Goal: Information Seeking & Learning: Learn about a topic

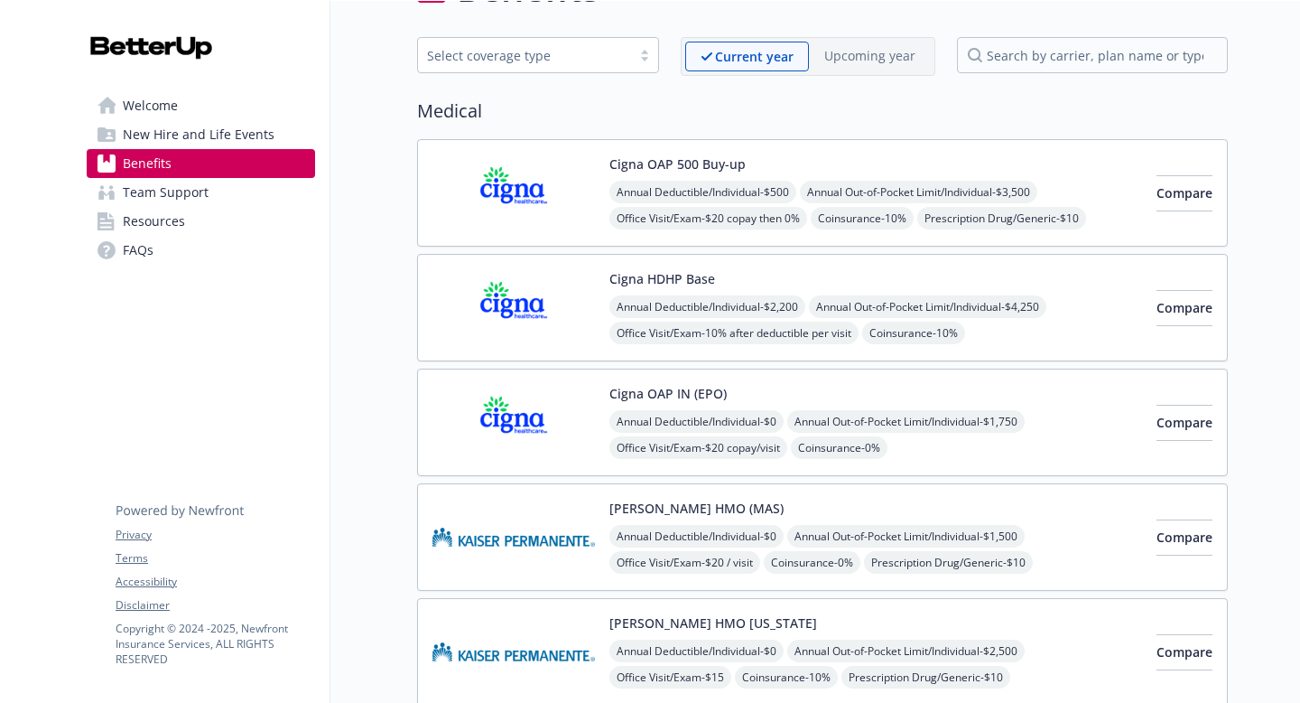
scroll to position [59, 0]
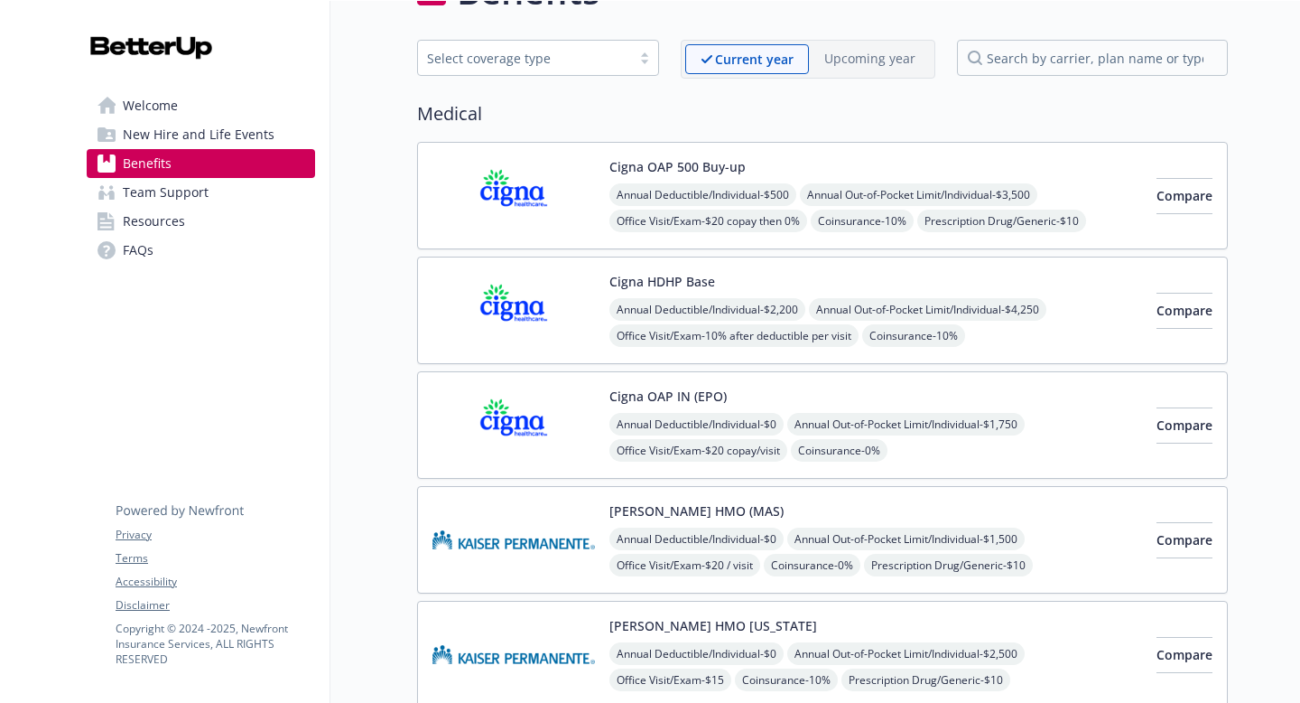
click at [1014, 232] on div "Annual Deductible/Individual - $500 Annual Out-of-Pocket Limit/Individual - $3,…" at bounding box center [876, 234] width 533 height 102
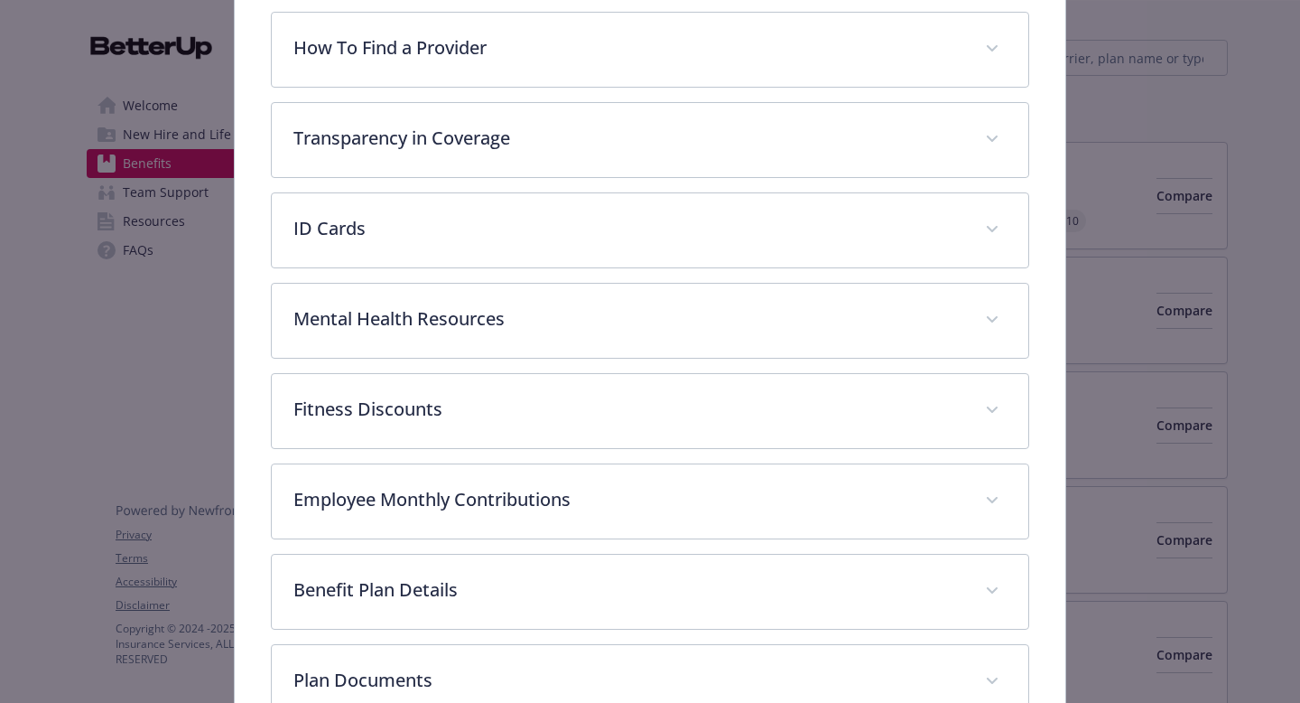
scroll to position [385, 0]
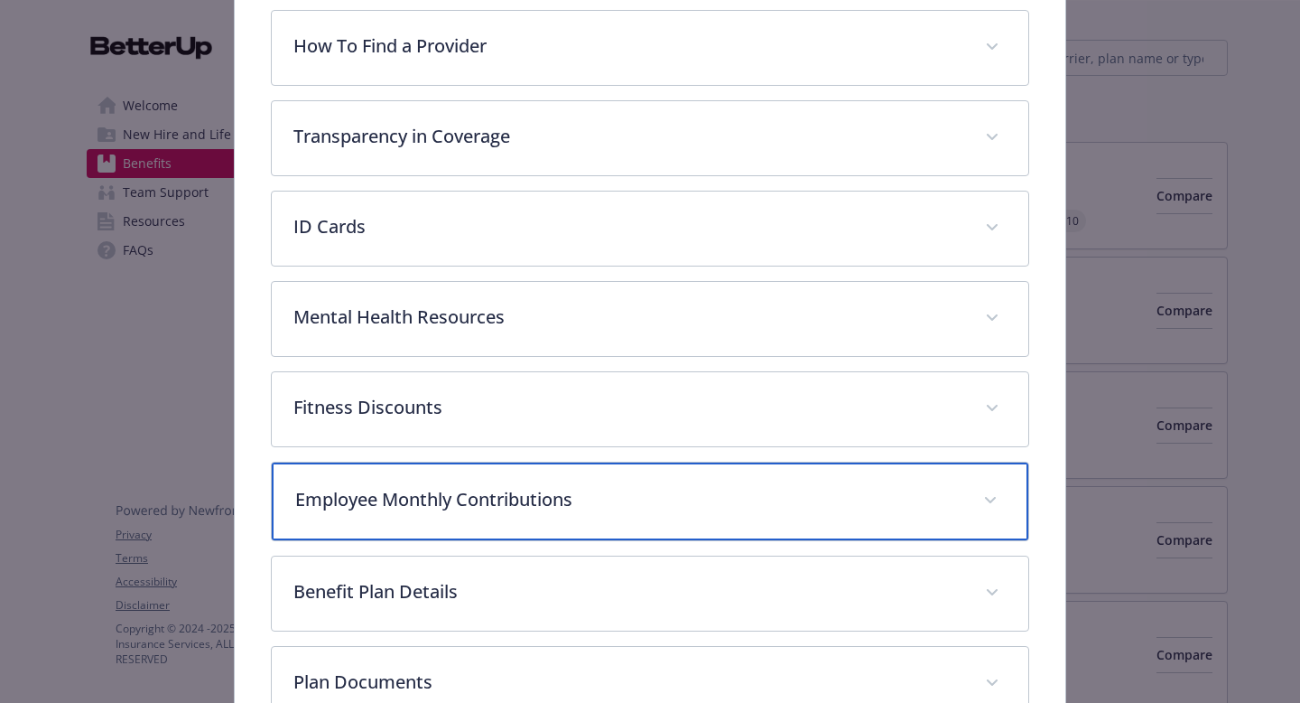
click at [508, 501] on p "Employee Monthly Contributions" at bounding box center [628, 499] width 667 height 27
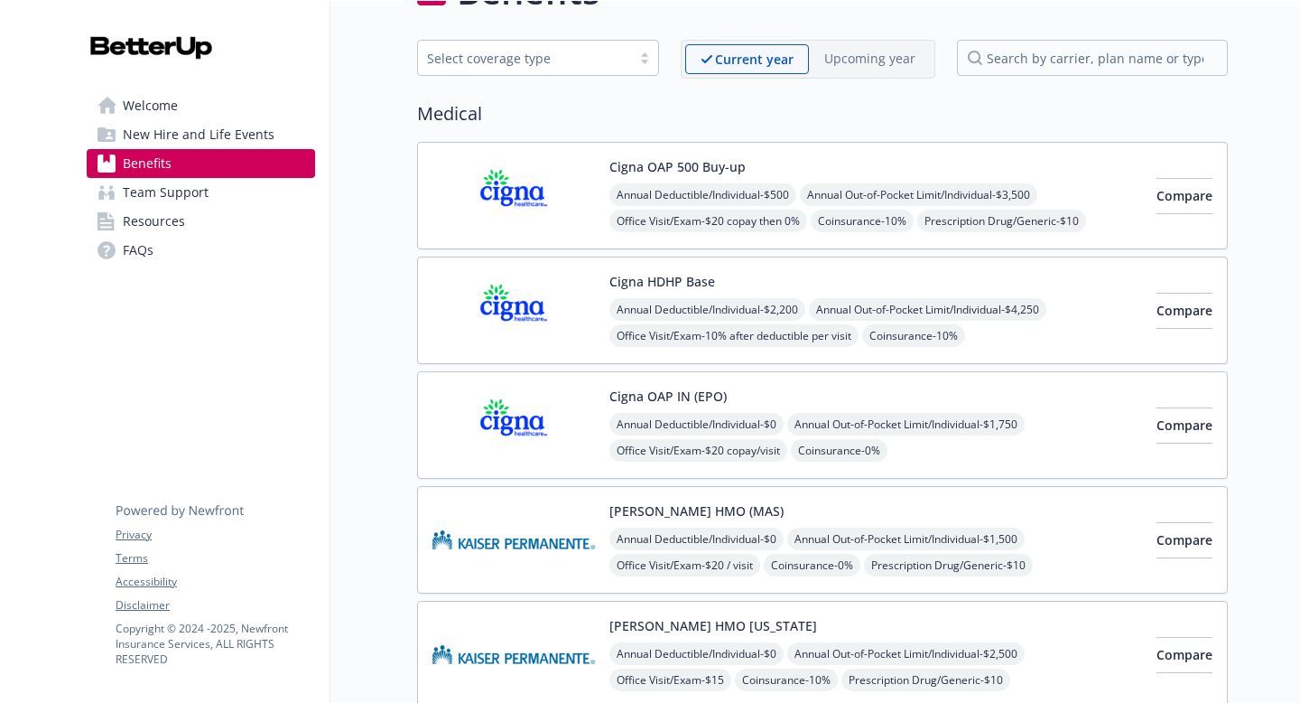
click at [521, 312] on img at bounding box center [514, 310] width 163 height 77
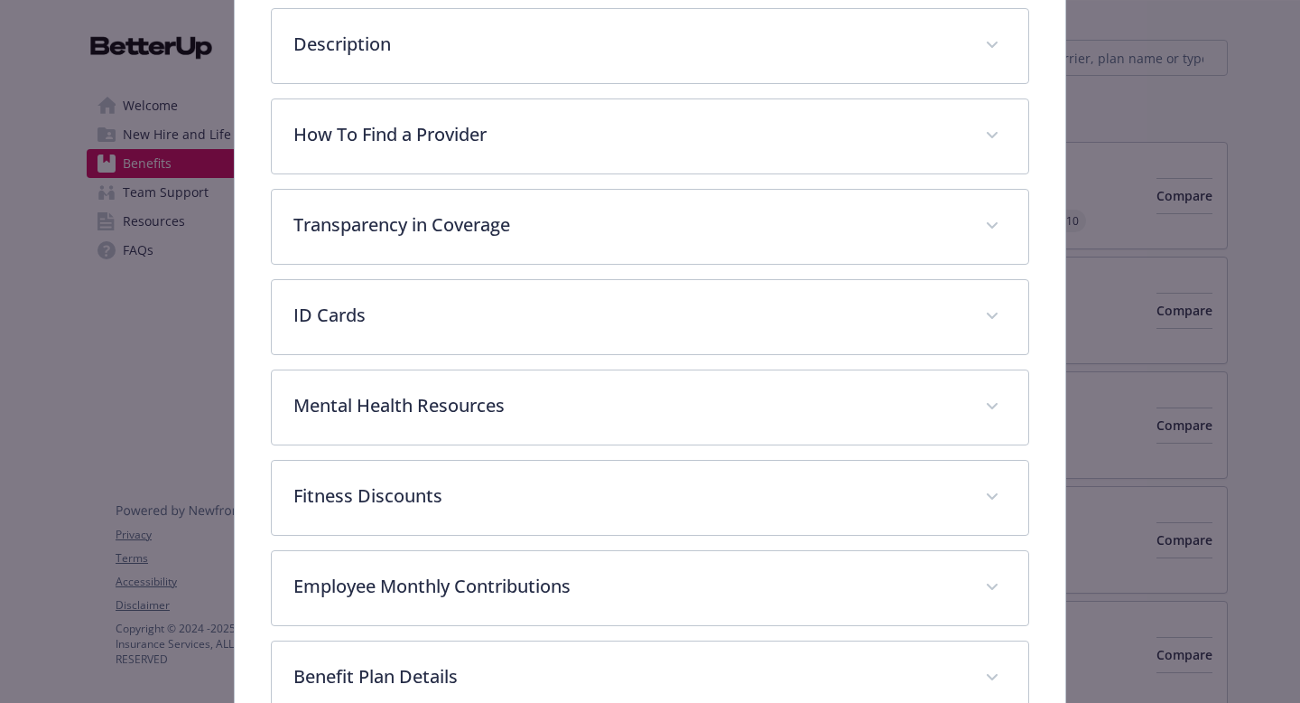
scroll to position [298, 0]
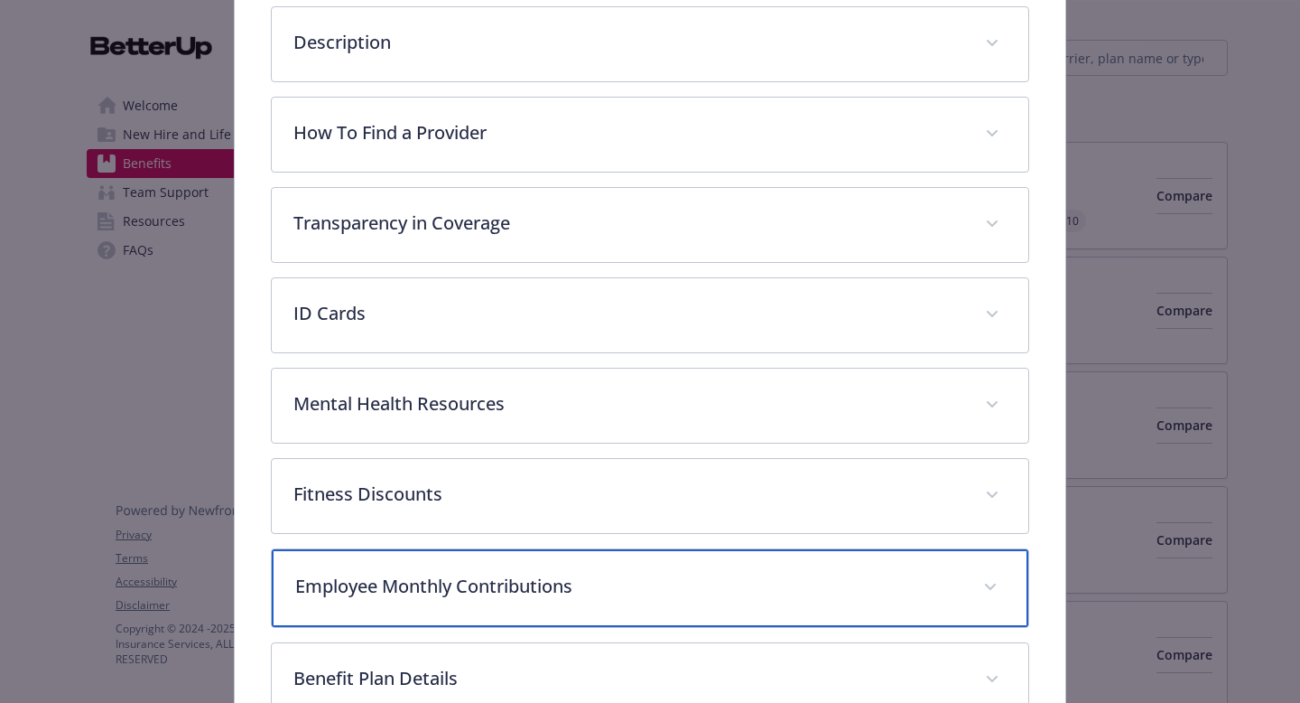
click at [512, 601] on div "Employee Monthly Contributions" at bounding box center [650, 588] width 757 height 78
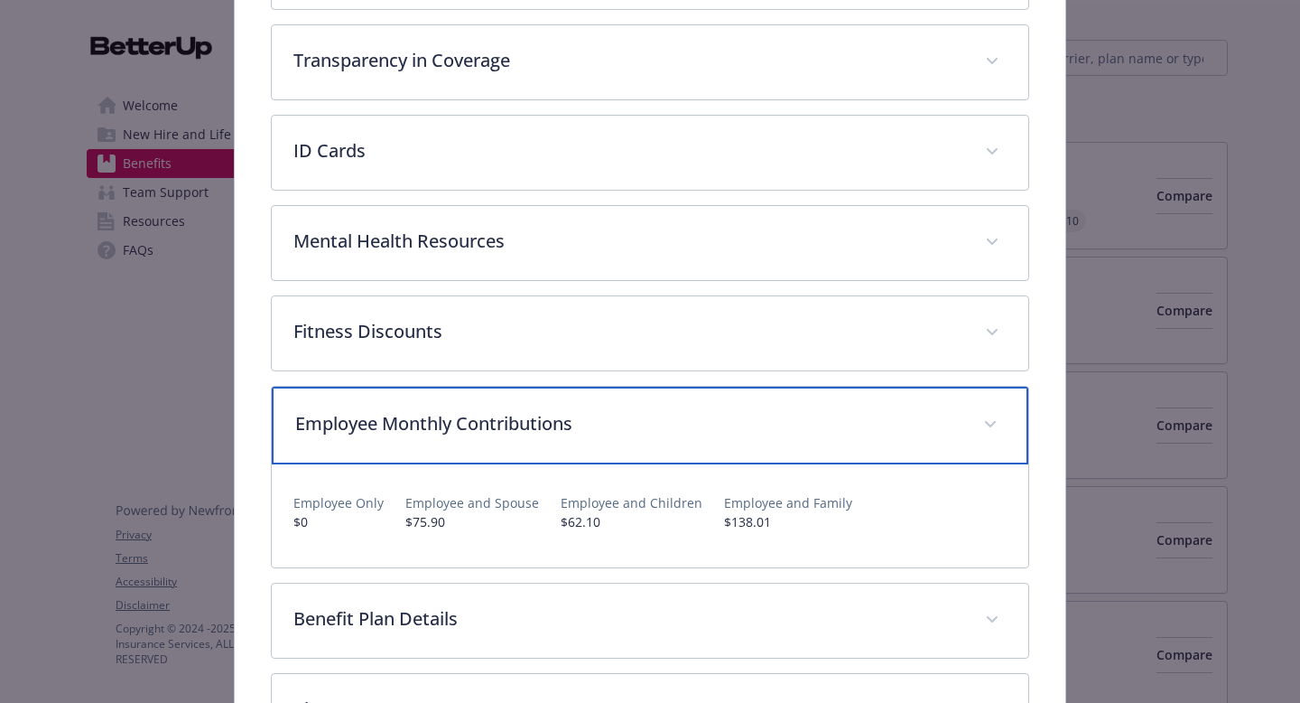
scroll to position [462, 0]
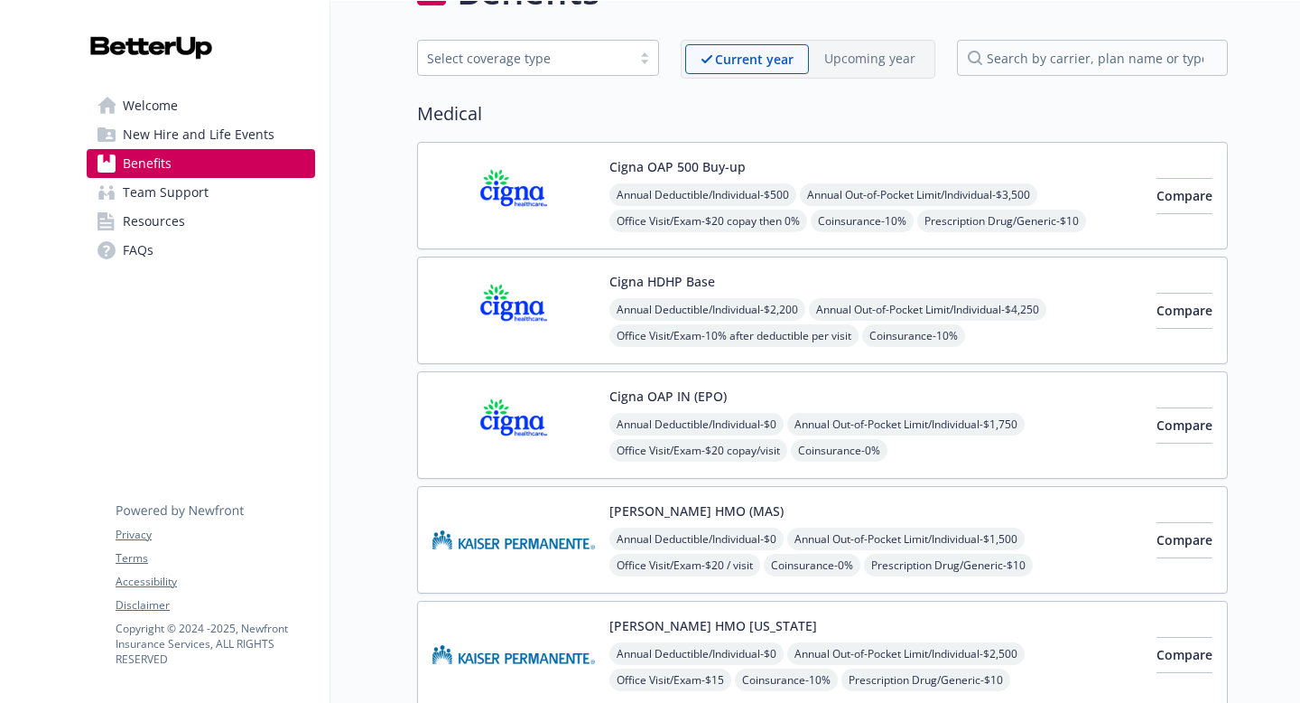
click at [577, 310] on img at bounding box center [514, 310] width 163 height 77
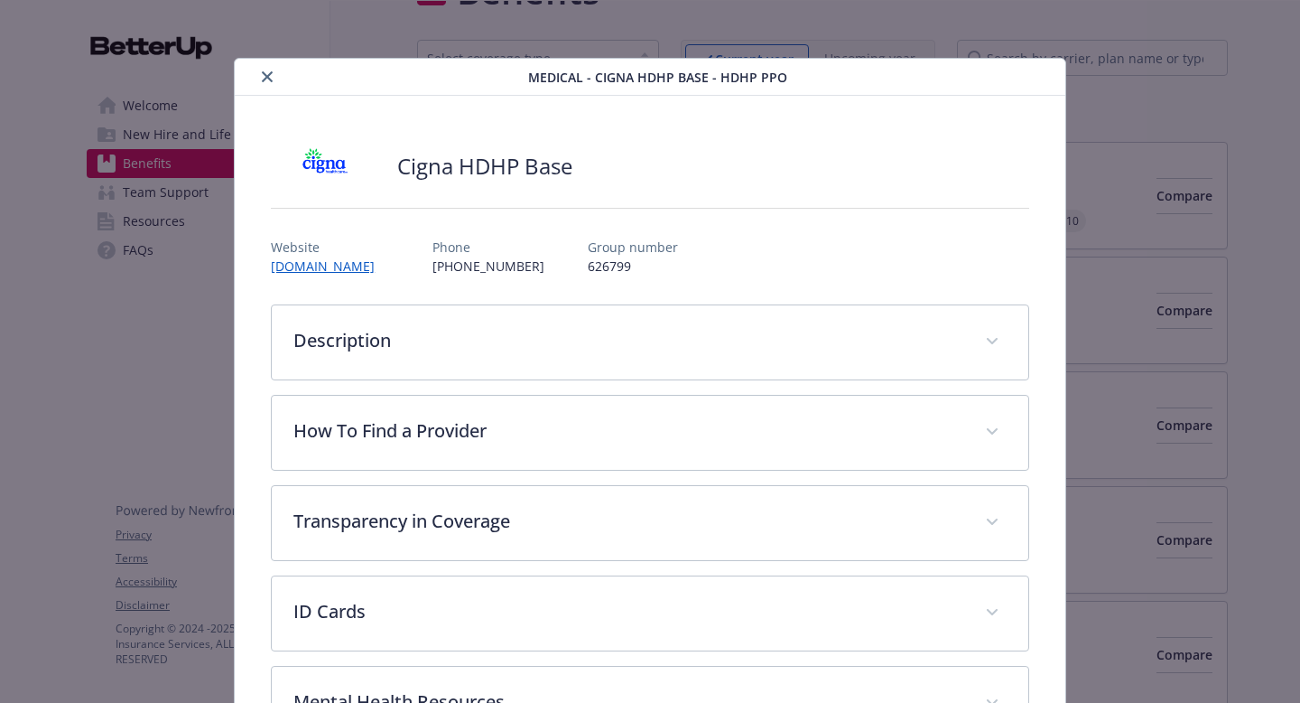
scroll to position [54, 0]
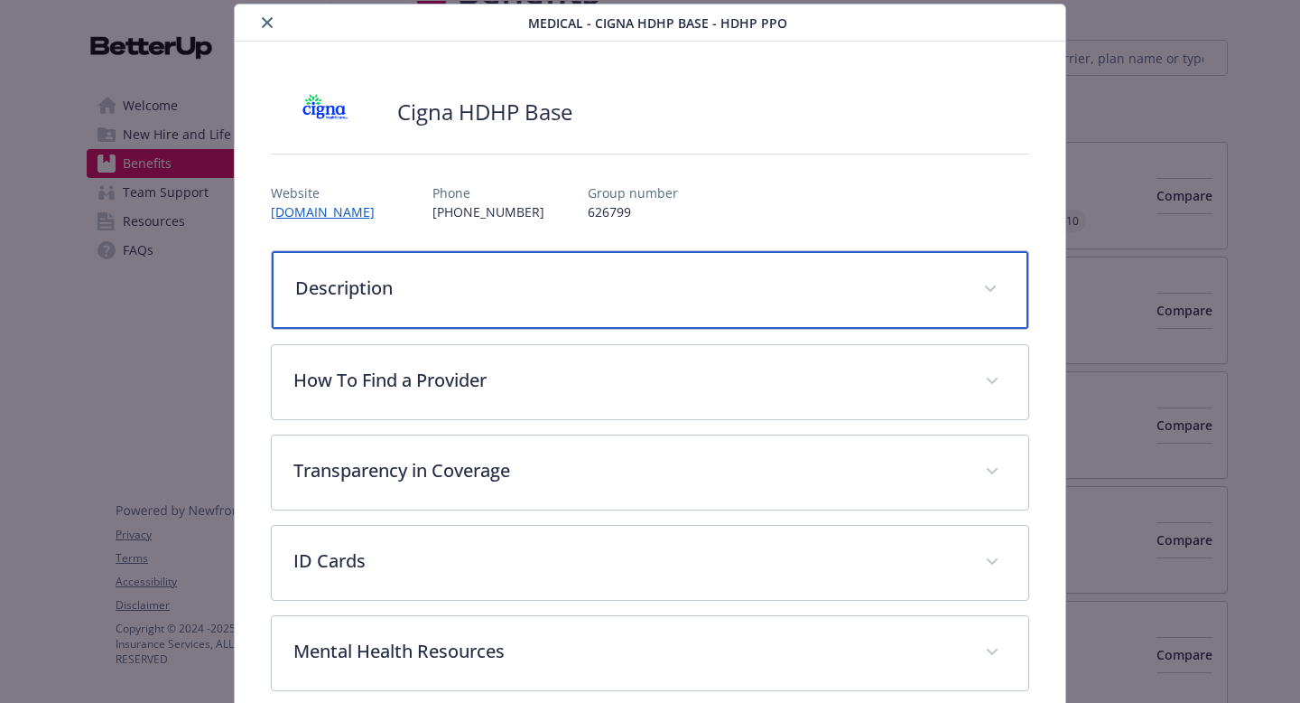
click at [570, 303] on div "Description" at bounding box center [650, 290] width 757 height 78
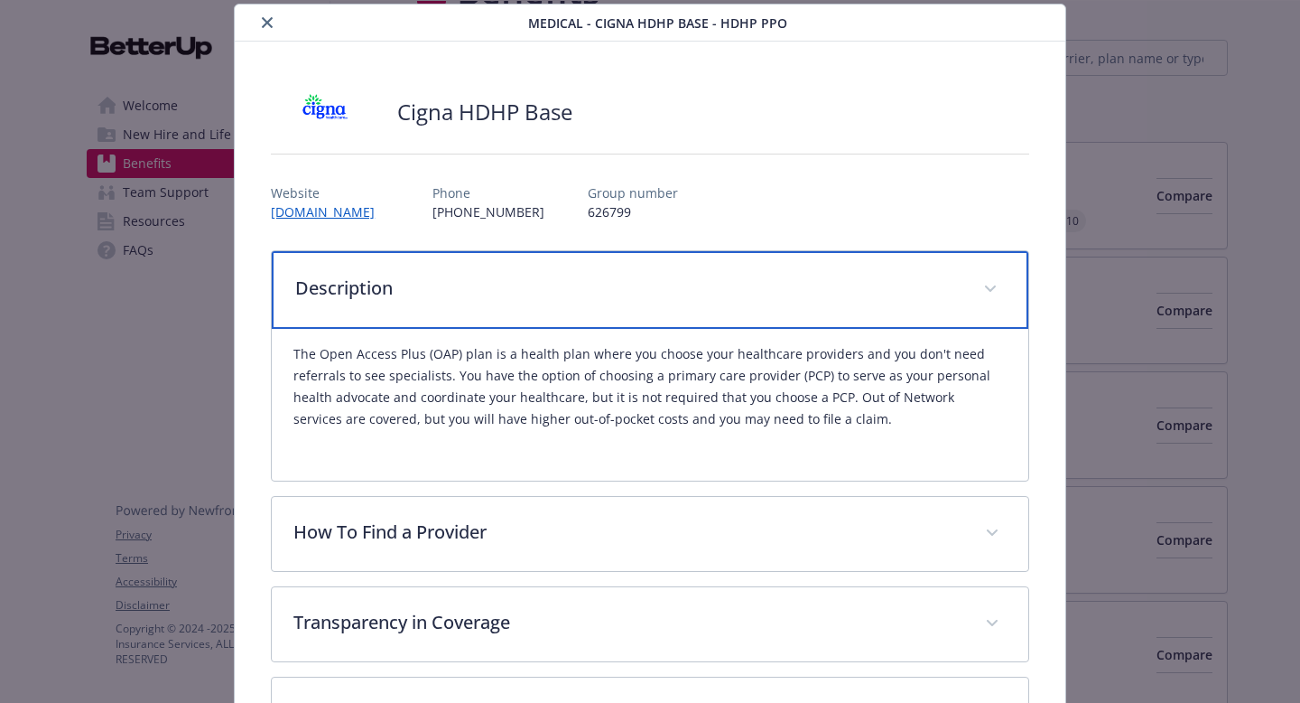
click at [570, 303] on div "Description" at bounding box center [650, 290] width 757 height 78
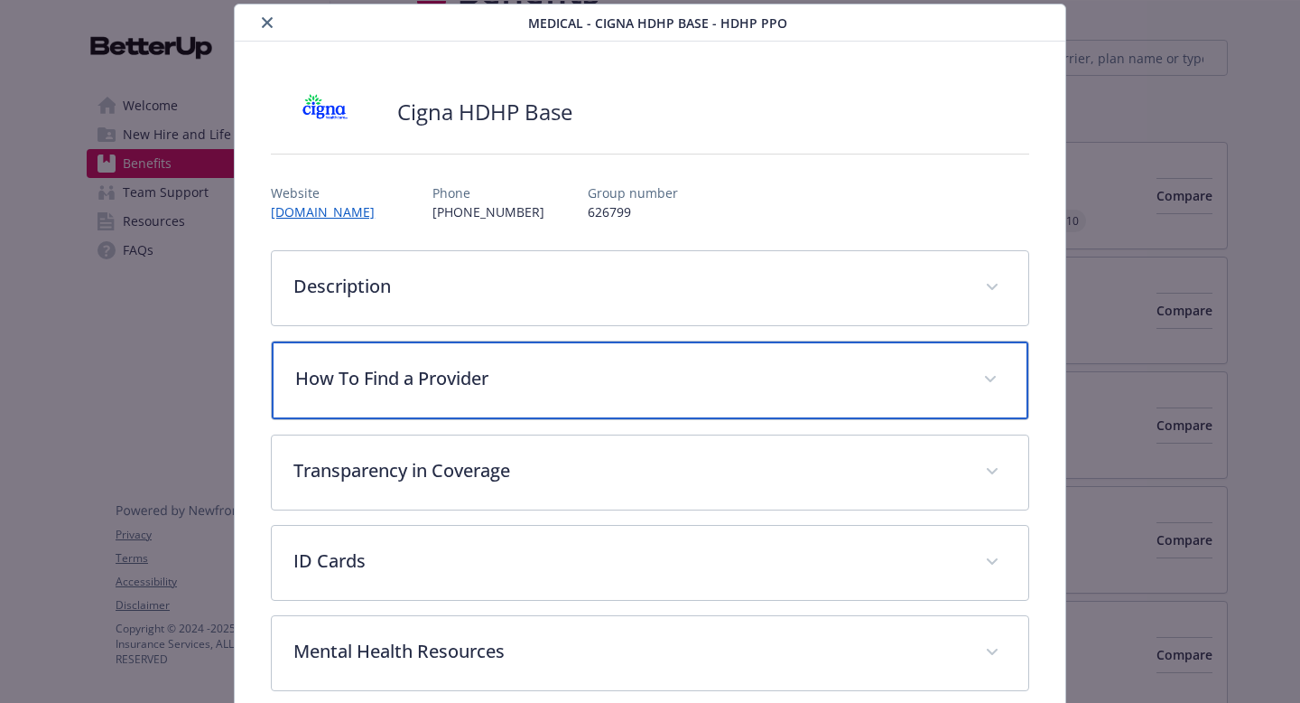
click at [552, 403] on div "How To Find a Provider" at bounding box center [650, 380] width 757 height 78
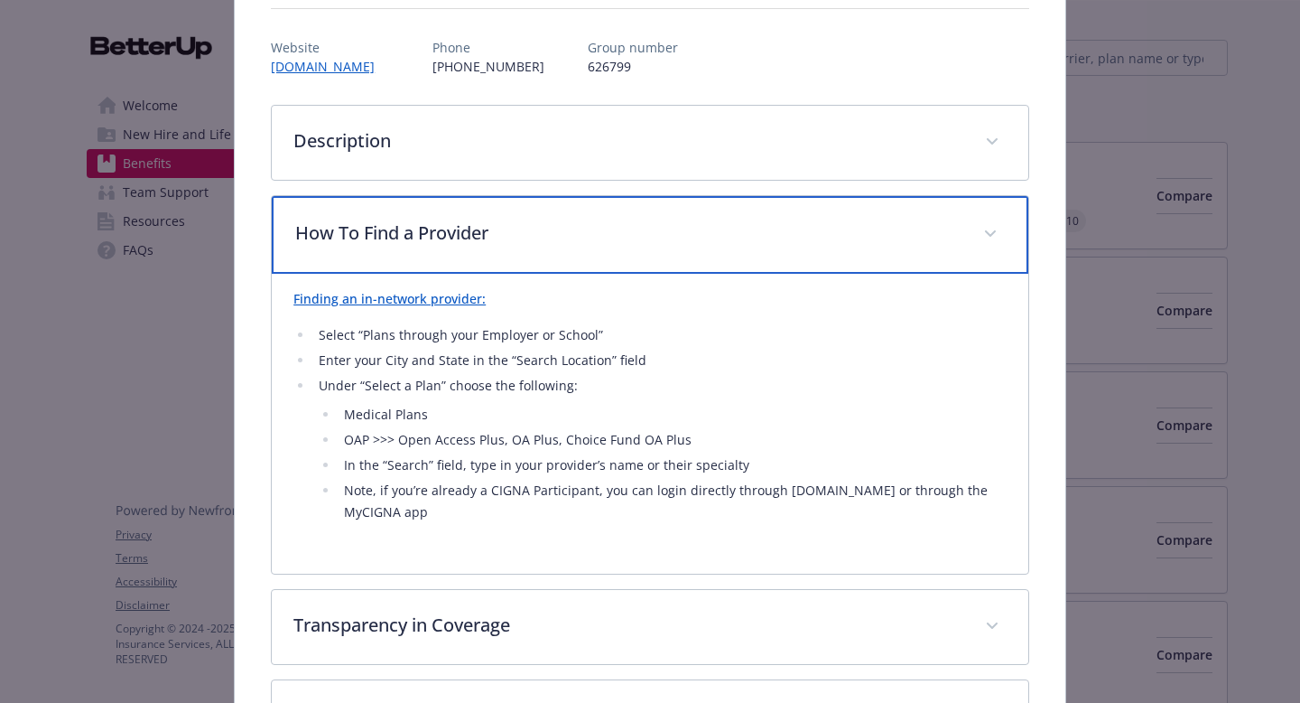
scroll to position [202, 0]
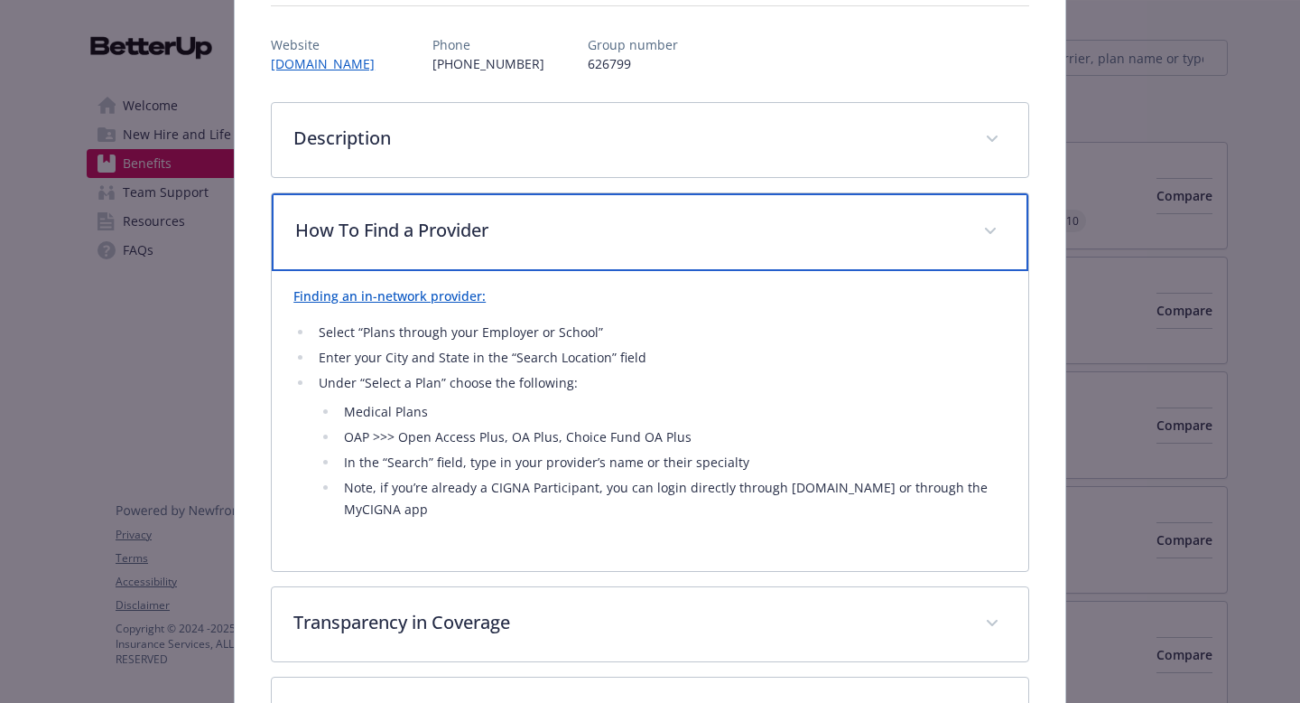
click at [579, 261] on div "How To Find a Provider" at bounding box center [650, 232] width 757 height 78
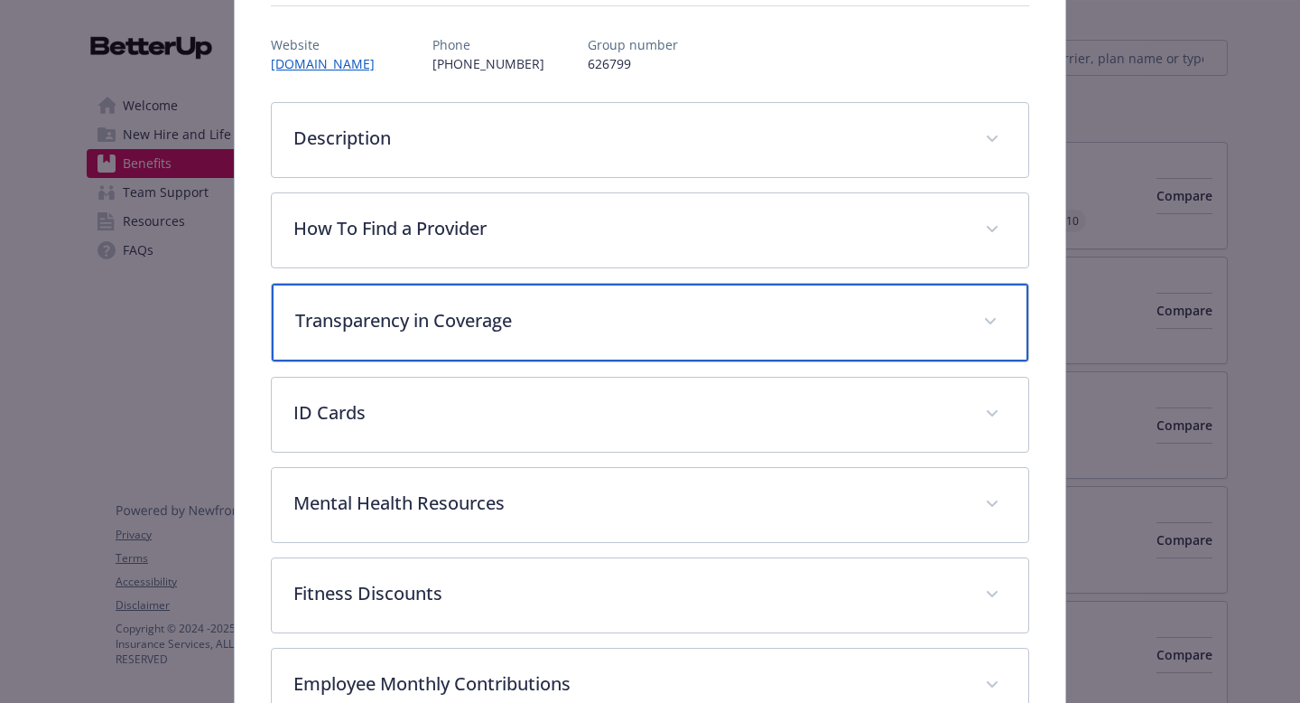
click at [555, 359] on div "Transparency in Coverage" at bounding box center [650, 323] width 757 height 78
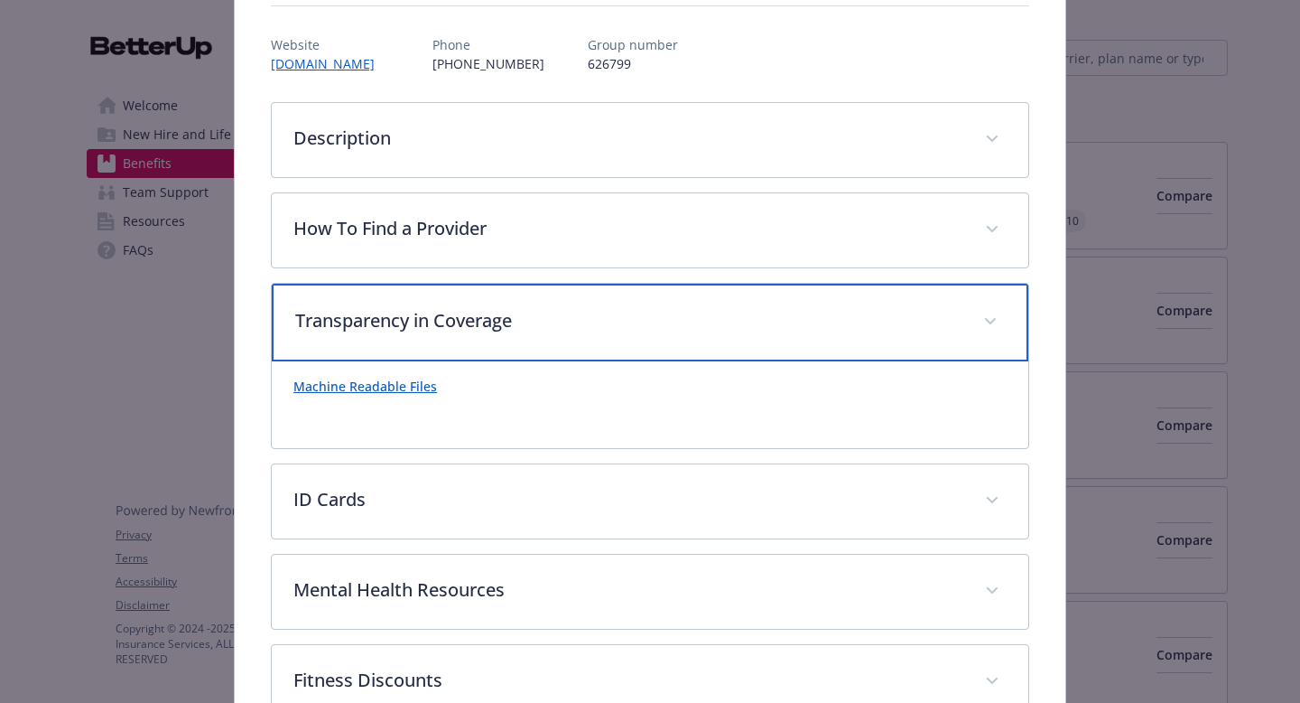
click at [555, 359] on div "Transparency in Coverage" at bounding box center [650, 323] width 757 height 78
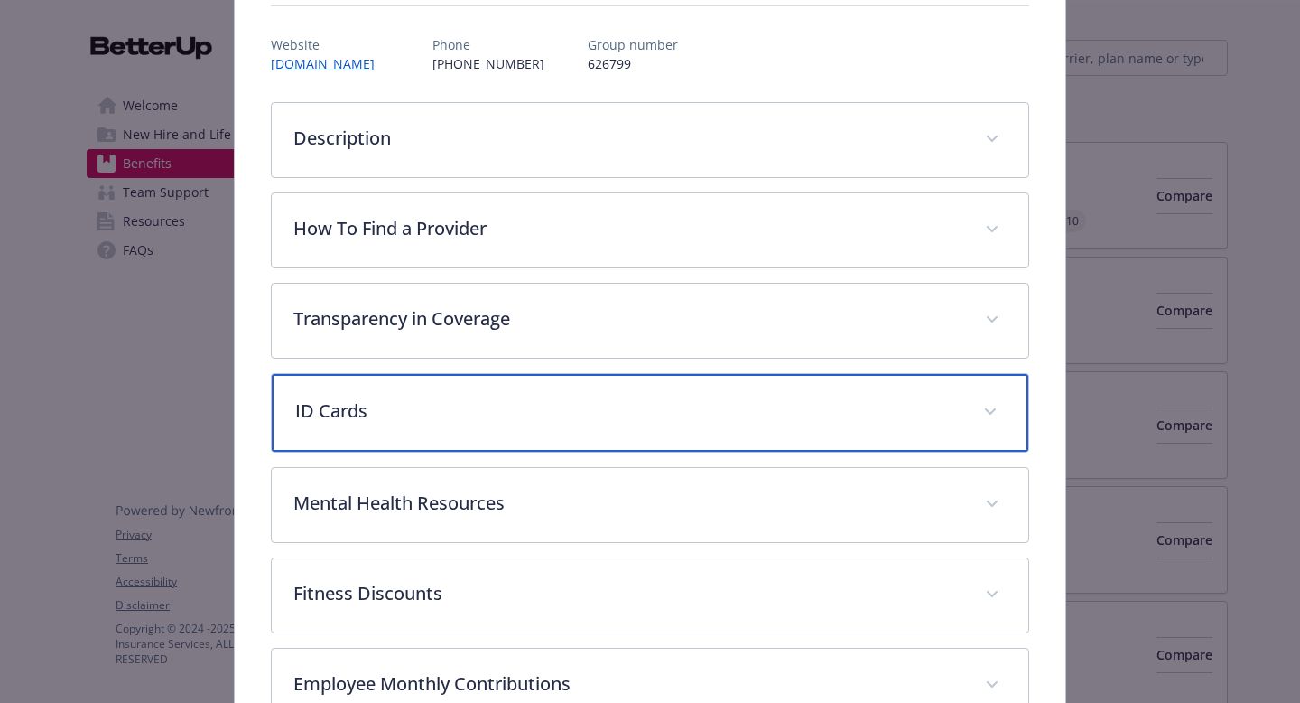
click at [553, 399] on p "ID Cards" at bounding box center [628, 410] width 667 height 27
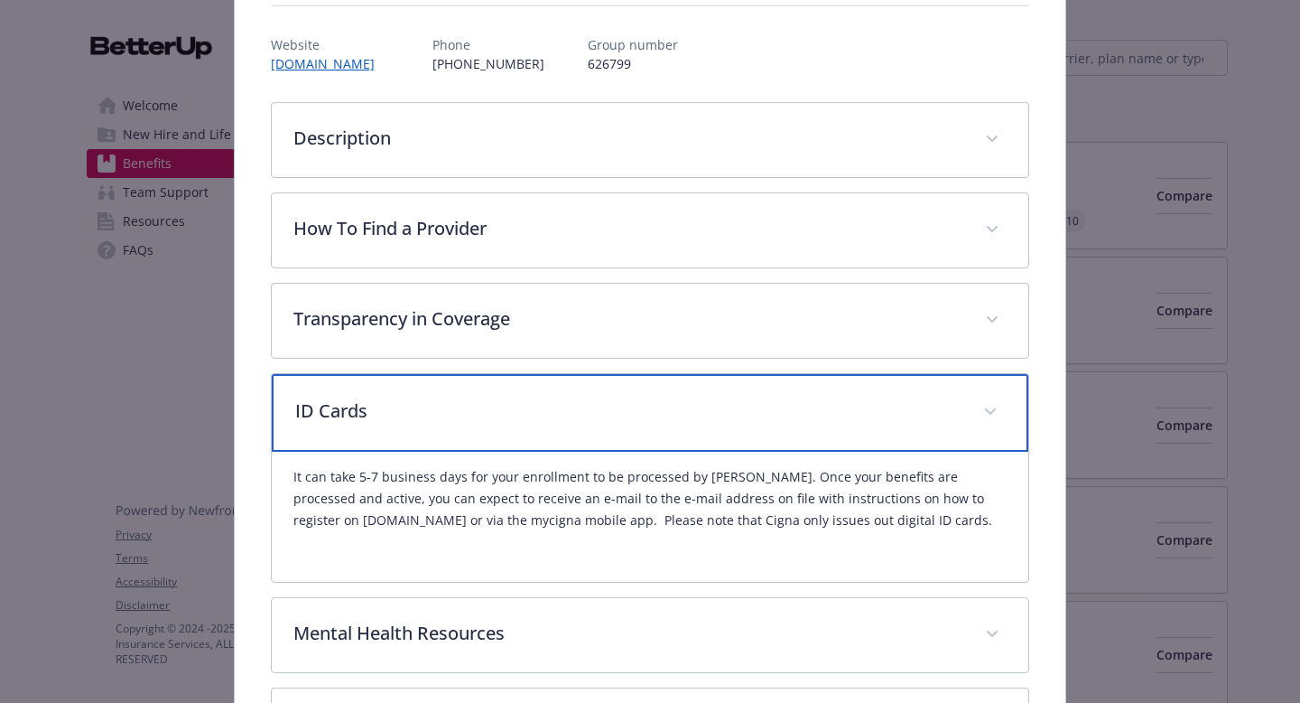
click at [553, 399] on p "ID Cards" at bounding box center [628, 410] width 667 height 27
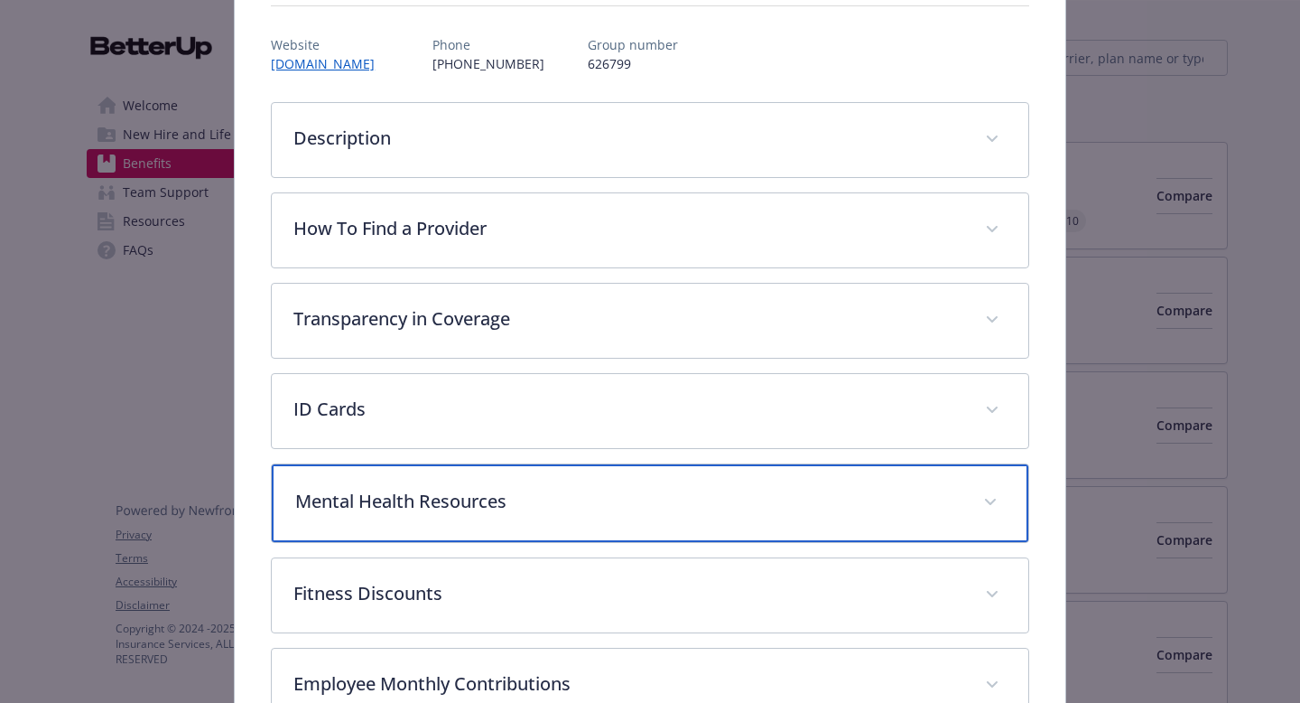
click at [538, 510] on p "Mental Health Resources" at bounding box center [628, 501] width 667 height 27
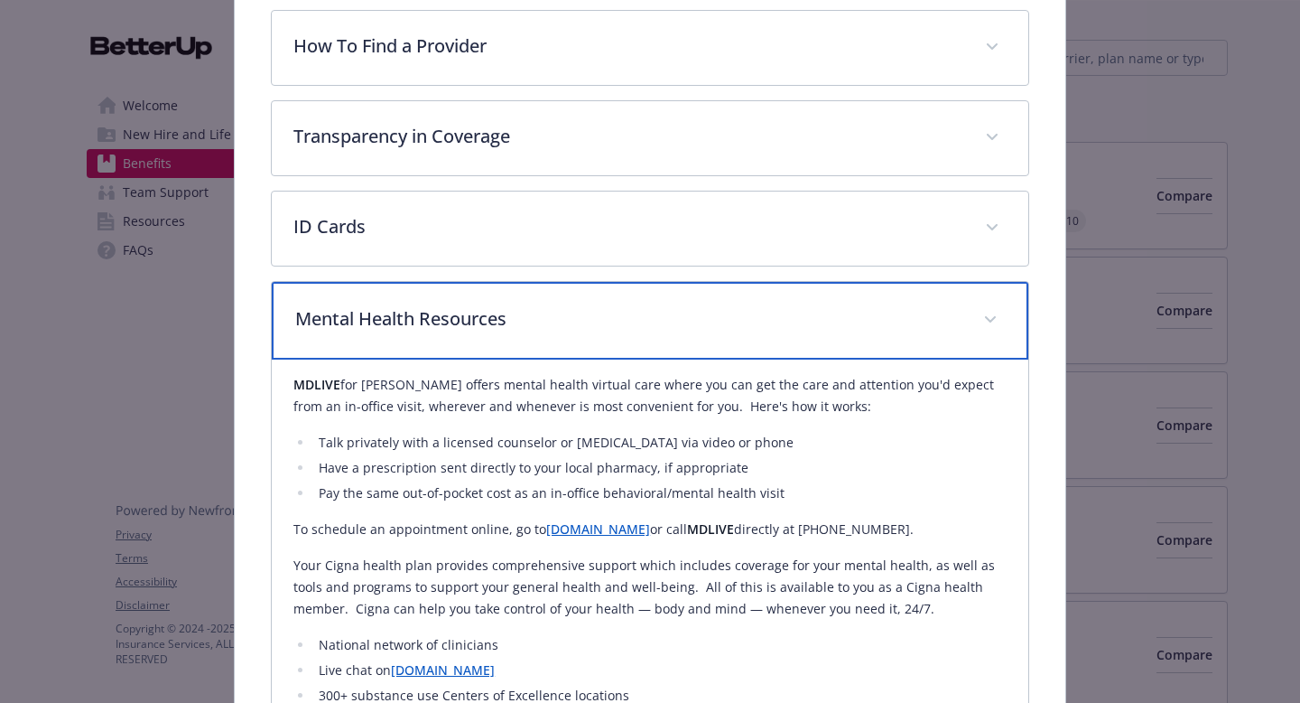
scroll to position [387, 0]
click at [595, 297] on div "Mental Health Resources" at bounding box center [650, 319] width 757 height 78
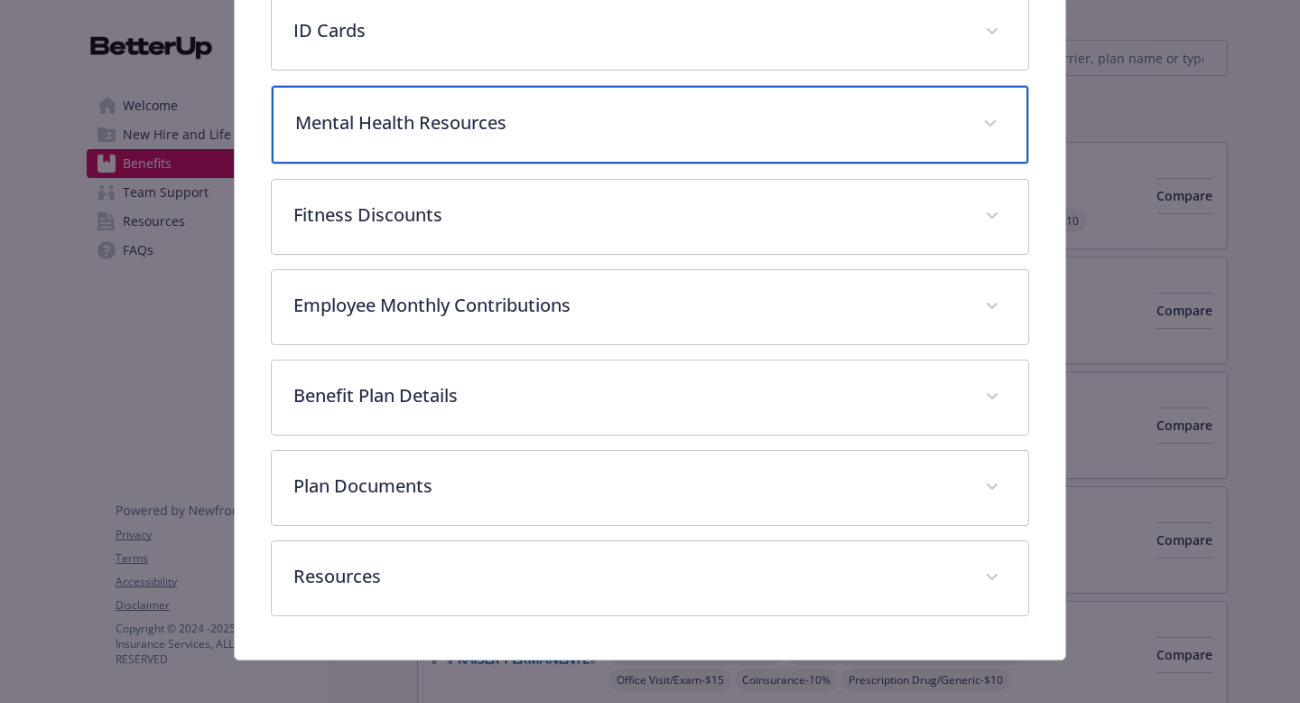
scroll to position [596, 0]
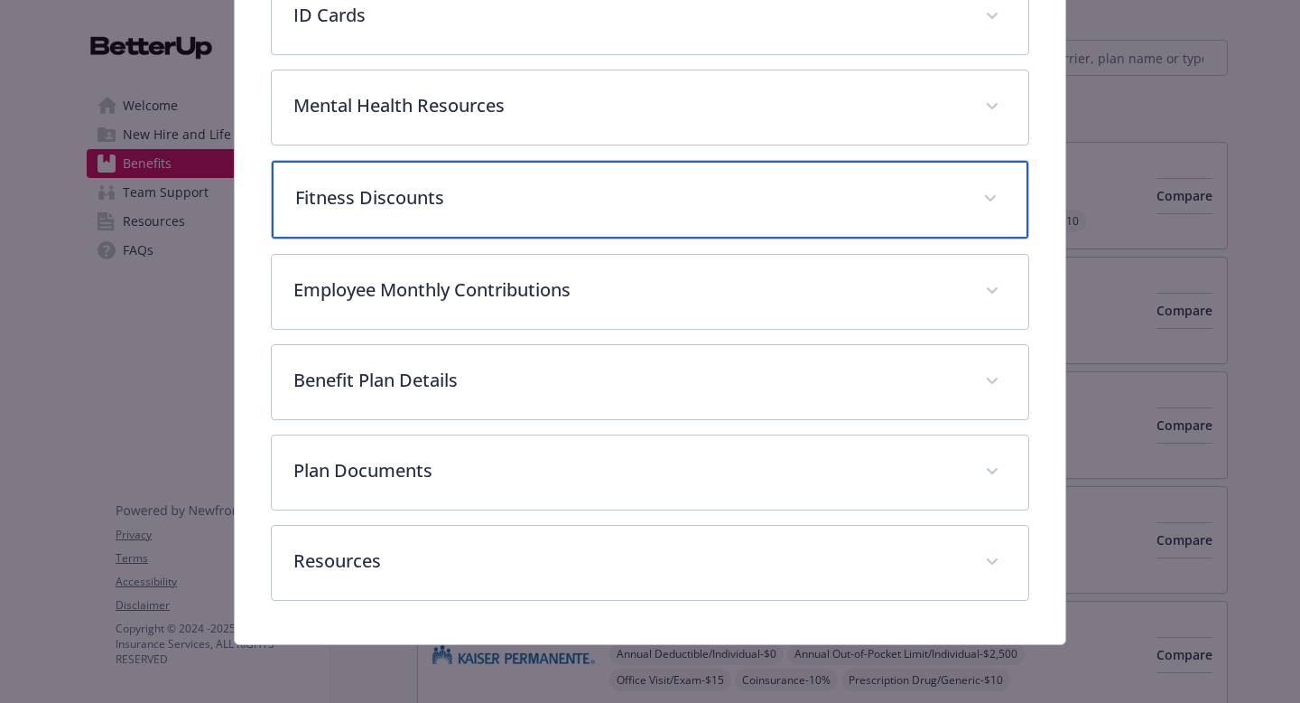
click at [592, 204] on p "Fitness Discounts" at bounding box center [628, 197] width 667 height 27
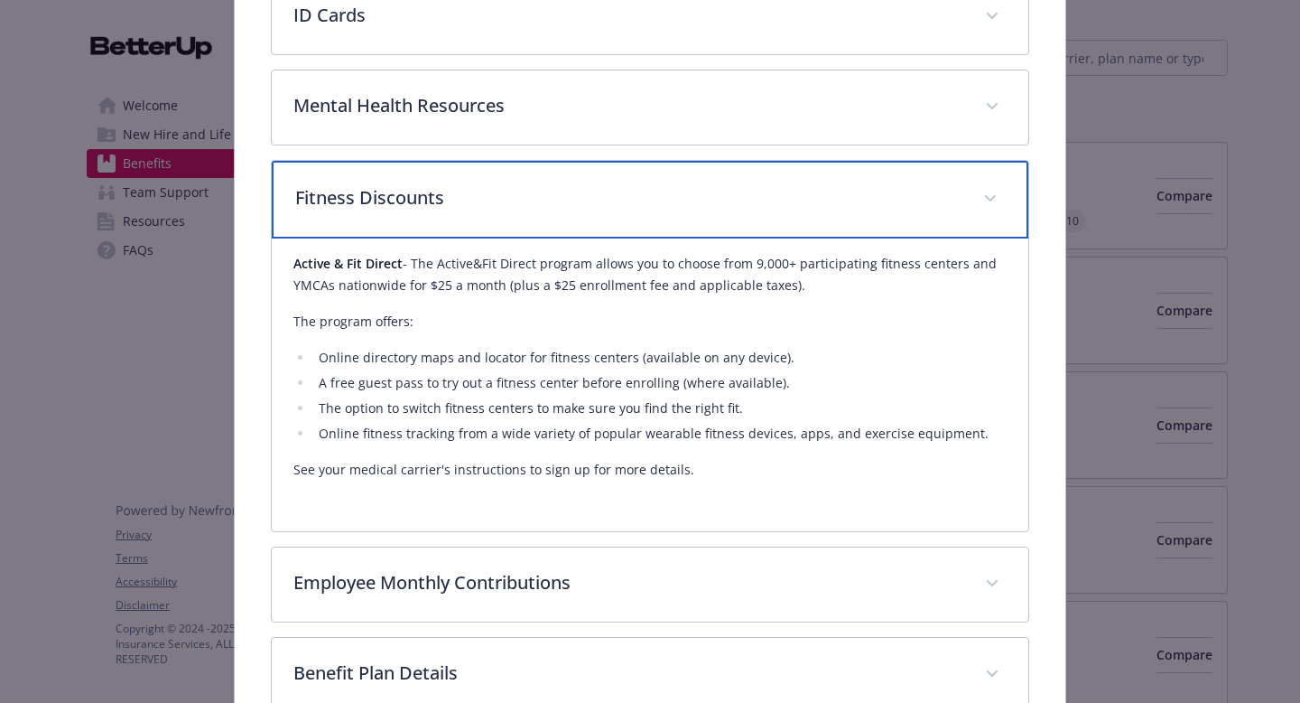
click at [588, 192] on p "Fitness Discounts" at bounding box center [628, 197] width 667 height 27
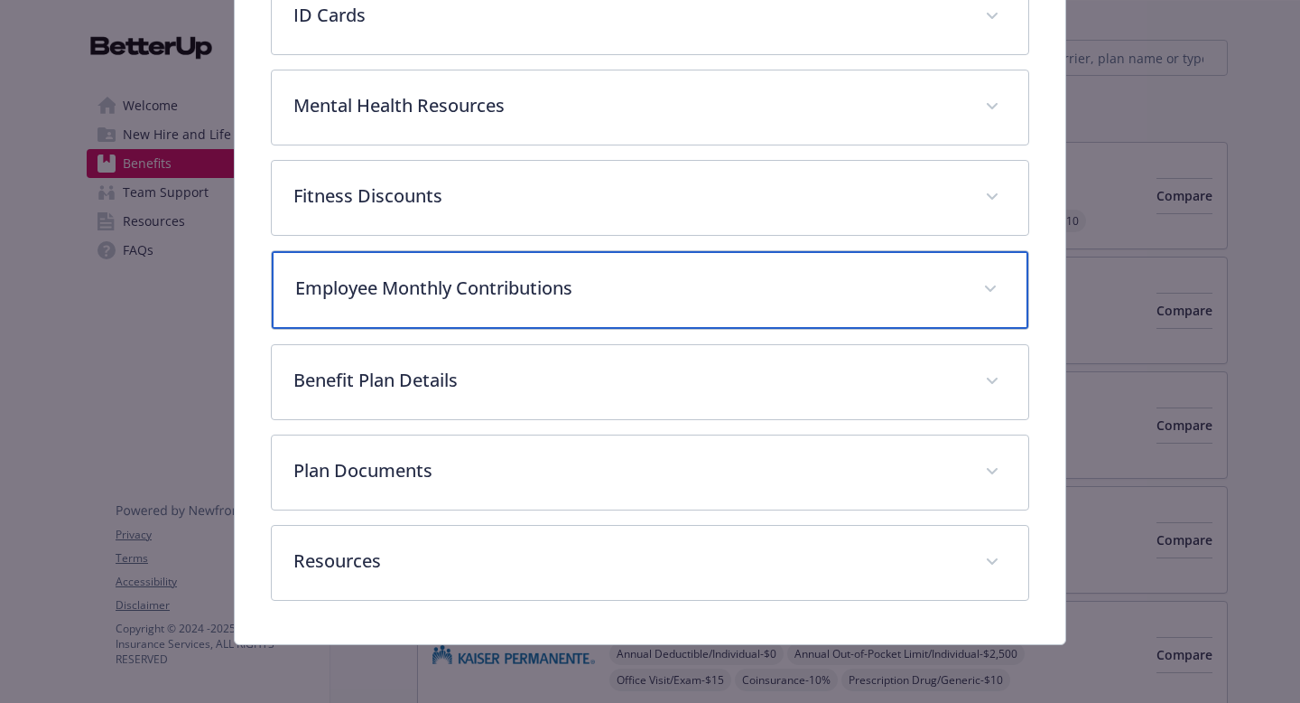
click at [575, 286] on p "Employee Monthly Contributions" at bounding box center [628, 288] width 667 height 27
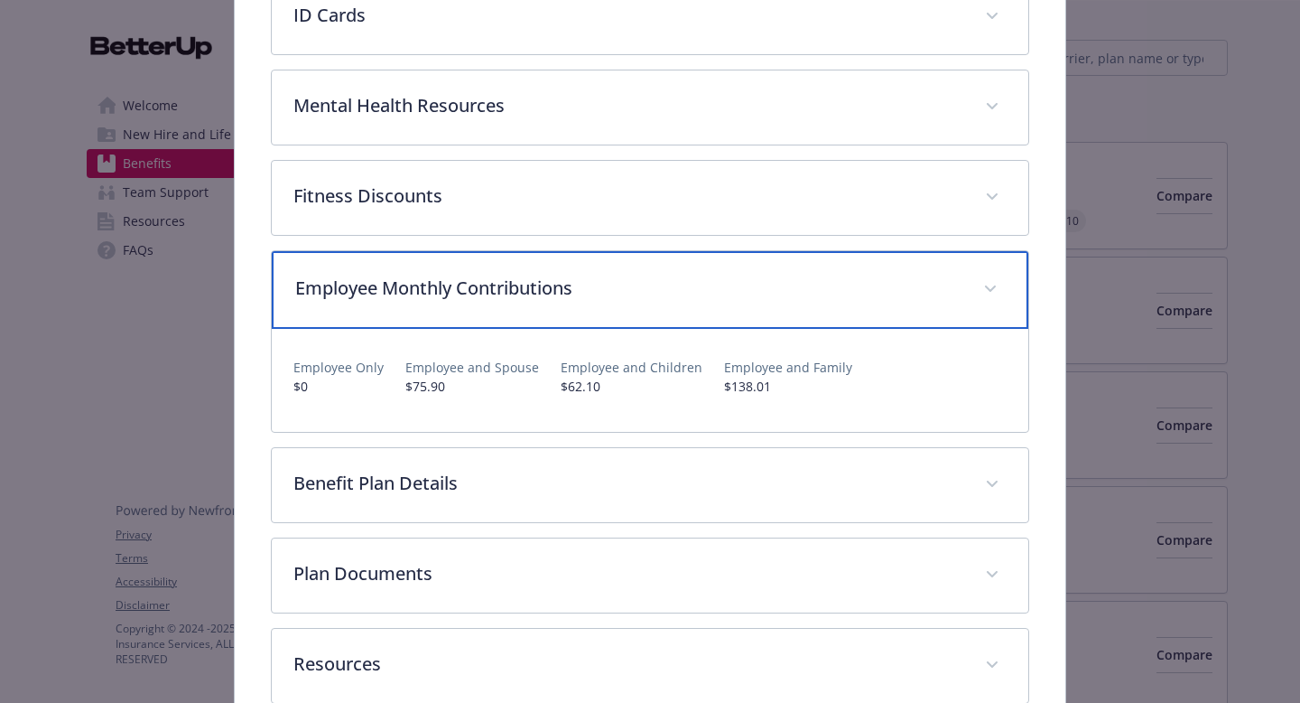
click at [575, 286] on p "Employee Monthly Contributions" at bounding box center [628, 288] width 667 height 27
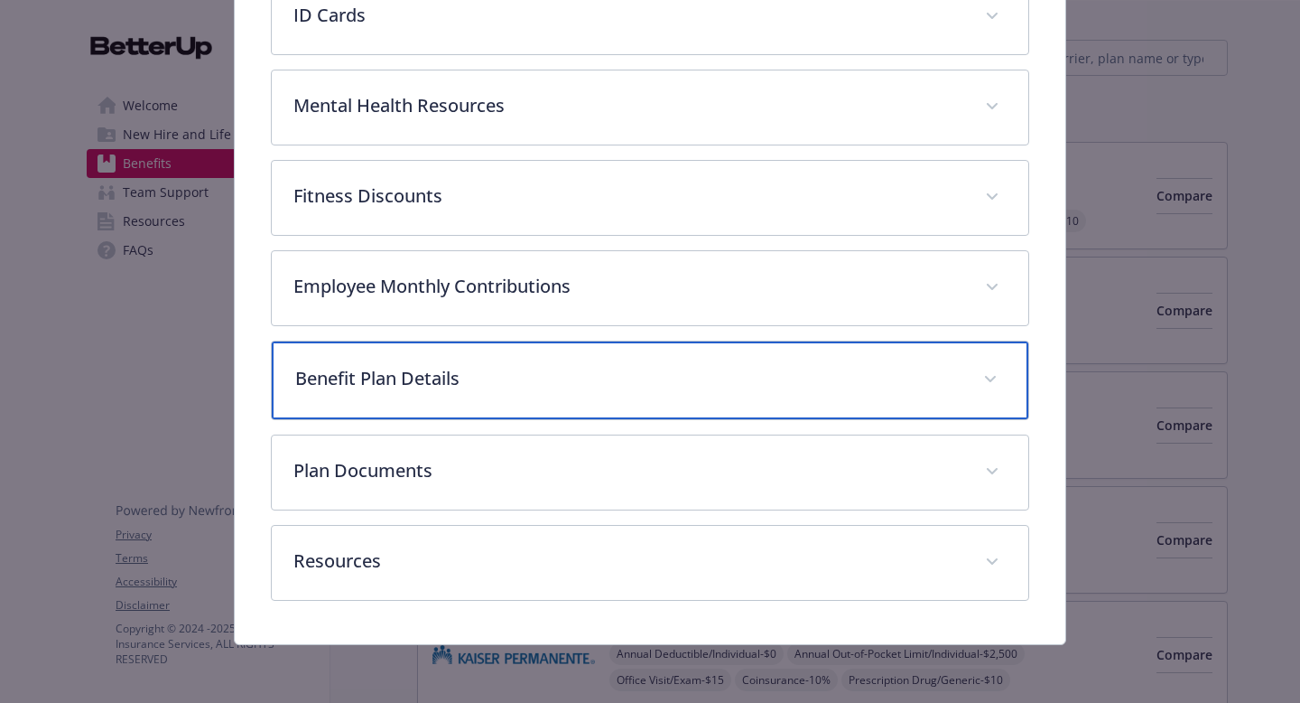
click at [583, 392] on div "Benefit Plan Details" at bounding box center [650, 380] width 757 height 78
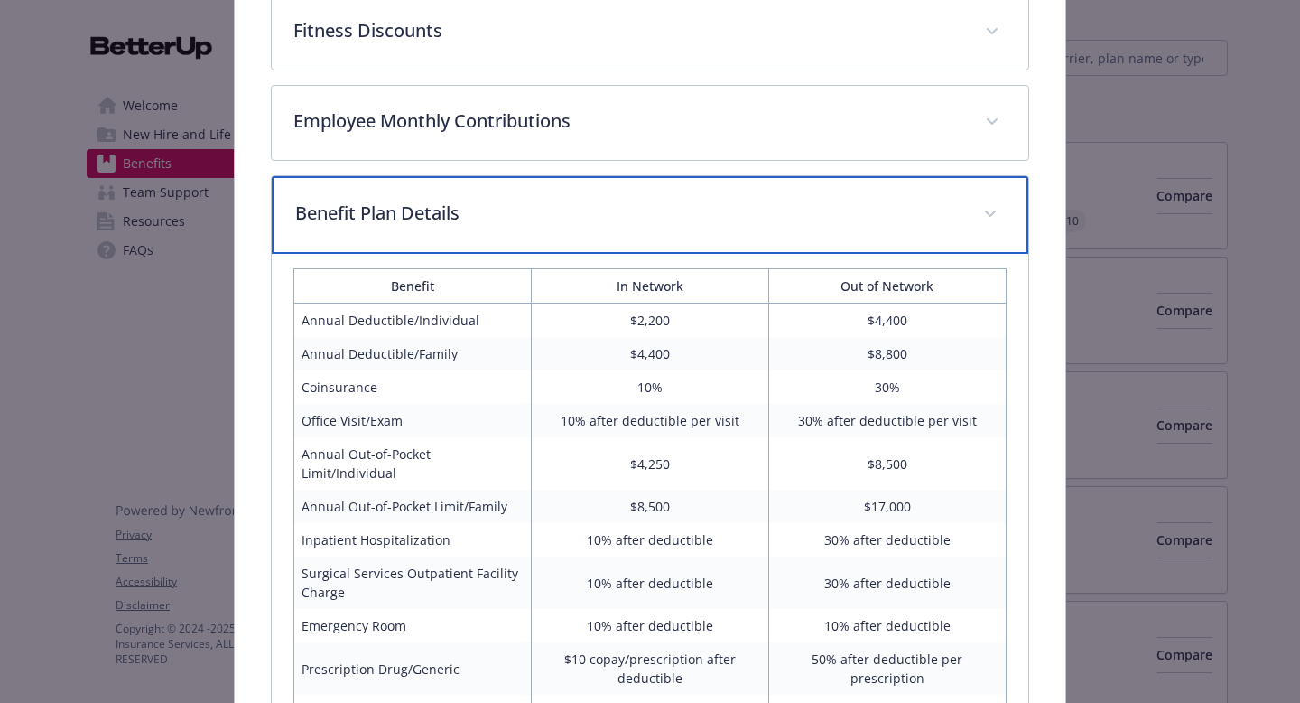
scroll to position [763, 0]
click at [593, 241] on div "Benefit Plan Details" at bounding box center [650, 213] width 757 height 78
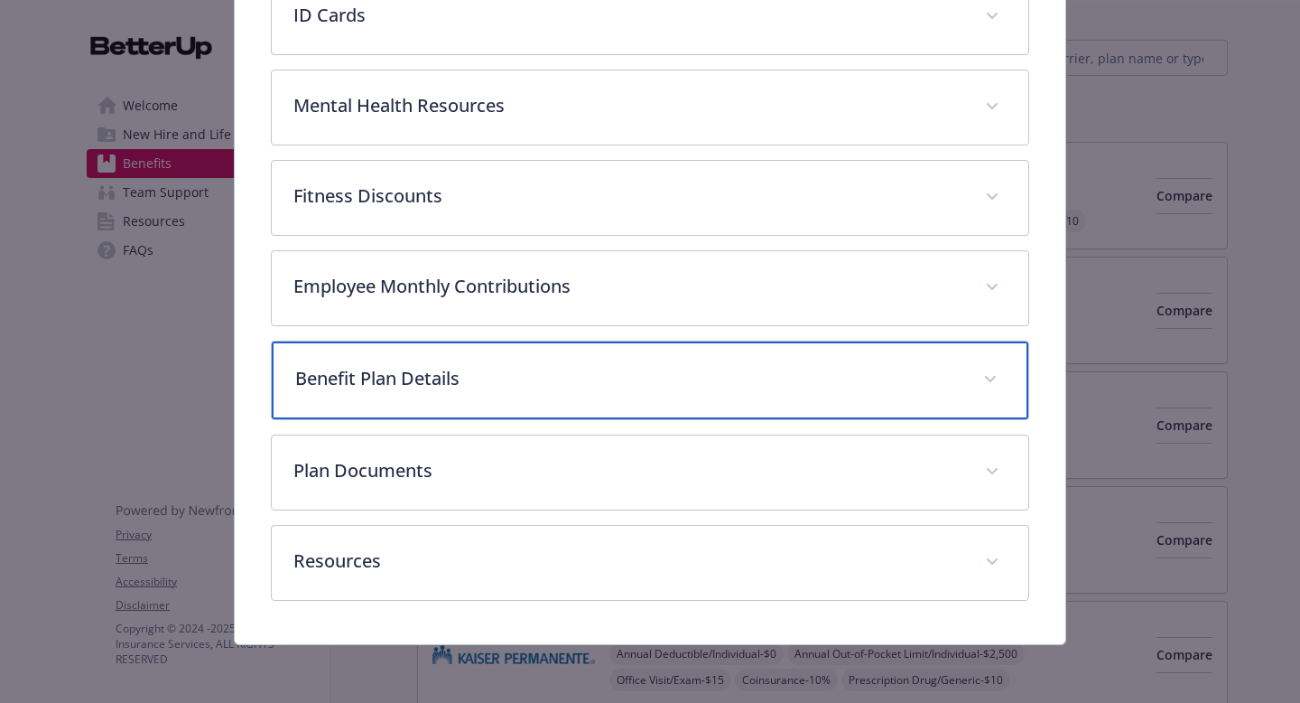
scroll to position [596, 0]
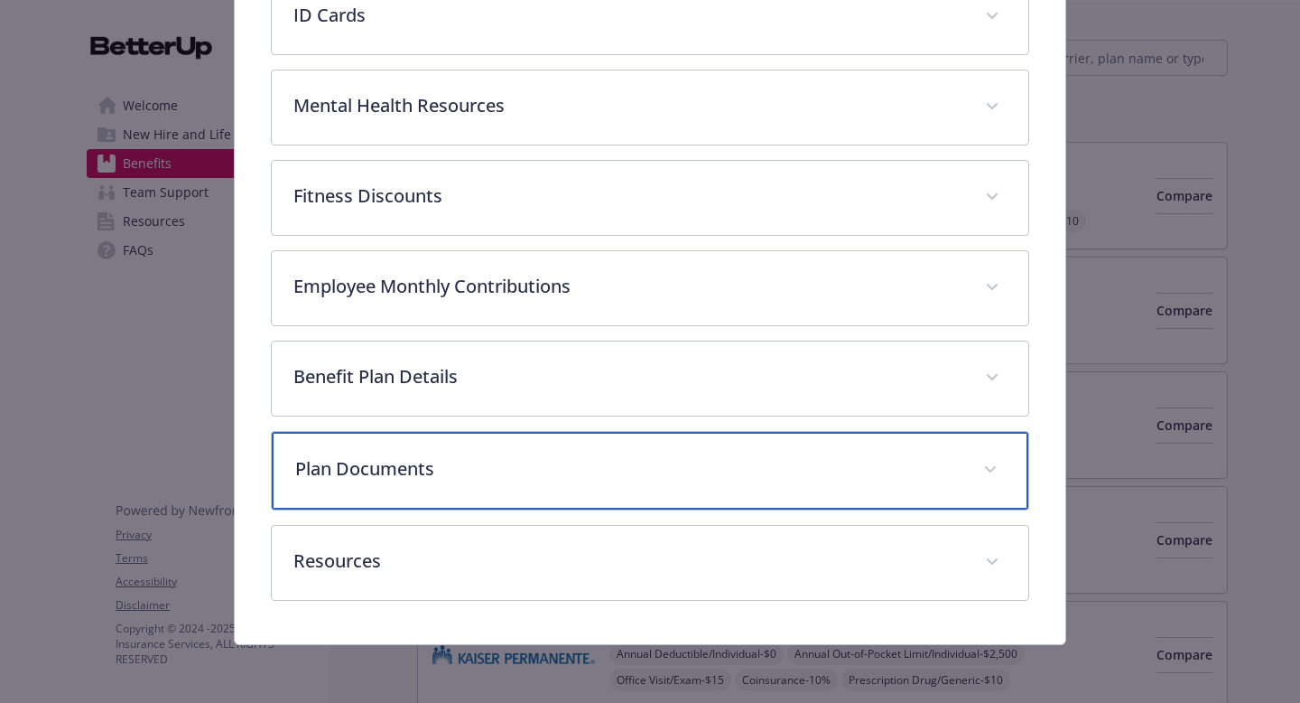
click at [511, 476] on p "Plan Documents" at bounding box center [628, 468] width 667 height 27
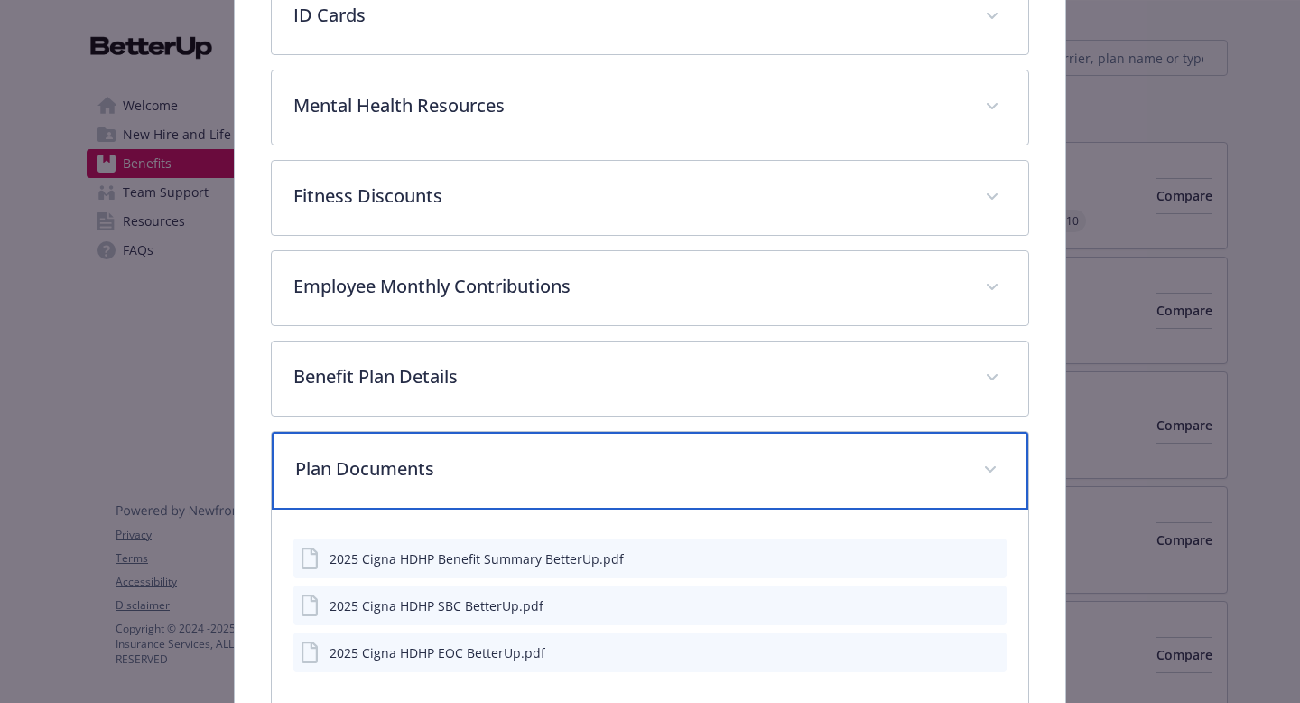
click at [511, 476] on p "Plan Documents" at bounding box center [628, 468] width 667 height 27
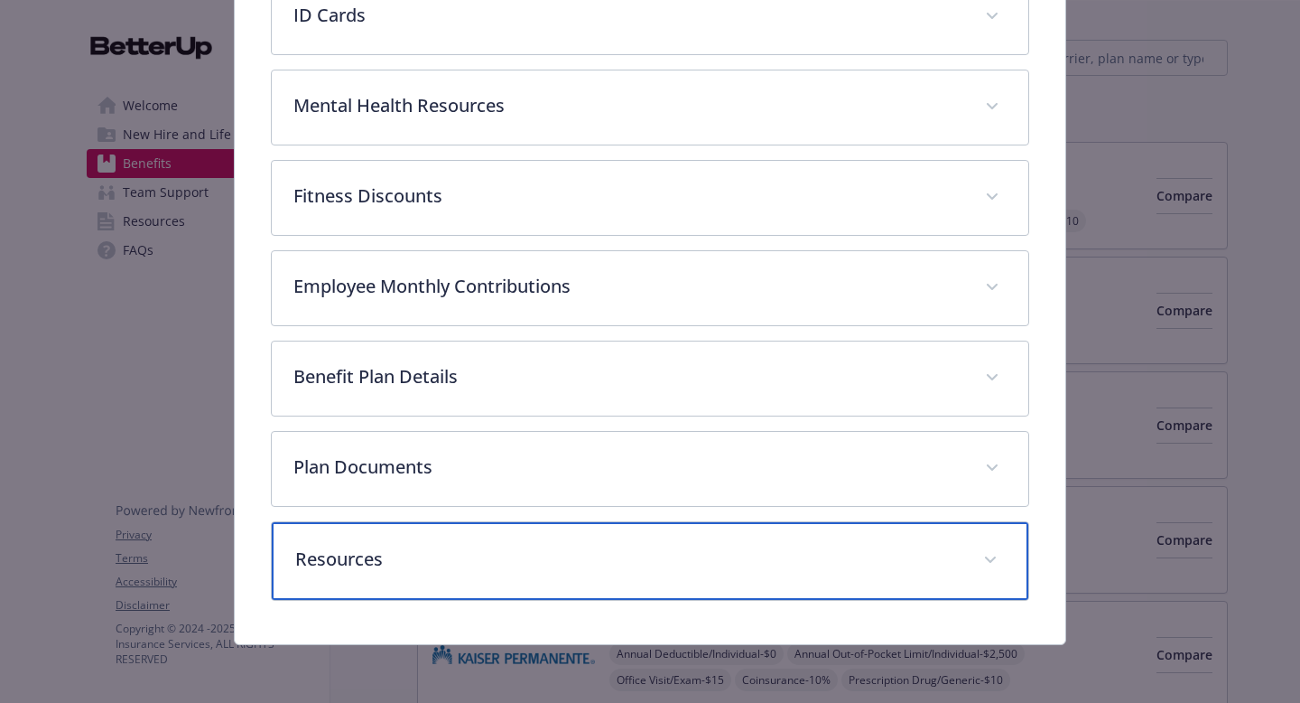
click at [501, 565] on p "Resources" at bounding box center [628, 558] width 667 height 27
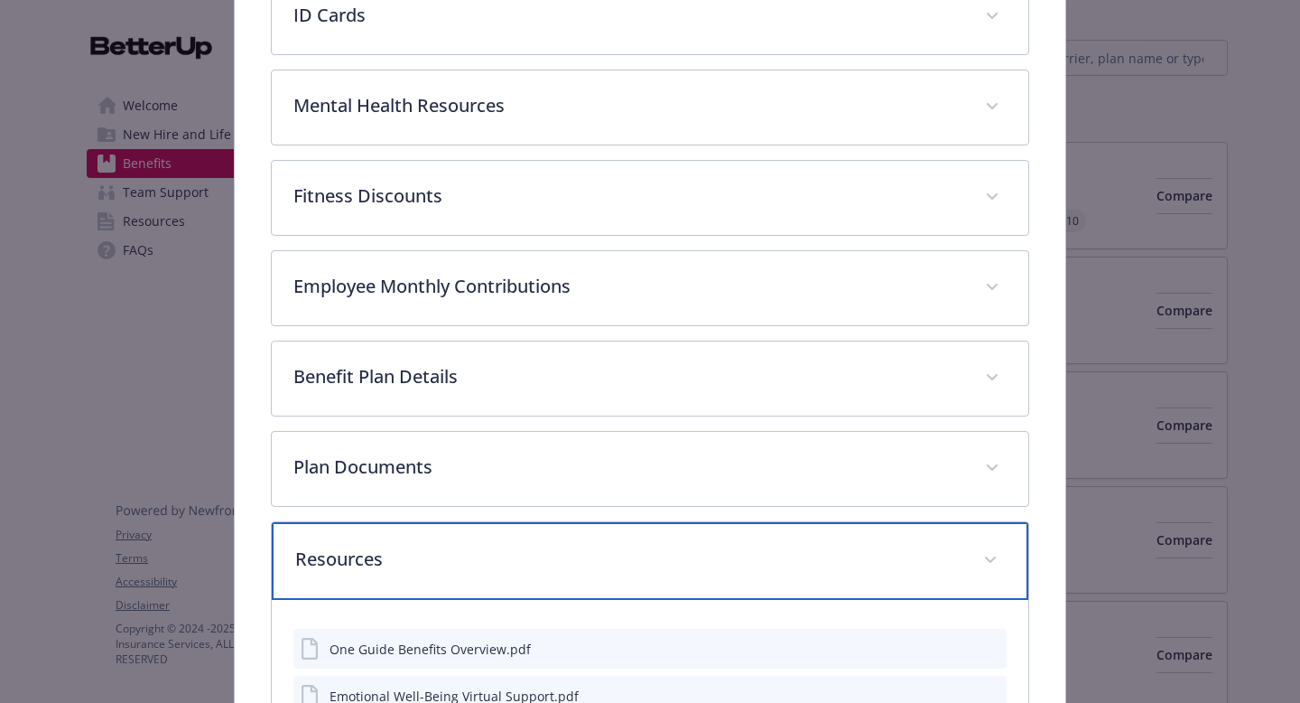
click at [501, 565] on p "Resources" at bounding box center [628, 558] width 667 height 27
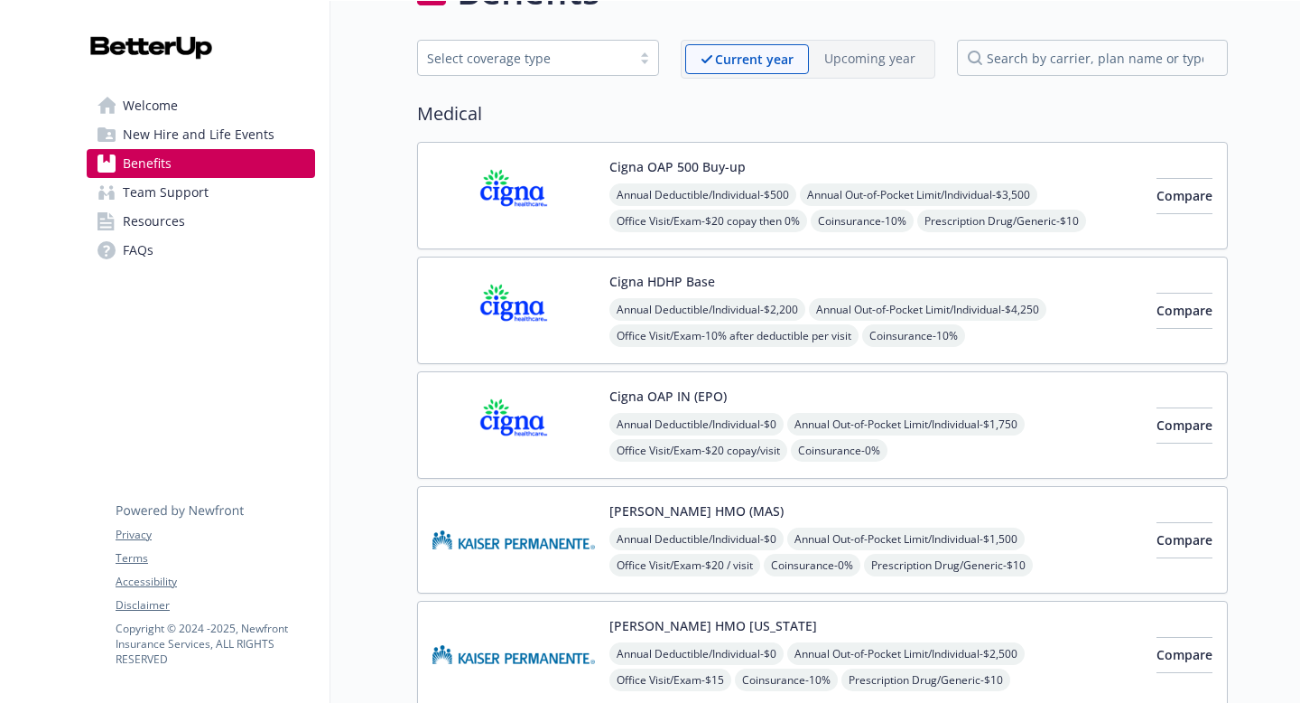
click at [526, 432] on img at bounding box center [514, 425] width 163 height 77
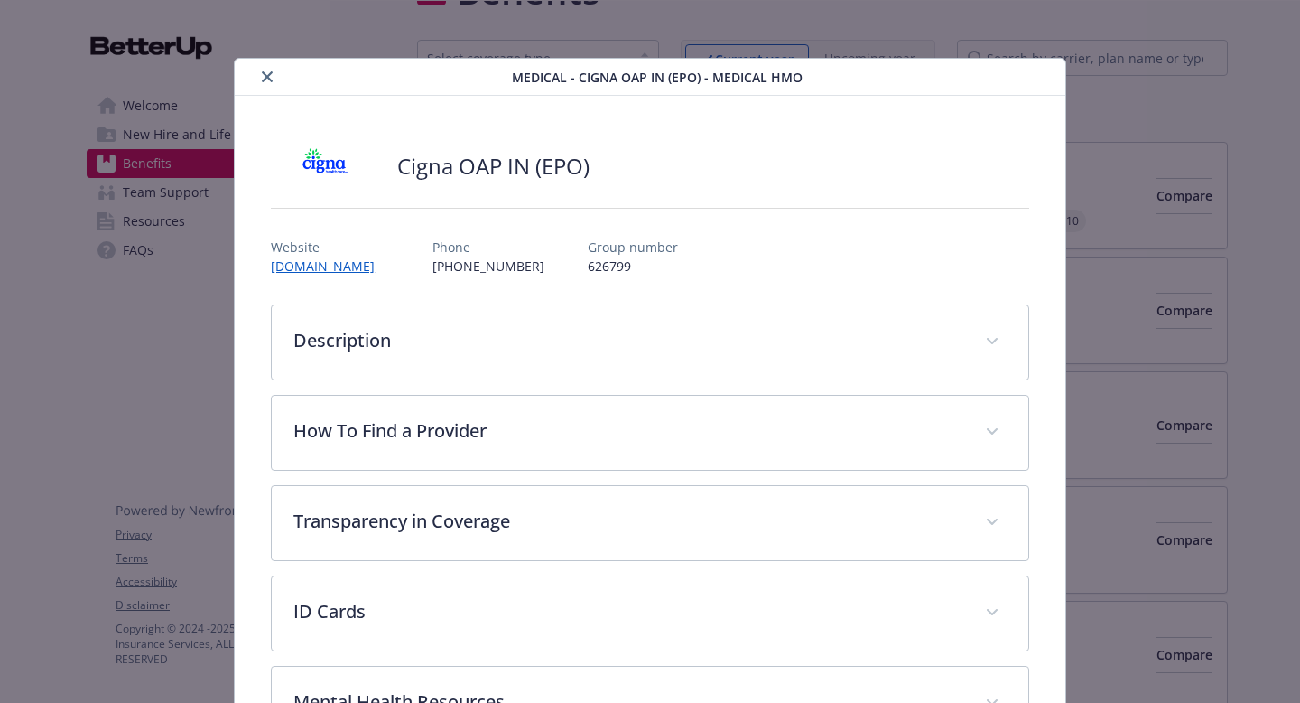
scroll to position [54, 0]
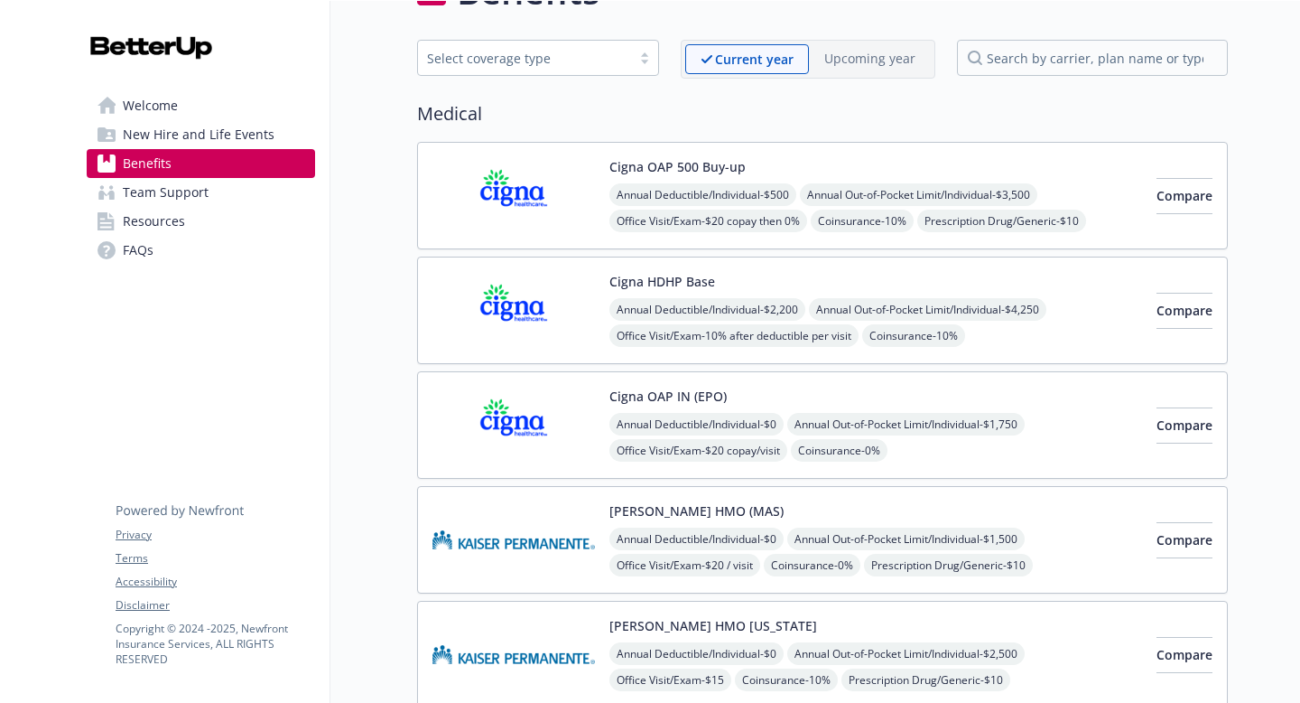
click at [578, 441] on img at bounding box center [514, 425] width 163 height 77
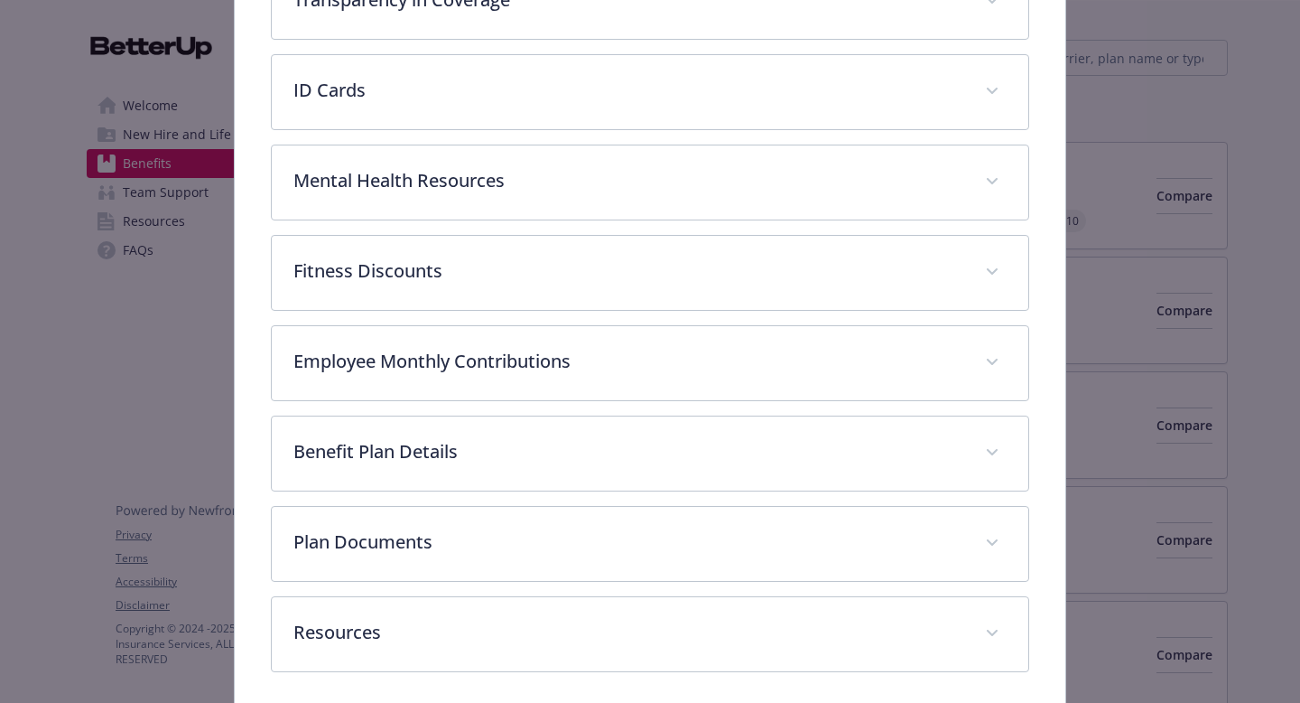
scroll to position [522, 0]
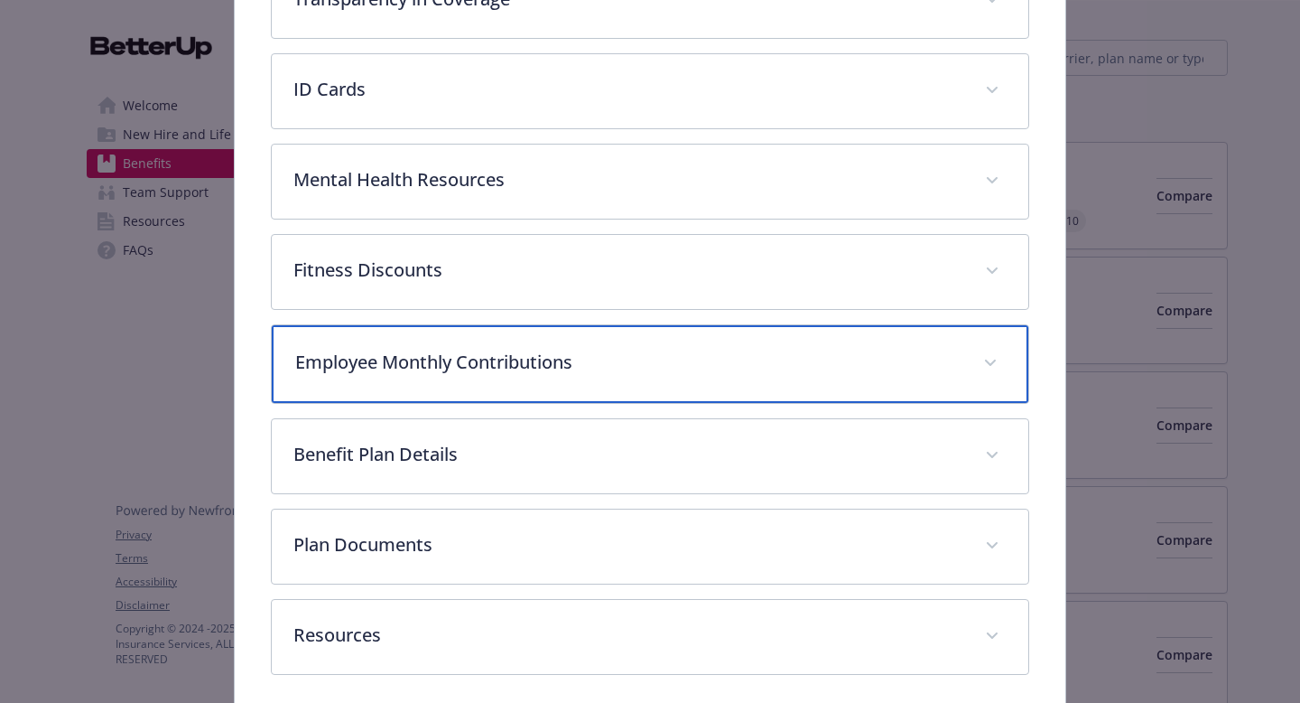
click at [480, 336] on div "Employee Monthly Contributions" at bounding box center [650, 364] width 757 height 78
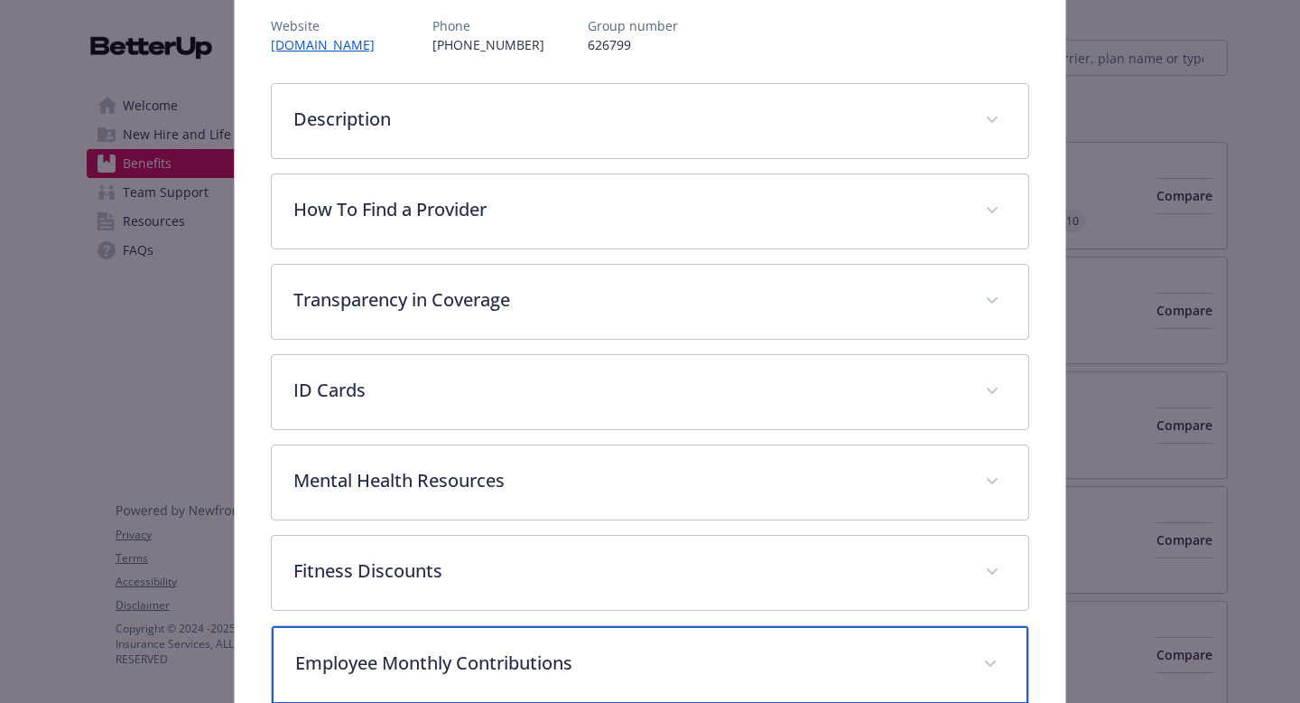
scroll to position [194, 0]
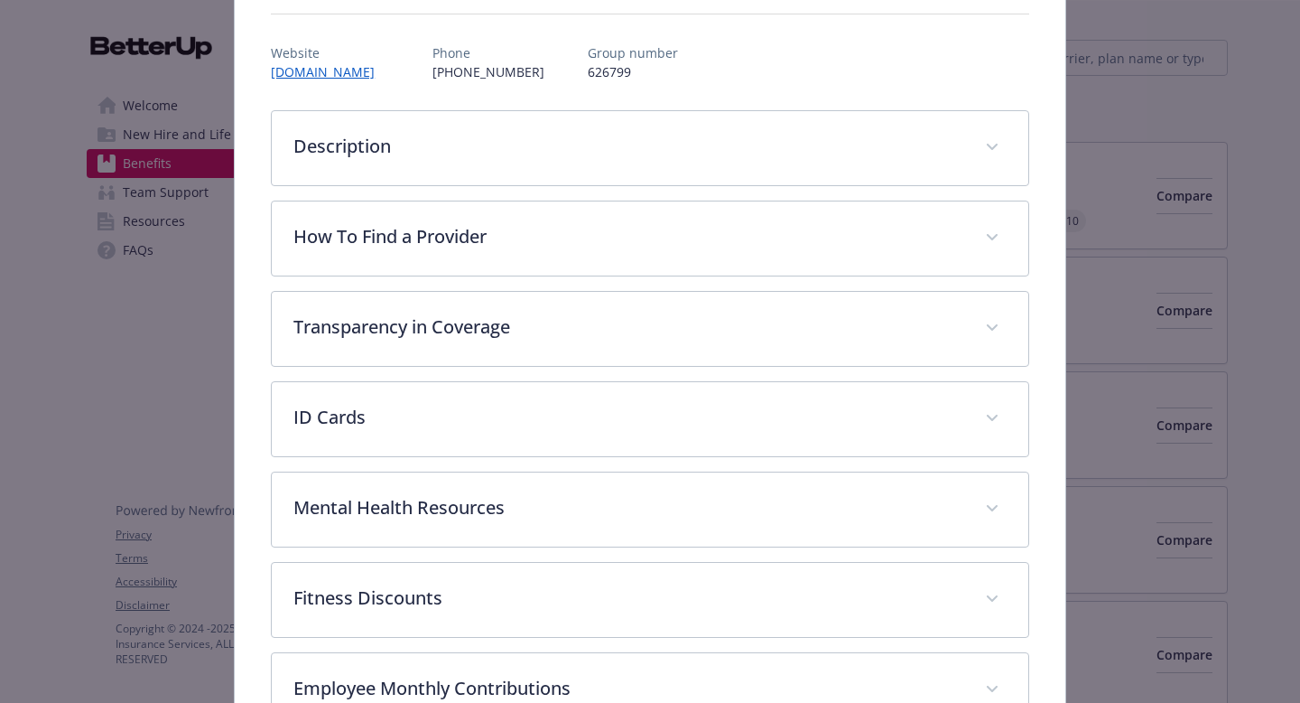
click at [972, 193] on div "Description The Open Access Plus (OAP) In Network plan also allows you to choos…" at bounding box center [650, 606] width 759 height 992
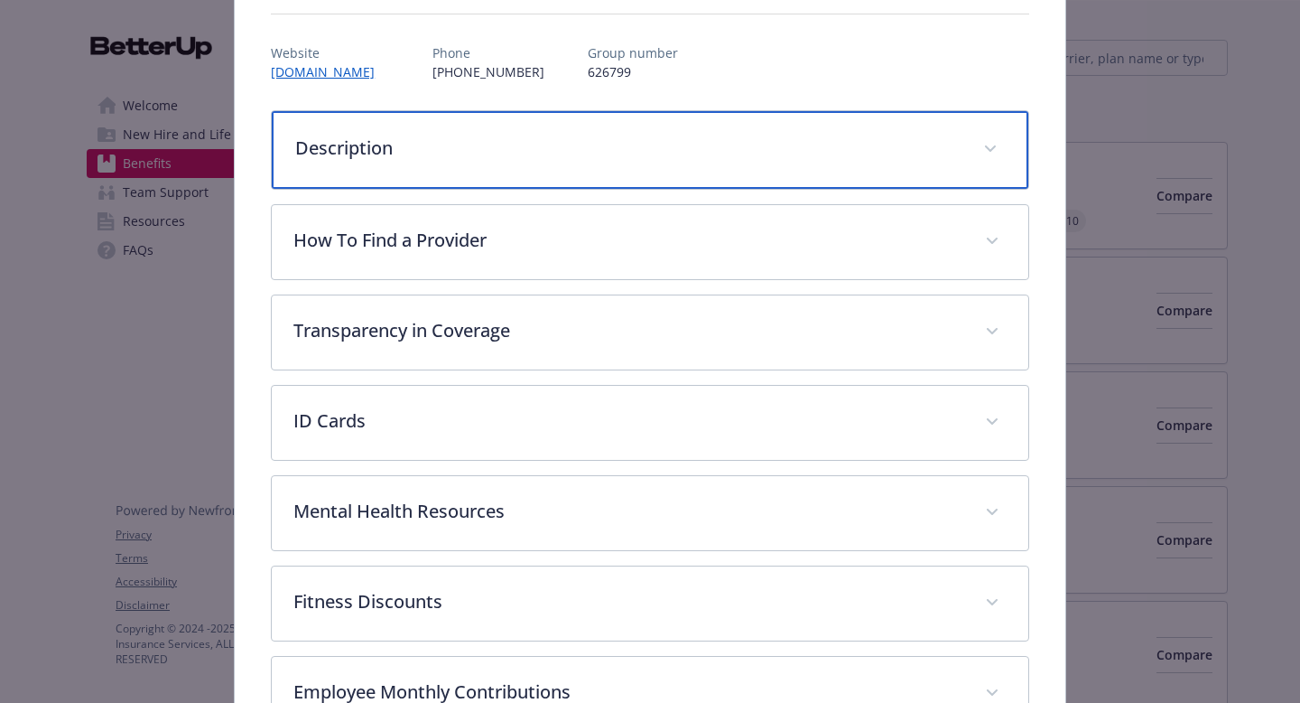
click at [972, 178] on div "Description" at bounding box center [650, 150] width 757 height 78
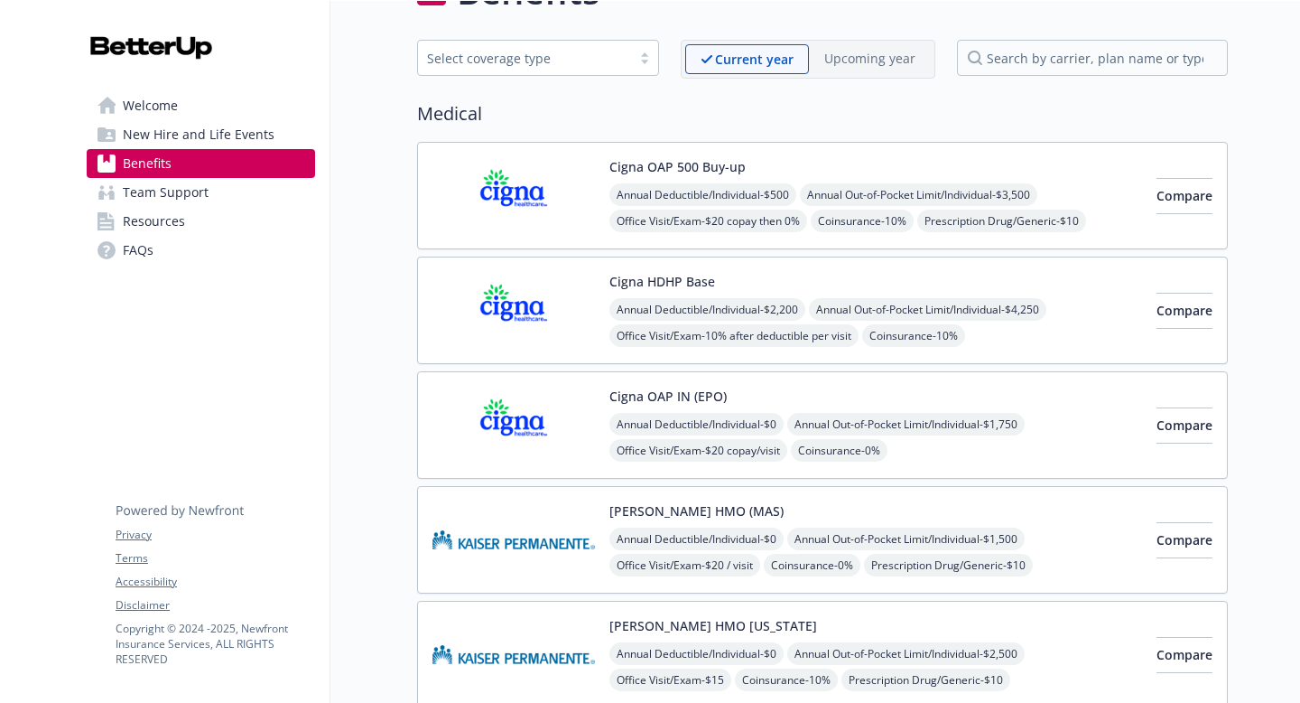
click at [862, 167] on div "Cigna OAP 500 Buy-up Annual Deductible/Individual - $500 Annual Out-of-Pocket L…" at bounding box center [876, 195] width 533 height 77
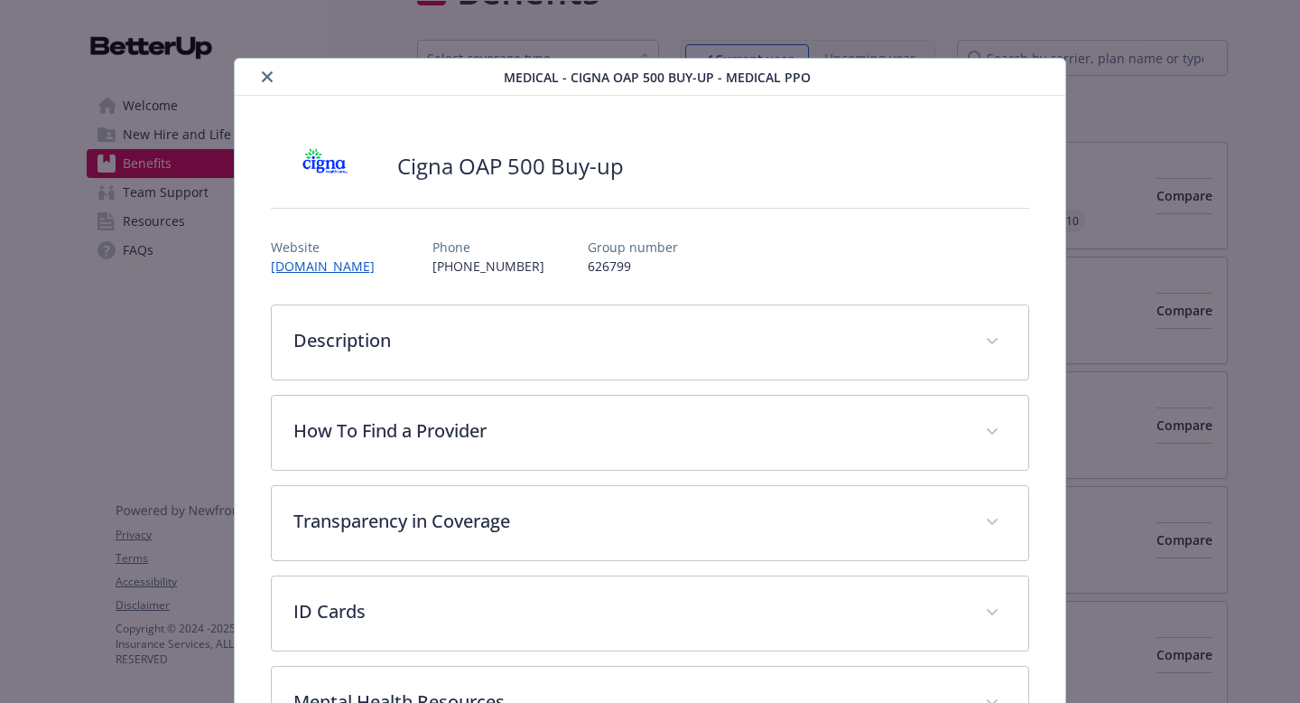
scroll to position [54, 0]
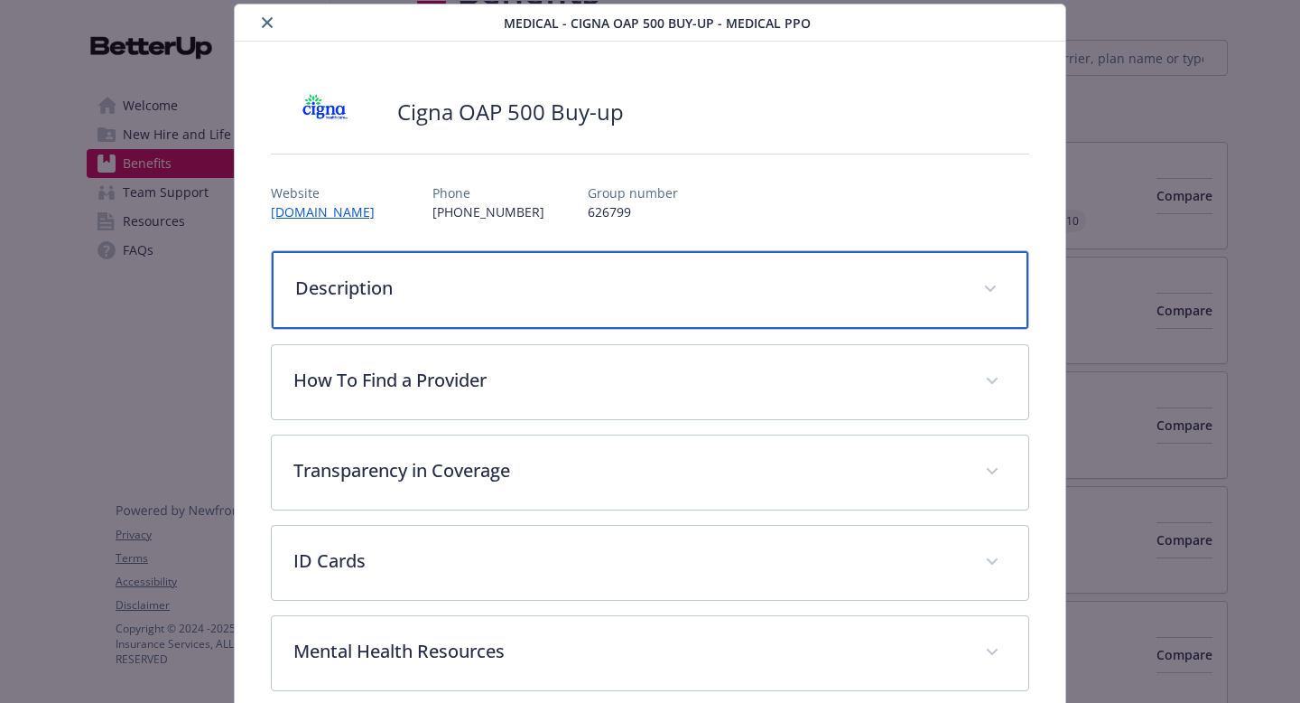
click at [934, 301] on div "Description" at bounding box center [650, 290] width 757 height 78
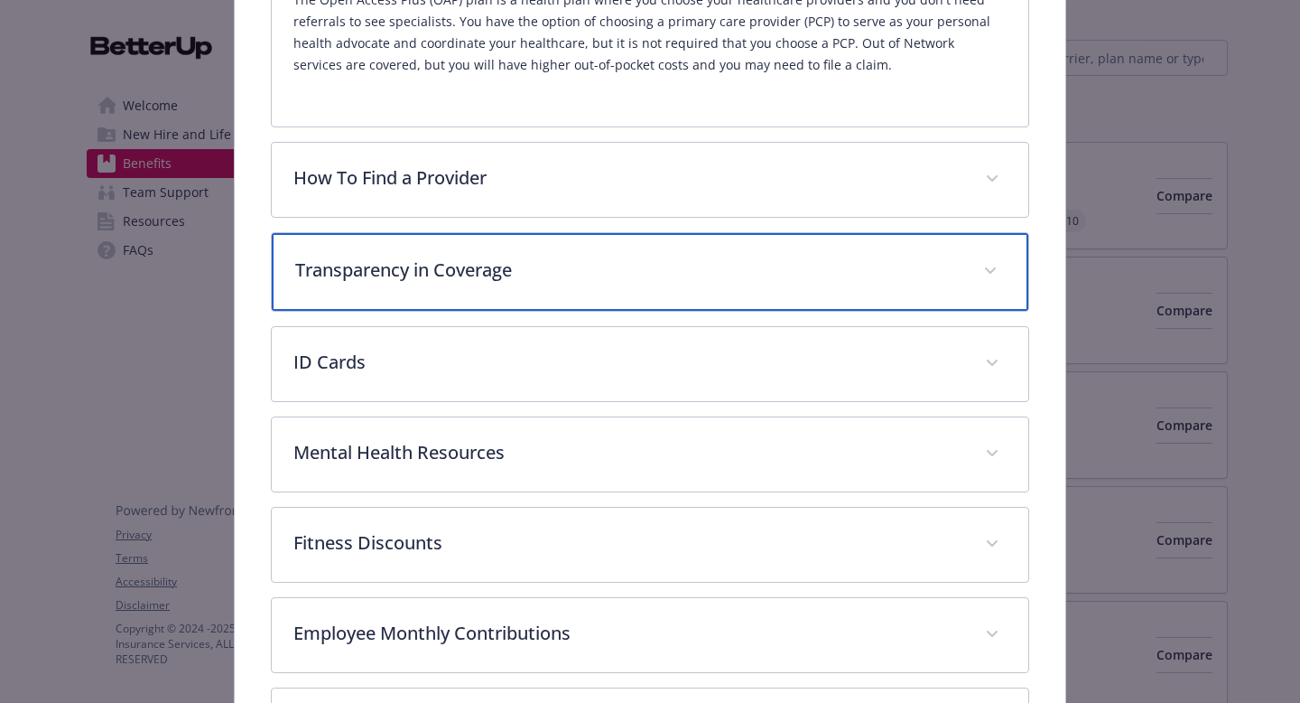
scroll to position [401, 0]
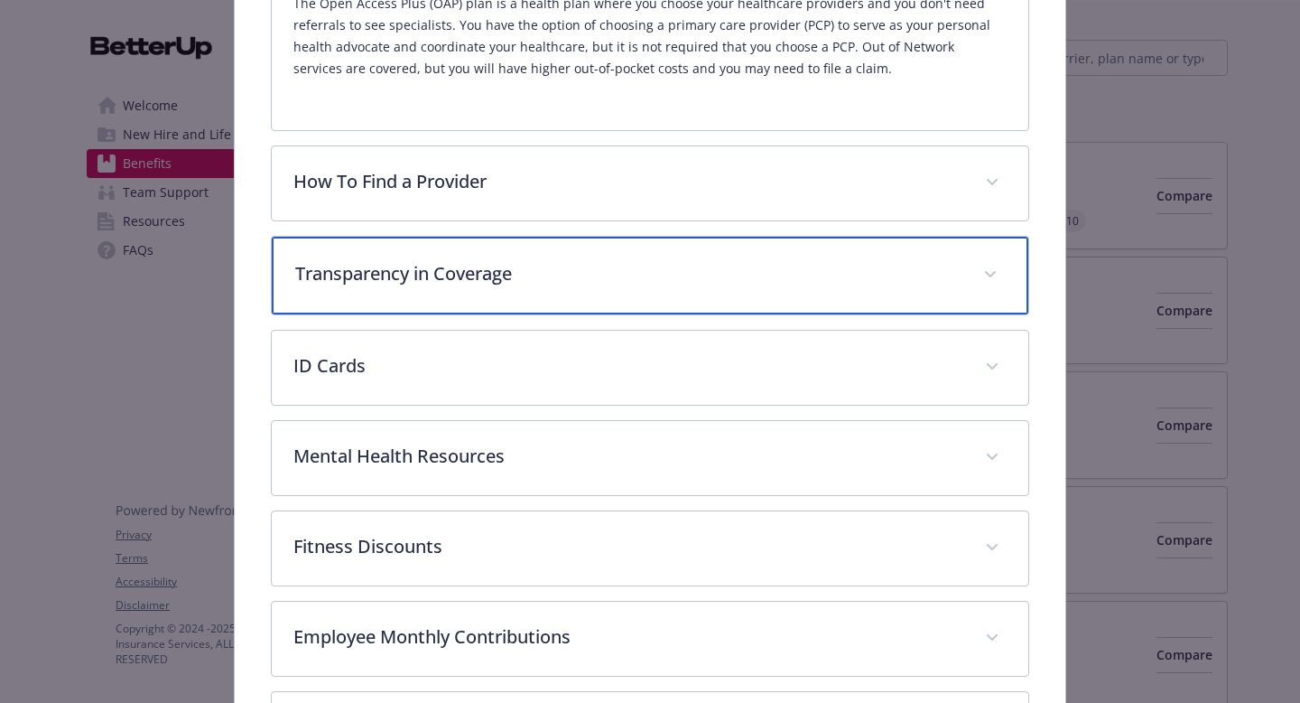
click at [842, 276] on p "Transparency in Coverage" at bounding box center [628, 273] width 667 height 27
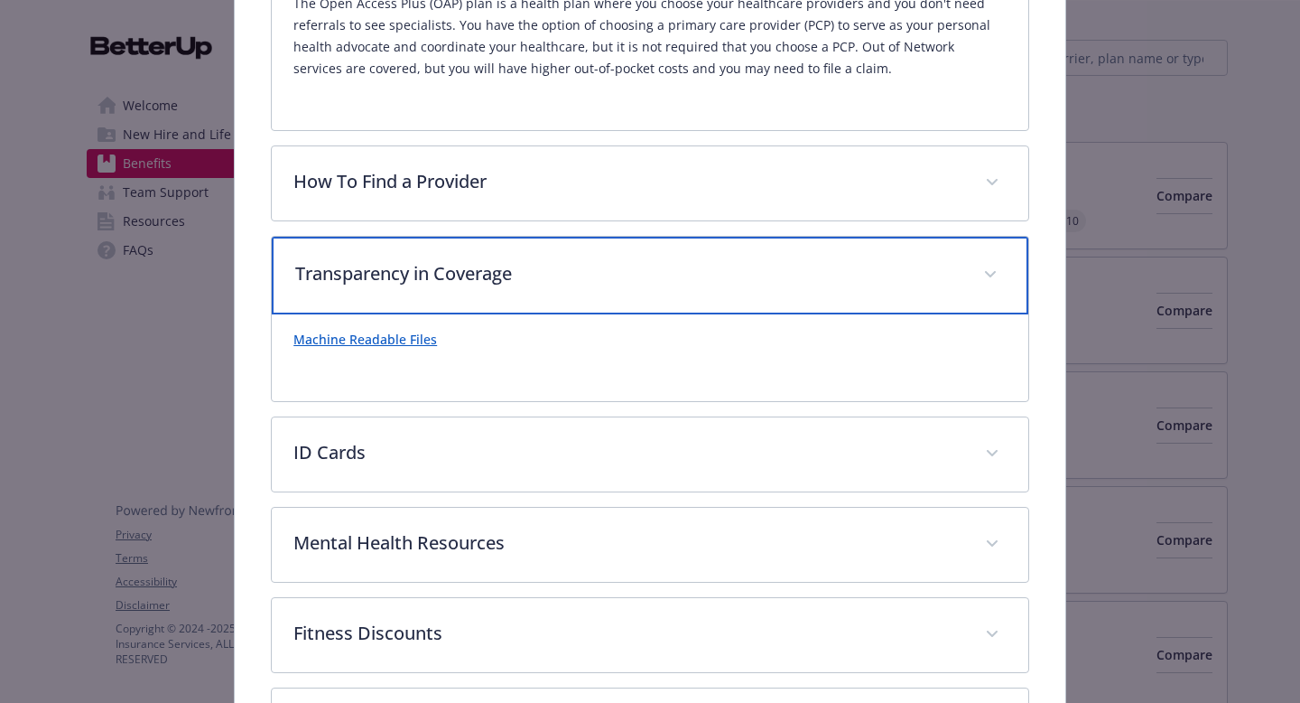
click at [842, 276] on p "Transparency in Coverage" at bounding box center [628, 273] width 667 height 27
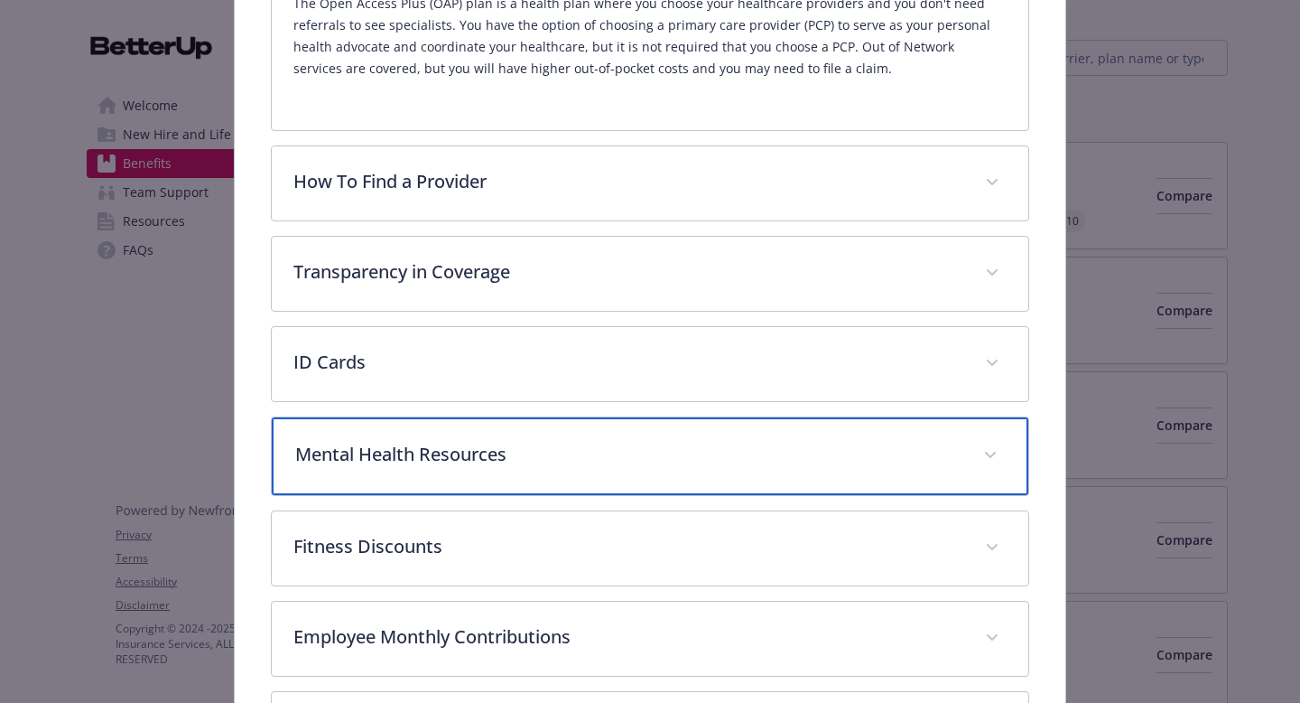
click at [788, 469] on div "Mental Health Resources" at bounding box center [650, 456] width 757 height 78
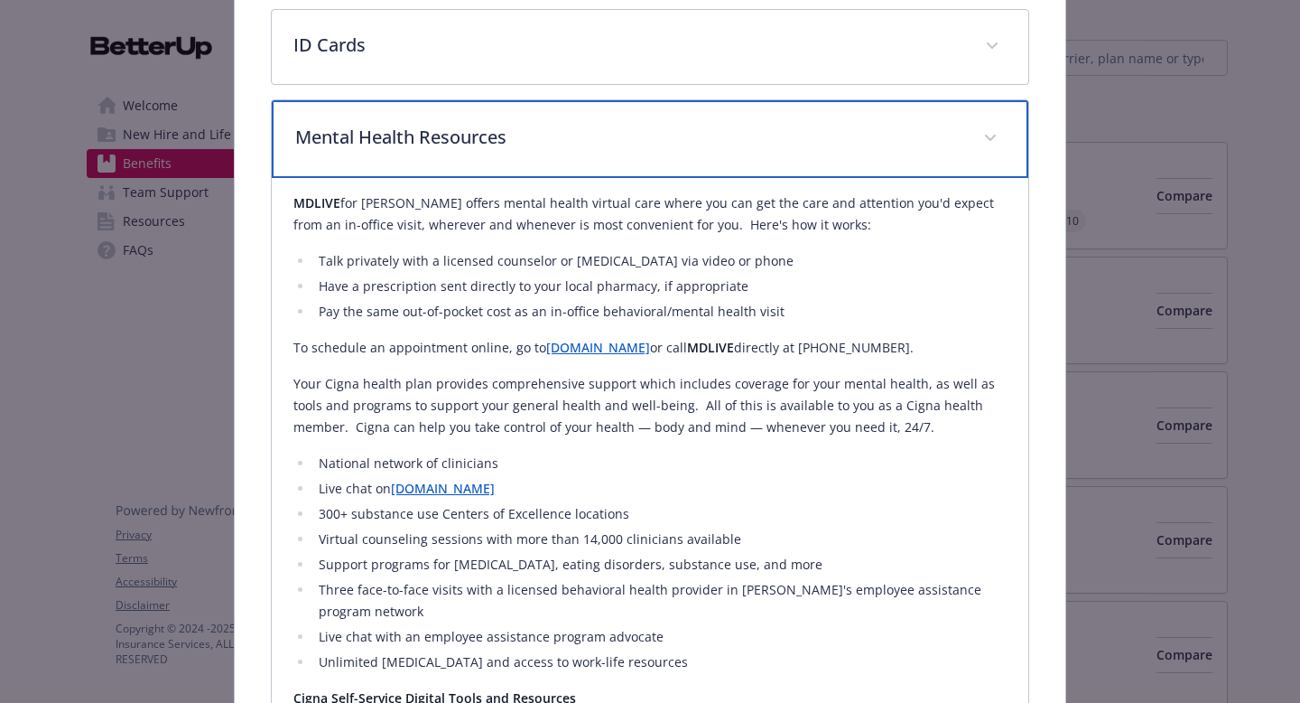
scroll to position [719, 0]
click at [848, 161] on div "Mental Health Resources" at bounding box center [650, 138] width 757 height 78
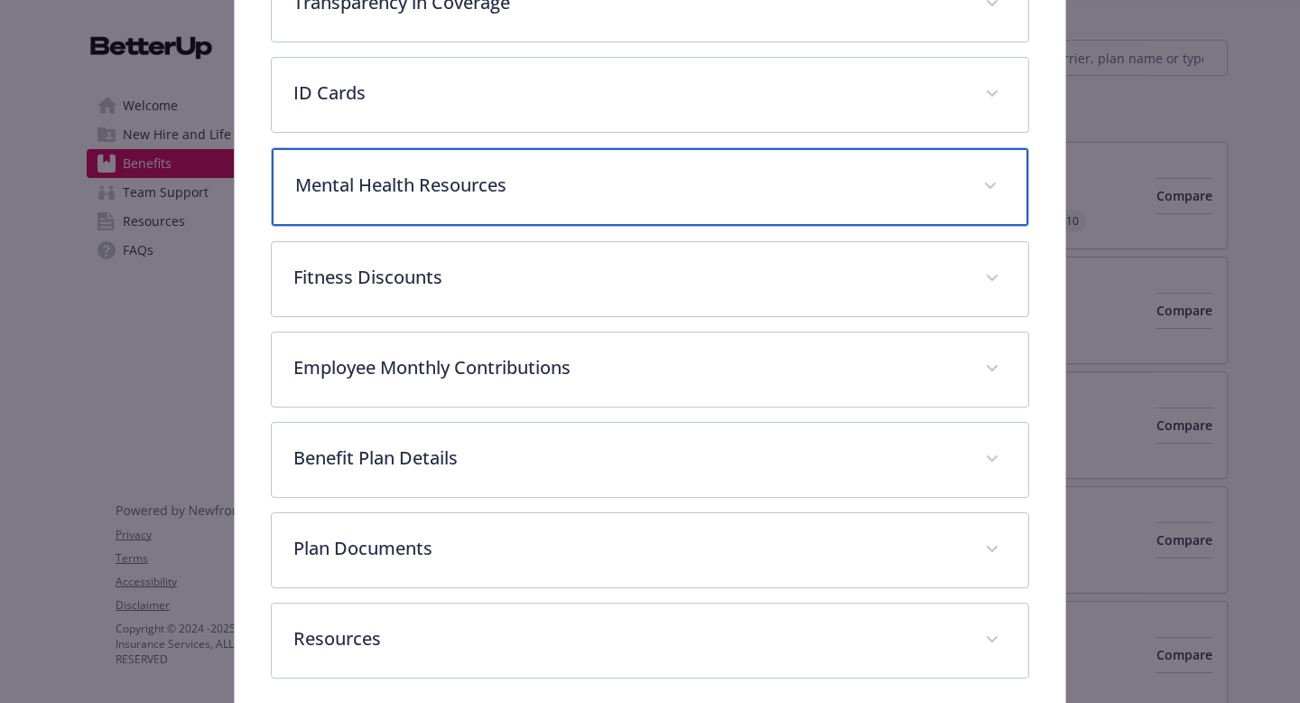
scroll to position [659, 0]
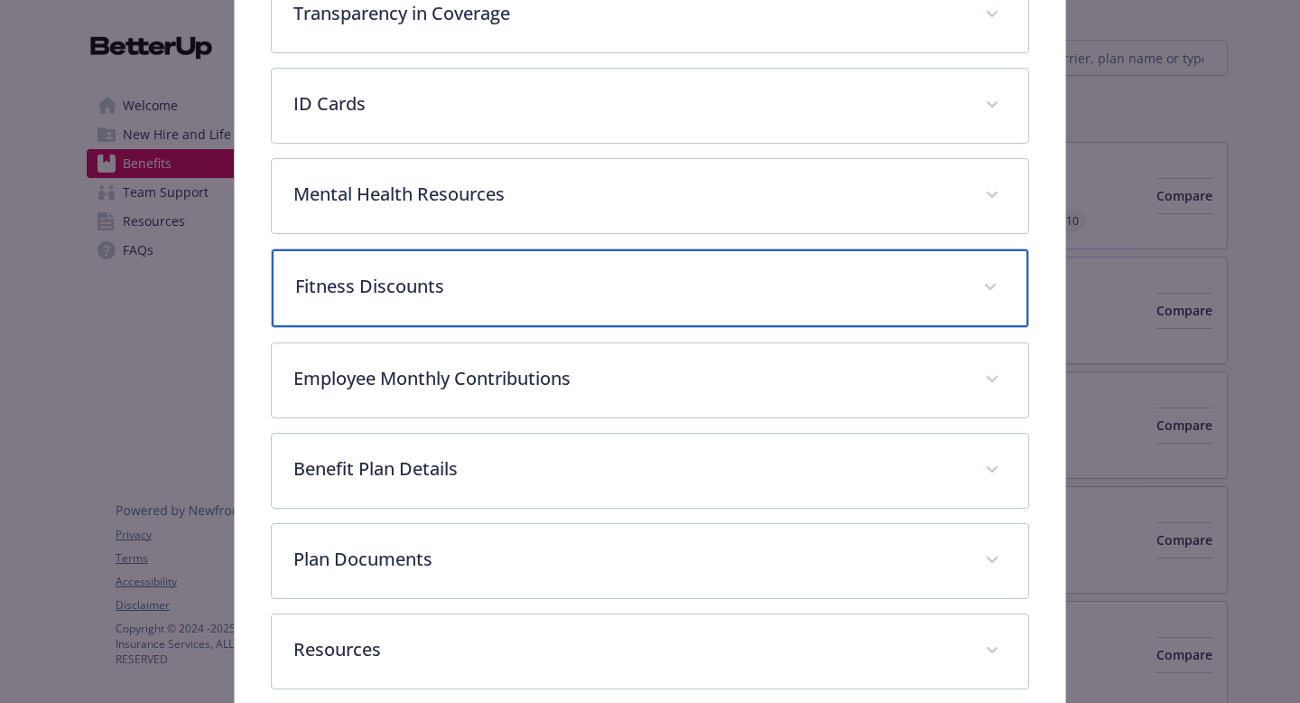
click at [769, 293] on p "Fitness Discounts" at bounding box center [628, 286] width 667 height 27
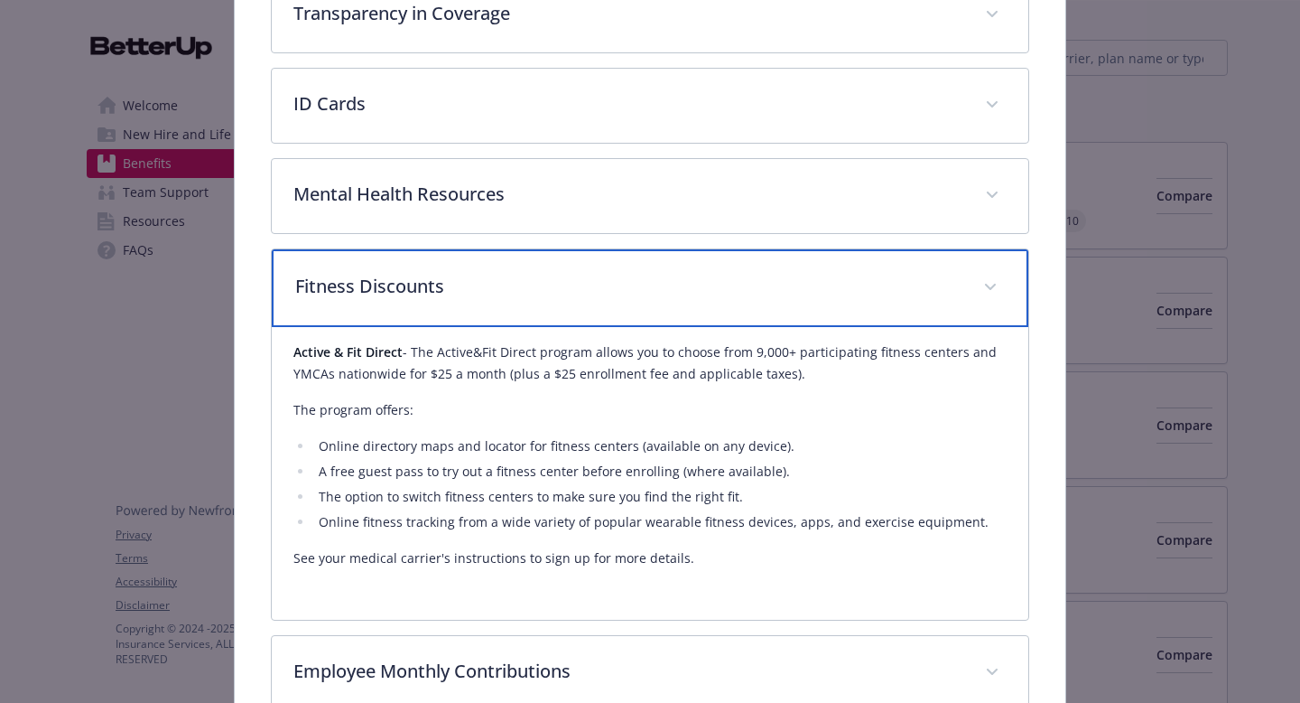
click at [769, 293] on p "Fitness Discounts" at bounding box center [628, 286] width 667 height 27
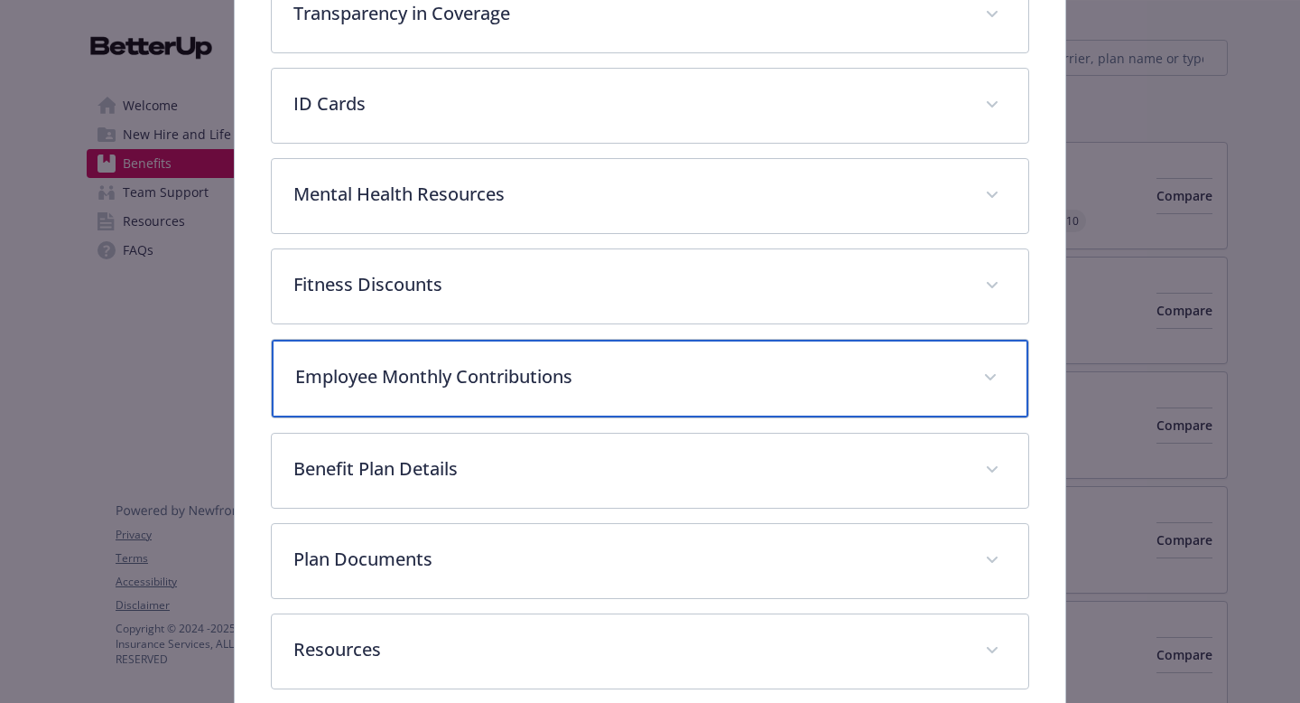
click at [718, 392] on div "Employee Monthly Contributions" at bounding box center [650, 379] width 757 height 78
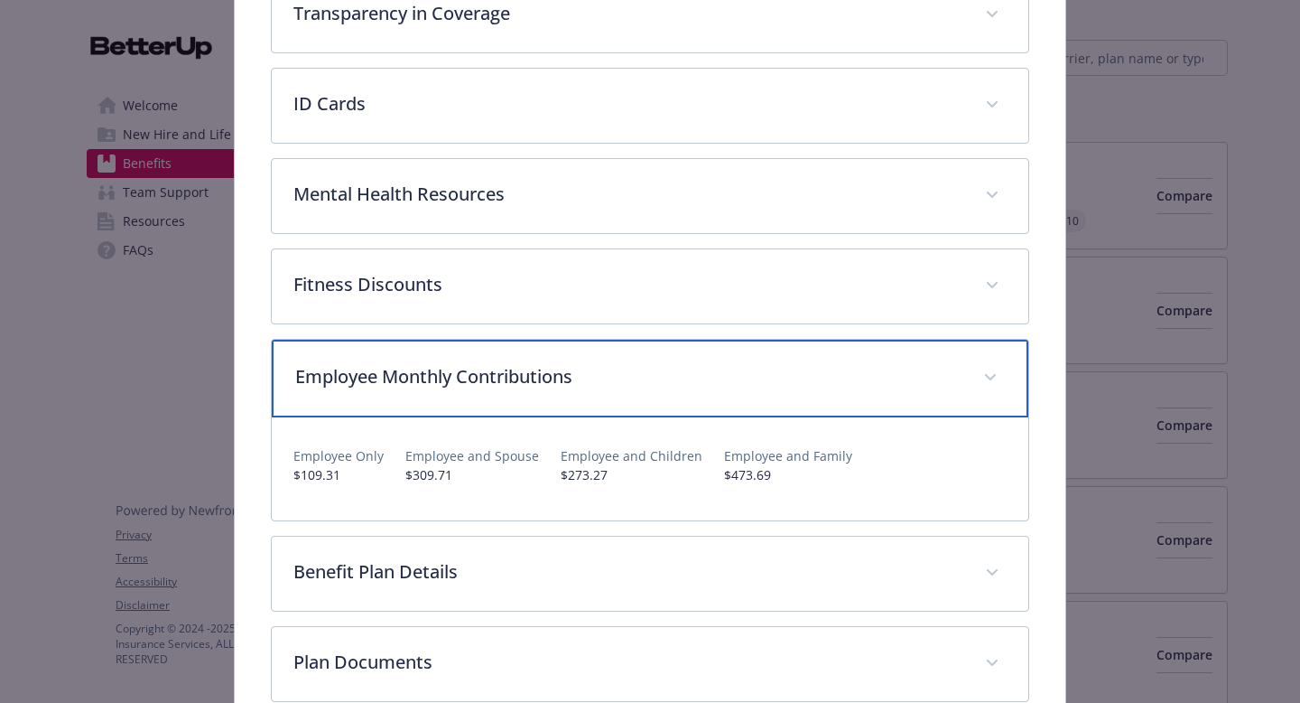
click at [718, 392] on div "Employee Monthly Contributions" at bounding box center [650, 379] width 757 height 78
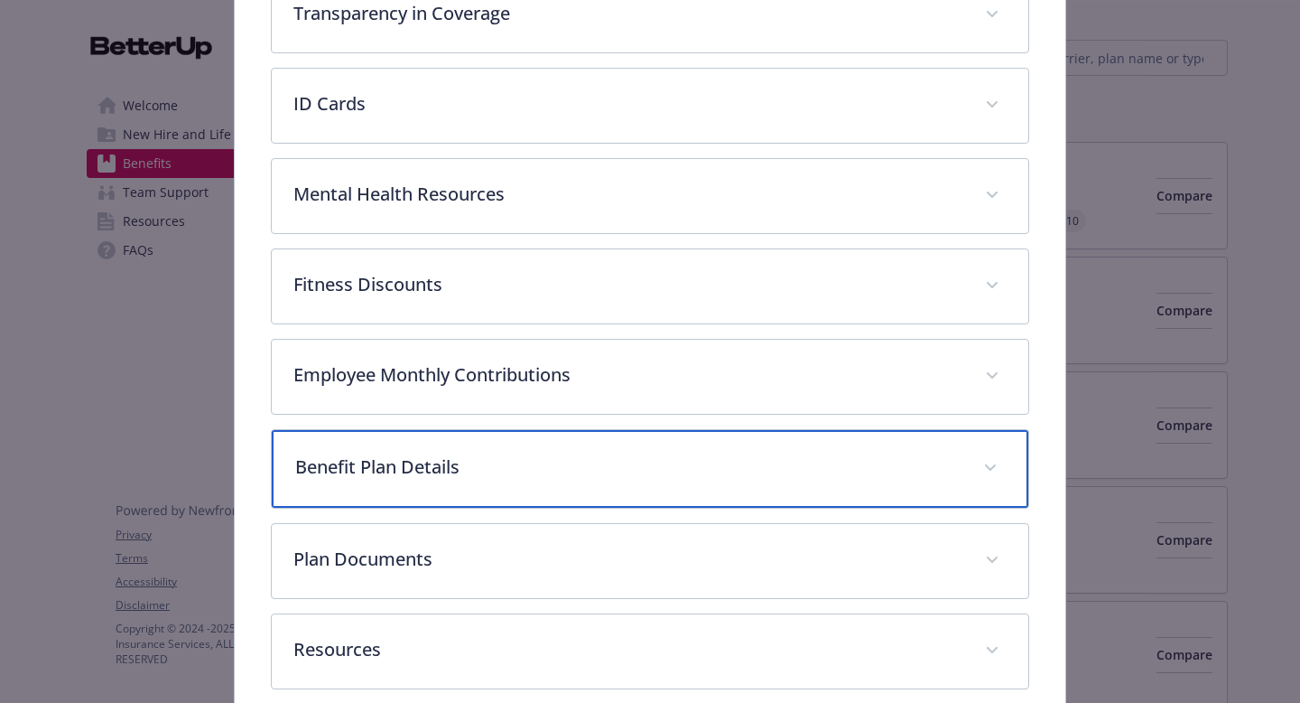
click at [697, 463] on p "Benefit Plan Details" at bounding box center [628, 466] width 667 height 27
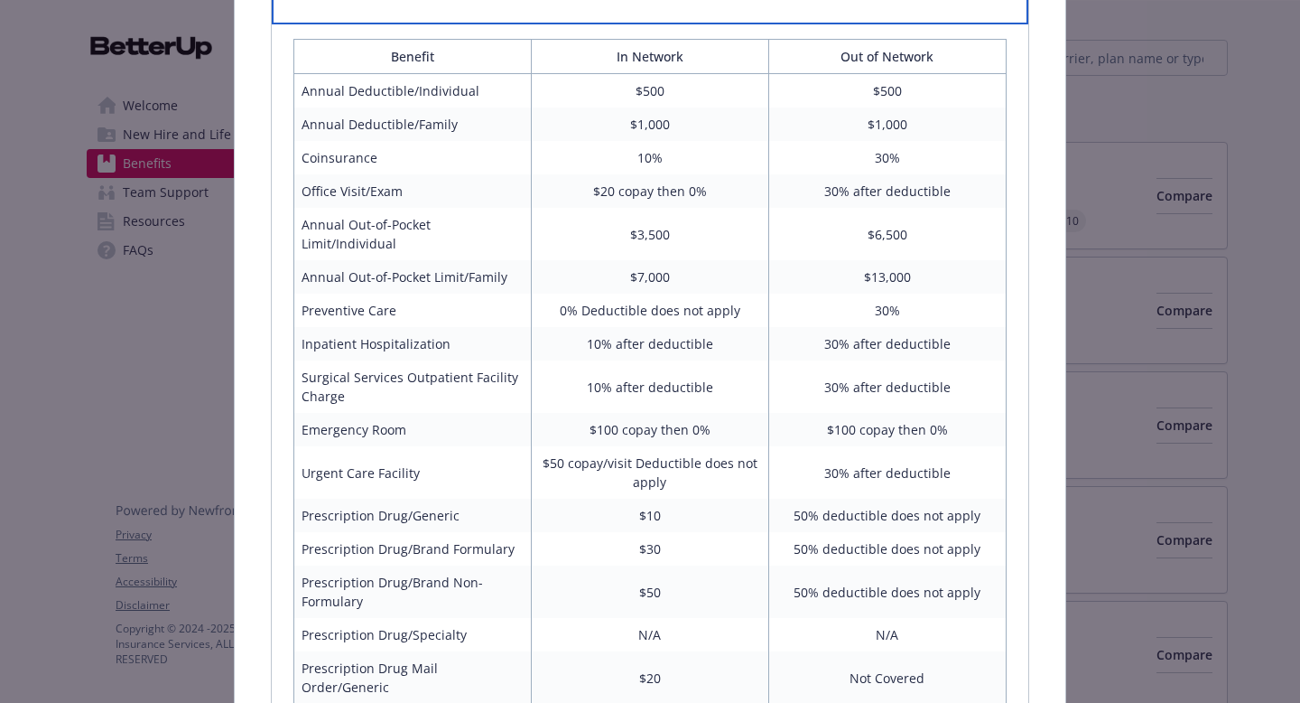
scroll to position [1127, 0]
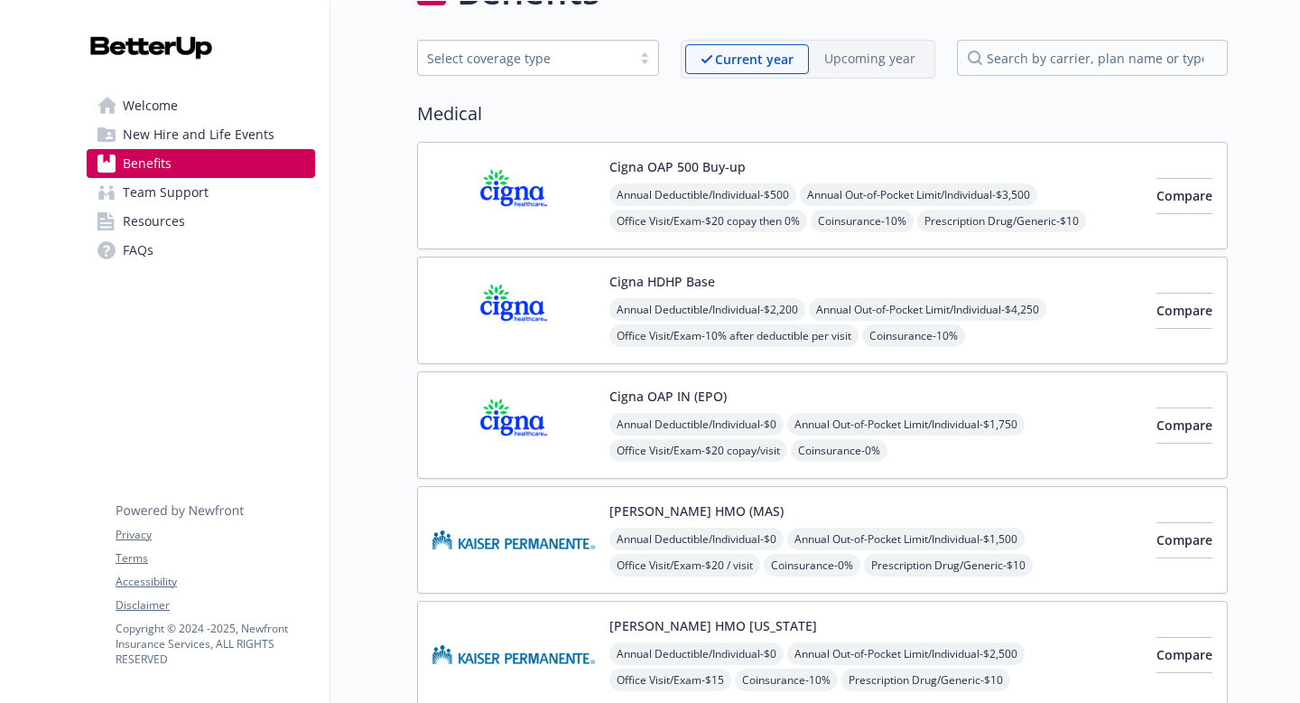
click at [1017, 235] on div "Cigna OAP 500 Buy-up Annual Deductible/Individual - $500 Annual Out-of-Pocket L…" at bounding box center [822, 195] width 811 height 107
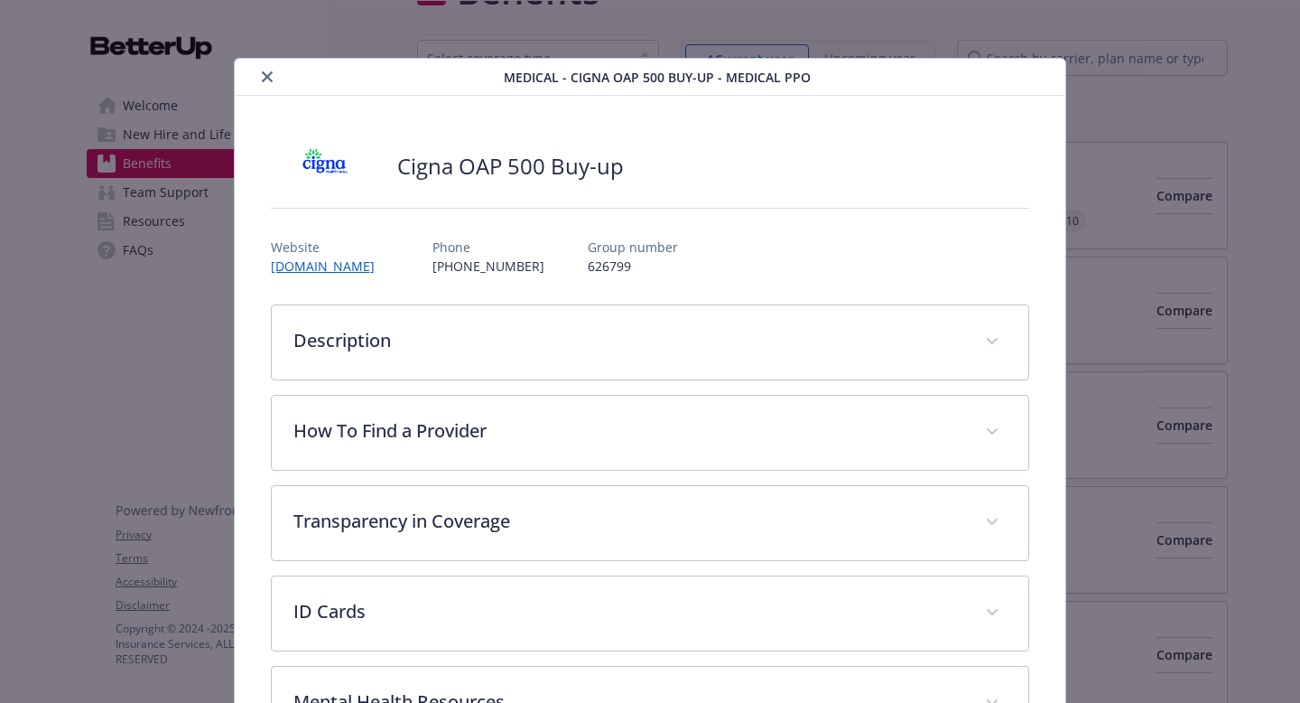
scroll to position [54, 0]
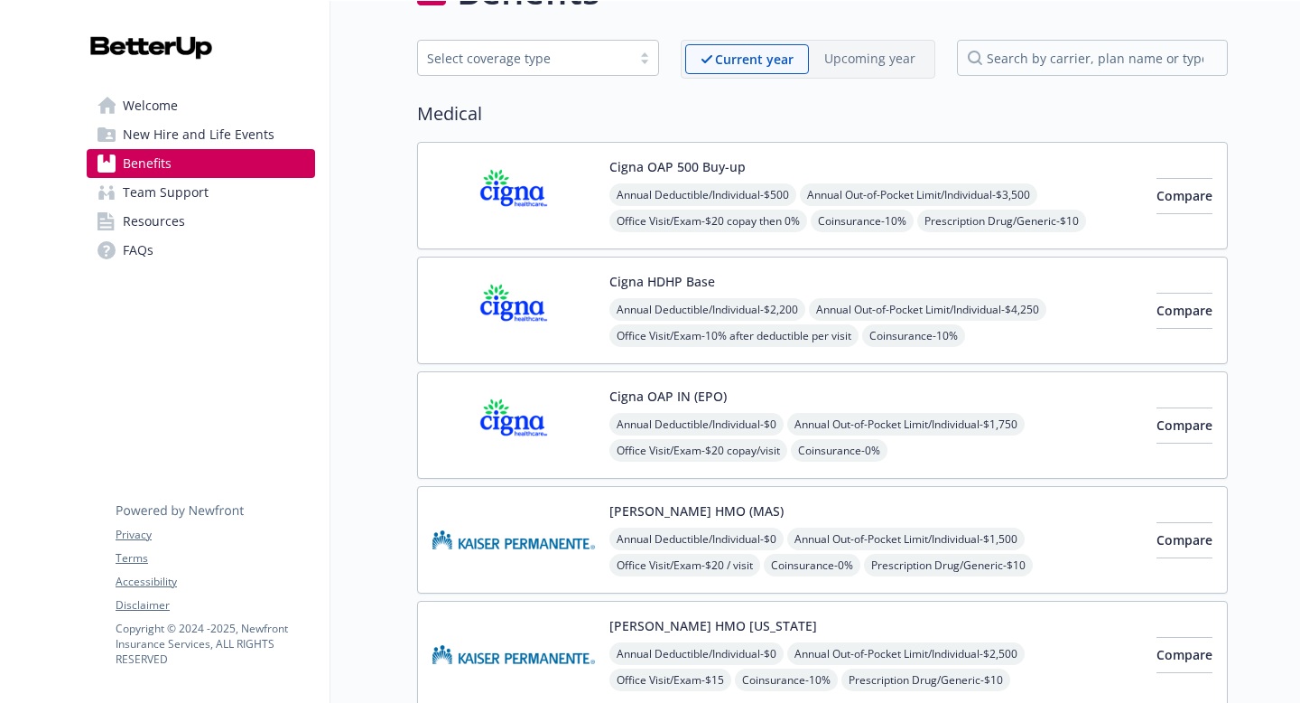
click at [581, 444] on img at bounding box center [514, 425] width 163 height 77
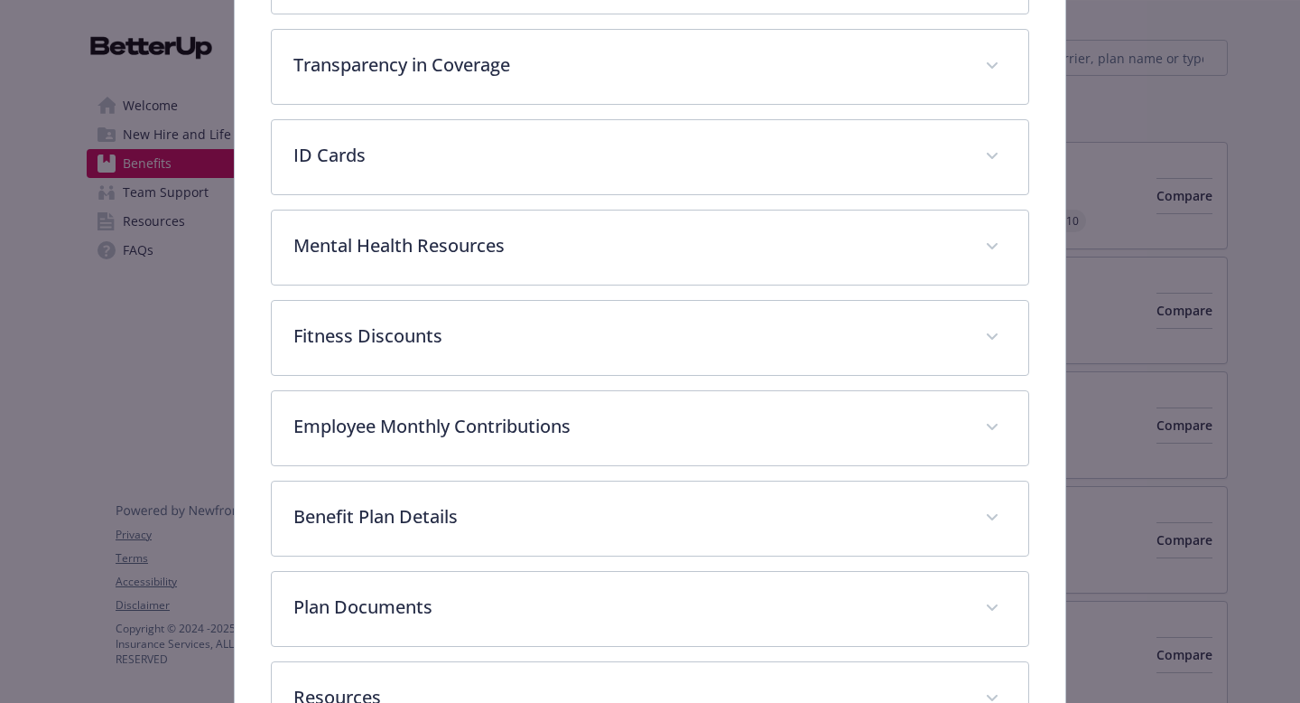
scroll to position [592, 0]
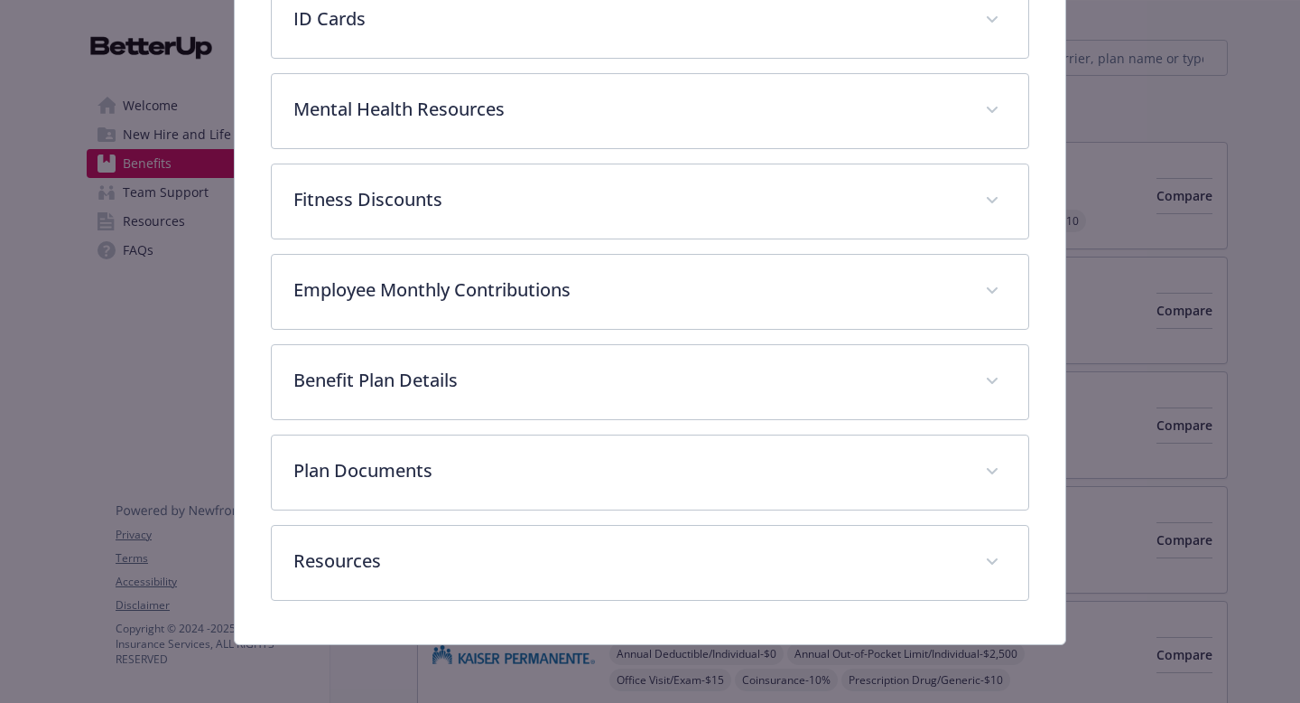
click at [1272, 408] on div "Medical - Cigna OAP IN (EPO) - Medical HMO Cigna OAP IN (EPO) Website [DOMAIN_N…" at bounding box center [650, 351] width 1300 height 703
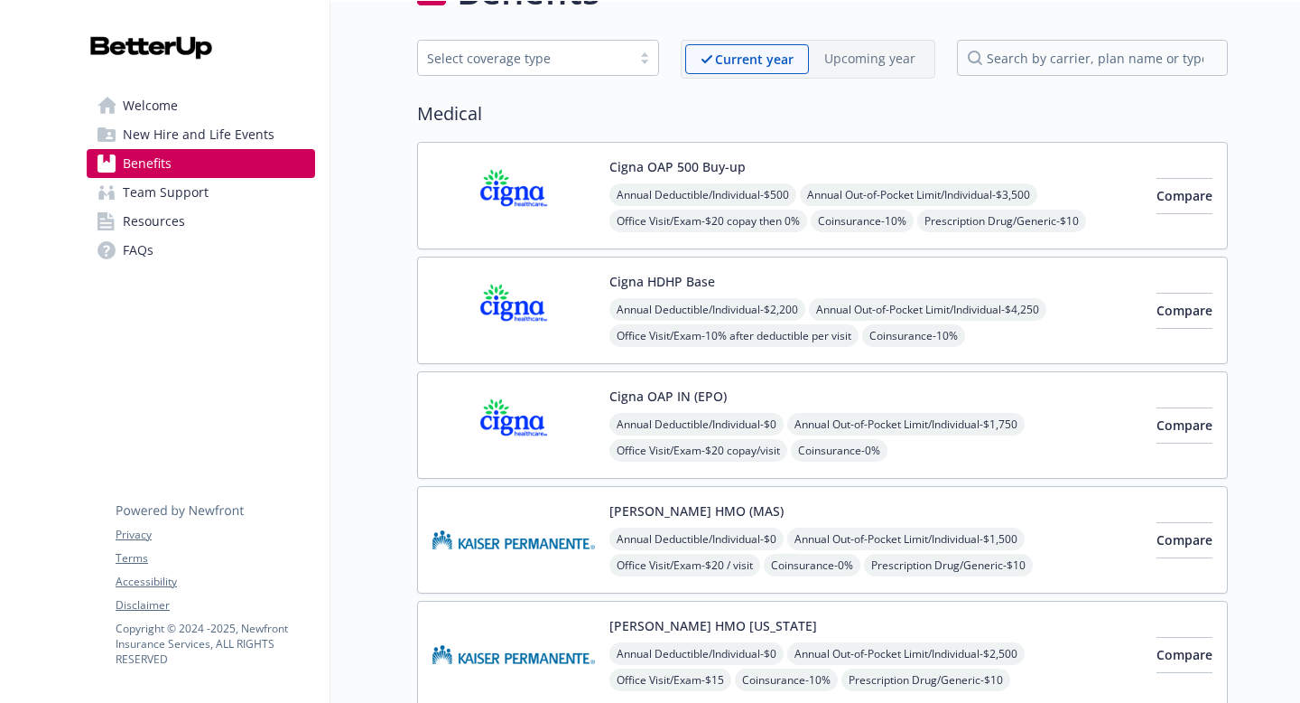
click at [536, 433] on img at bounding box center [514, 425] width 163 height 77
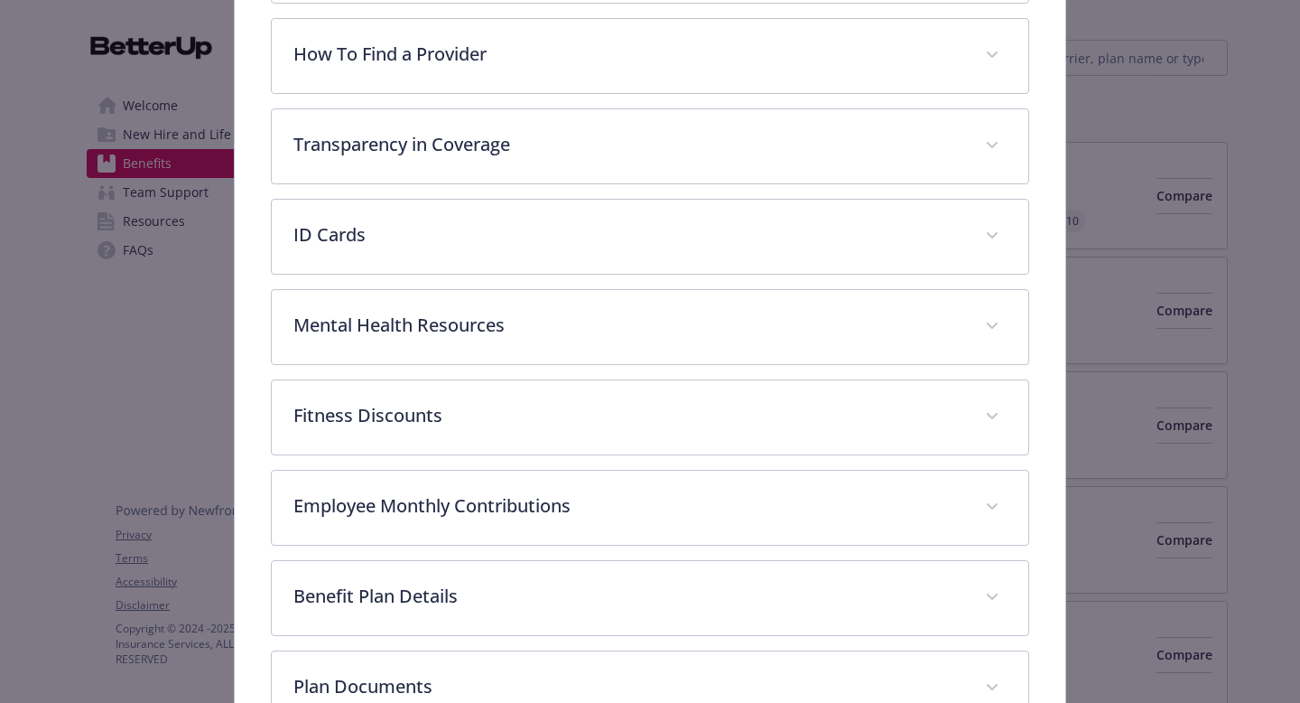
scroll to position [380, 0]
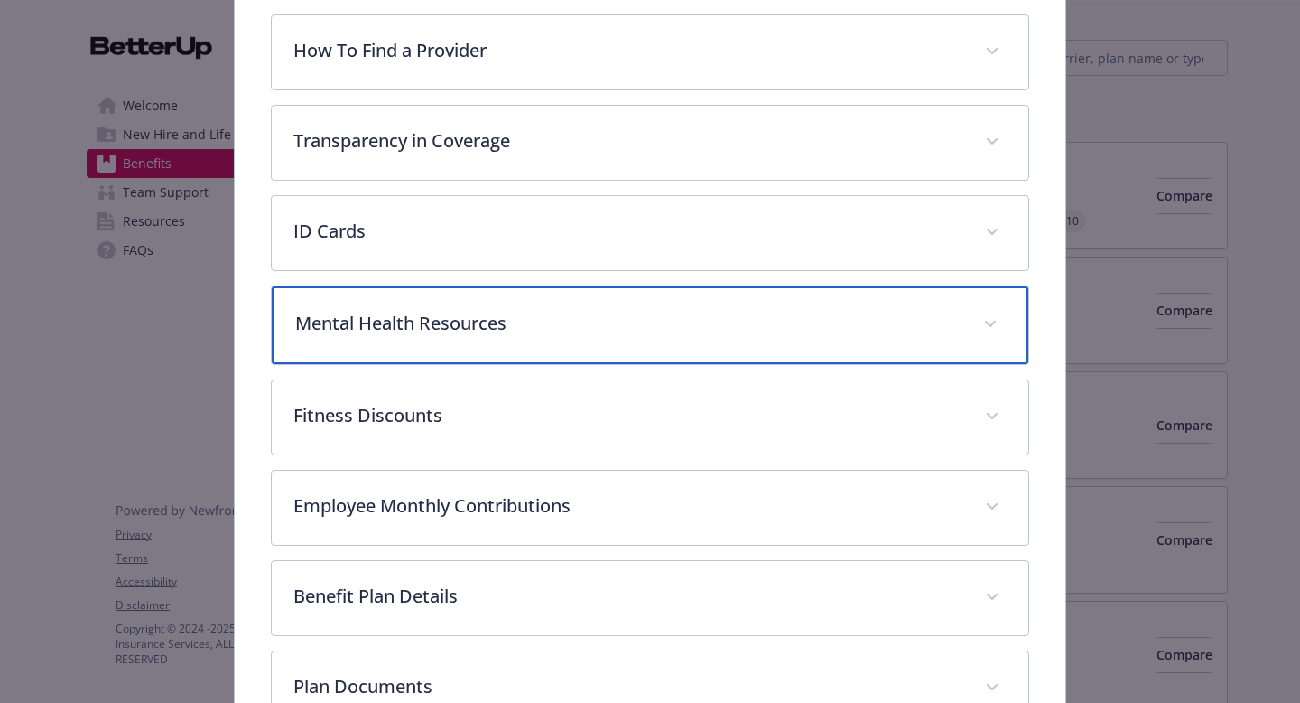
click at [561, 316] on p "Mental Health Resources" at bounding box center [628, 323] width 667 height 27
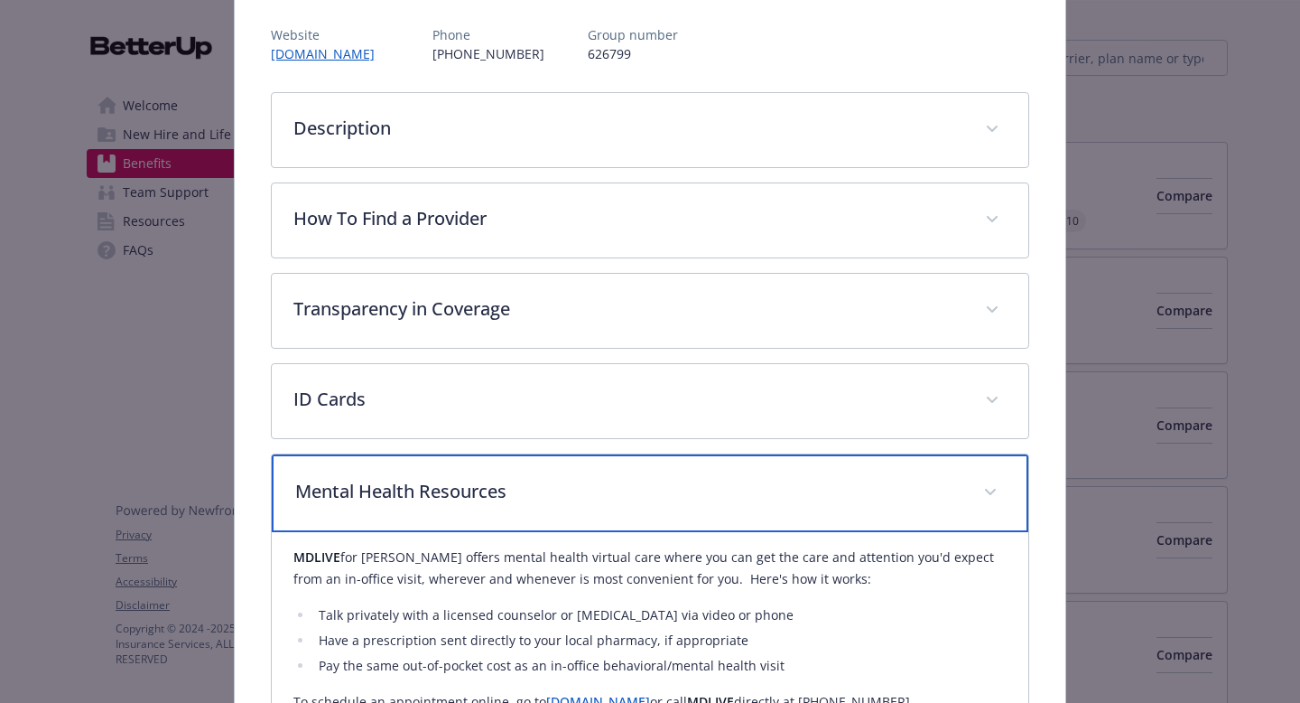
scroll to position [190, 0]
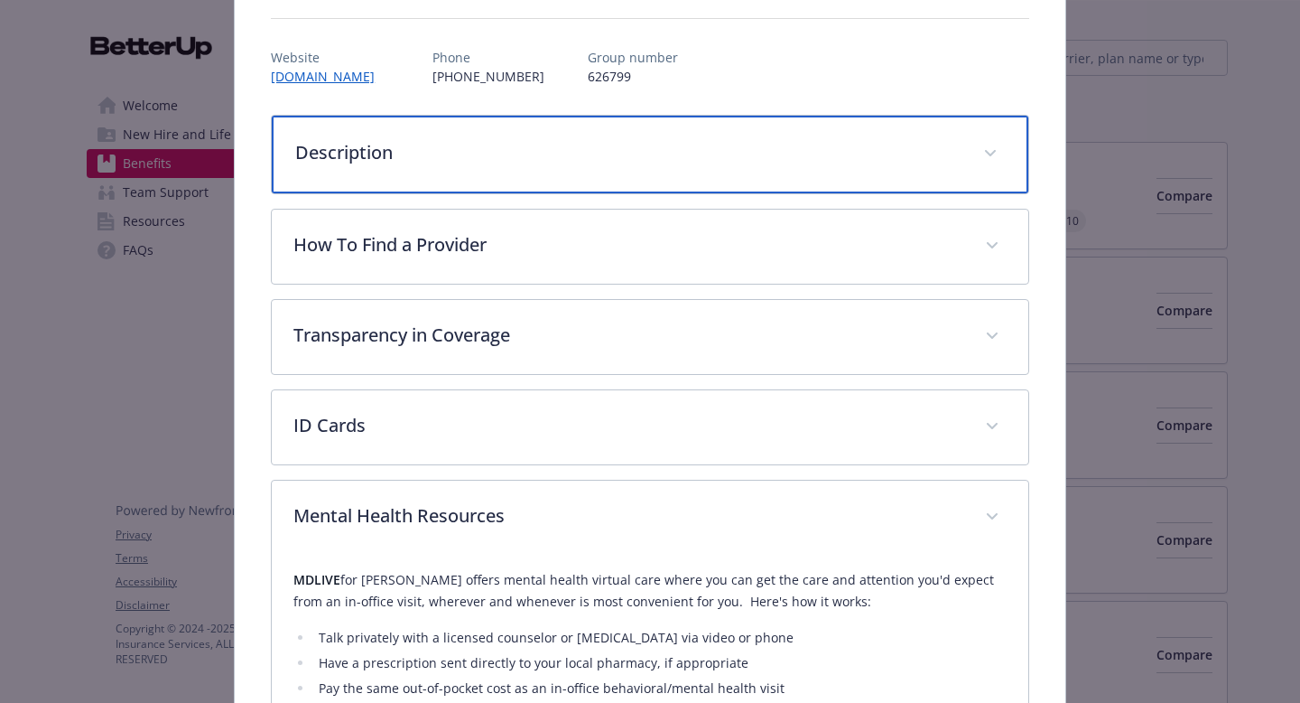
click at [624, 174] on div "Description" at bounding box center [650, 155] width 757 height 78
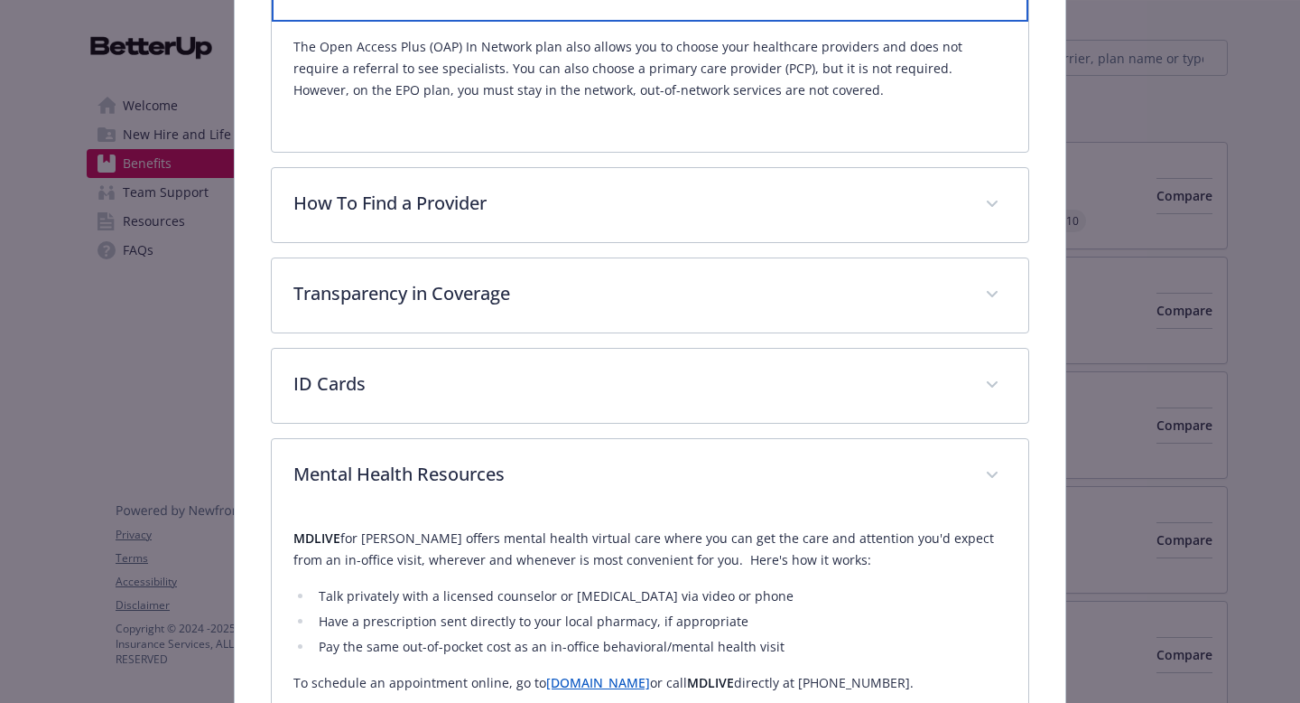
scroll to position [365, 0]
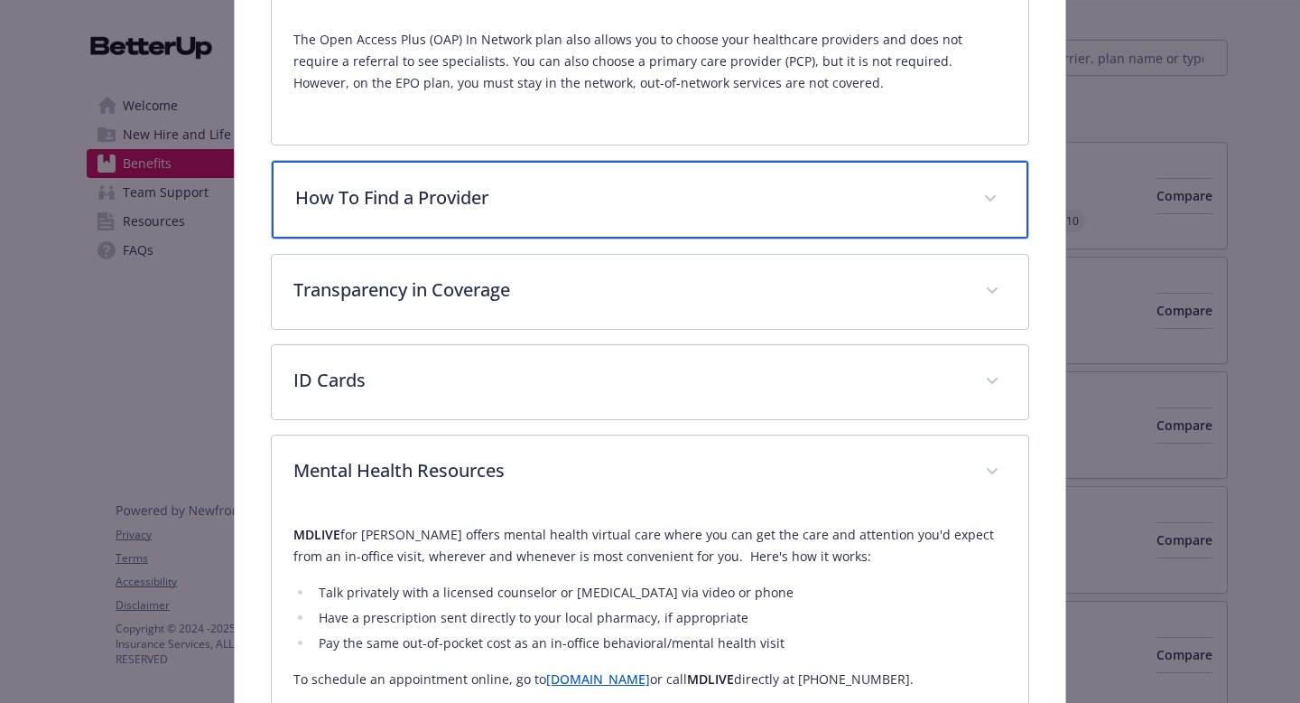
click at [638, 191] on p "How To Find a Provider" at bounding box center [628, 197] width 667 height 27
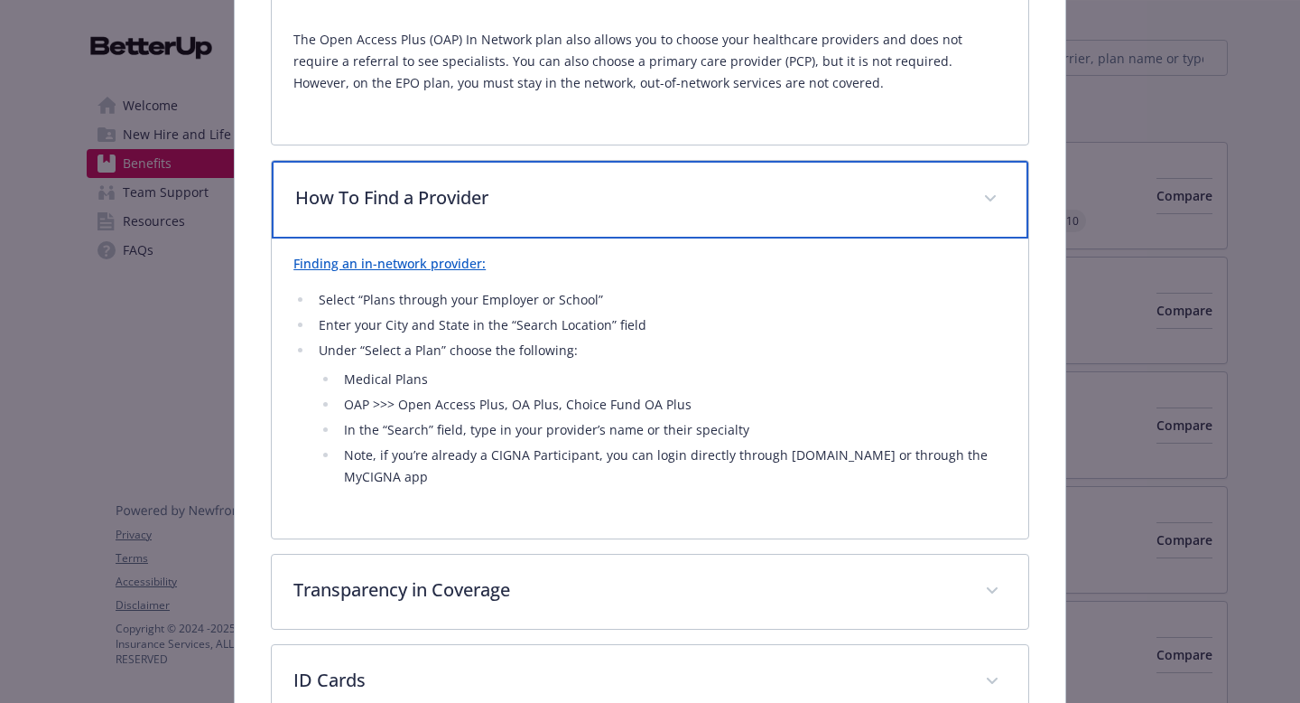
click at [627, 205] on p "How To Find a Provider" at bounding box center [628, 197] width 667 height 27
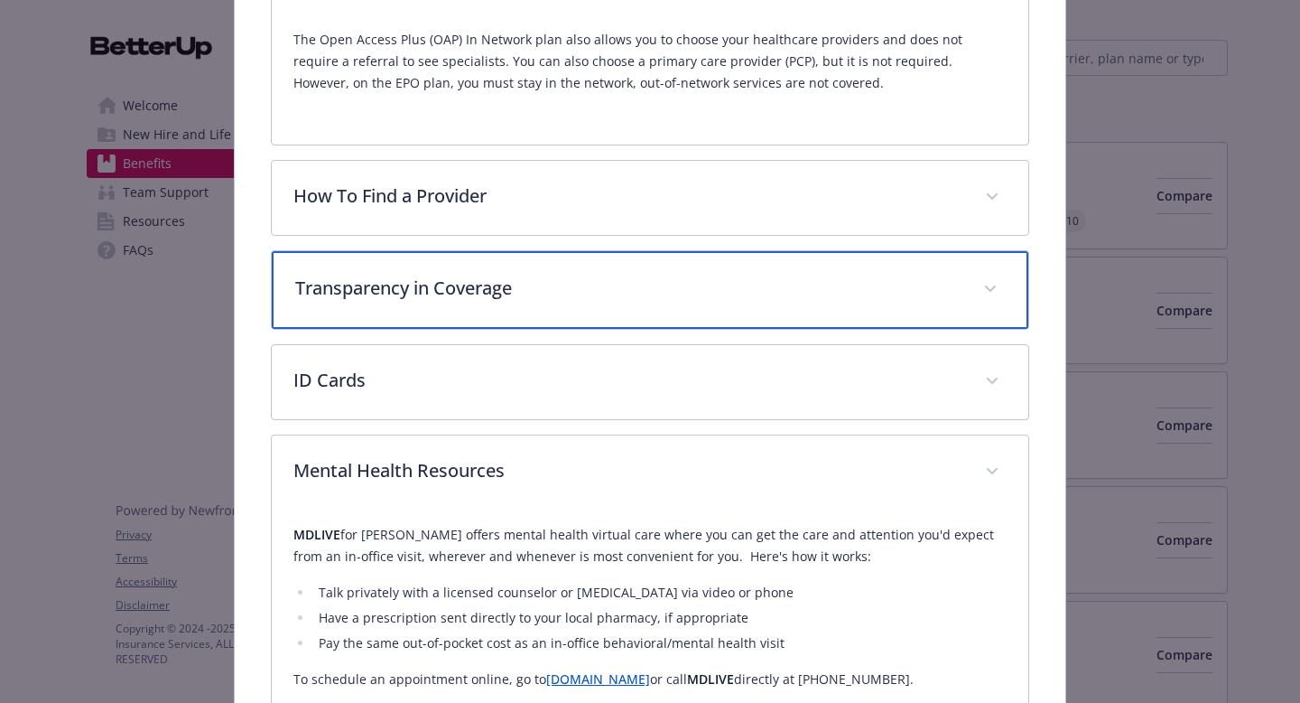
click at [594, 311] on div "Transparency in Coverage" at bounding box center [650, 290] width 757 height 78
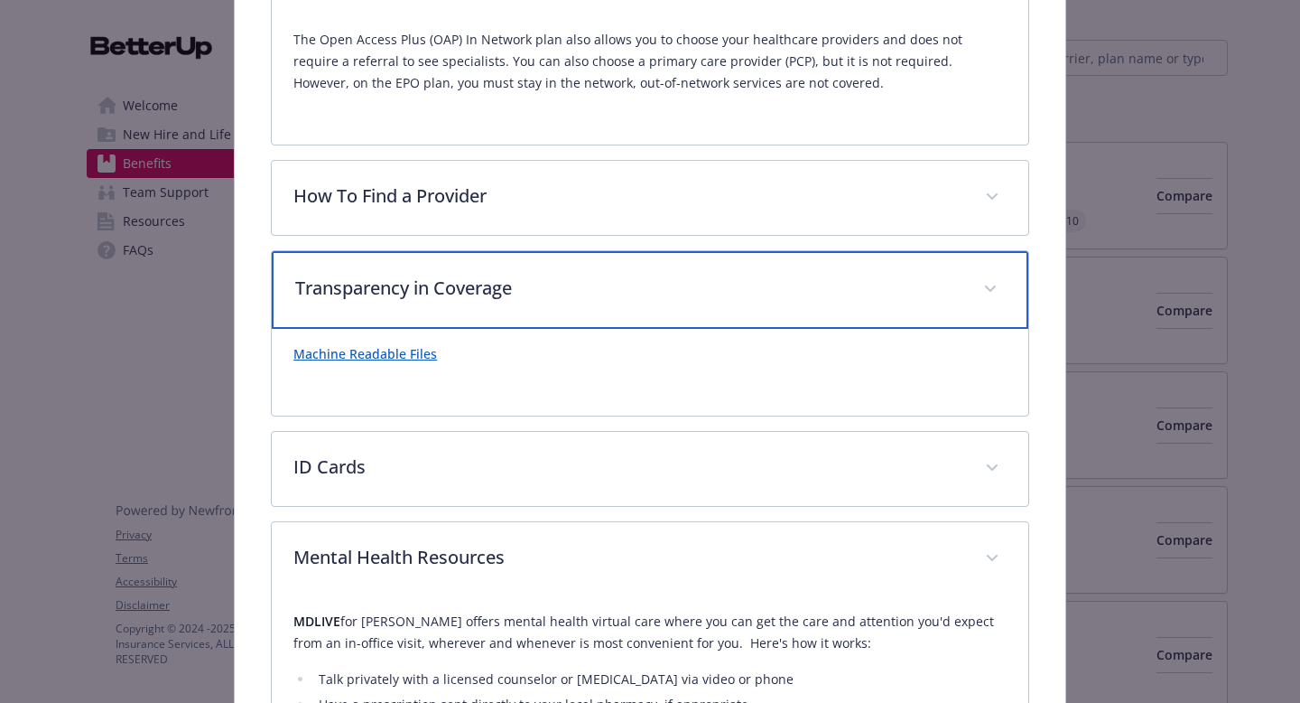
click at [594, 311] on div "Transparency in Coverage" at bounding box center [650, 290] width 757 height 78
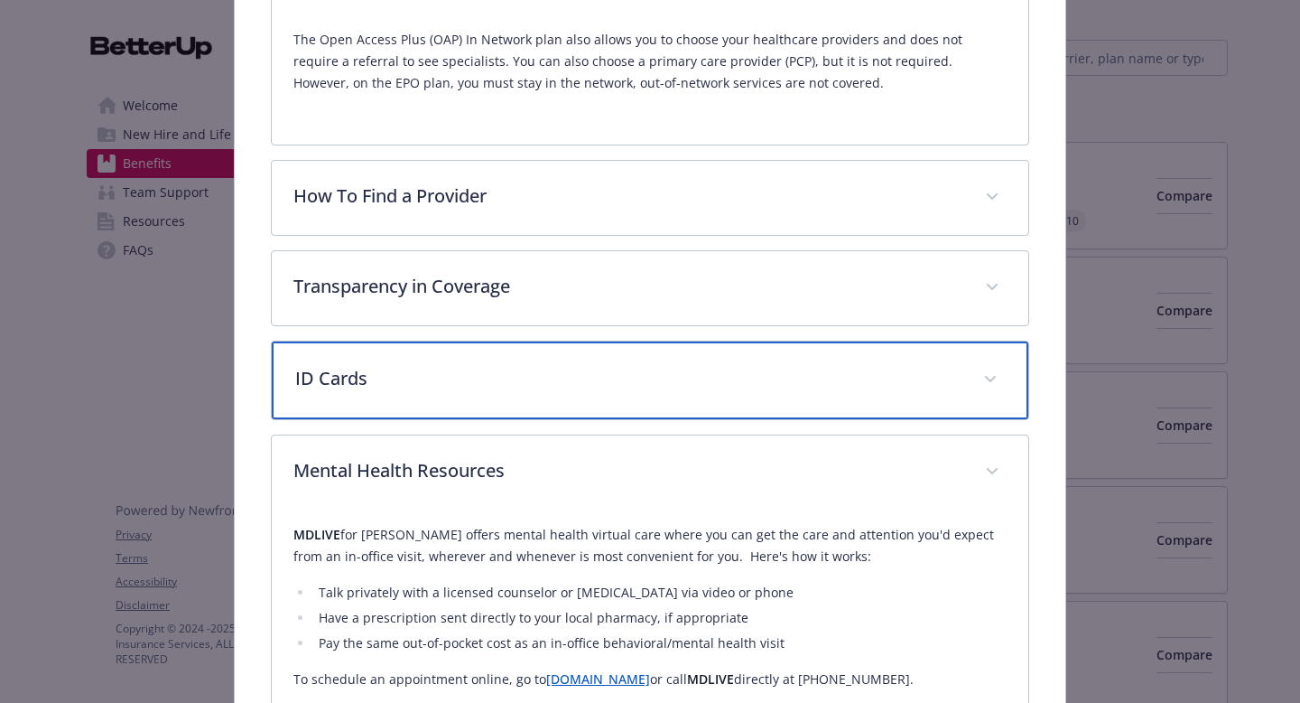
click at [585, 378] on p "ID Cards" at bounding box center [628, 378] width 667 height 27
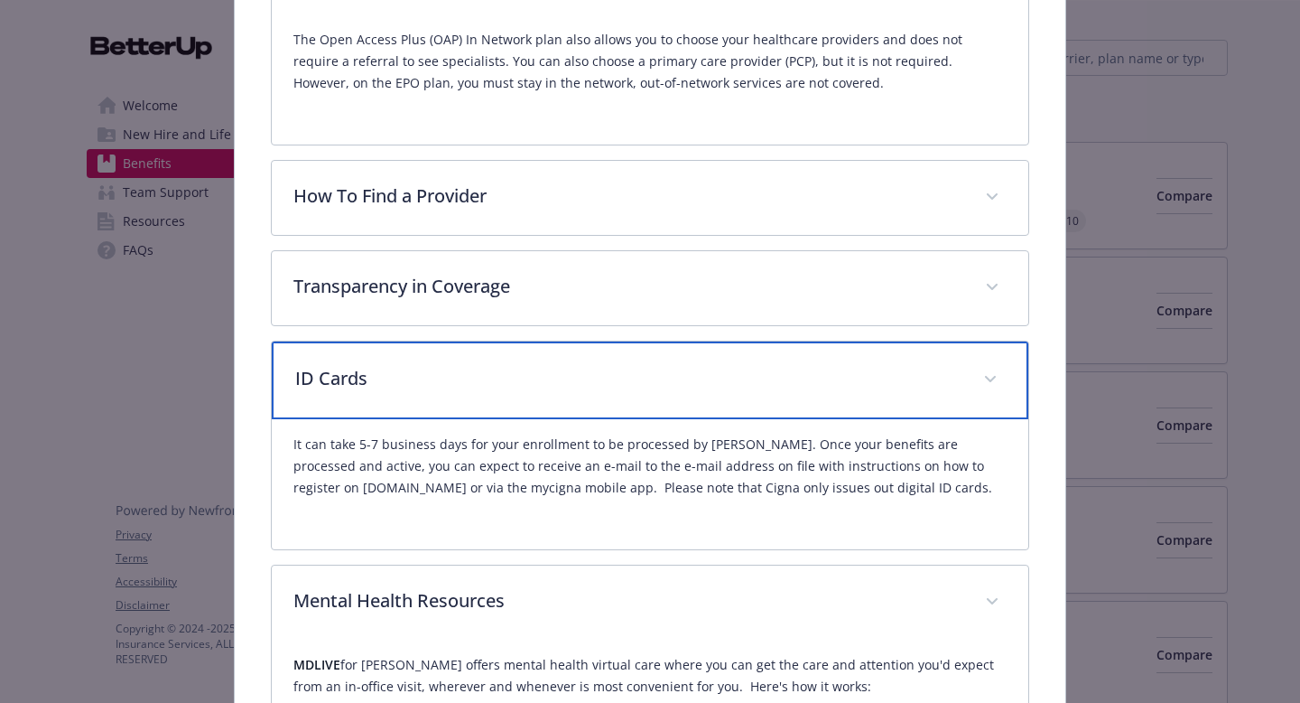
click at [585, 378] on p "ID Cards" at bounding box center [628, 378] width 667 height 27
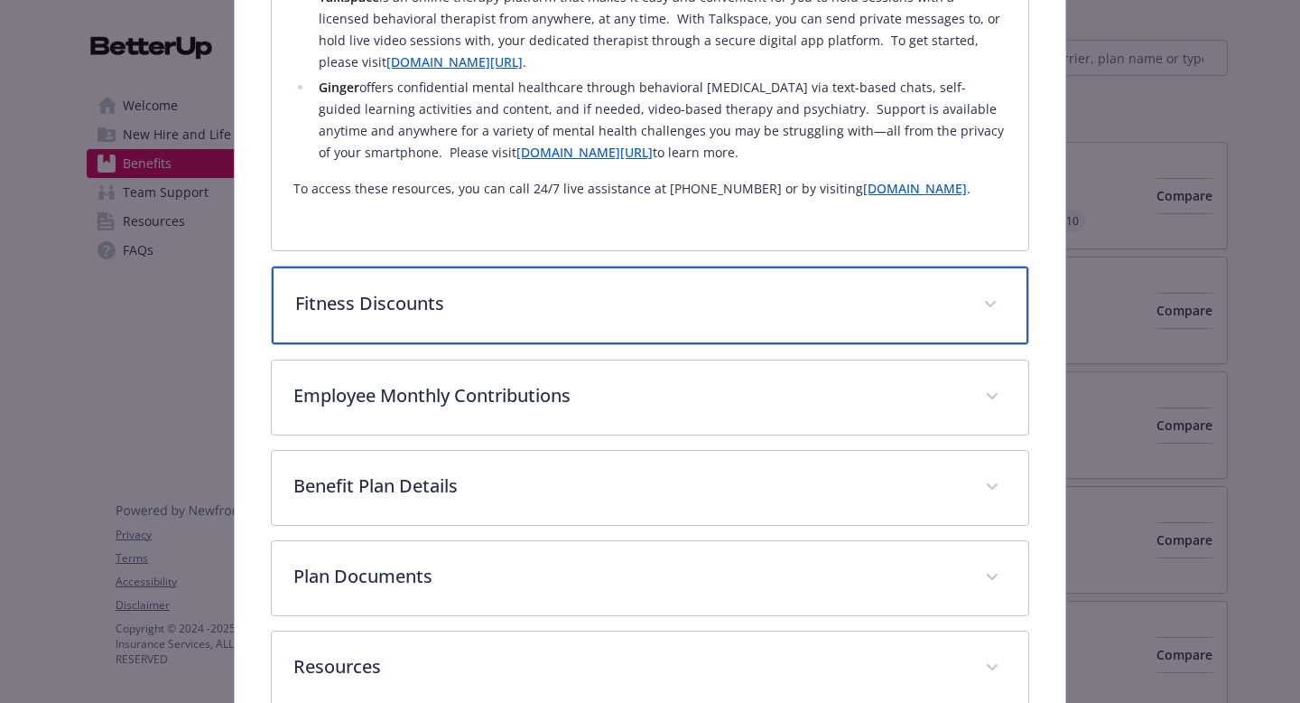
click at [598, 308] on div "Fitness Discounts" at bounding box center [650, 305] width 757 height 78
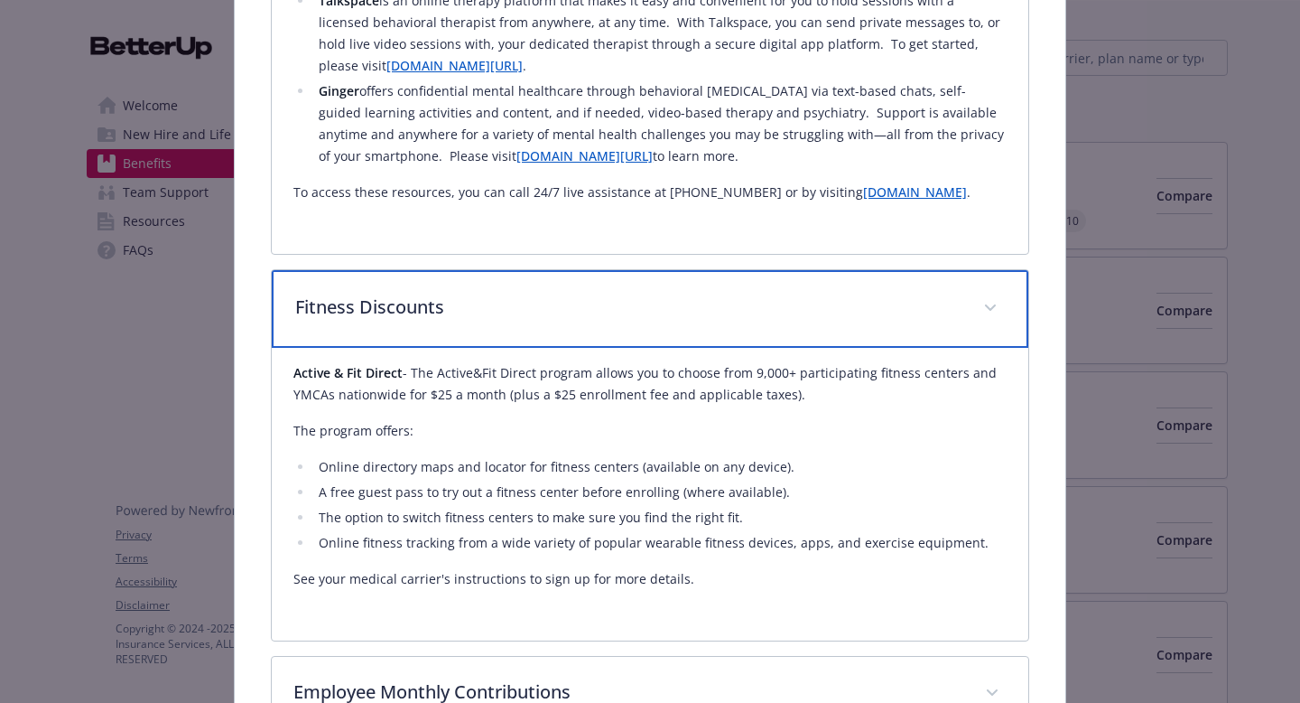
click at [597, 308] on div "Fitness Discounts" at bounding box center [650, 309] width 757 height 78
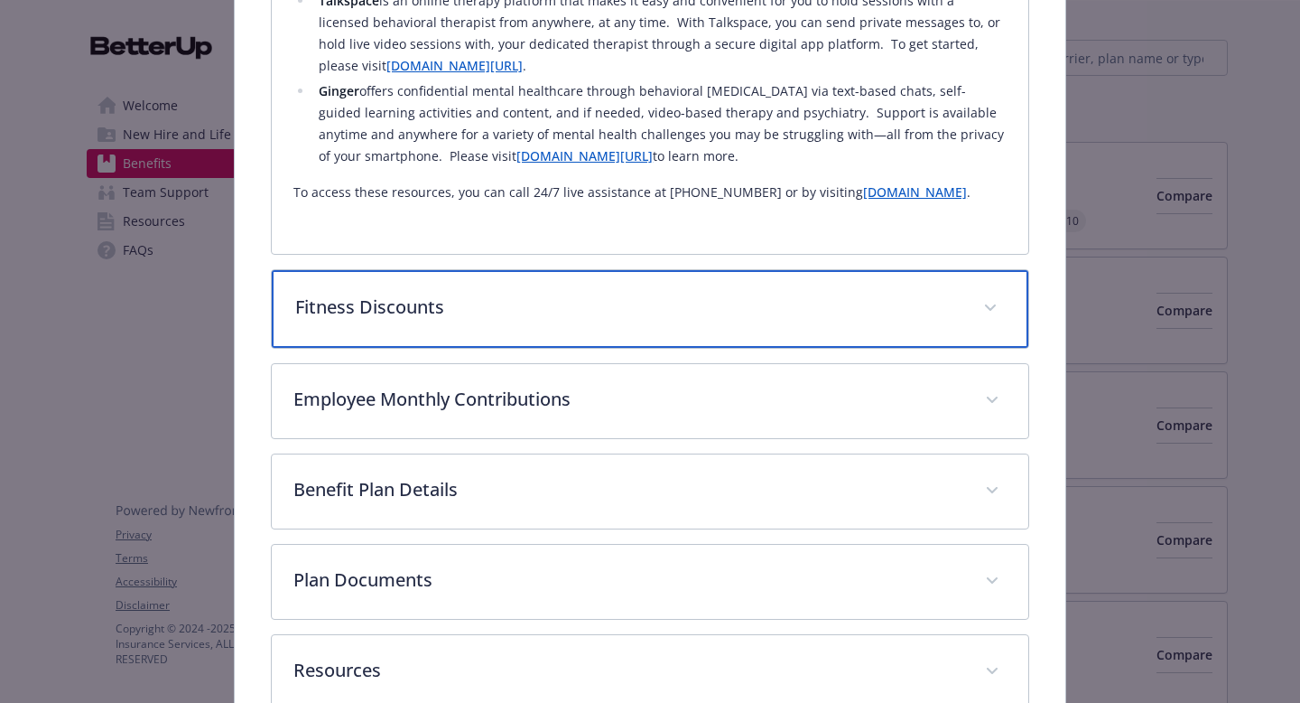
scroll to position [1629, 0]
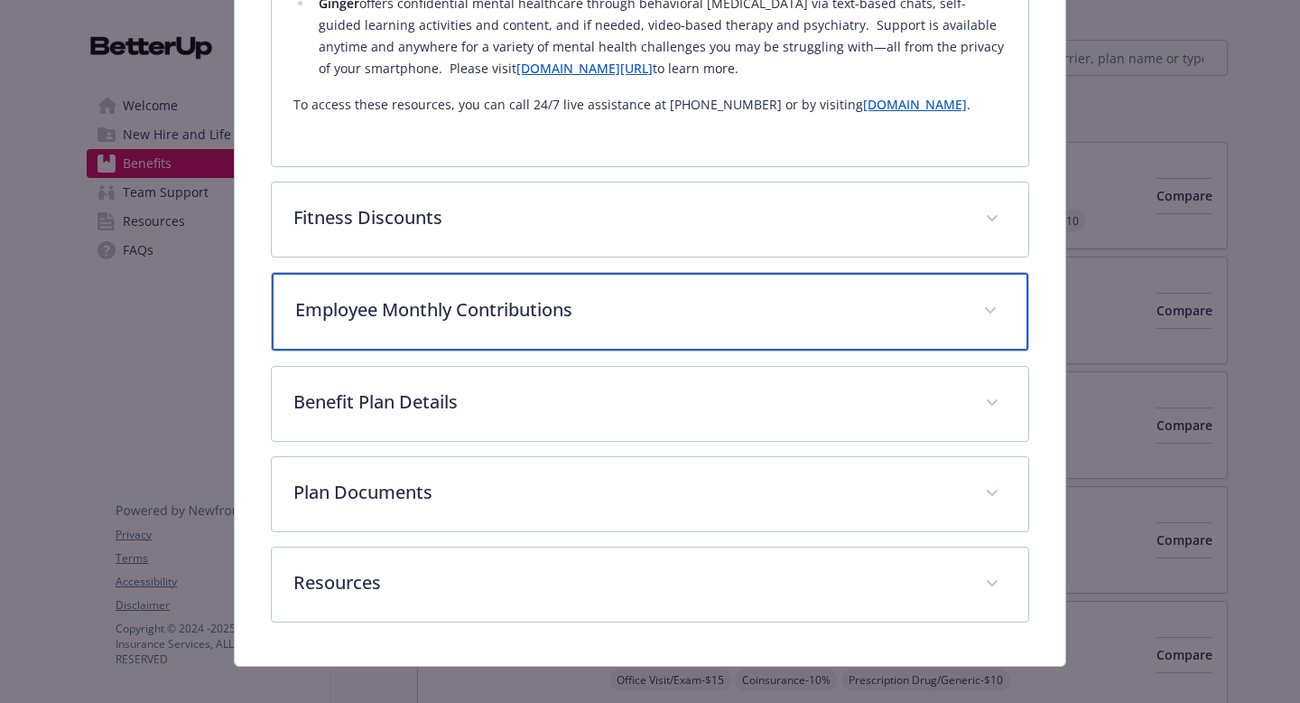
click at [601, 296] on p "Employee Monthly Contributions" at bounding box center [628, 309] width 667 height 27
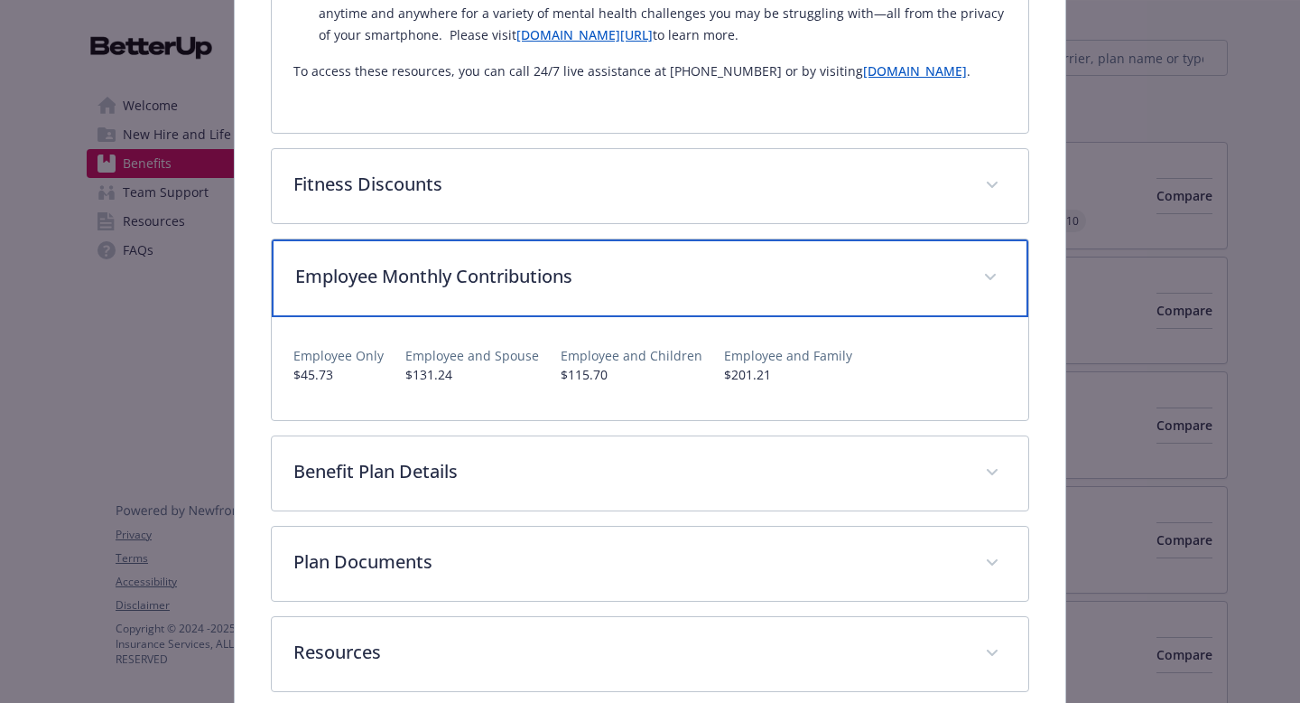
scroll to position [1673, 0]
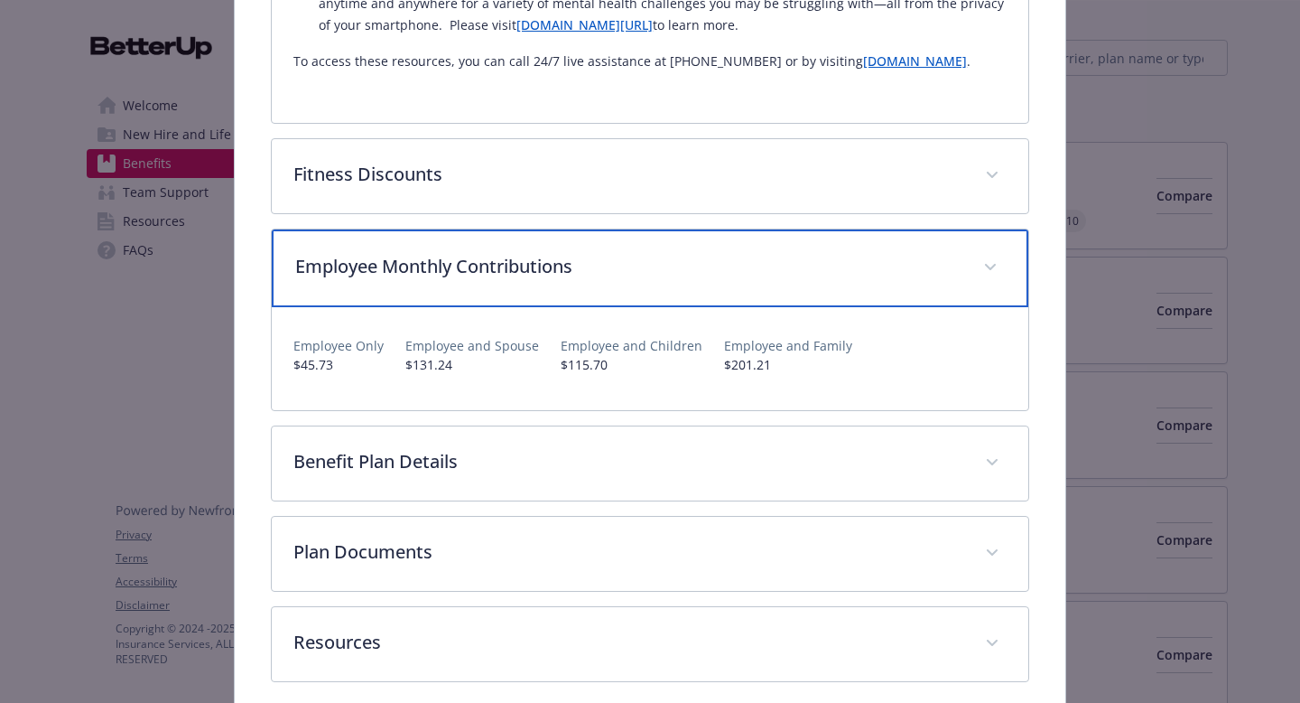
click at [604, 260] on div "Employee Monthly Contributions" at bounding box center [650, 268] width 757 height 78
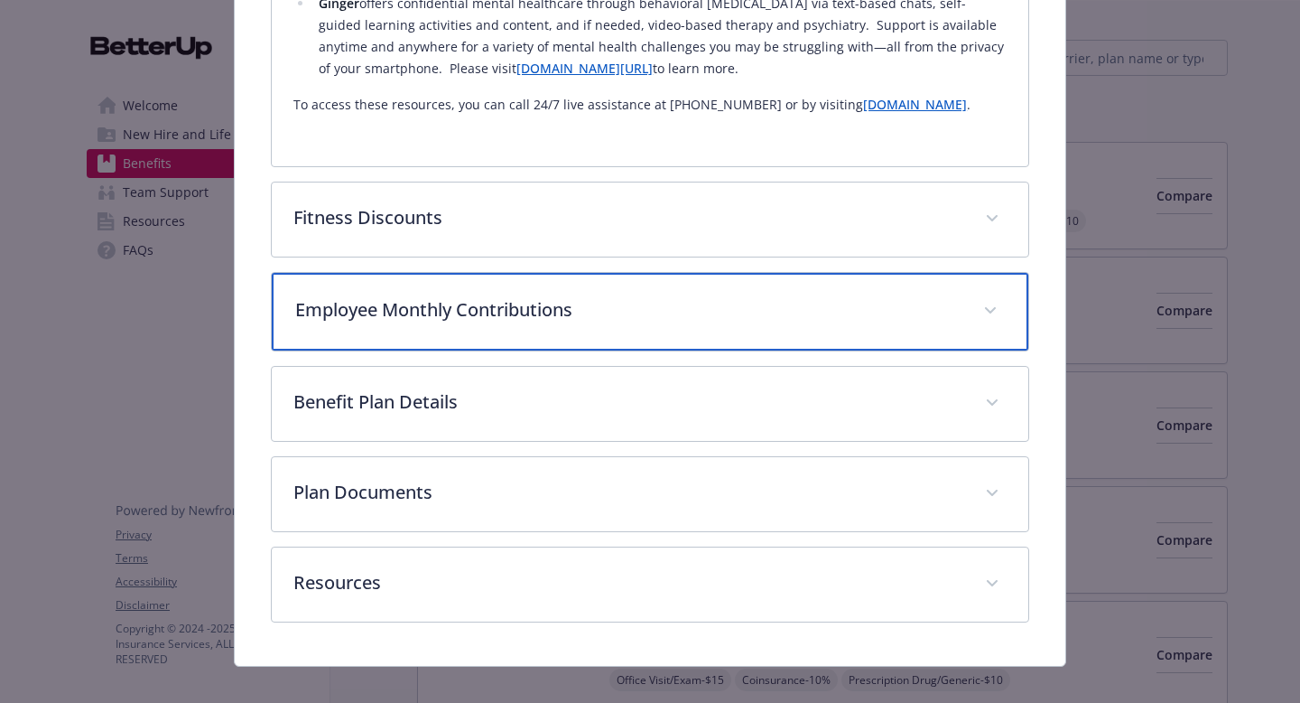
scroll to position [1629, 0]
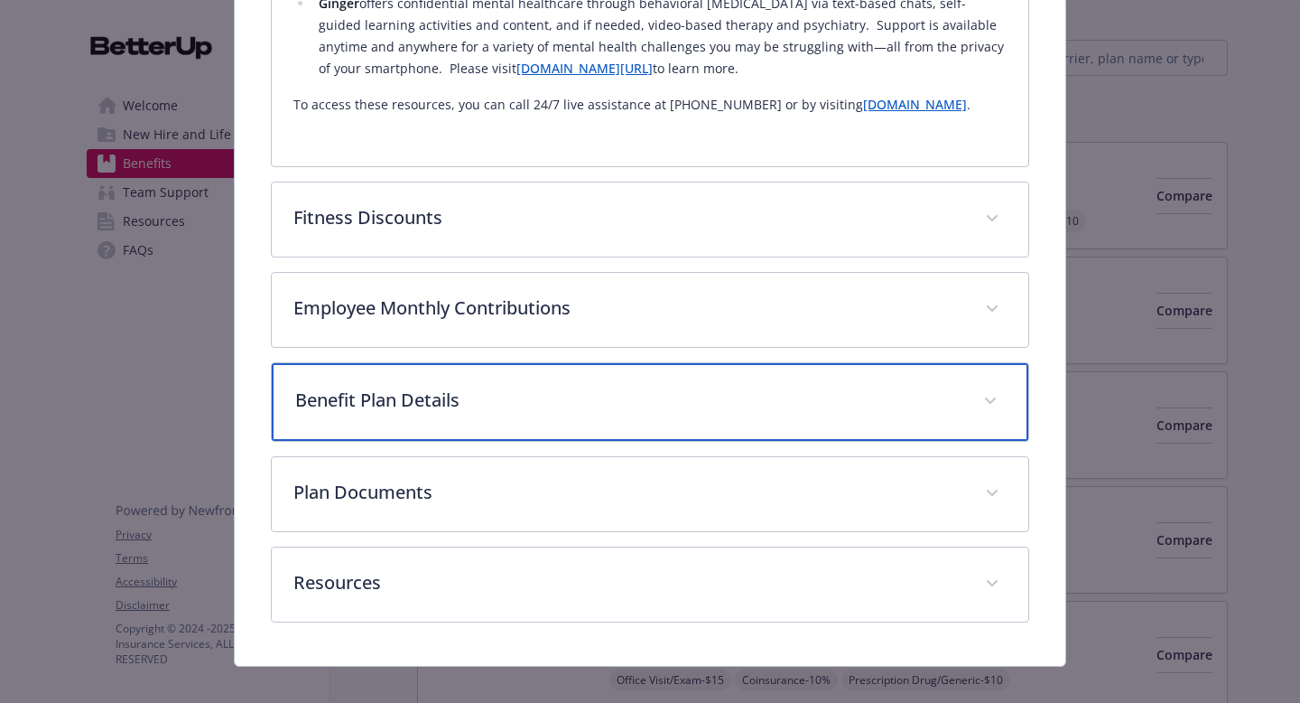
click at [588, 363] on div "Benefit Plan Details" at bounding box center [650, 402] width 757 height 78
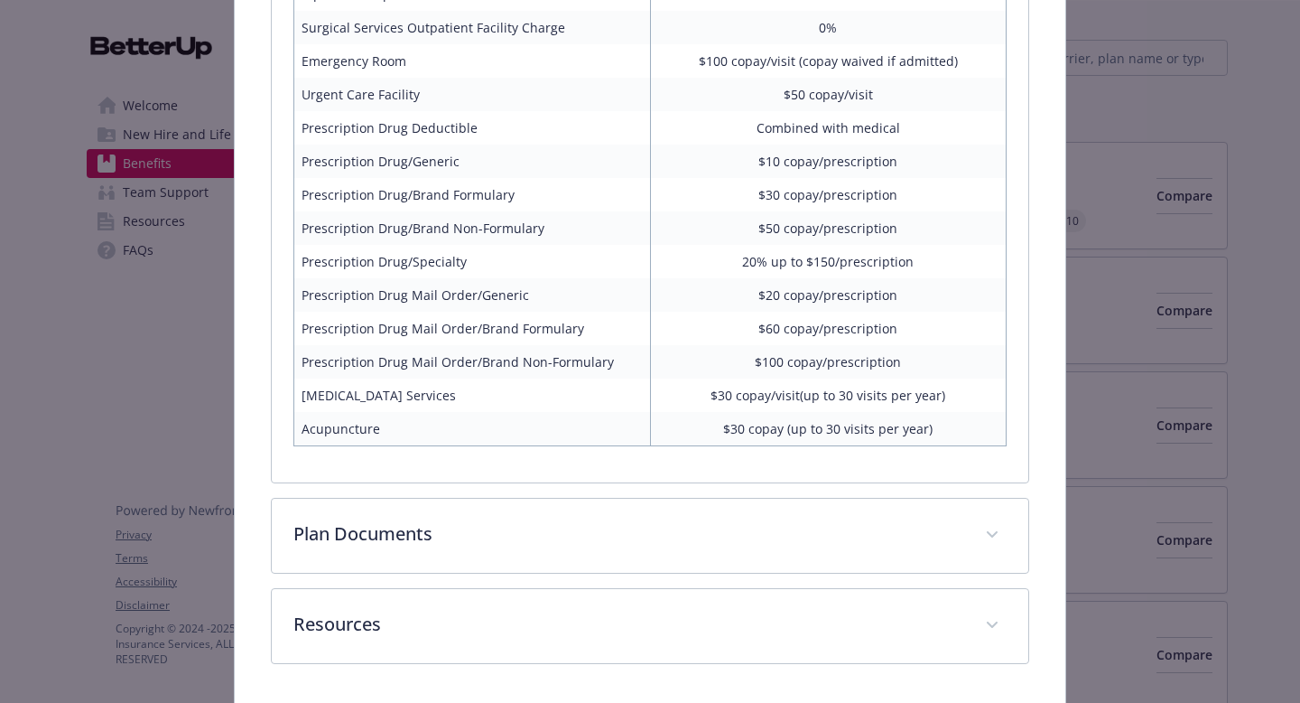
scroll to position [2451, 0]
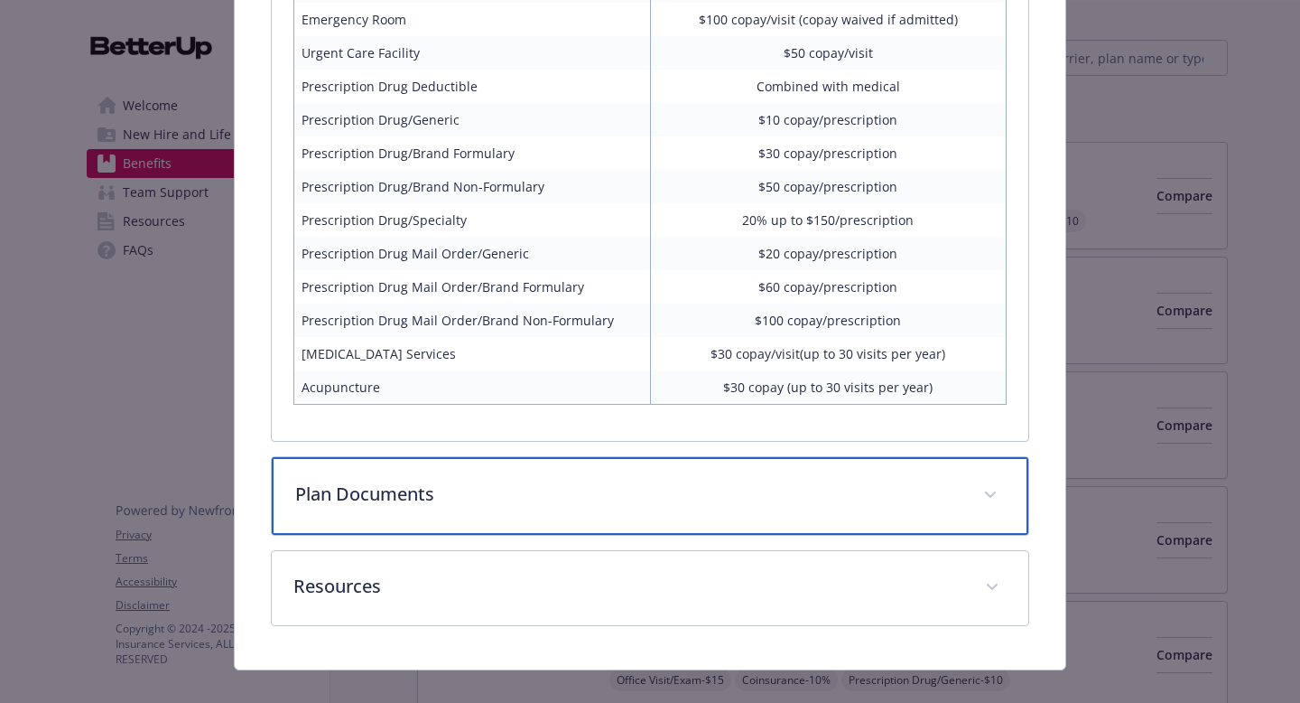
click at [896, 490] on div "Plan Documents" at bounding box center [650, 496] width 757 height 78
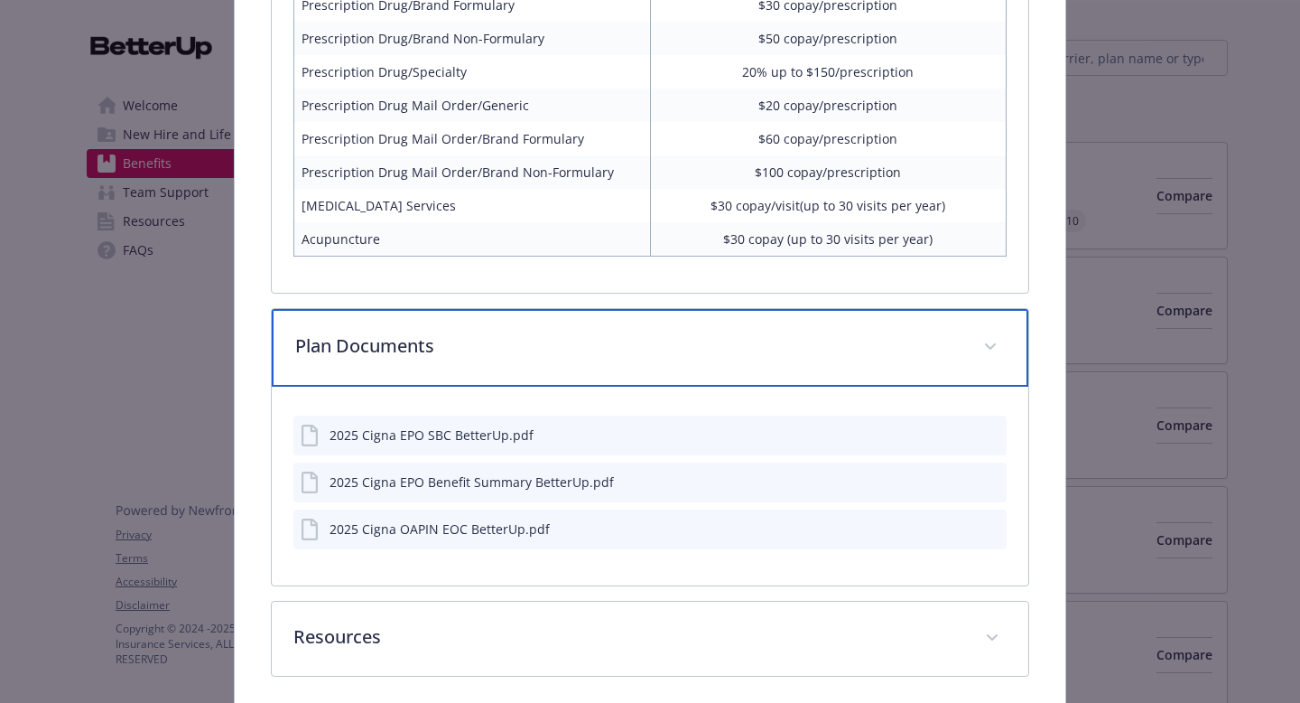
scroll to position [2606, 0]
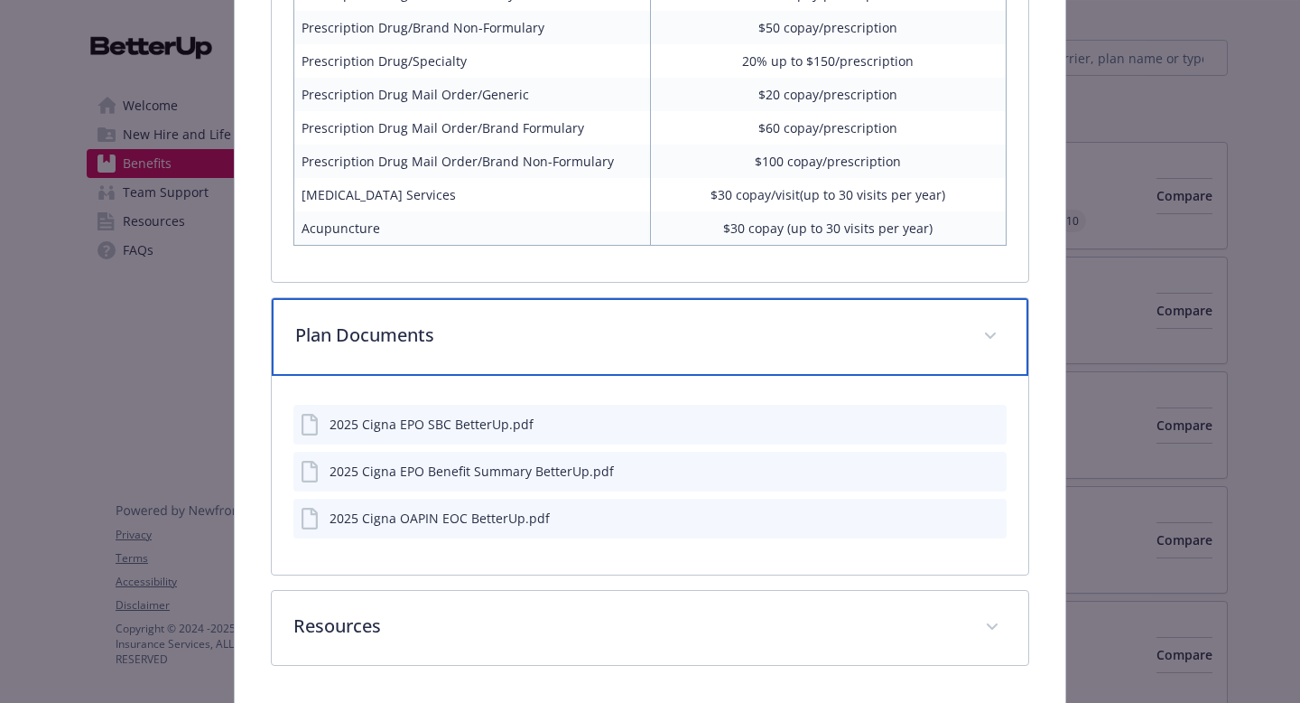
click at [928, 322] on p "Plan Documents" at bounding box center [628, 335] width 667 height 27
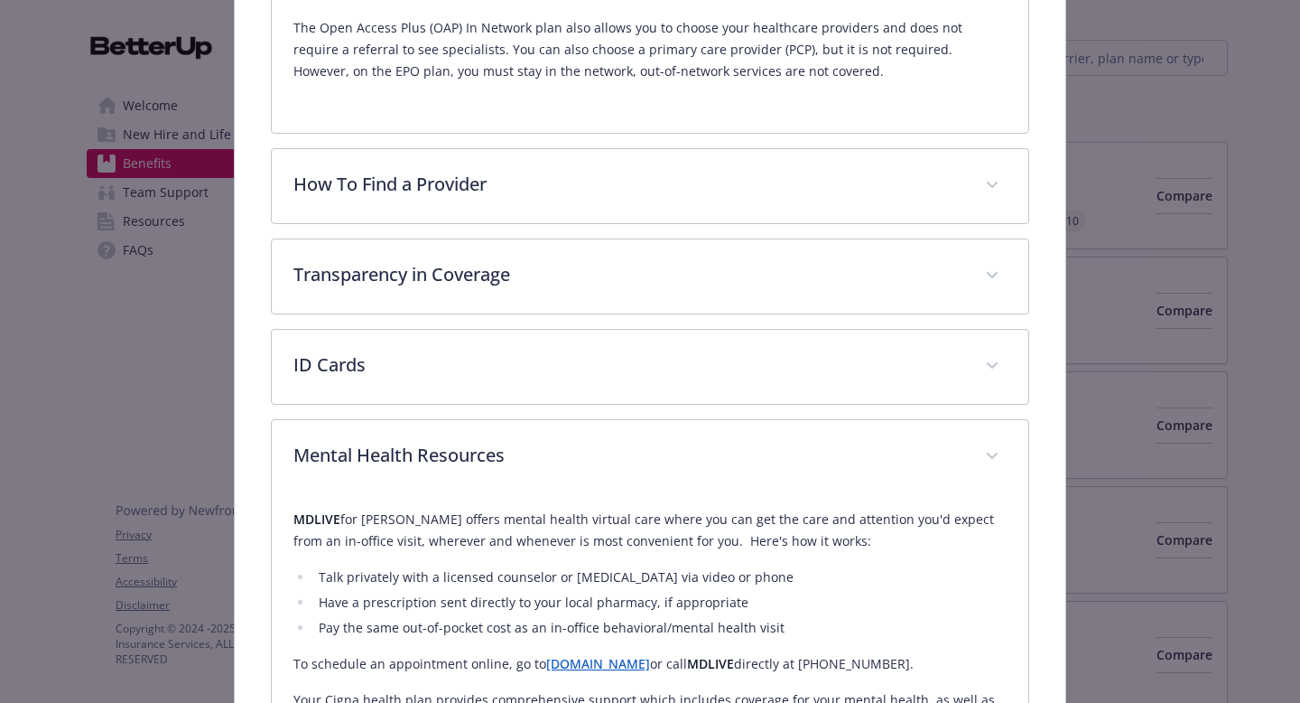
scroll to position [0, 0]
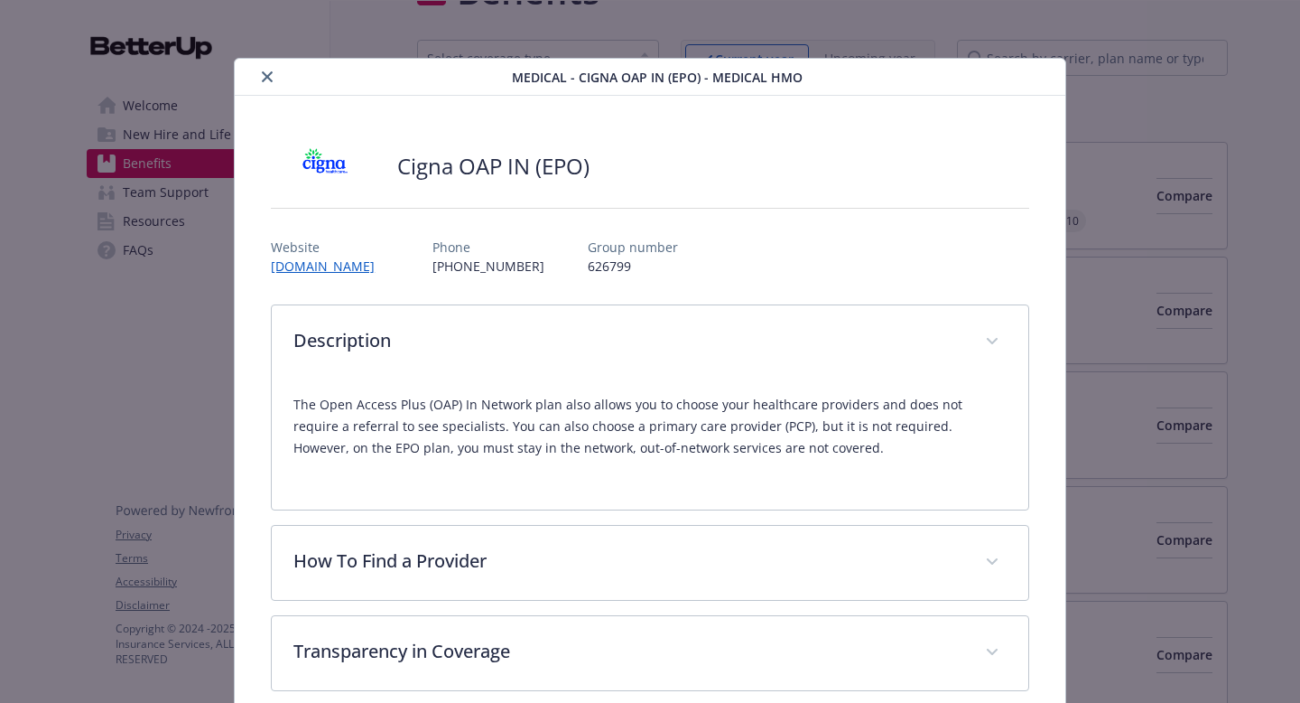
click at [274, 76] on button "close" at bounding box center [267, 77] width 22 height 22
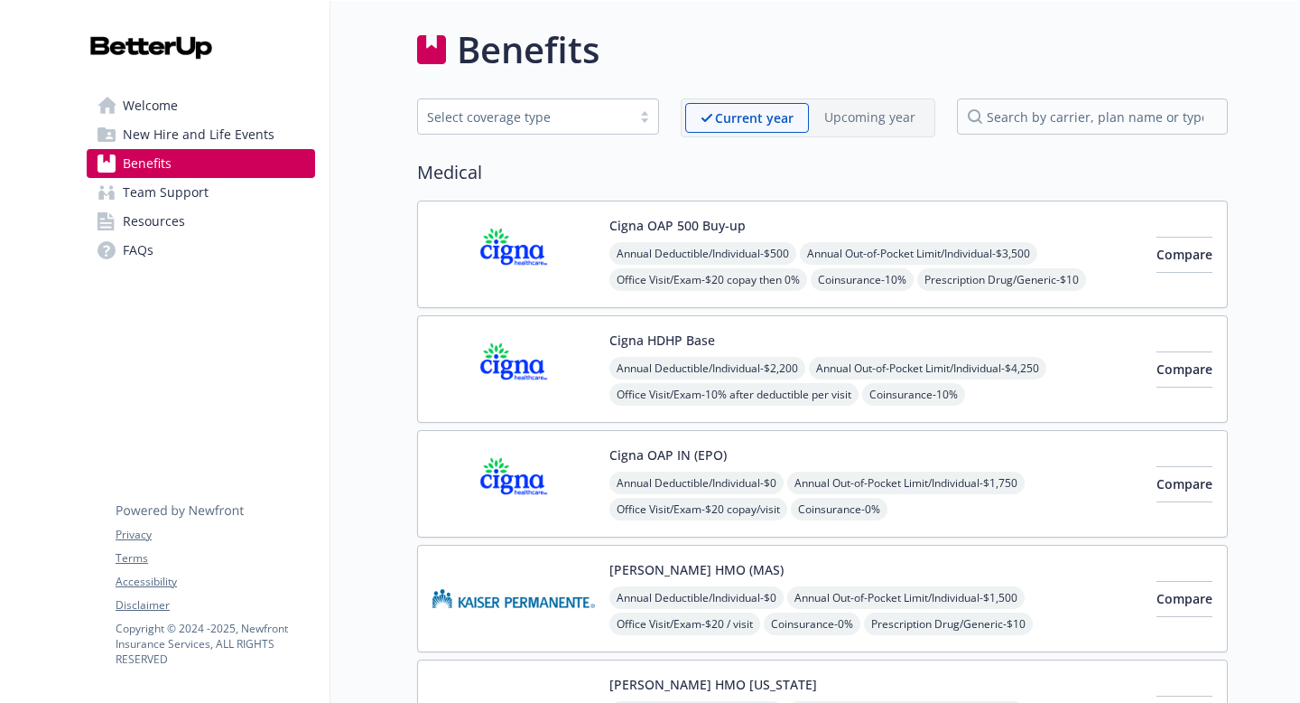
click at [579, 104] on div "Select coverage type" at bounding box center [538, 116] width 242 height 36
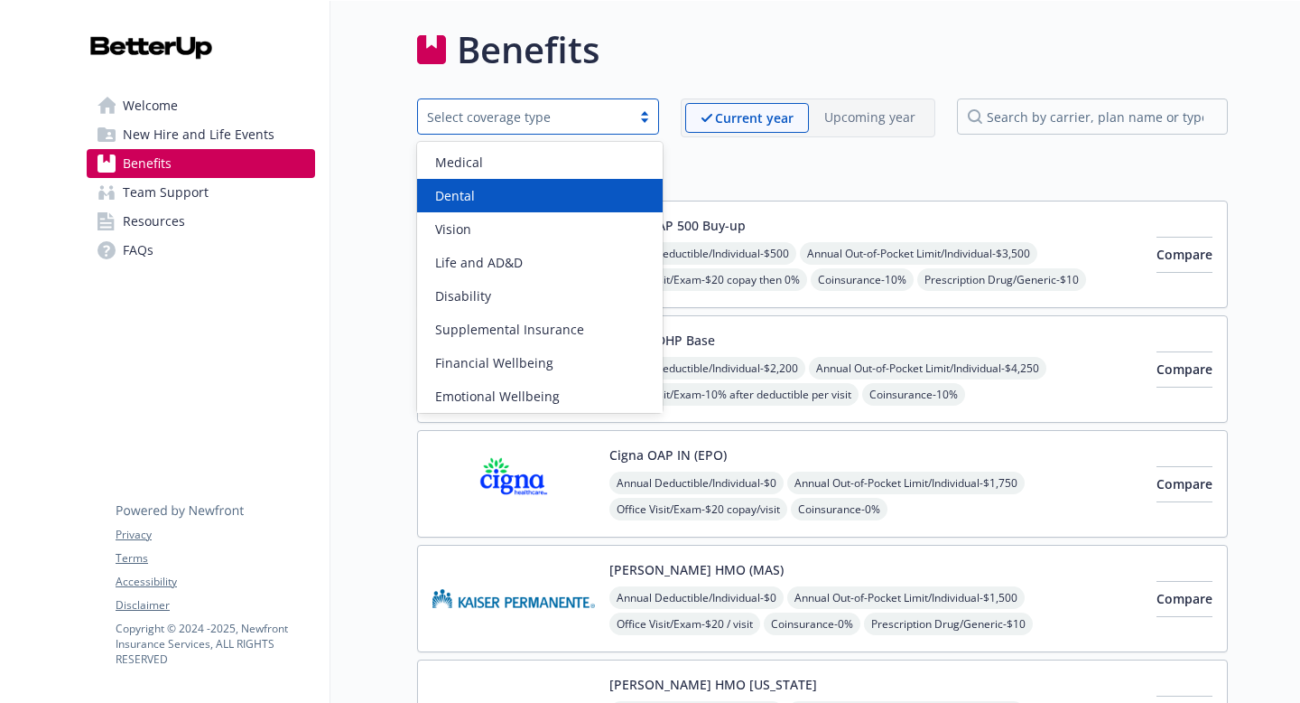
click at [529, 200] on div "Dental" at bounding box center [540, 195] width 224 height 19
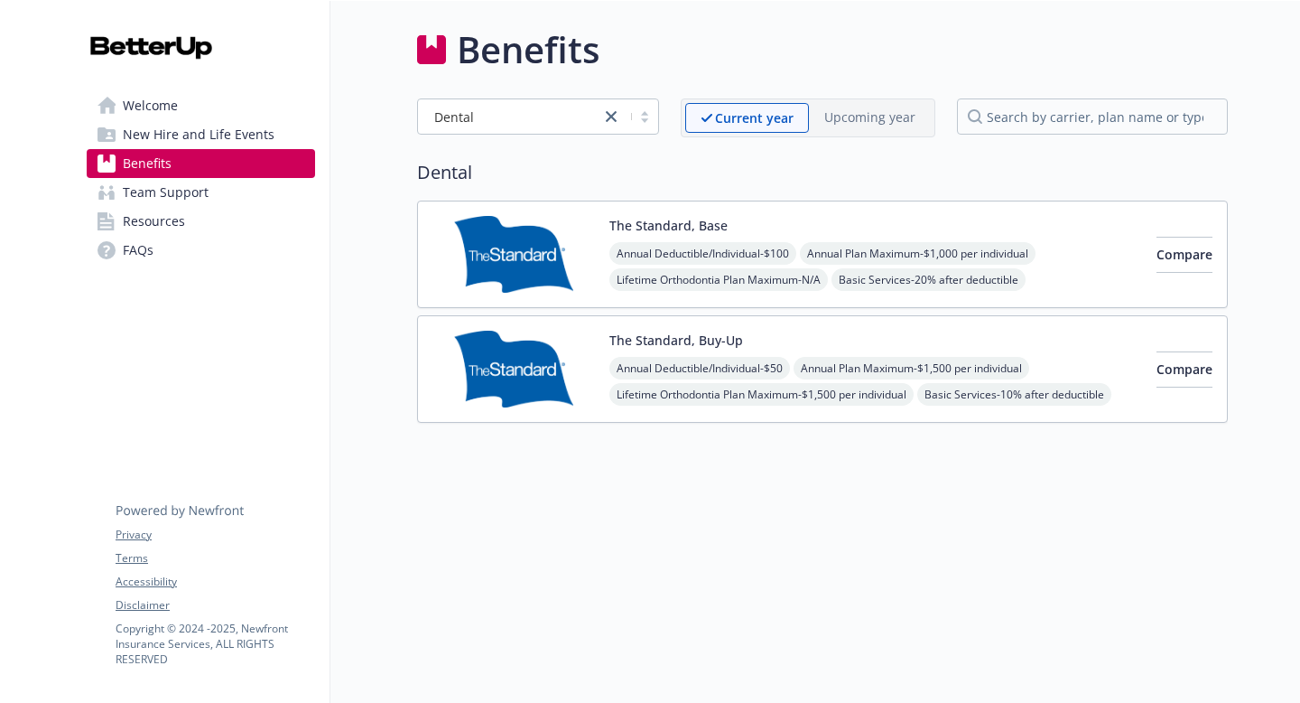
click at [1057, 280] on div "Annual Deductible/Individual - $100 Annual Plan Maximum - $1,000 per individual…" at bounding box center [876, 279] width 533 height 75
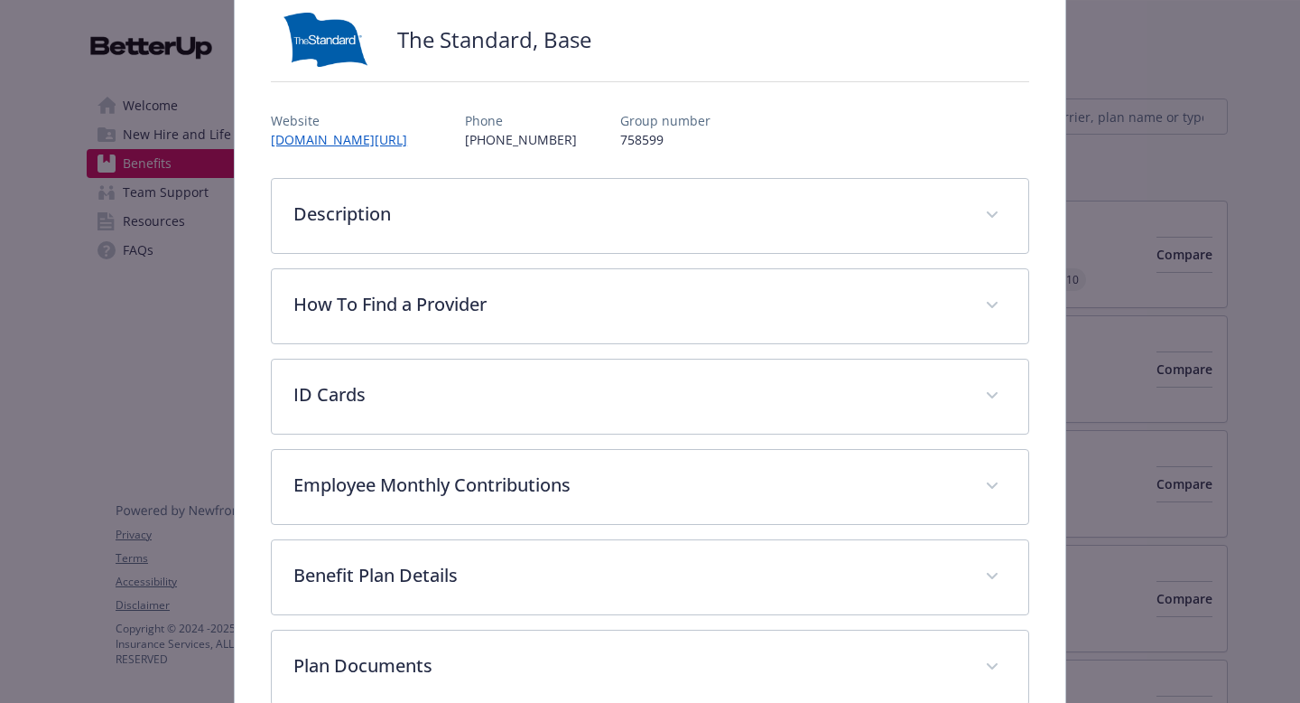
scroll to position [231, 0]
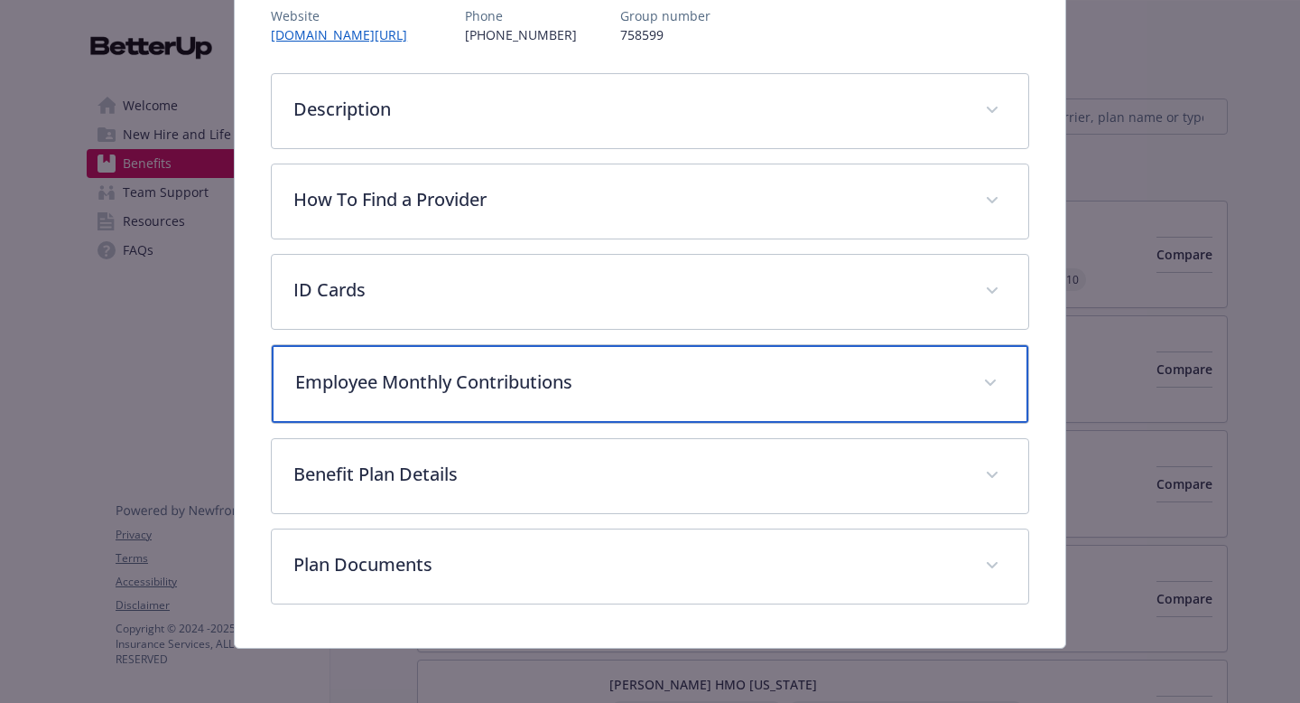
click at [470, 360] on div "Employee Monthly Contributions" at bounding box center [650, 384] width 757 height 78
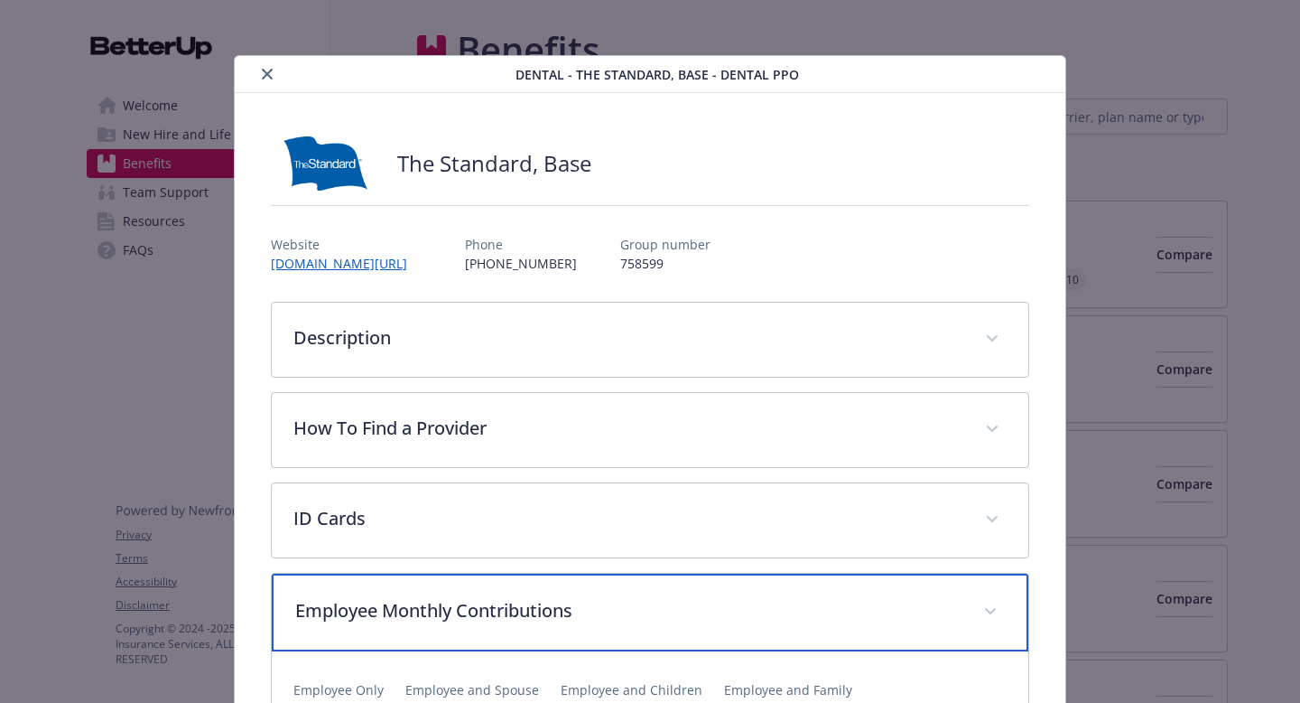
scroll to position [0, 0]
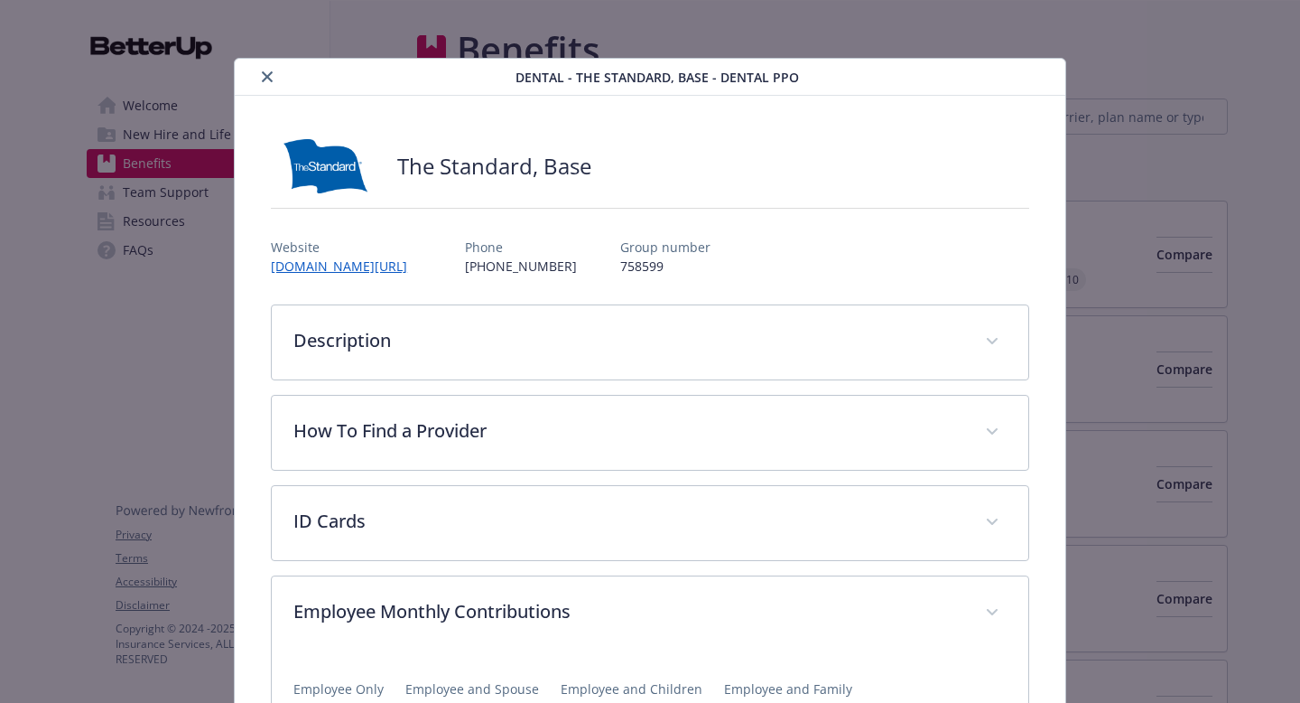
click at [260, 70] on button "close" at bounding box center [267, 77] width 22 height 22
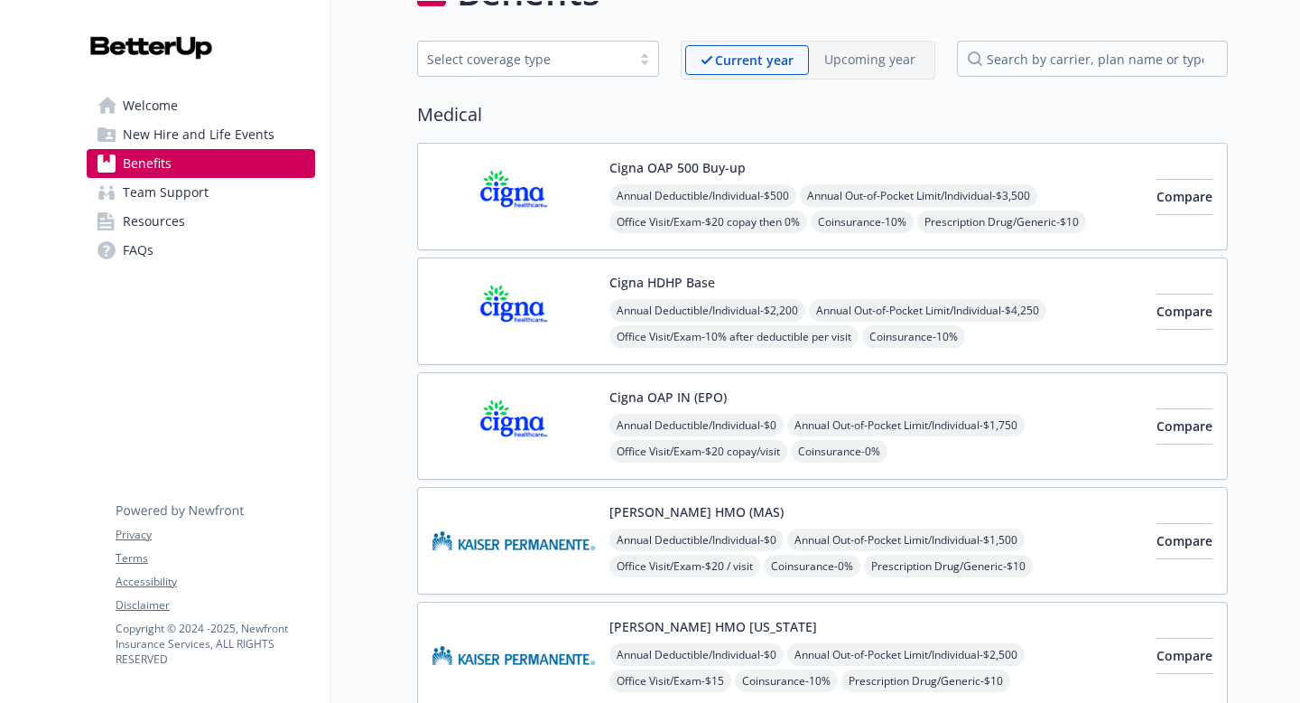
scroll to position [23, 0]
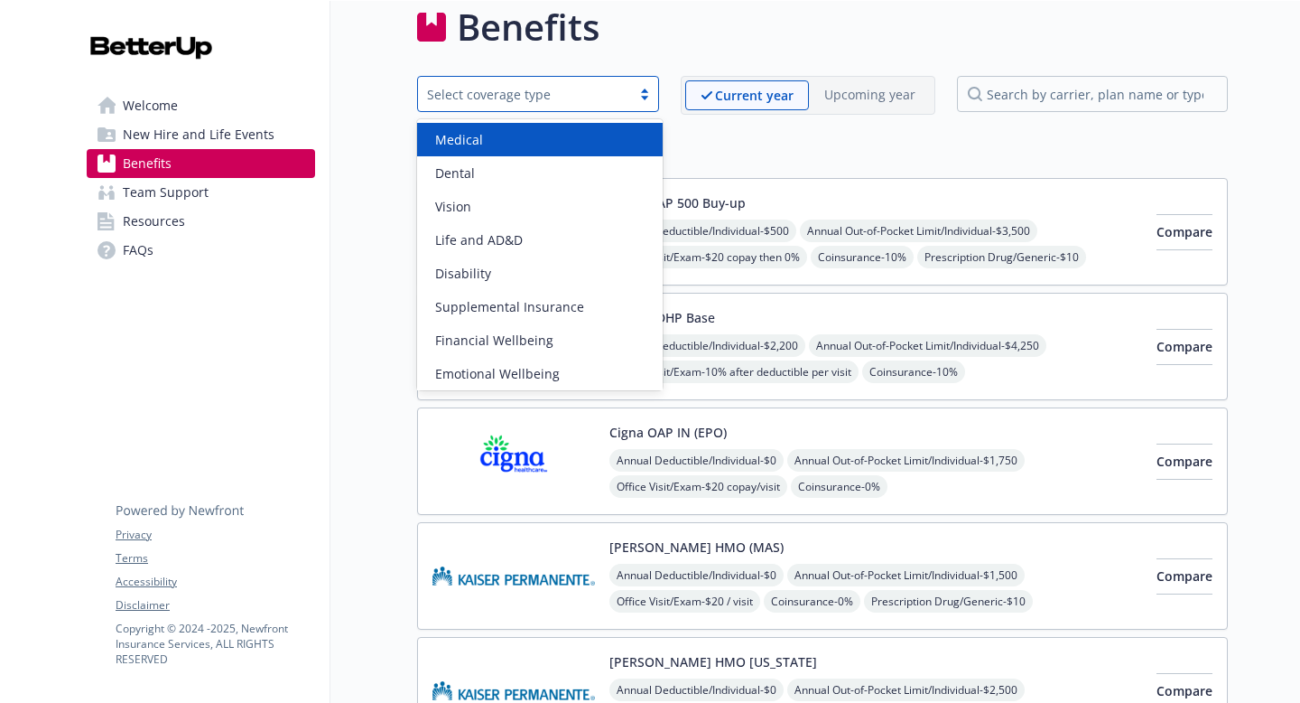
click at [521, 90] on div "Select coverage type" at bounding box center [524, 94] width 195 height 19
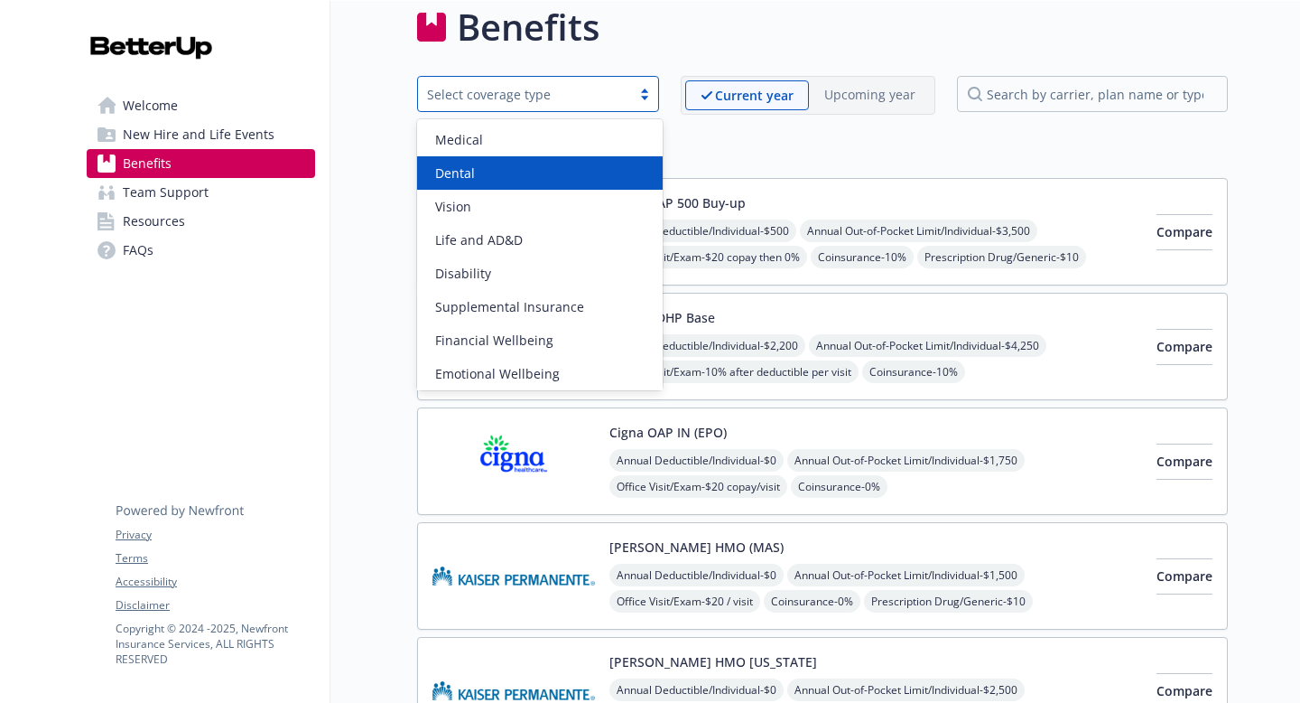
click at [502, 183] on div "Dental" at bounding box center [540, 172] width 246 height 33
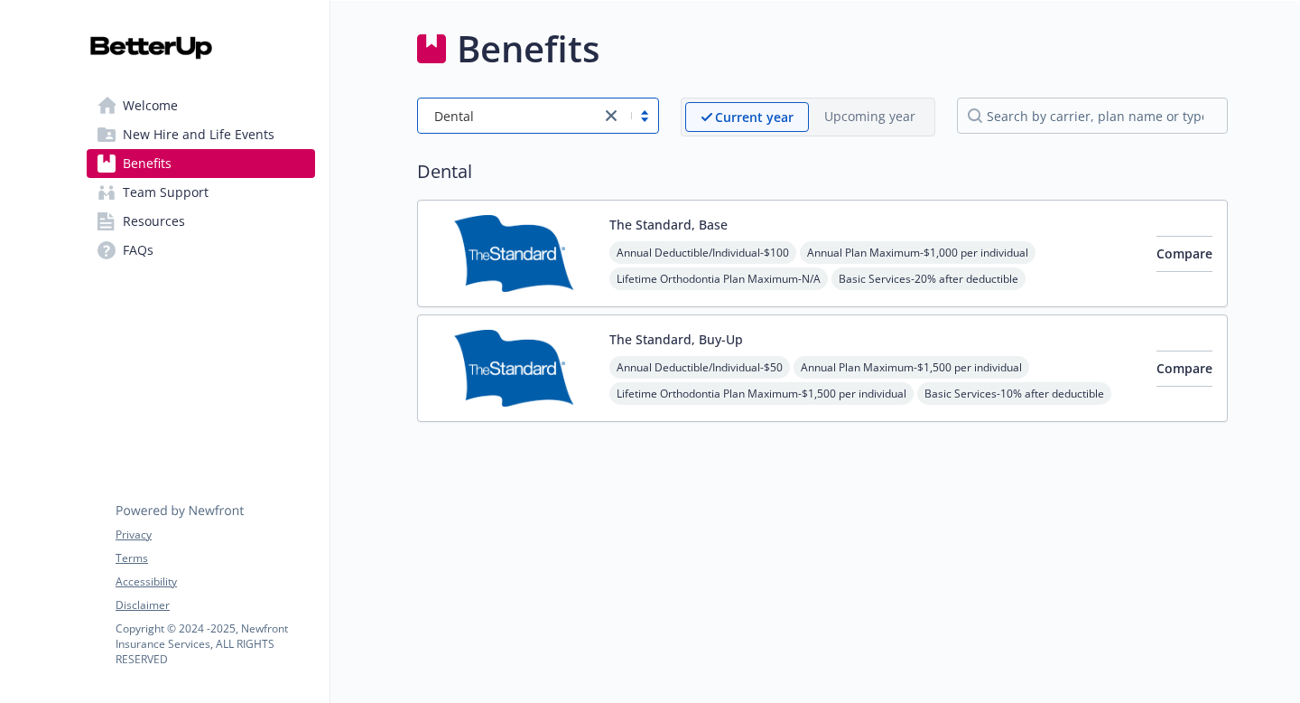
scroll to position [1, 0]
click at [450, 126] on div "Dental" at bounding box center [538, 116] width 242 height 36
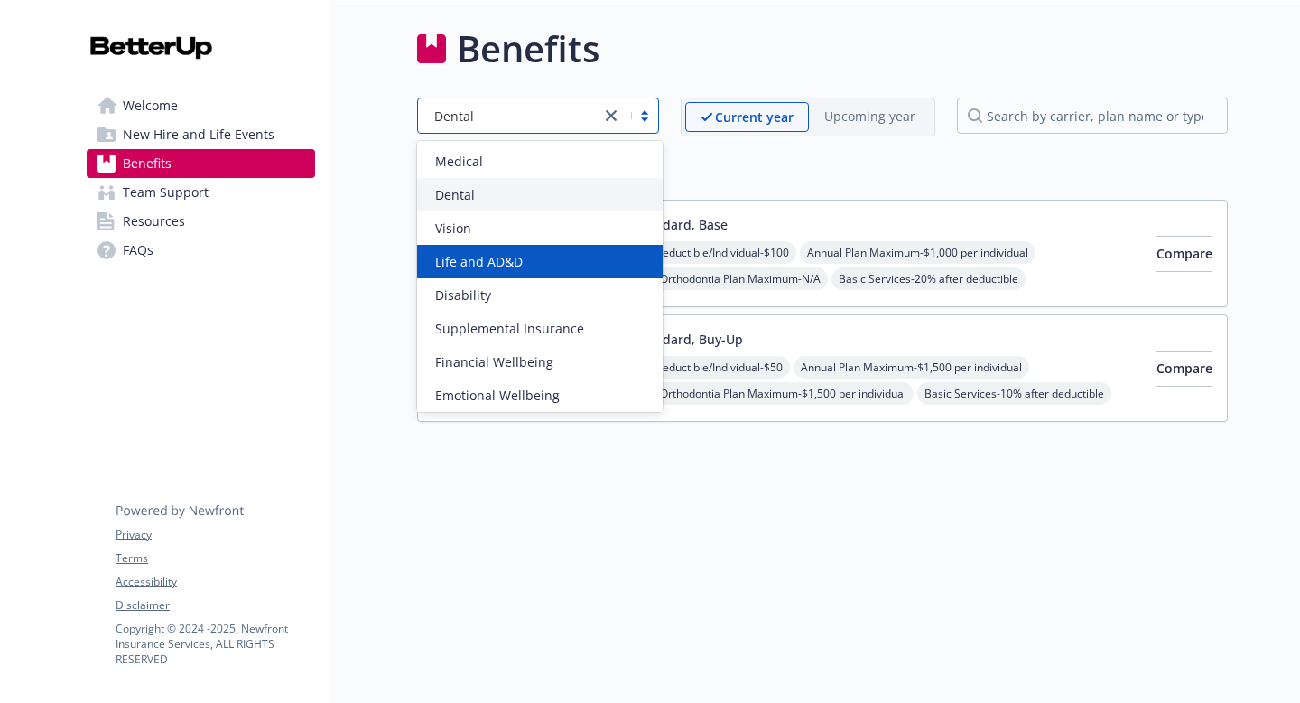
click at [471, 254] on span "Life and AD&D" at bounding box center [479, 261] width 88 height 19
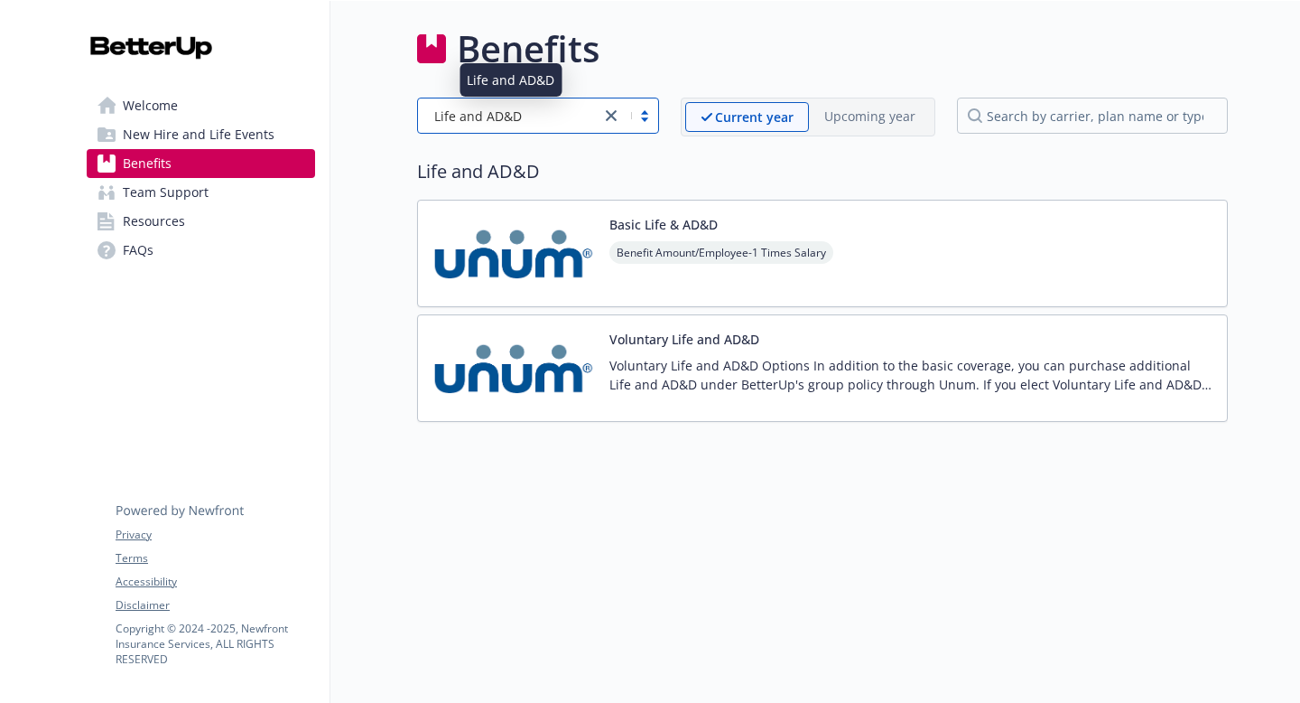
click at [504, 122] on span "Life and AD&D" at bounding box center [478, 116] width 88 height 19
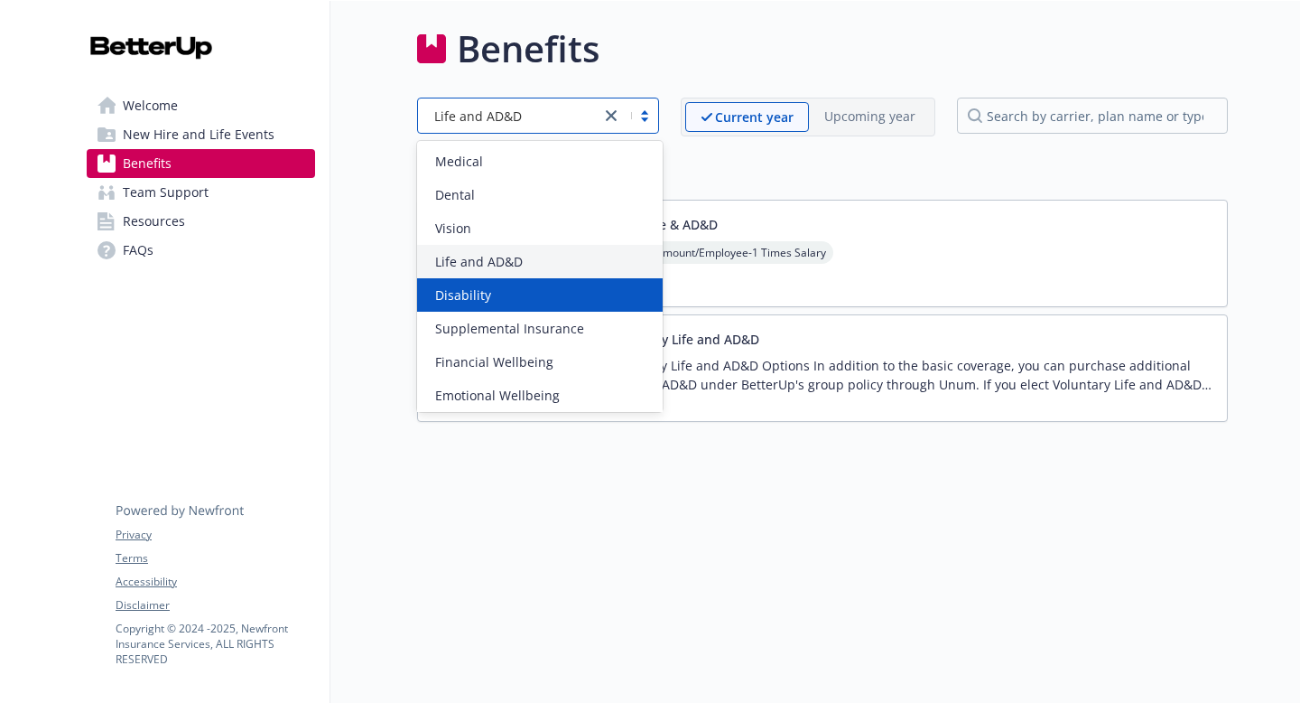
click at [482, 301] on span "Disability" at bounding box center [463, 294] width 56 height 19
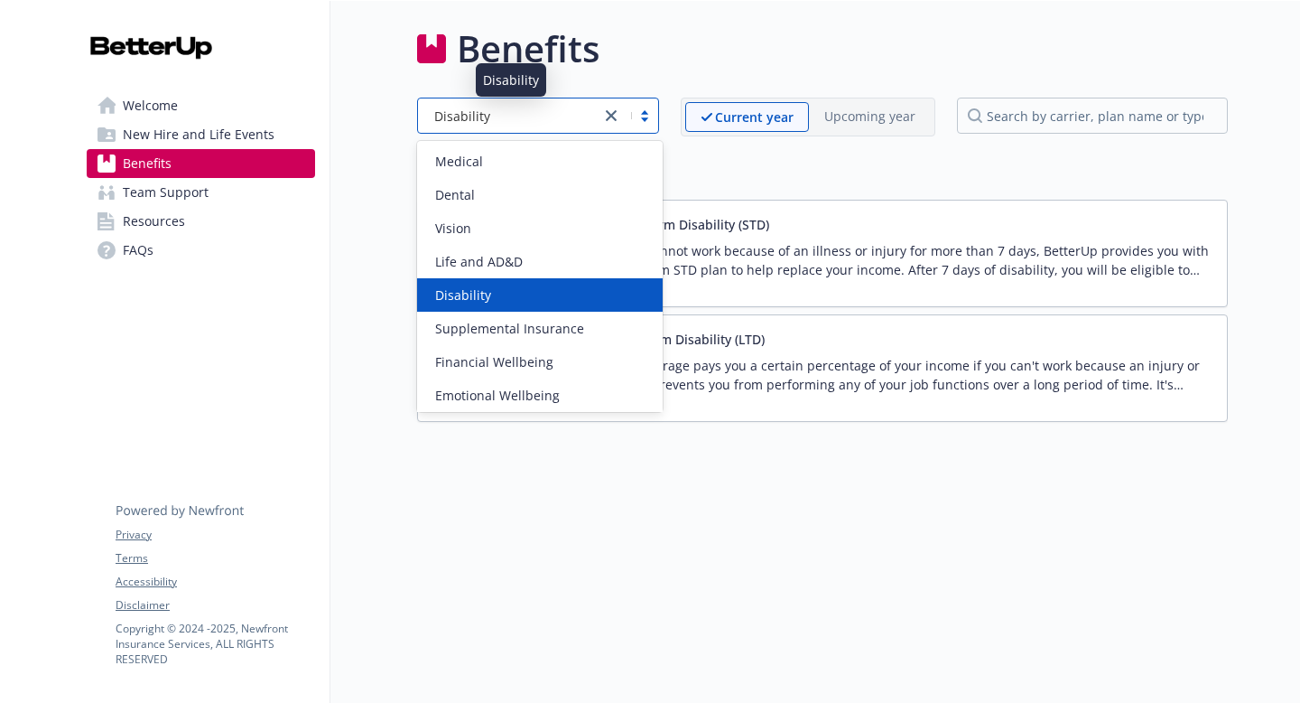
click at [517, 114] on div "Disability" at bounding box center [509, 116] width 164 height 19
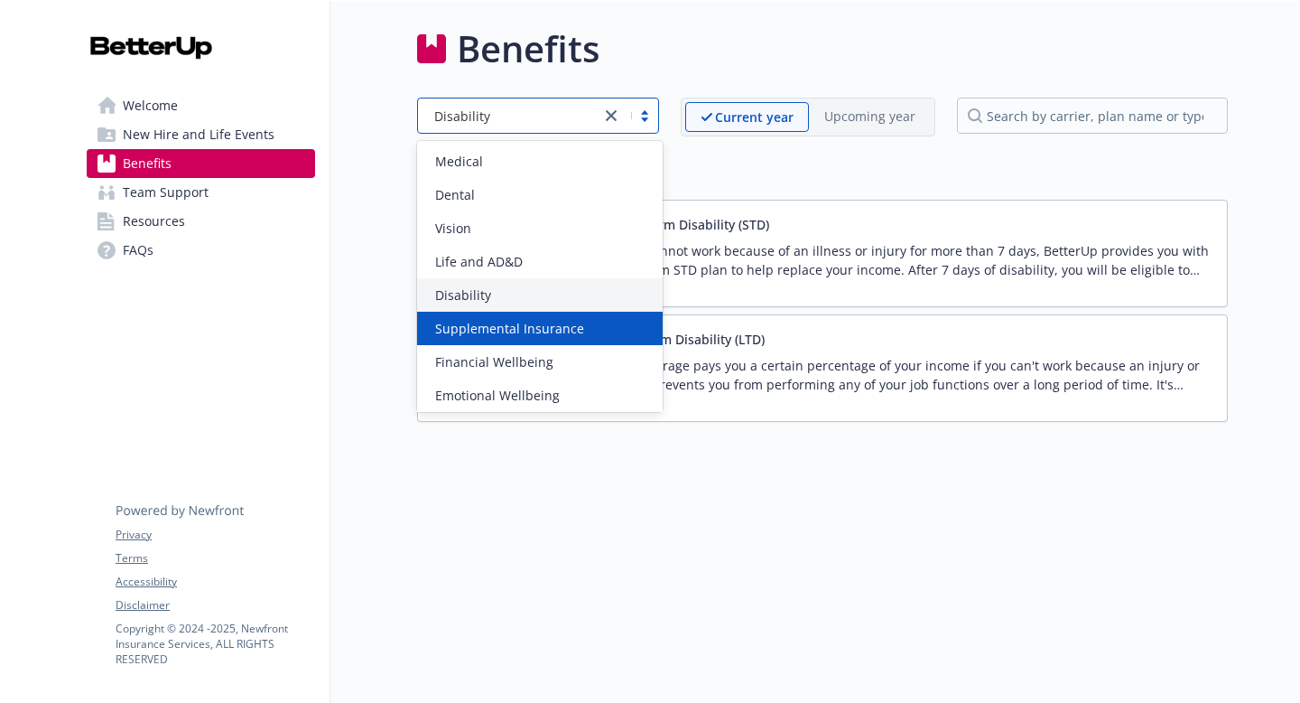
click at [504, 335] on span "Supplemental Insurance" at bounding box center [509, 328] width 149 height 19
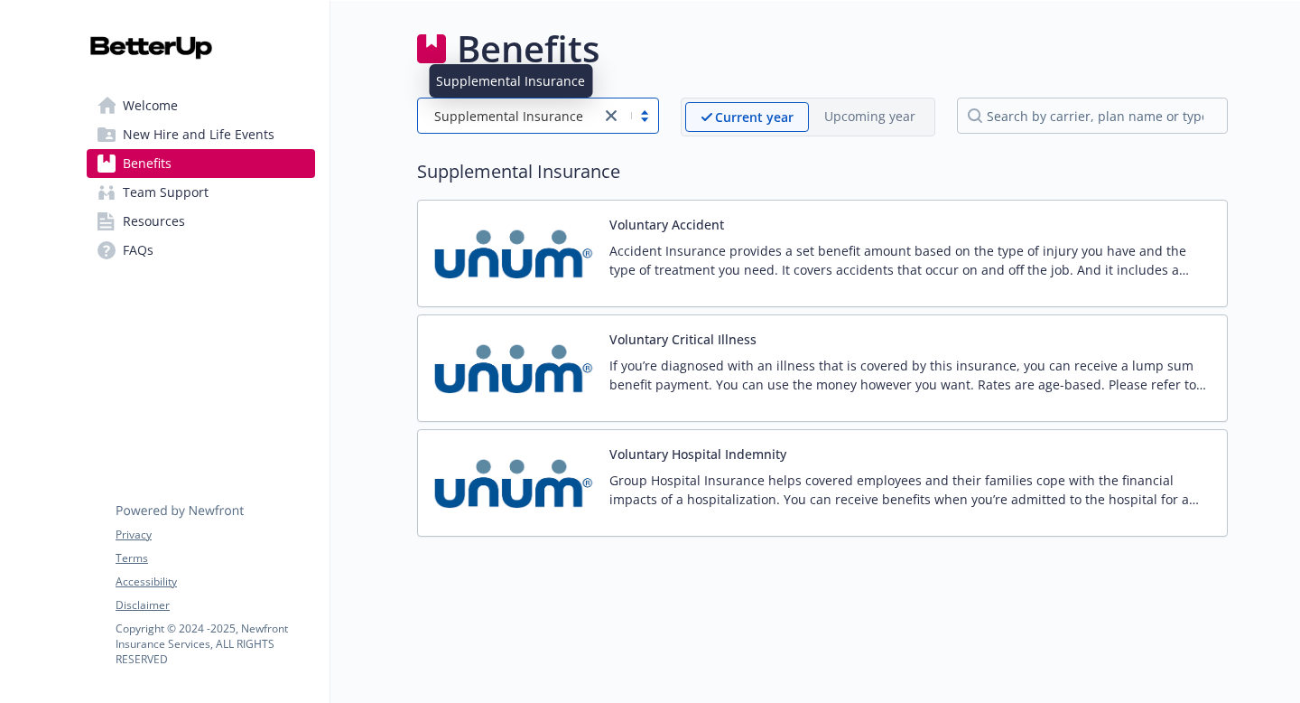
click at [545, 112] on span "Supplemental Insurance" at bounding box center [508, 116] width 149 height 19
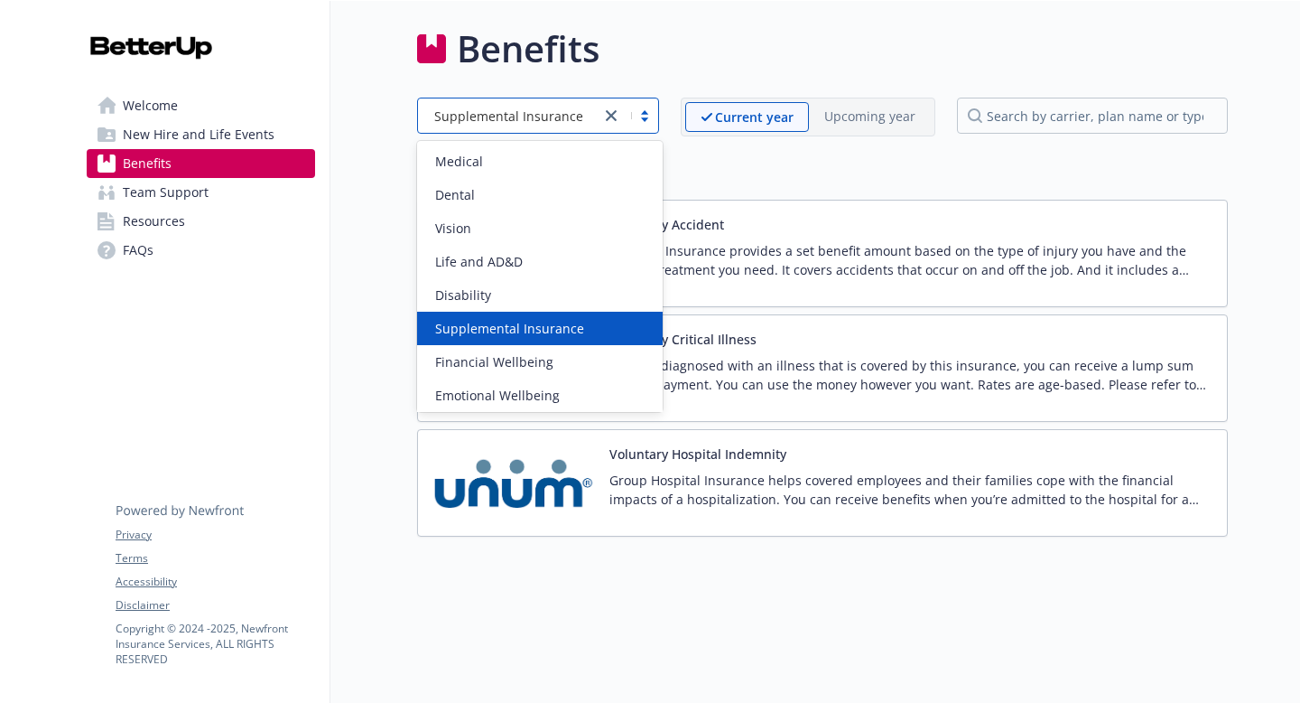
click at [499, 319] on span "Supplemental Insurance" at bounding box center [509, 328] width 149 height 19
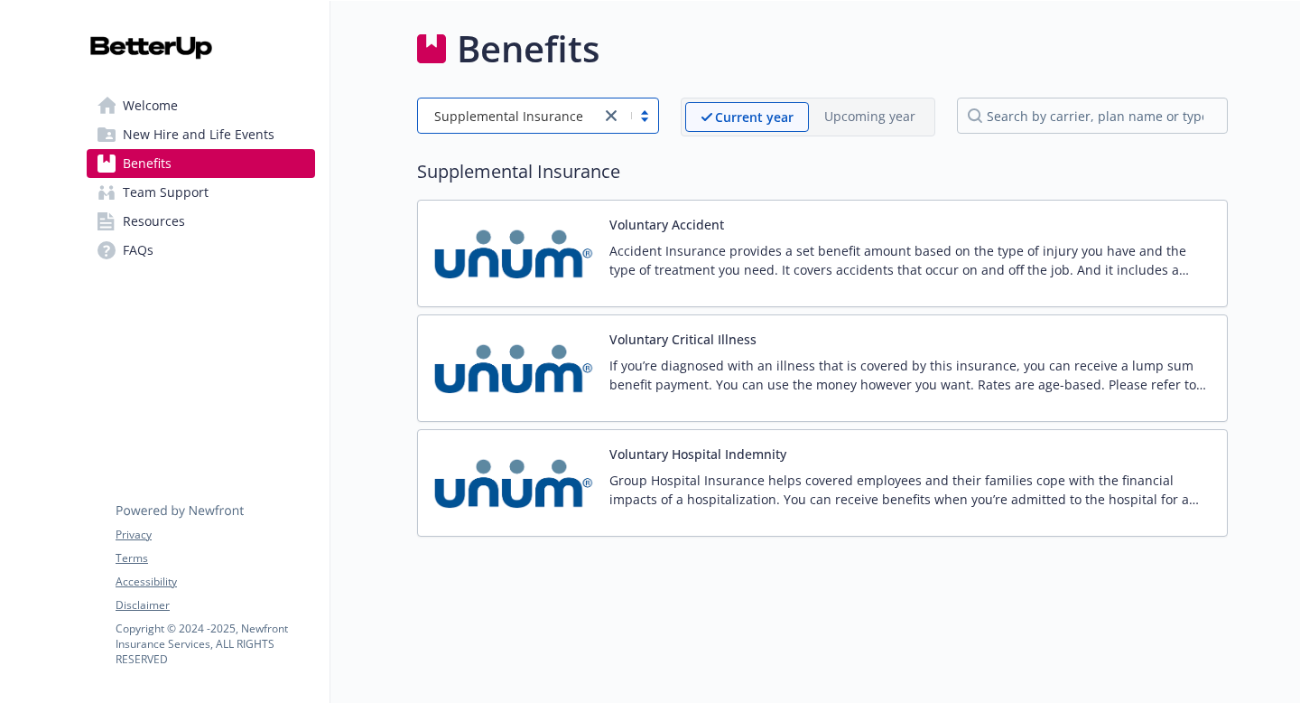
click at [466, 129] on div "Supplemental Insurance" at bounding box center [538, 116] width 242 height 36
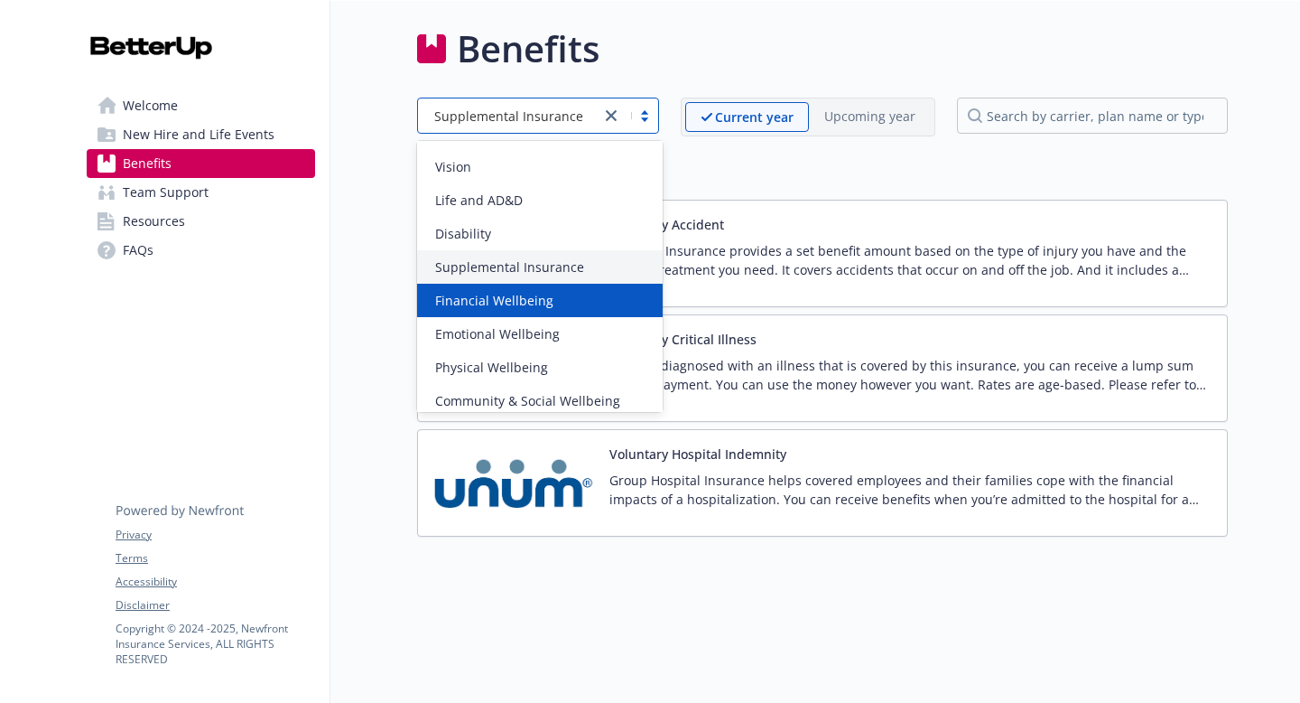
scroll to position [137, 0]
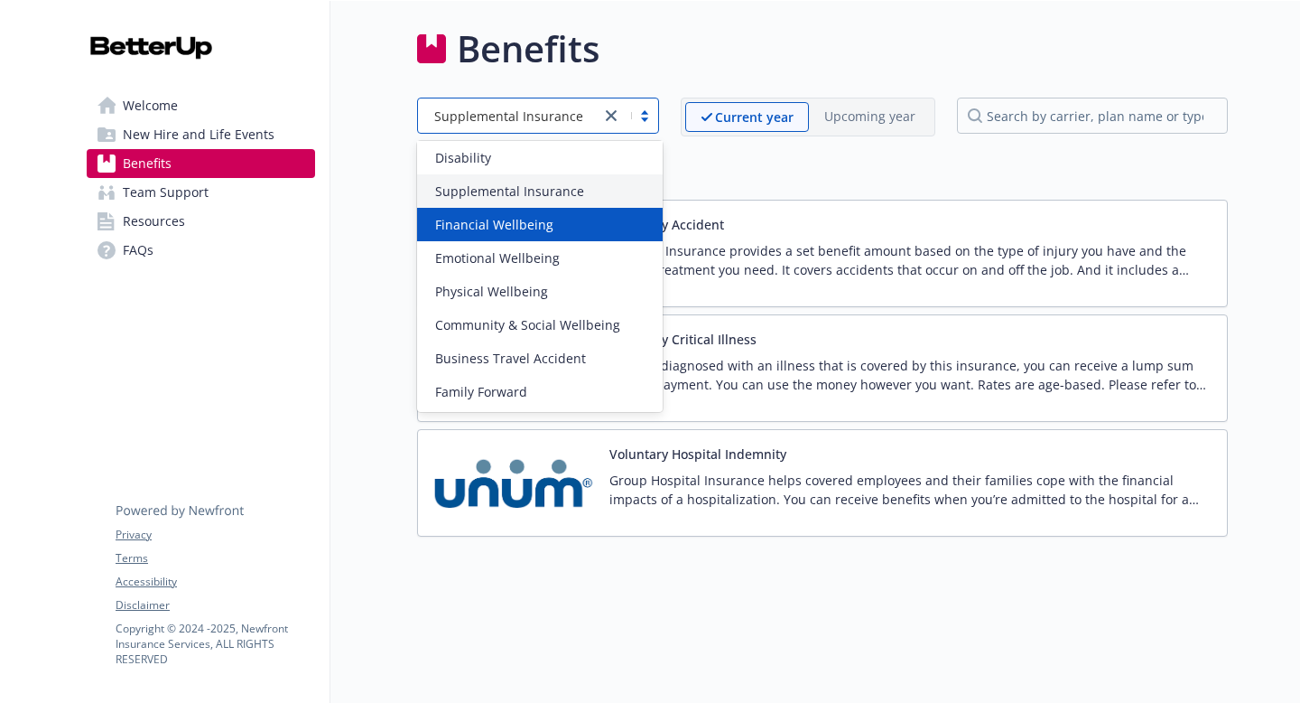
click at [481, 237] on div "Financial Wellbeing" at bounding box center [540, 224] width 246 height 33
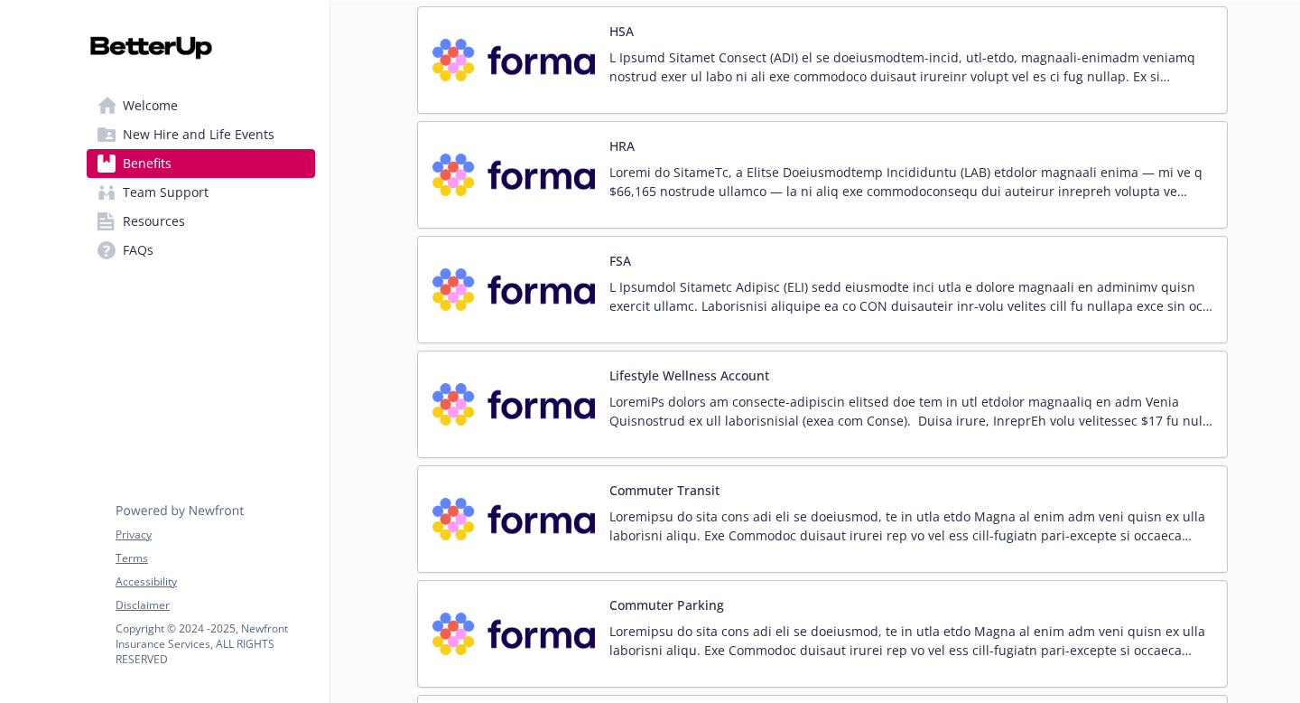
scroll to position [0, 0]
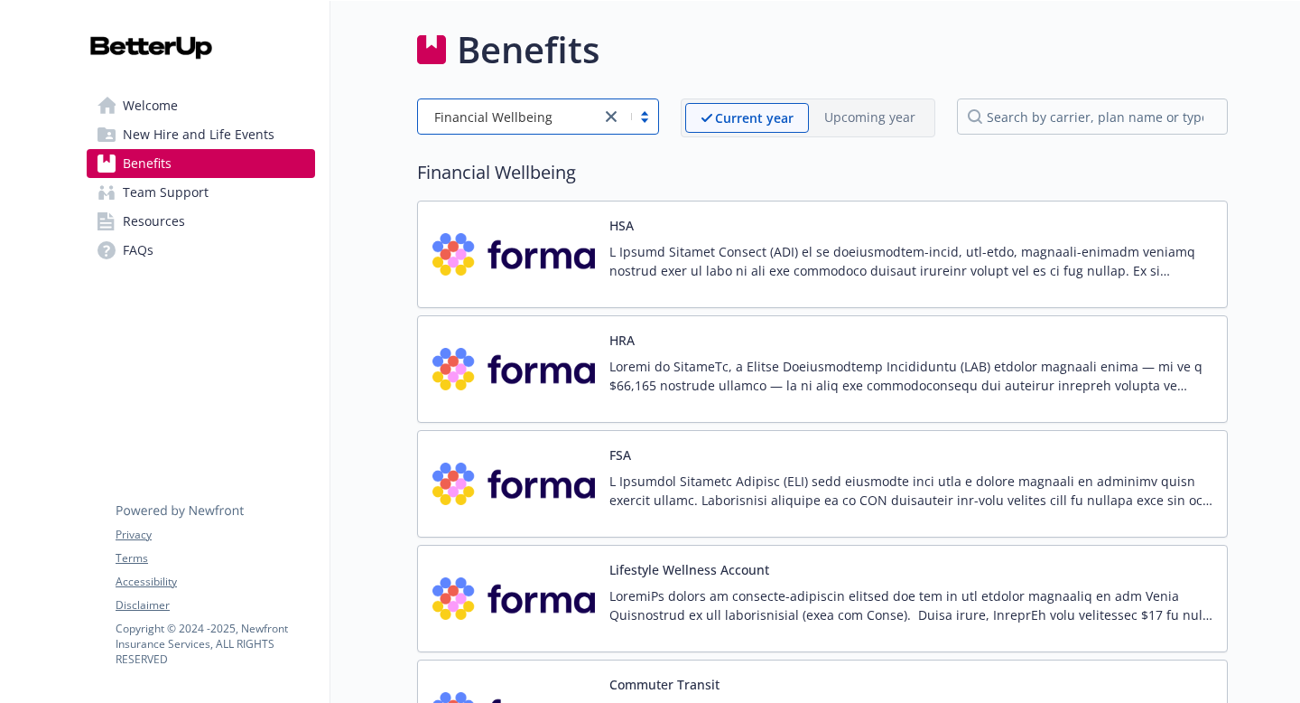
click at [499, 106] on div "Financial Wellbeing" at bounding box center [509, 117] width 182 height 23
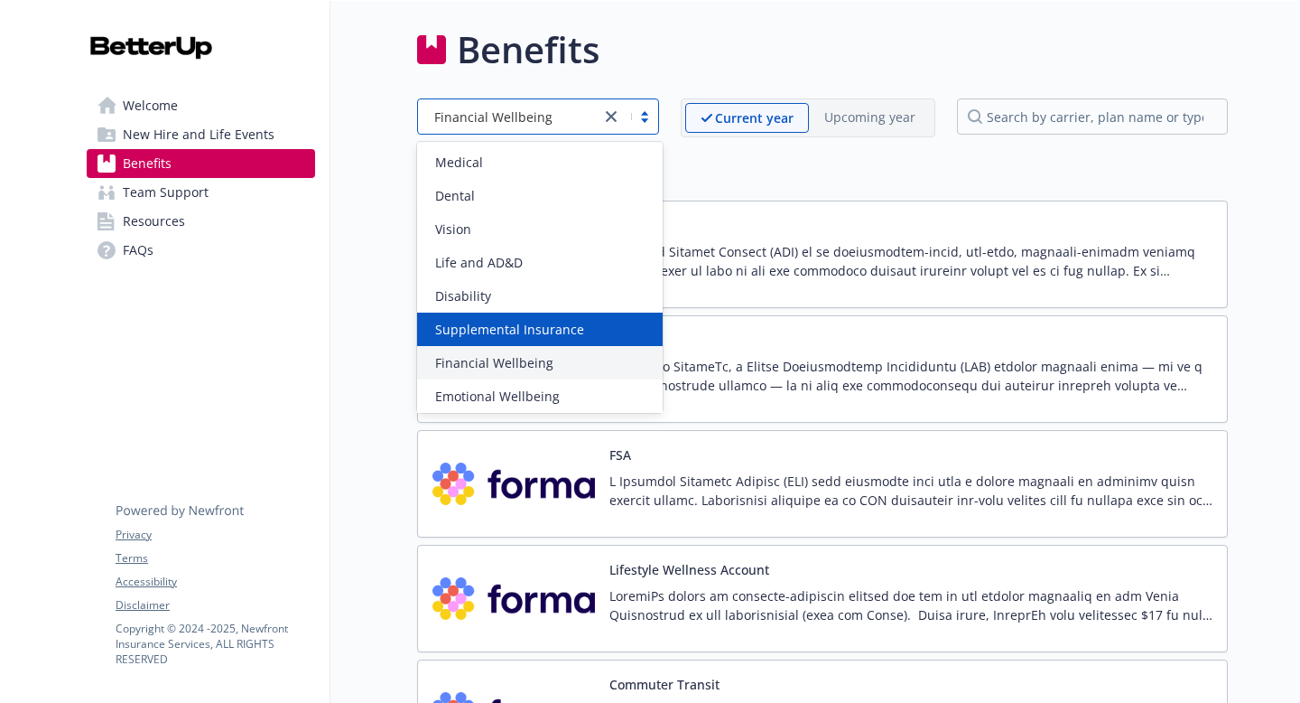
click at [498, 322] on span "Supplemental Insurance" at bounding box center [509, 329] width 149 height 19
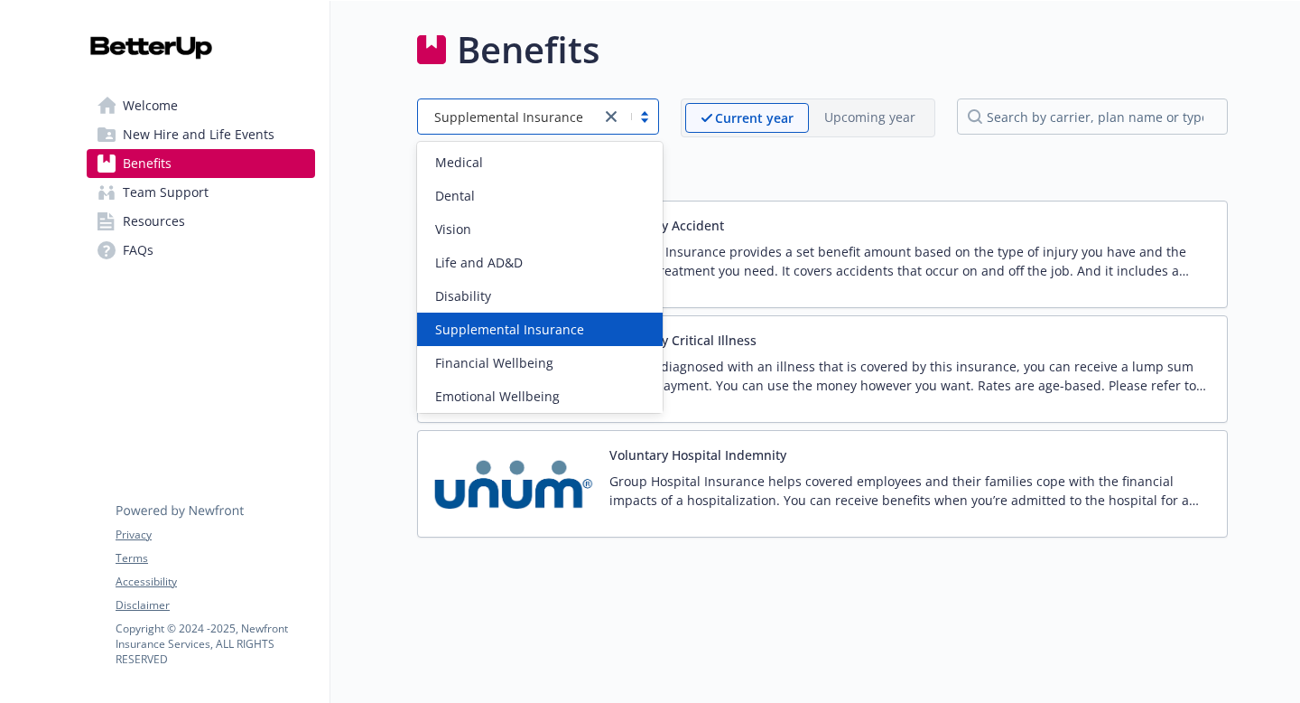
click at [531, 112] on span "Supplemental Insurance" at bounding box center [508, 116] width 149 height 19
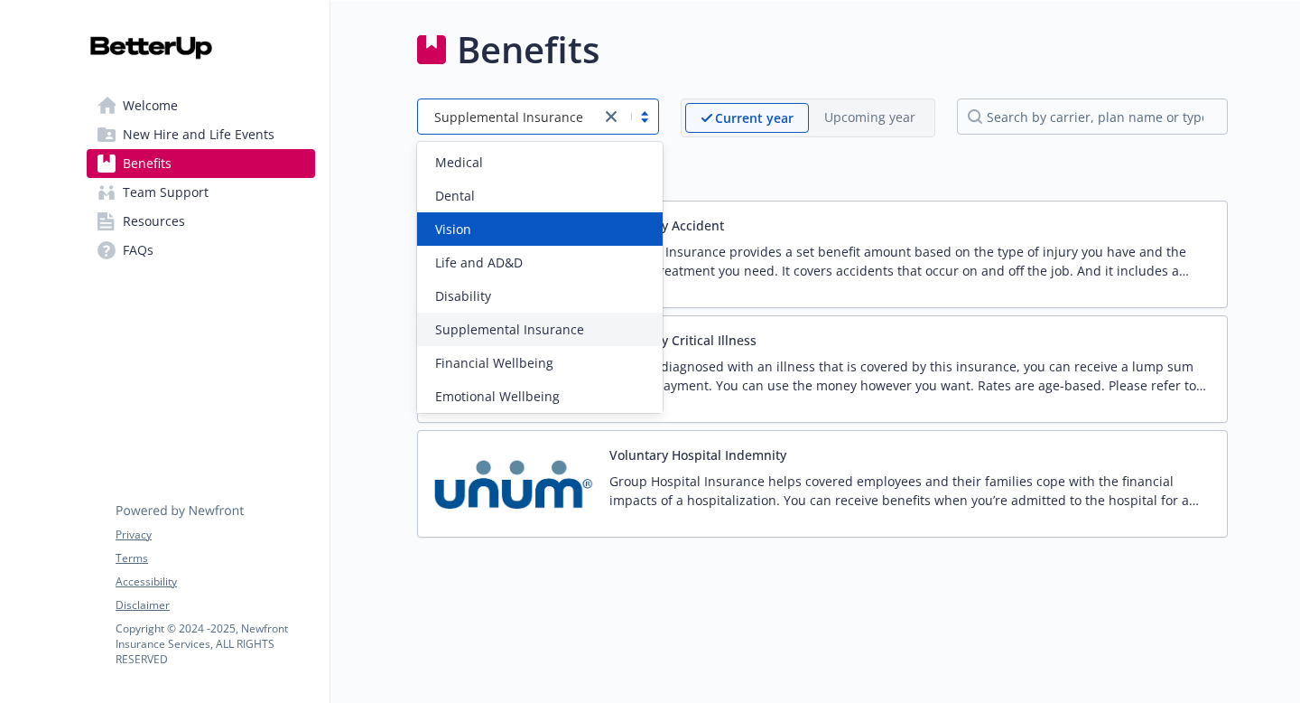
click at [354, 237] on div "Benefits option Vision focused, 3 of 12. 12 results available. Use Up and Down …" at bounding box center [780, 280] width 898 height 558
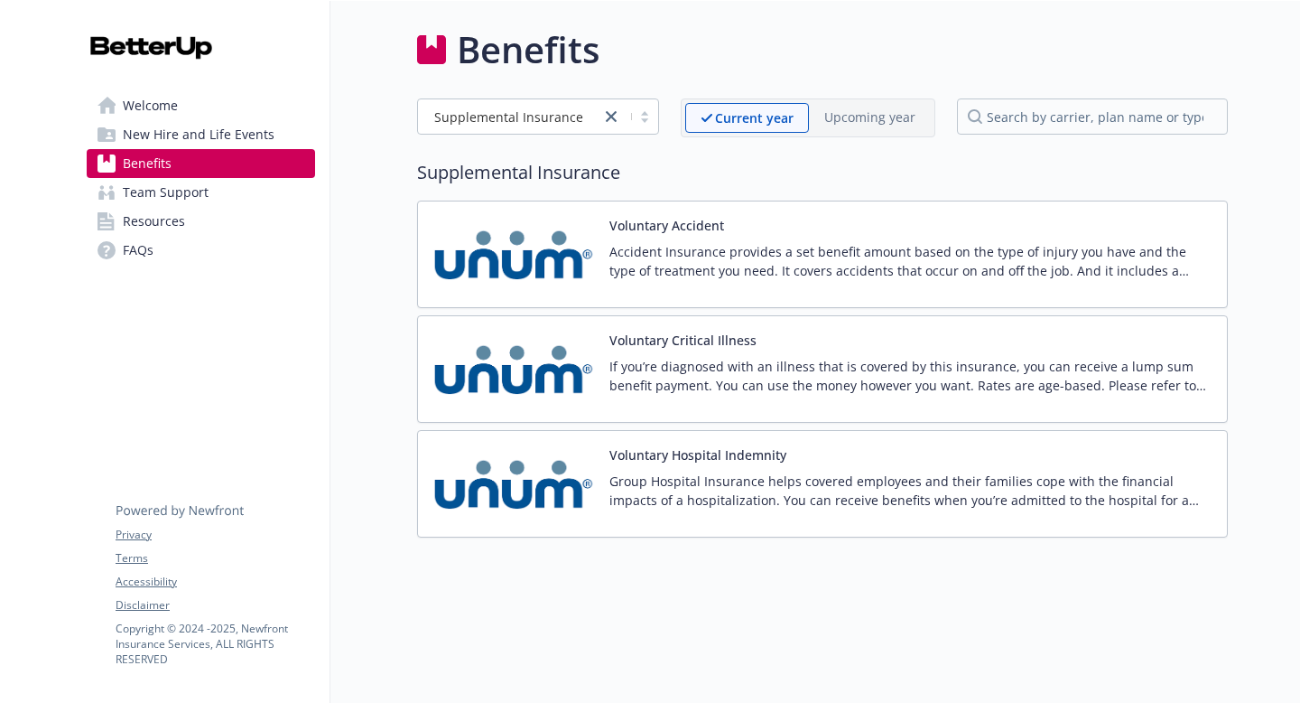
click at [1022, 284] on div "Accident Insurance provides a set benefit amount based on the type of injury yo…" at bounding box center [911, 267] width 603 height 51
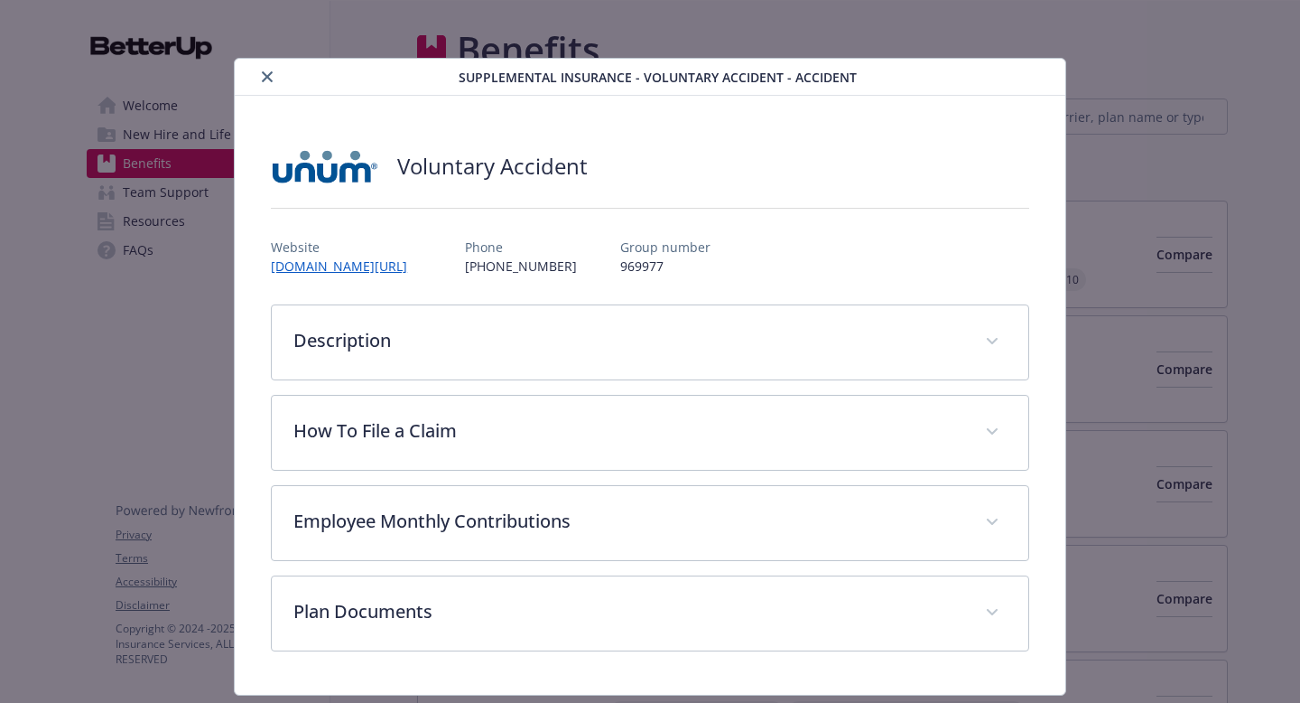
scroll to position [51, 0]
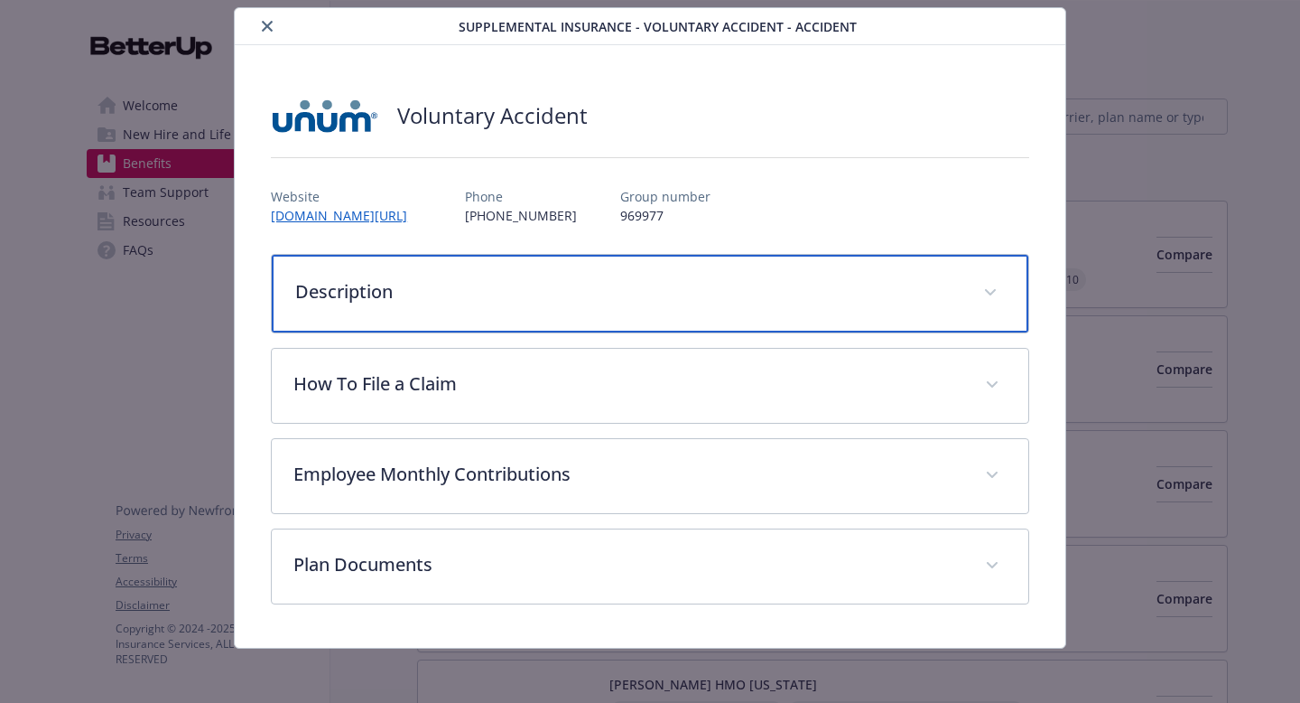
click at [721, 274] on div "Description" at bounding box center [650, 294] width 757 height 78
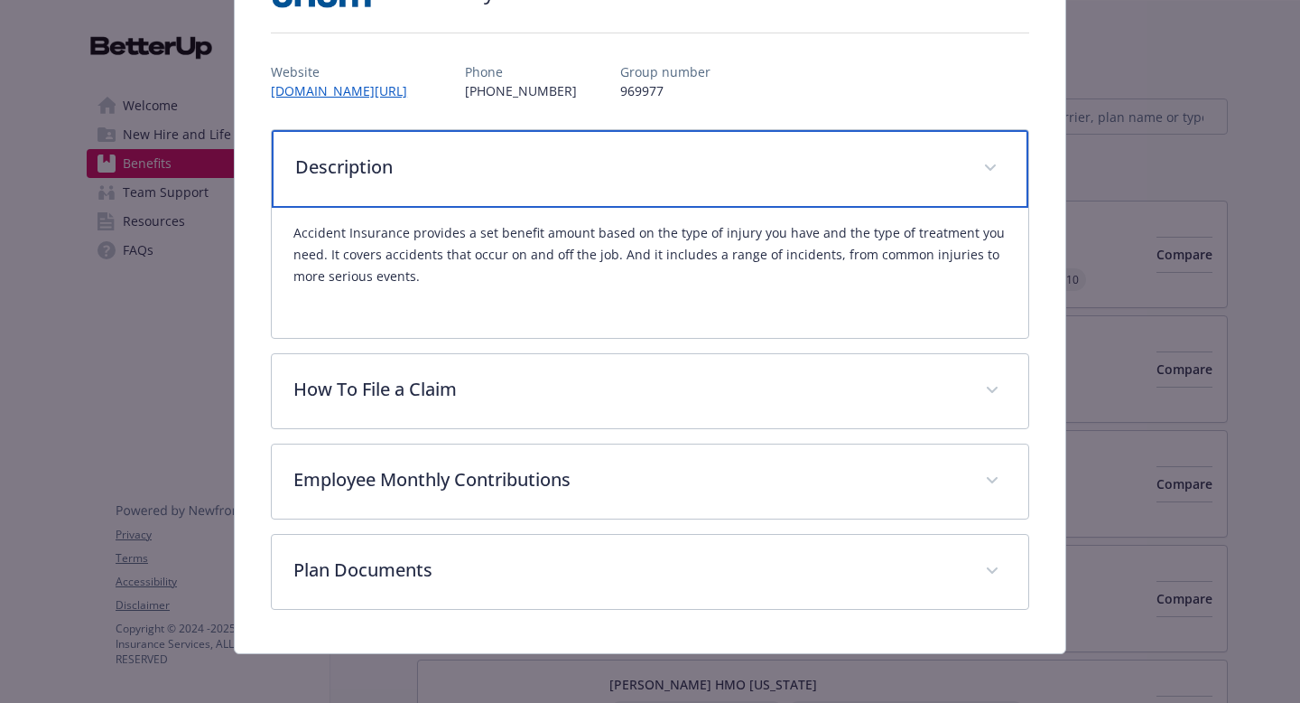
scroll to position [184, 0]
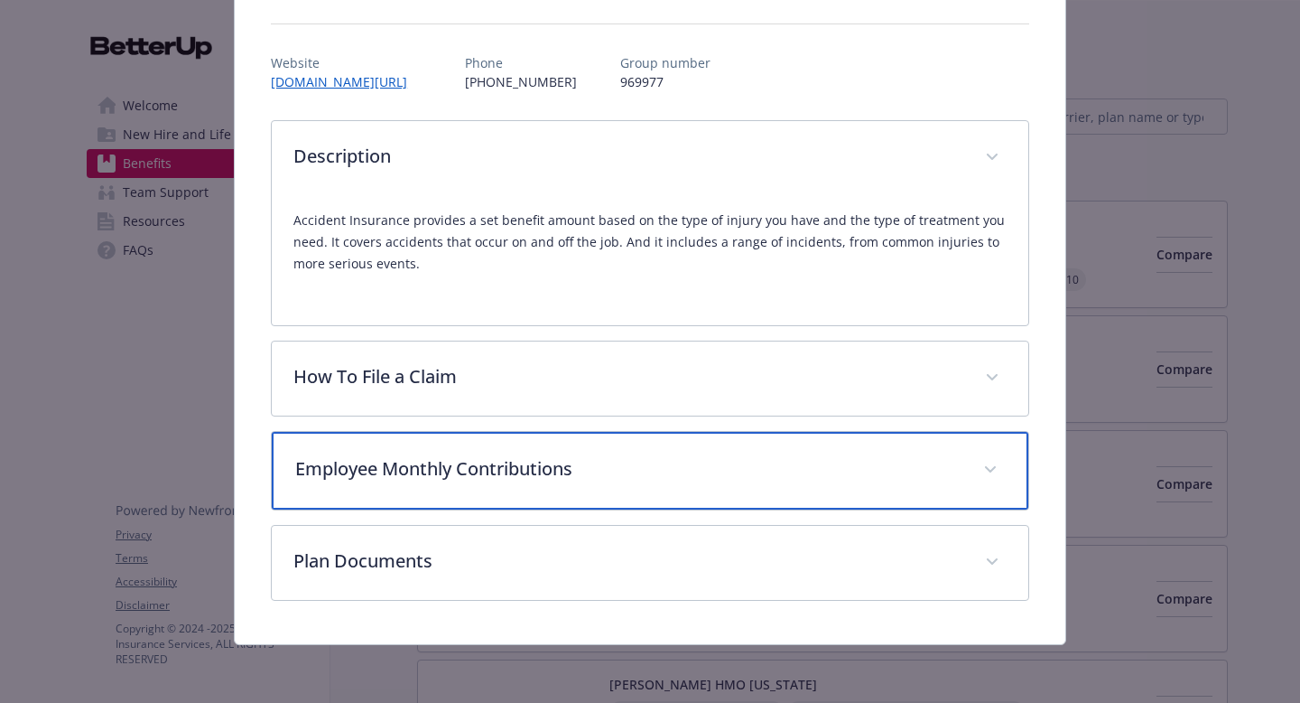
click at [665, 481] on p "Employee Monthly Contributions" at bounding box center [628, 468] width 667 height 27
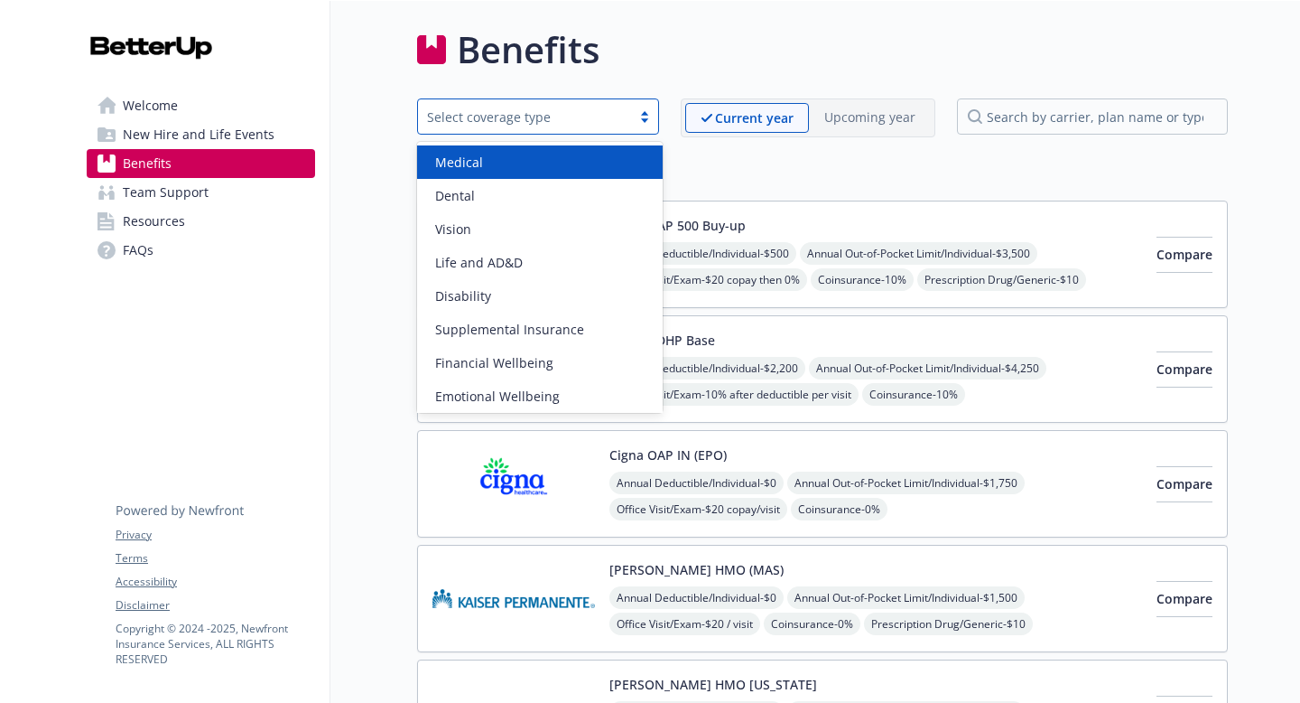
click at [478, 121] on div "Select coverage type" at bounding box center [524, 116] width 195 height 19
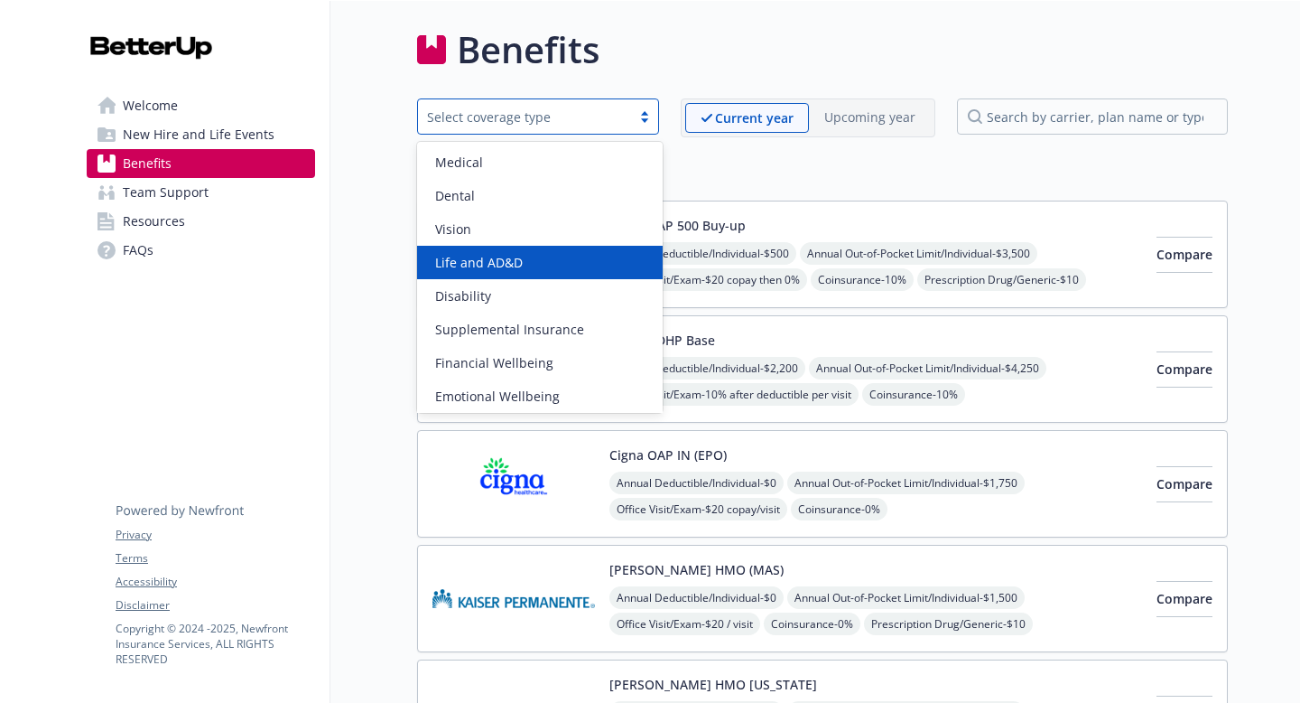
click at [497, 263] on span "Life and AD&D" at bounding box center [479, 262] width 88 height 19
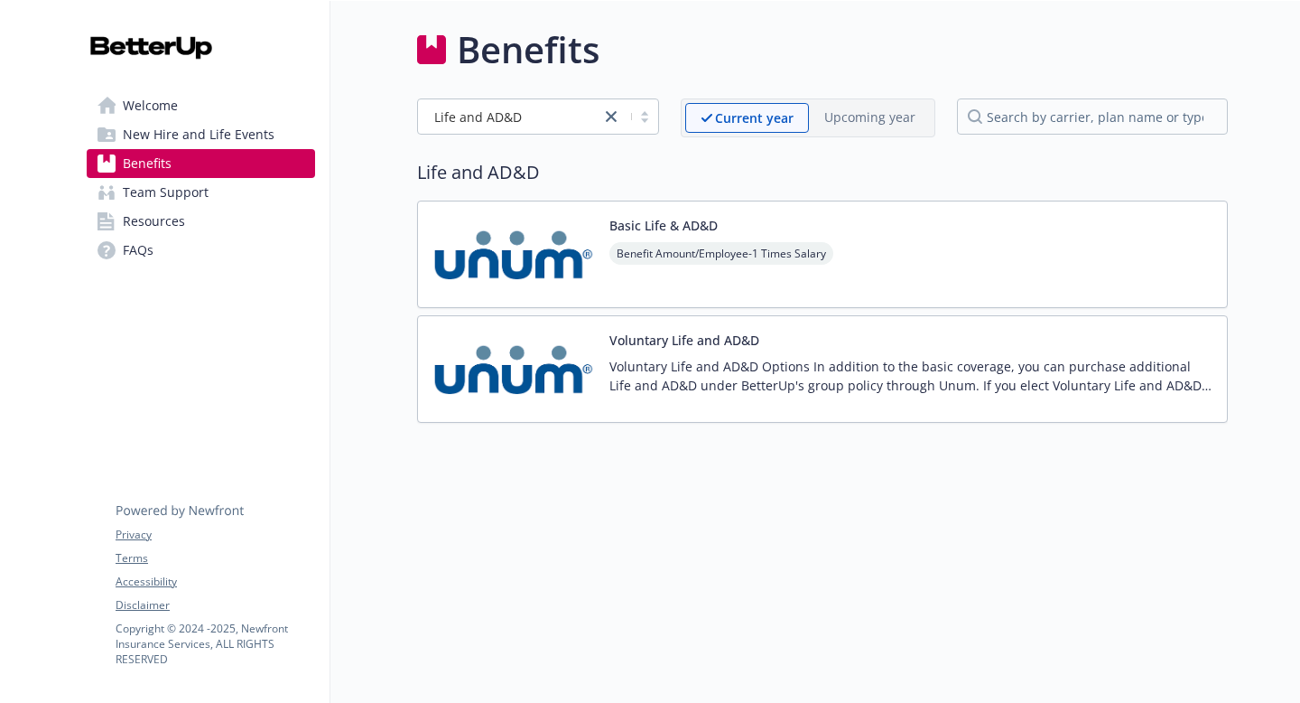
click at [545, 270] on img at bounding box center [514, 254] width 163 height 77
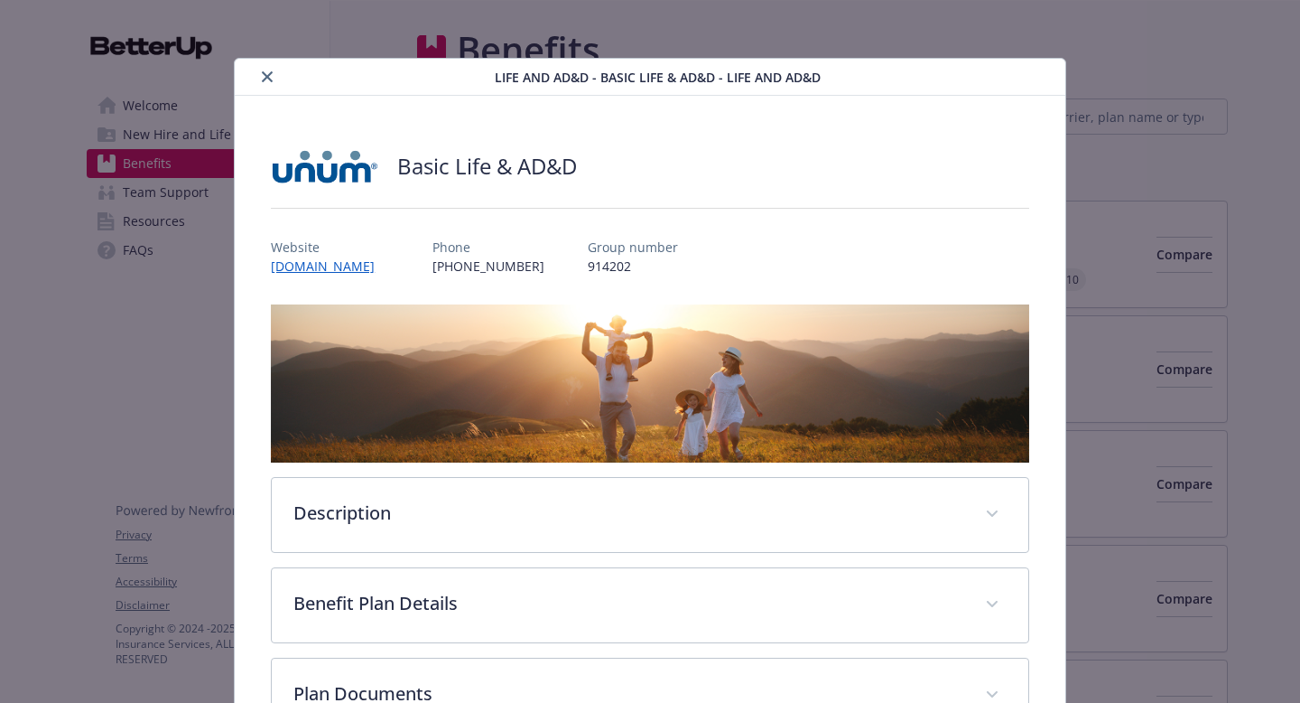
scroll to position [2, 0]
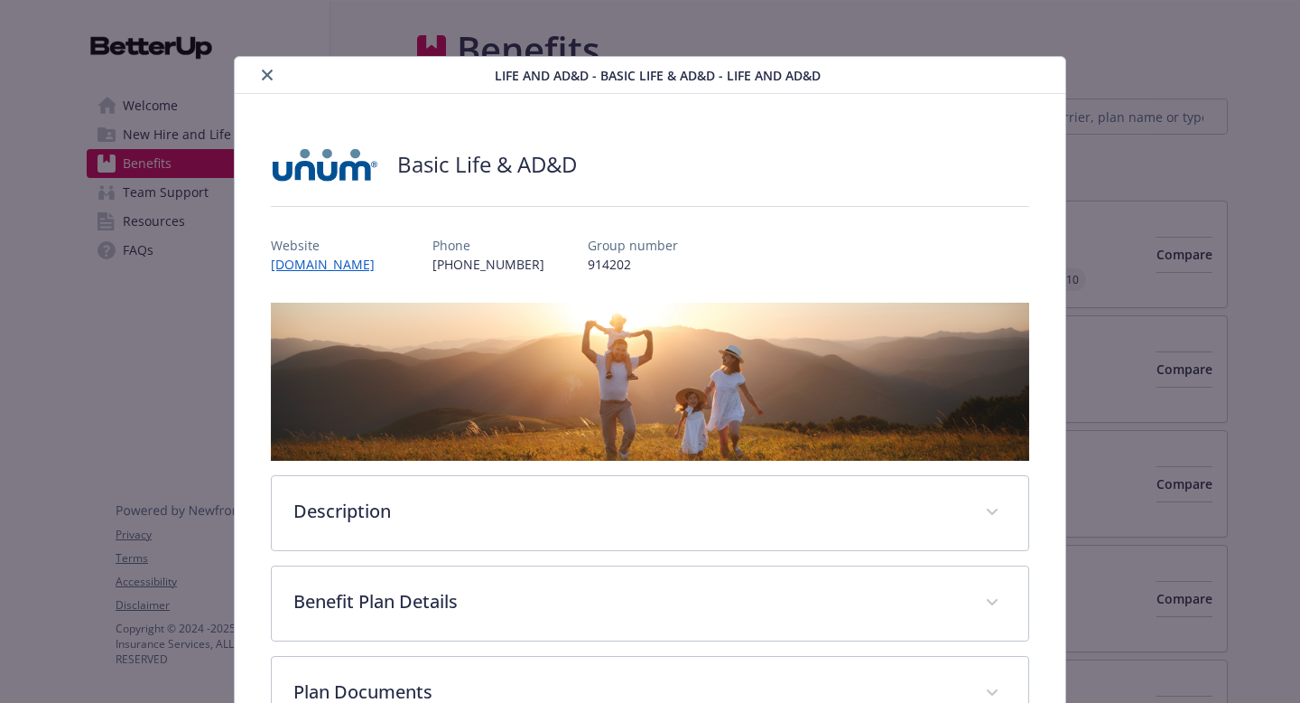
click at [266, 74] on icon "close" at bounding box center [267, 75] width 11 height 11
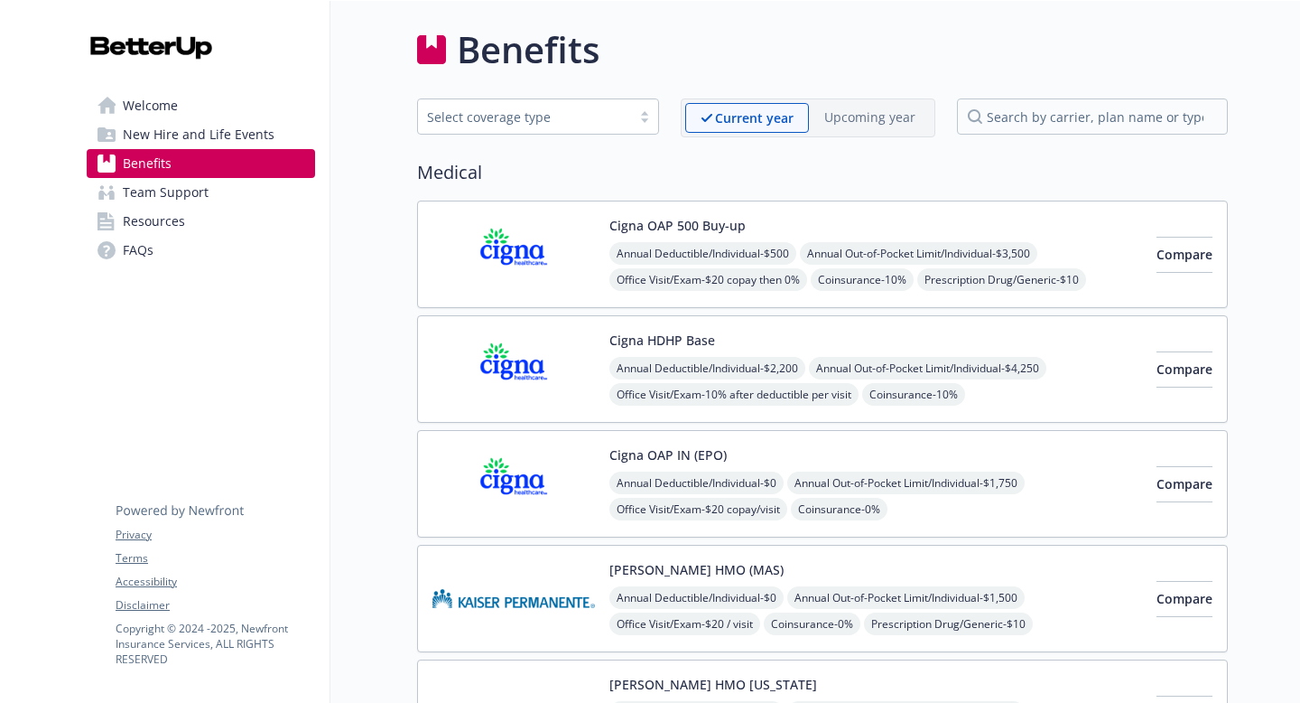
click at [533, 135] on div "Select coverage type" at bounding box center [538, 117] width 242 height 39
click at [527, 116] on div "Select coverage type" at bounding box center [524, 116] width 195 height 19
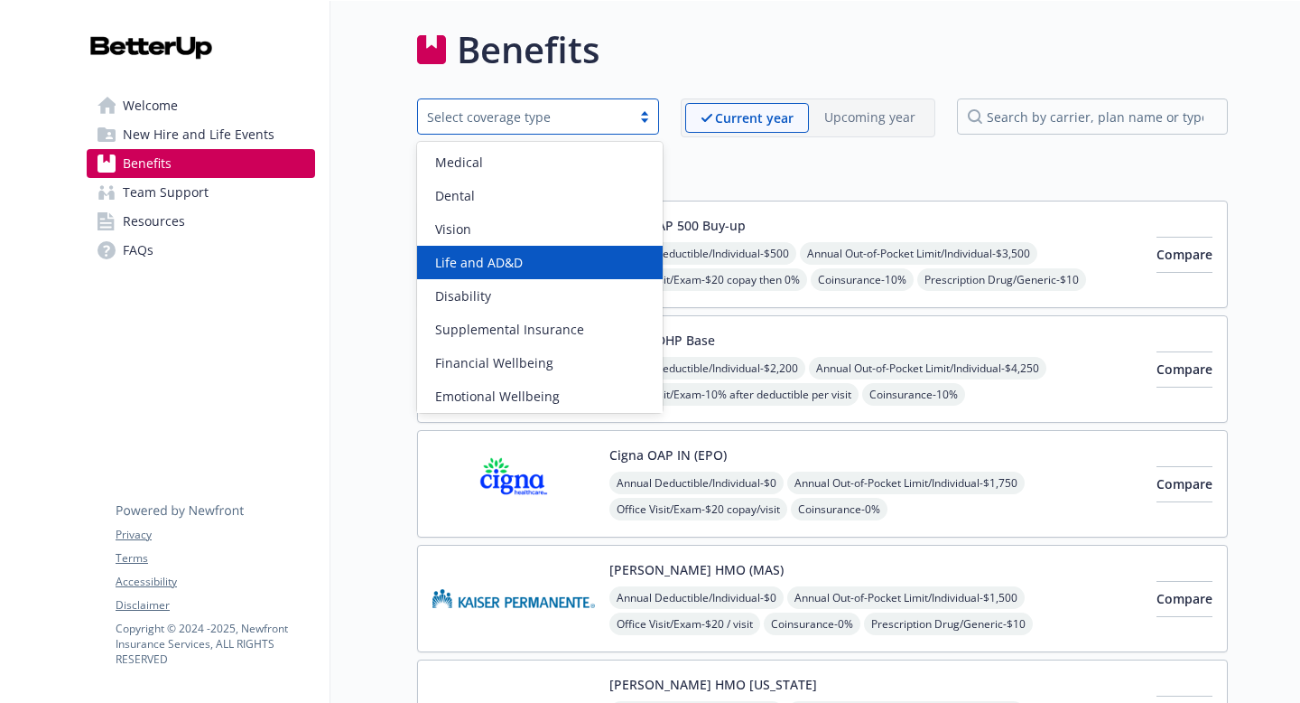
click at [490, 269] on span "Life and AD&D" at bounding box center [479, 262] width 88 height 19
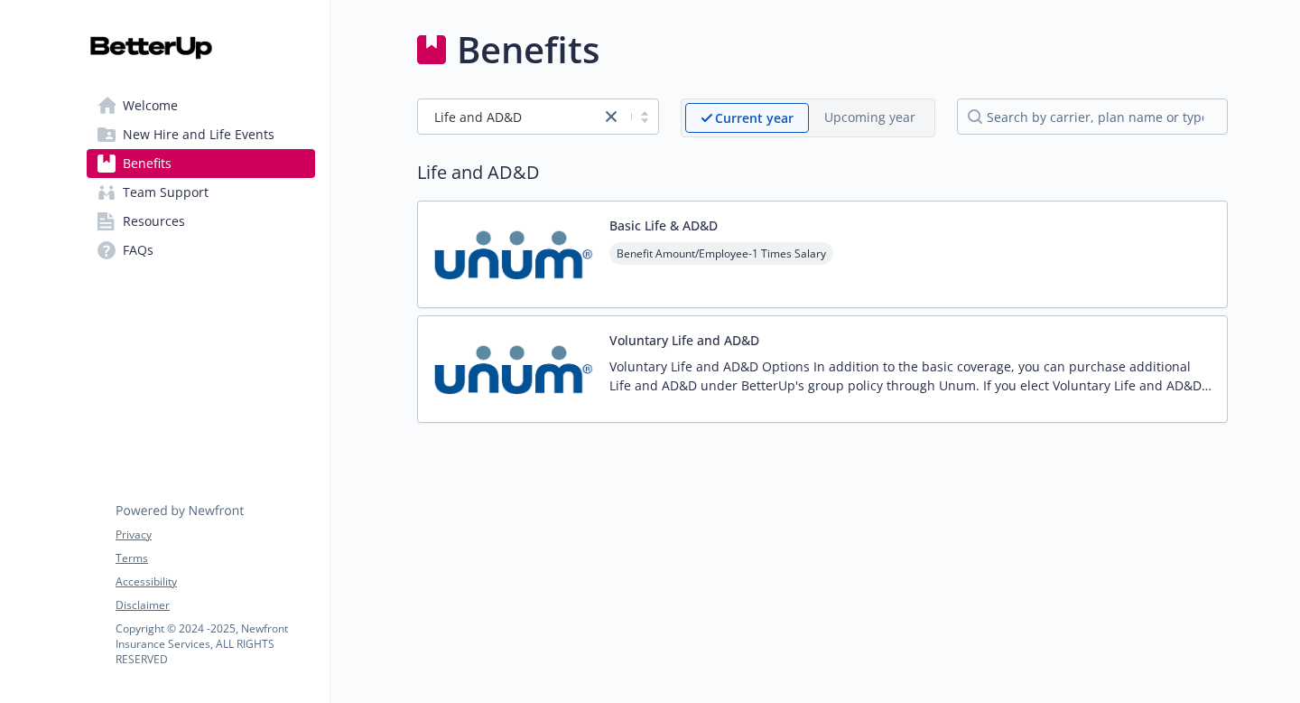
click at [908, 270] on div "Basic Life & AD&D Benefit Amount/Employee - 1 Times Salary" at bounding box center [822, 253] width 811 height 107
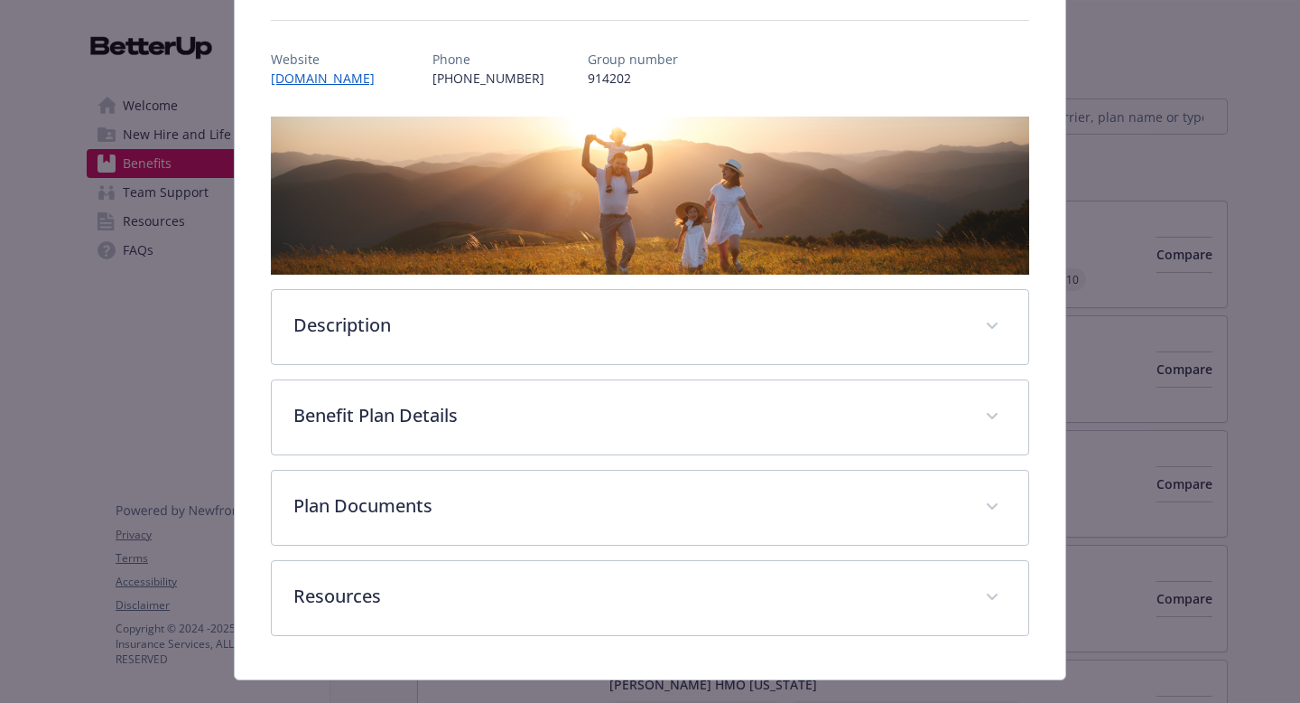
scroll to position [205, 0]
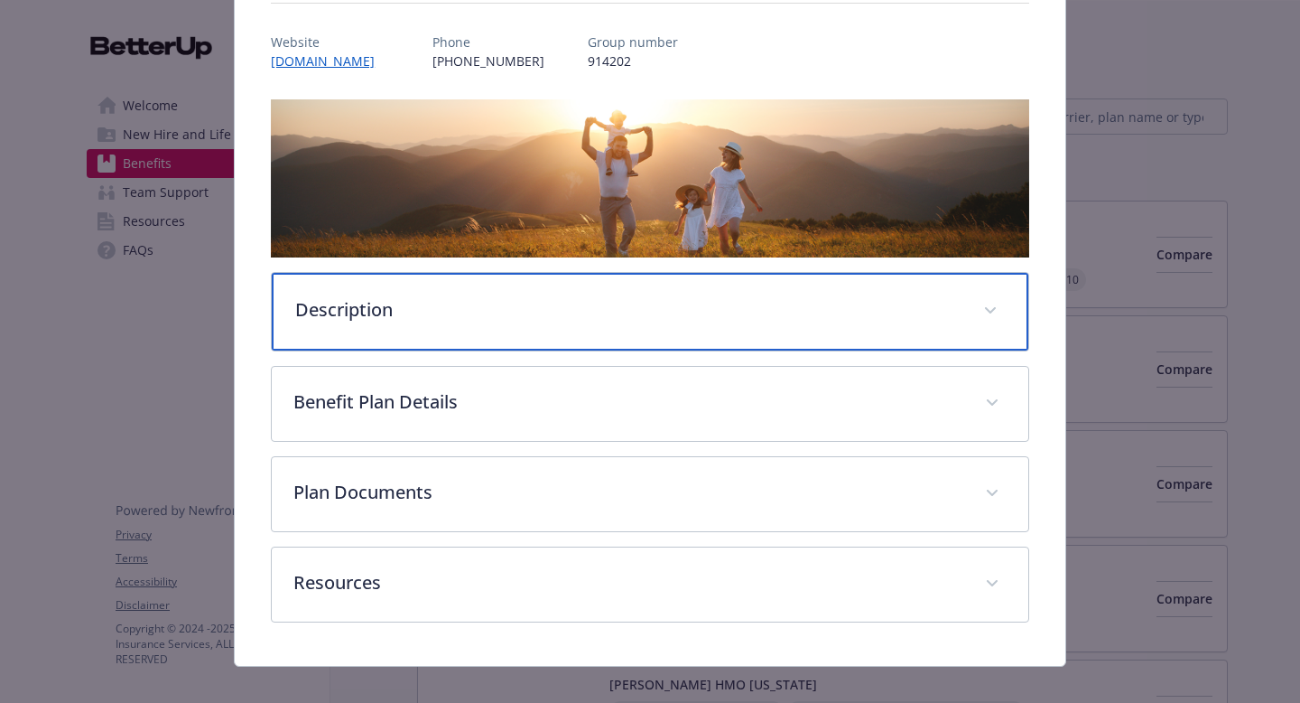
click at [639, 308] on p "Description" at bounding box center [628, 309] width 667 height 27
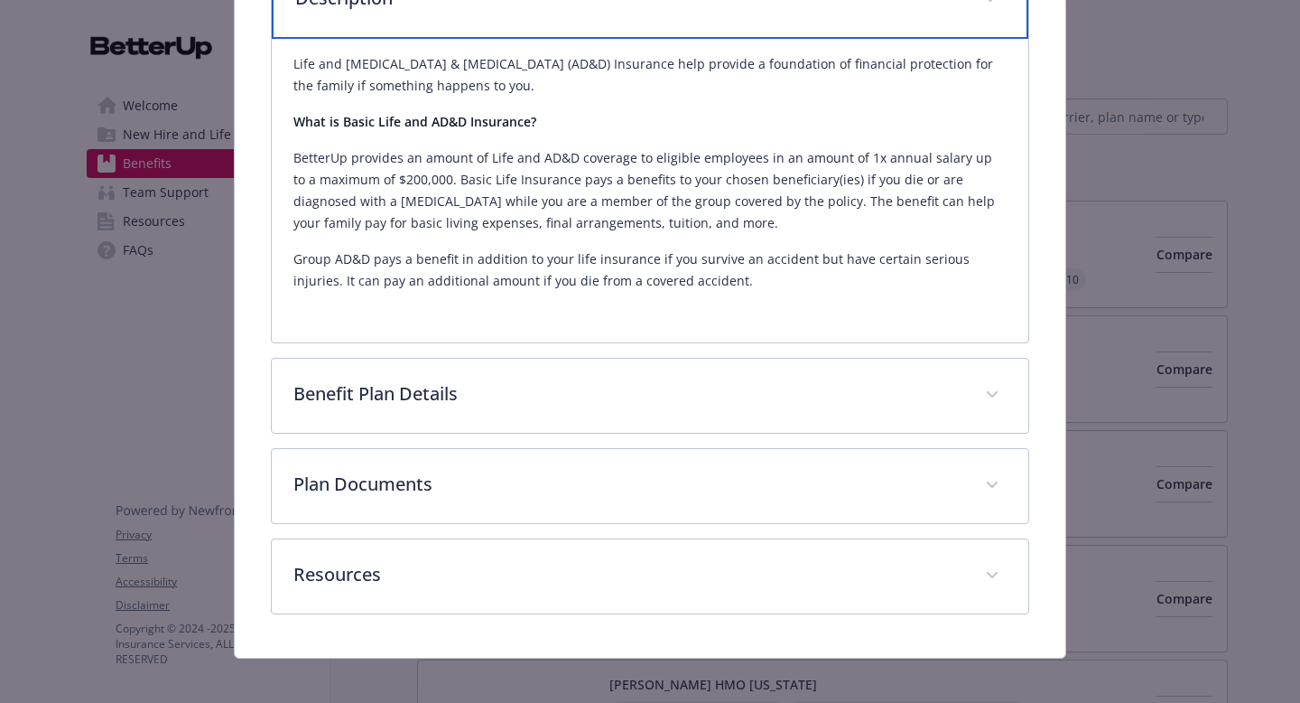
scroll to position [530, 0]
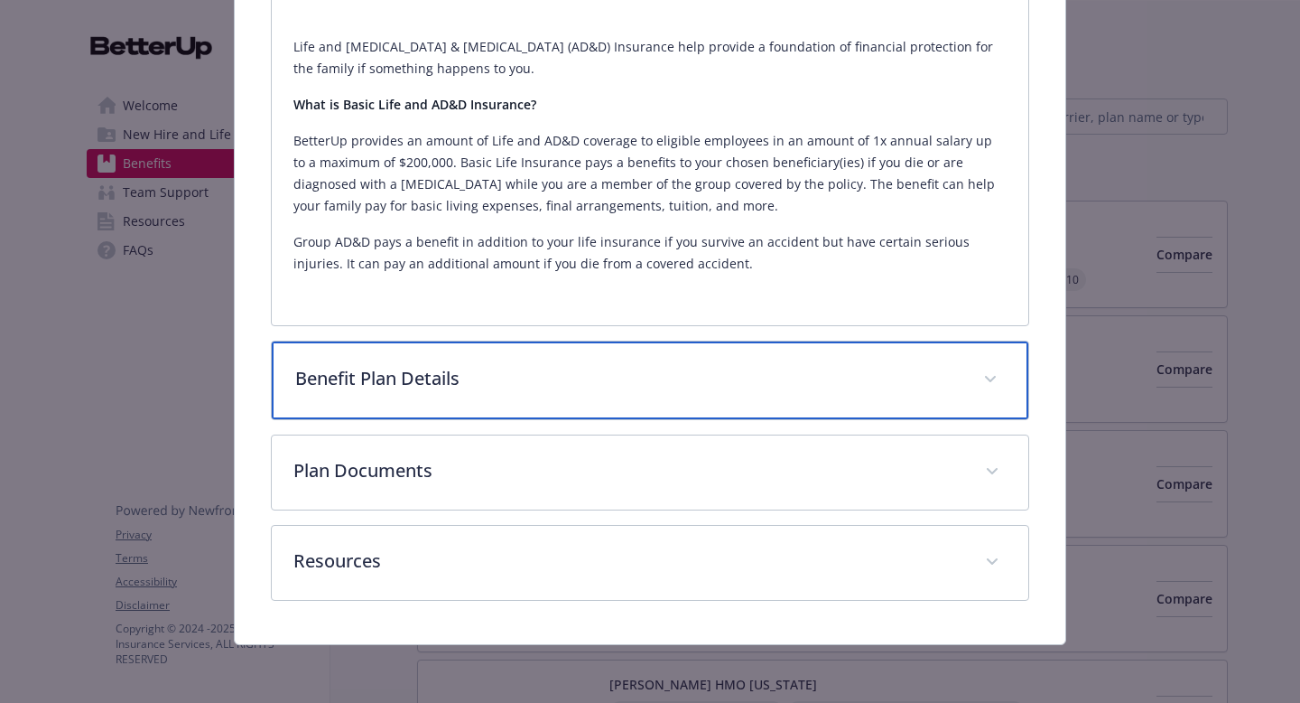
click at [602, 354] on div "Benefit Plan Details" at bounding box center [650, 380] width 757 height 78
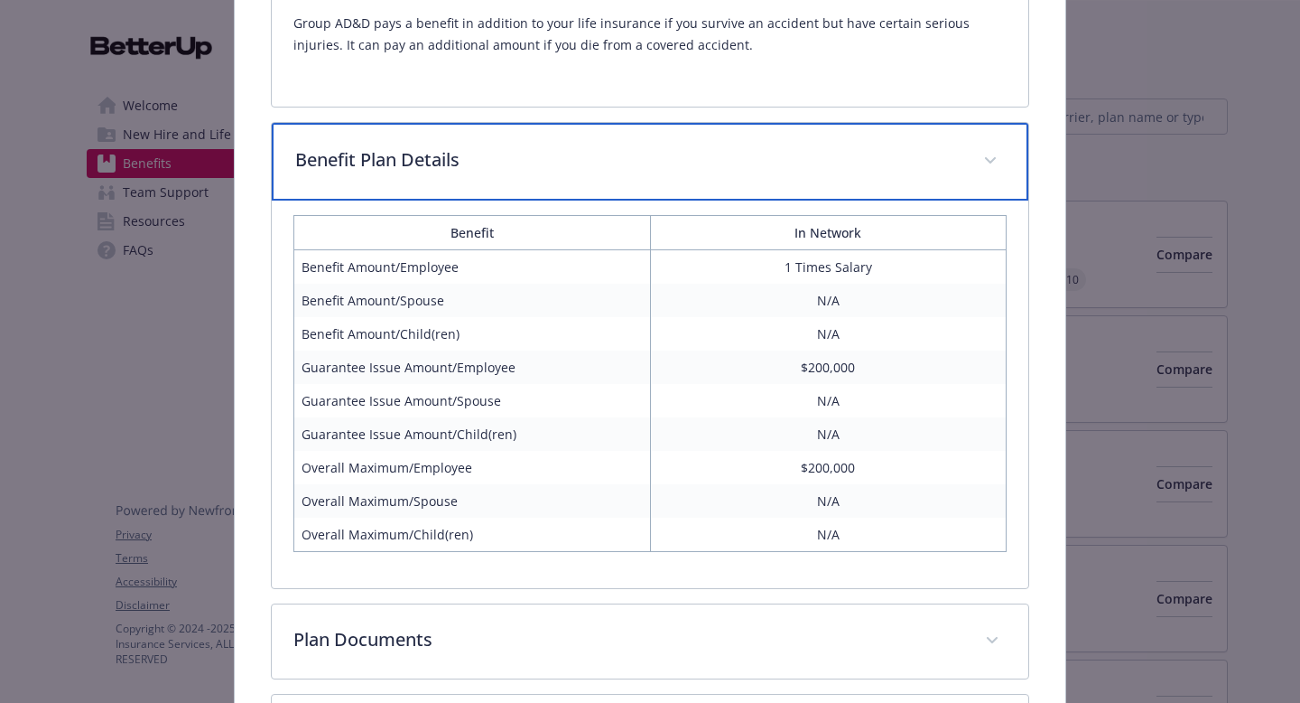
scroll to position [768, 0]
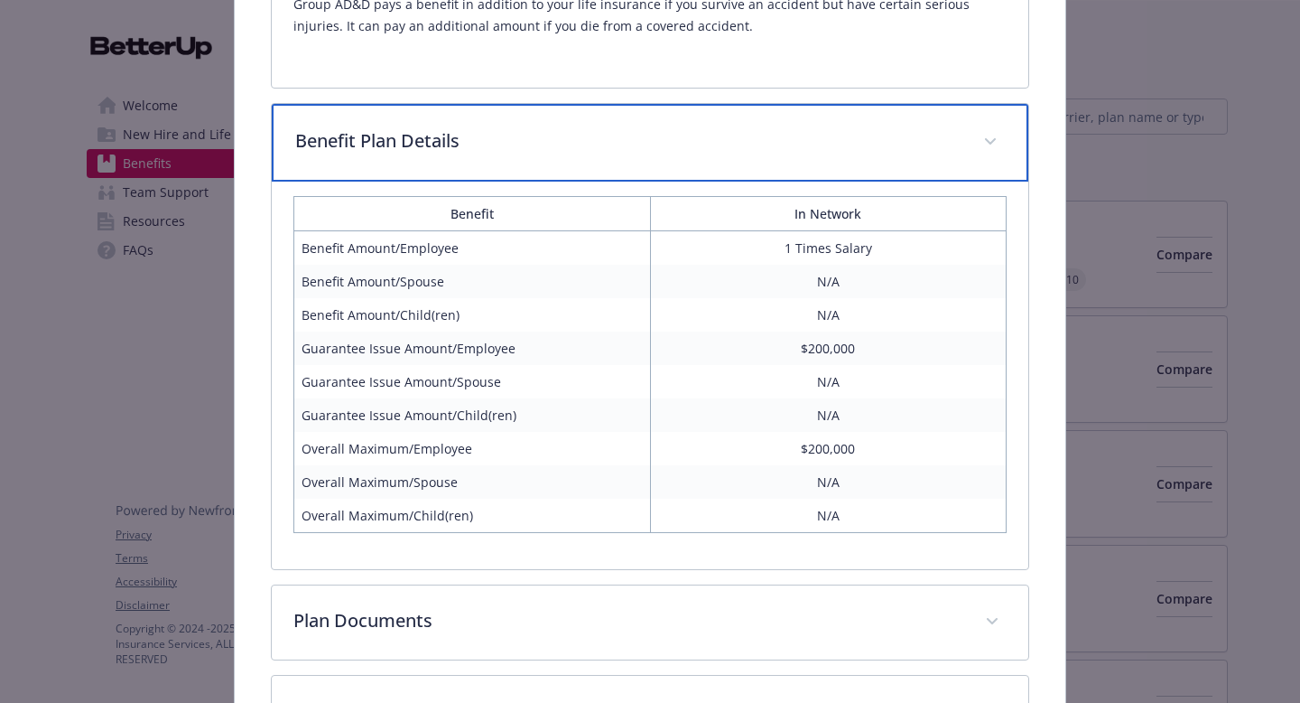
click at [634, 167] on div "Benefit Plan Details" at bounding box center [650, 143] width 757 height 78
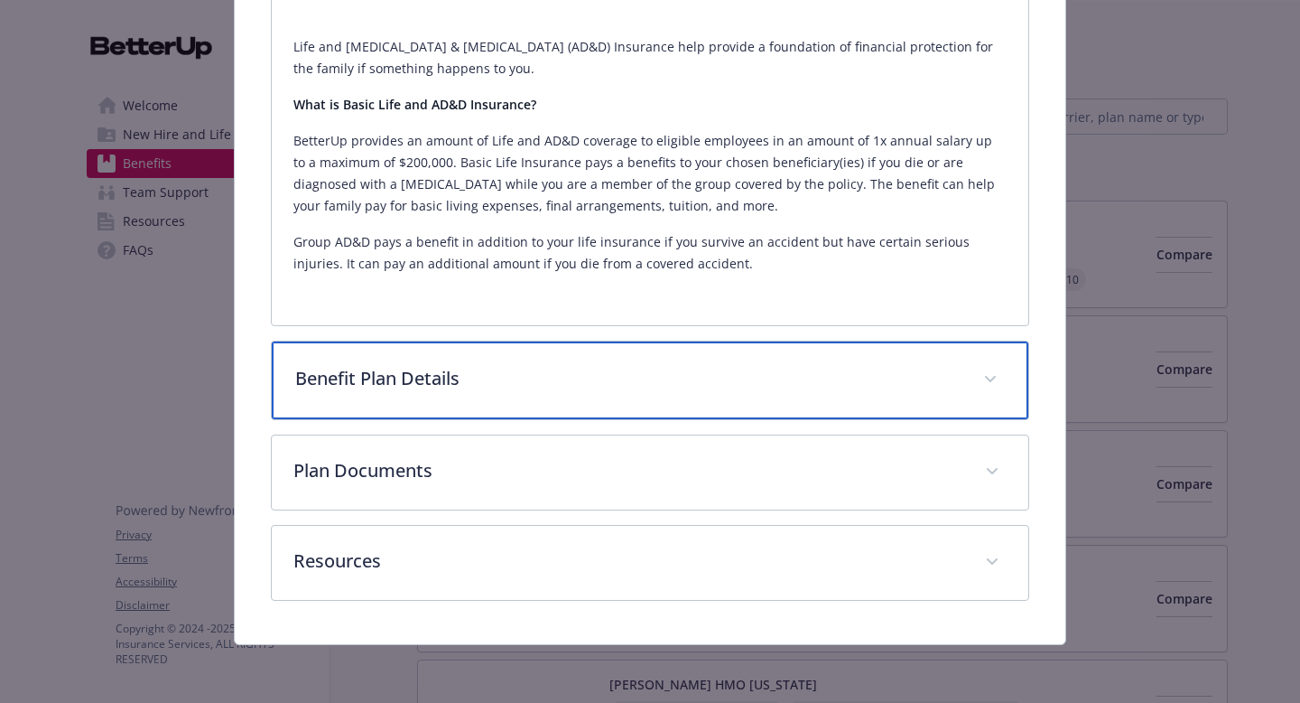
scroll to position [530, 0]
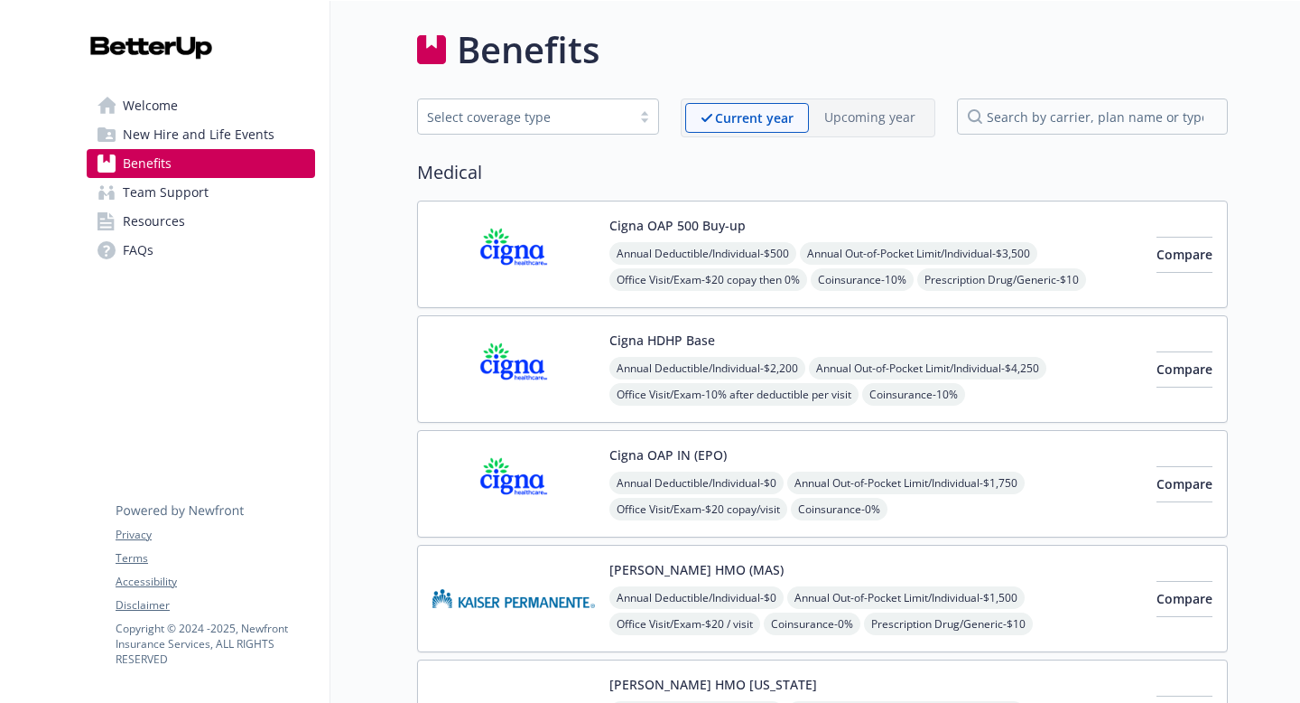
click at [555, 111] on div "Select coverage type" at bounding box center [524, 116] width 195 height 19
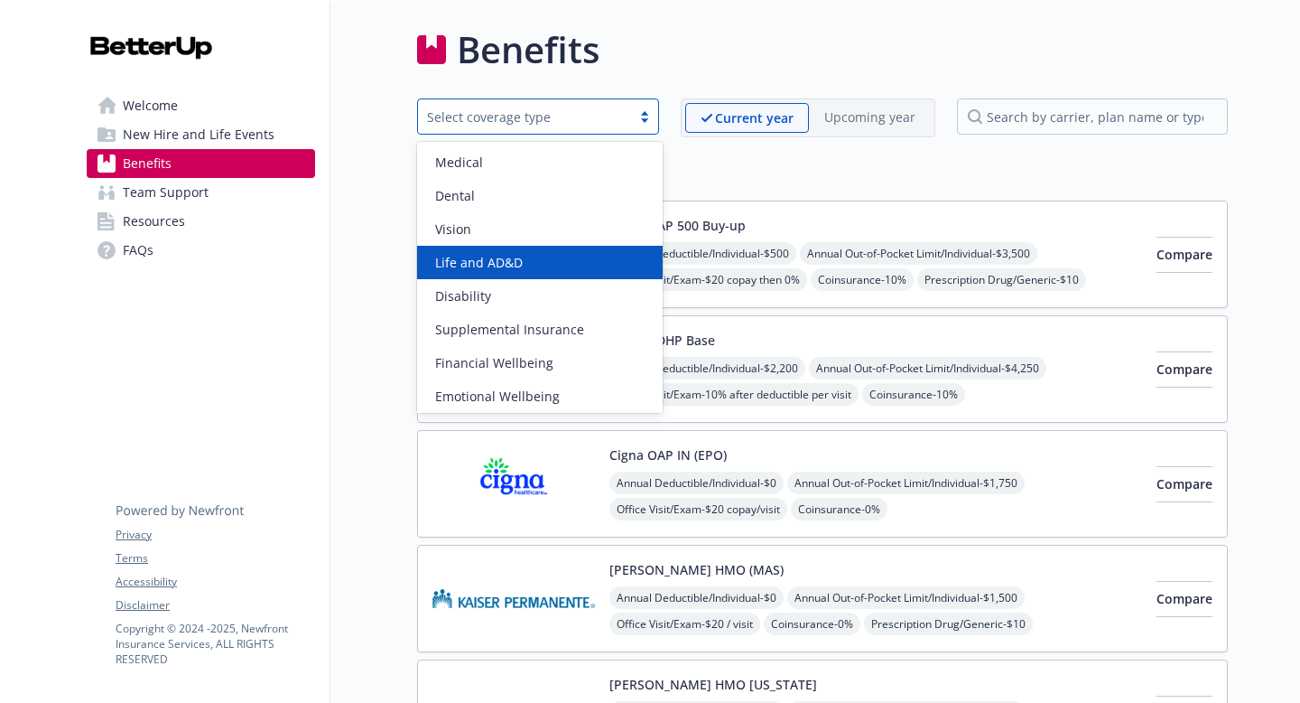
click at [520, 266] on span "Life and AD&D" at bounding box center [479, 262] width 88 height 19
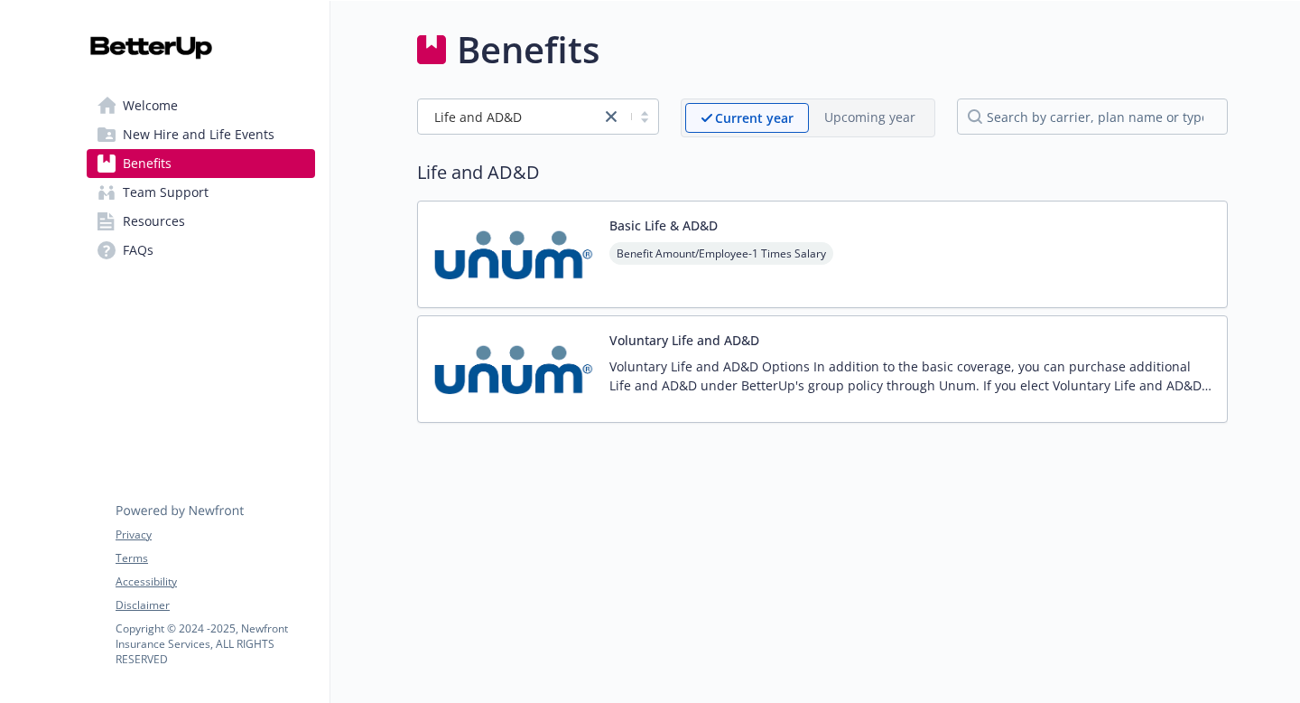
click at [545, 365] on img at bounding box center [514, 369] width 163 height 77
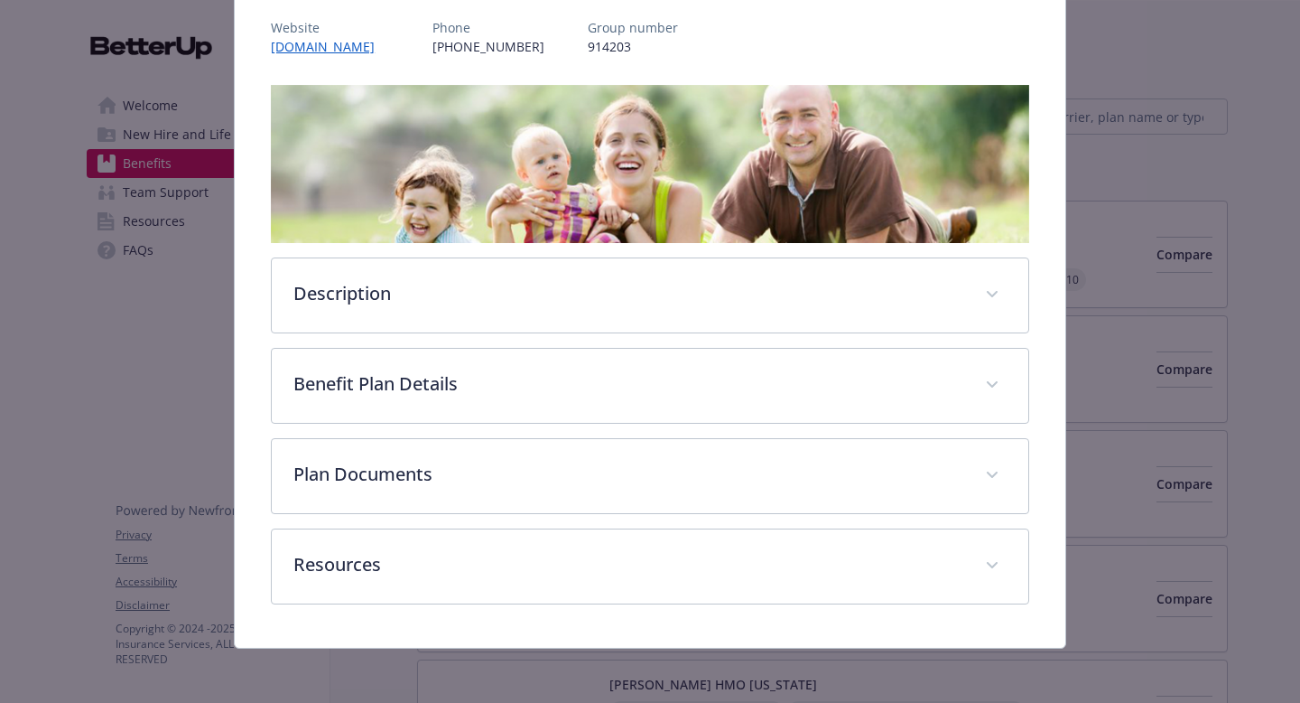
scroll to position [223, 0]
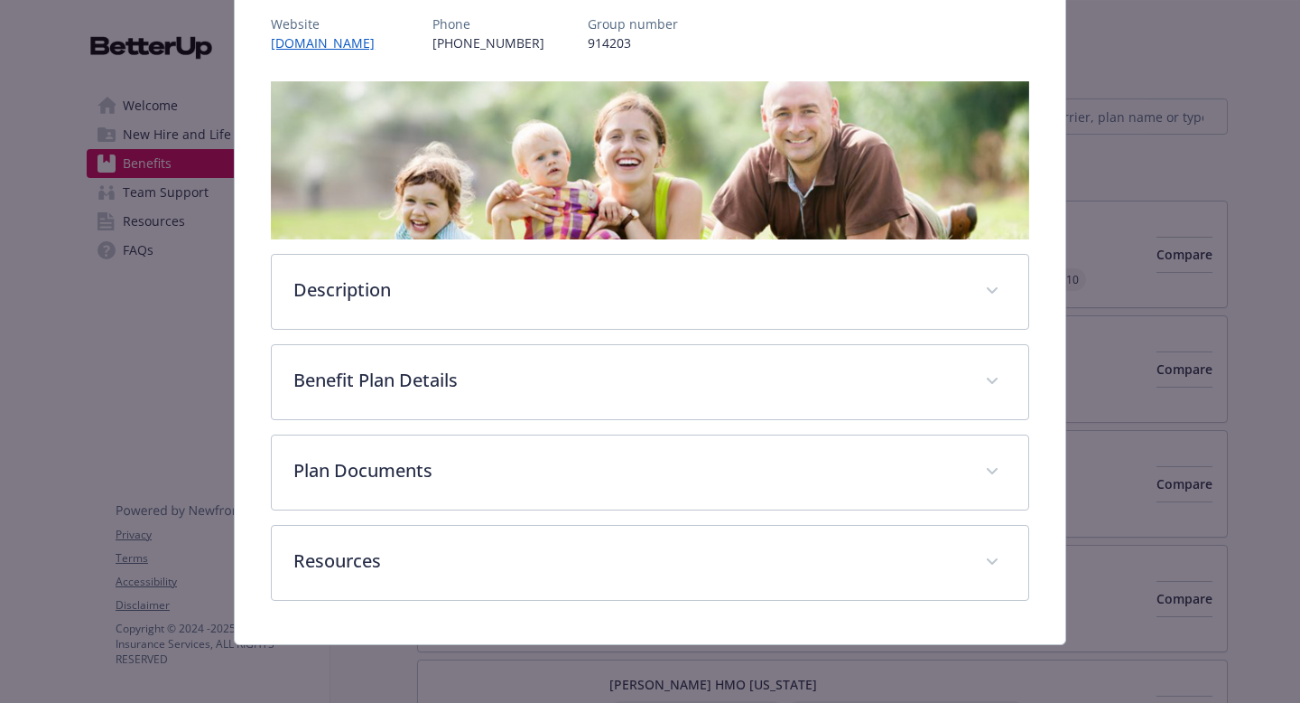
click at [418, 335] on div "Description Voluntary Life and AD&D Options In addition to the basic coverage, …" at bounding box center [650, 340] width 759 height 519
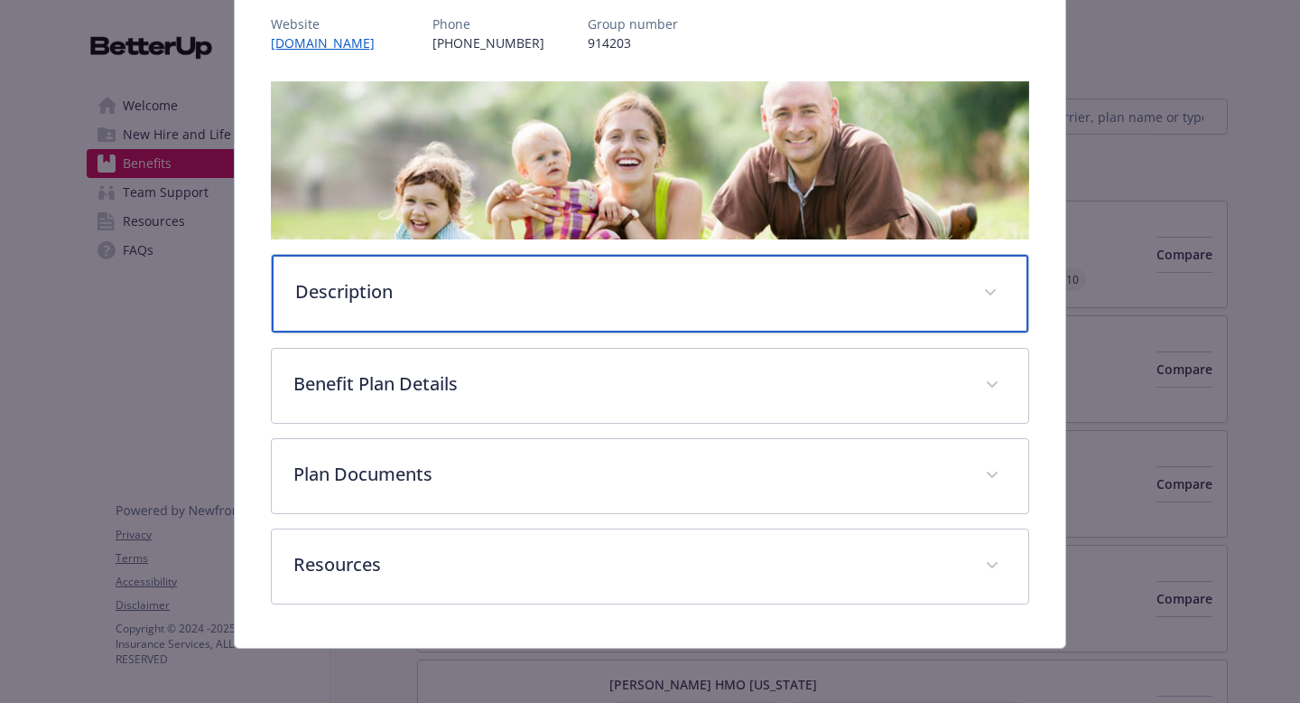
click at [424, 316] on div "Description" at bounding box center [650, 294] width 757 height 78
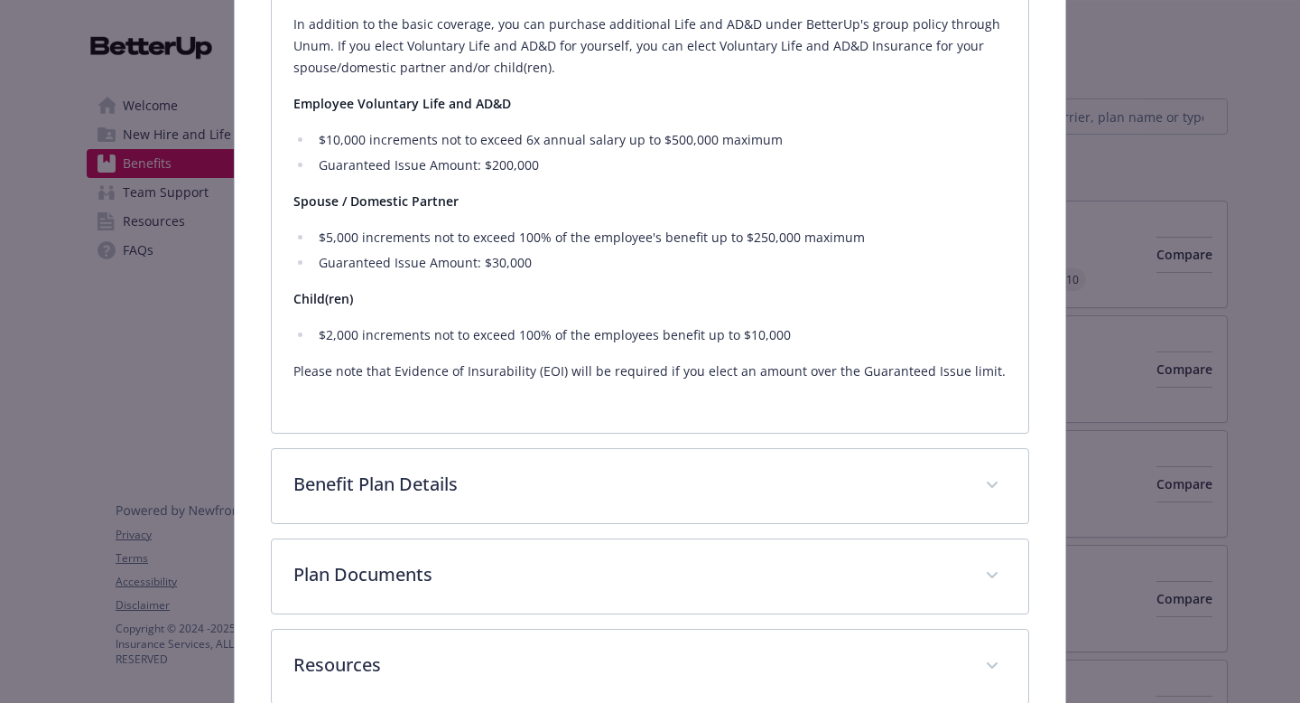
scroll to position [583, 0]
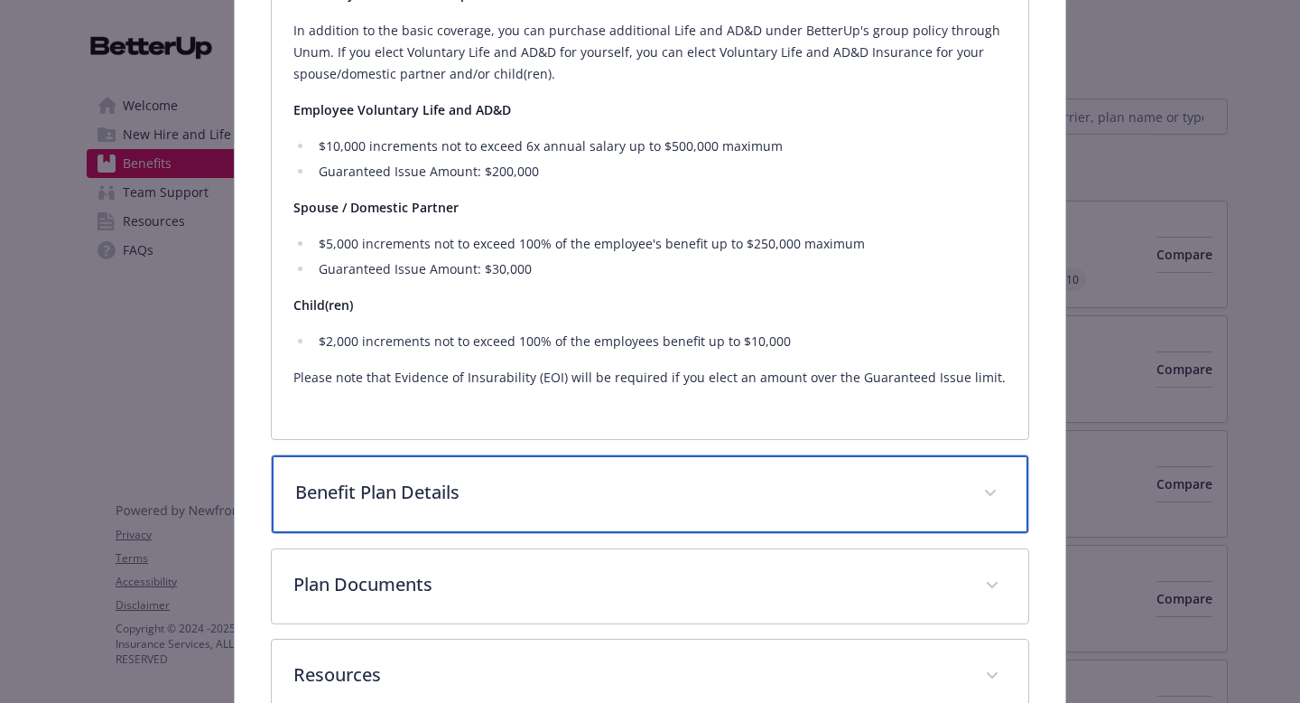
click at [493, 480] on div "Benefit Plan Details" at bounding box center [650, 494] width 757 height 78
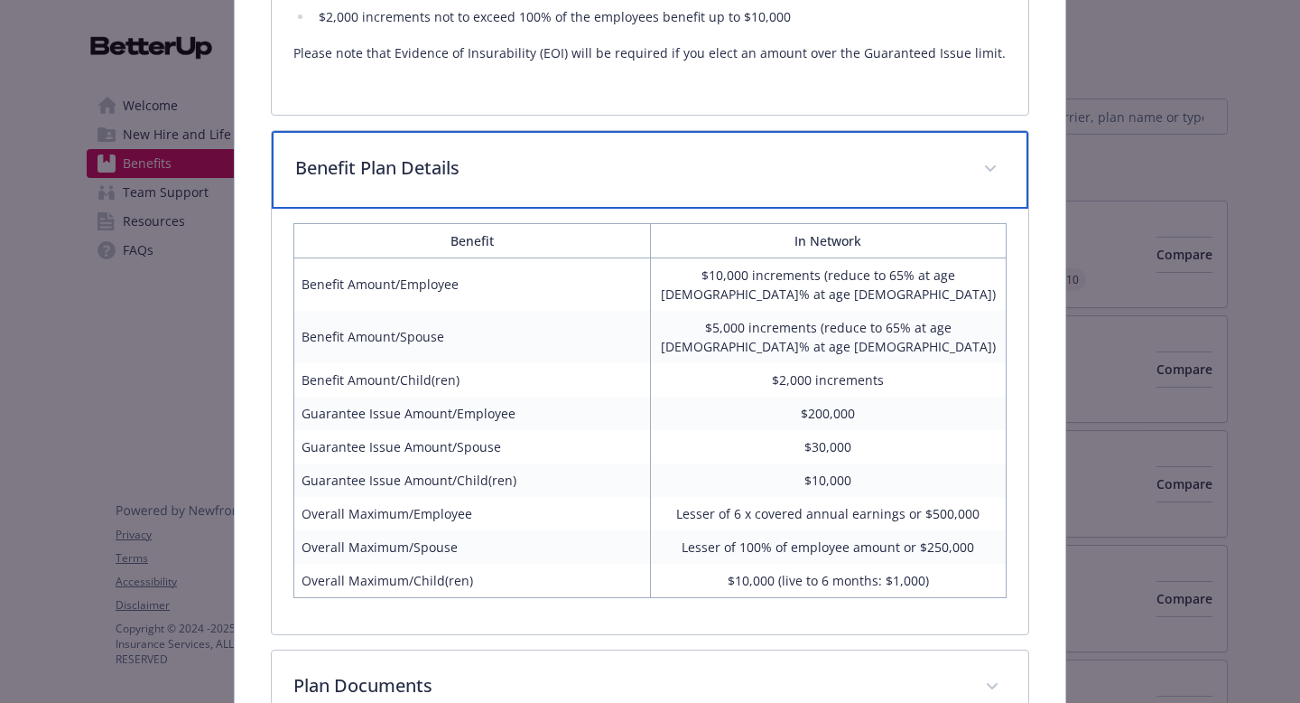
scroll to position [909, 0]
click at [566, 176] on p "Benefit Plan Details" at bounding box center [628, 166] width 667 height 27
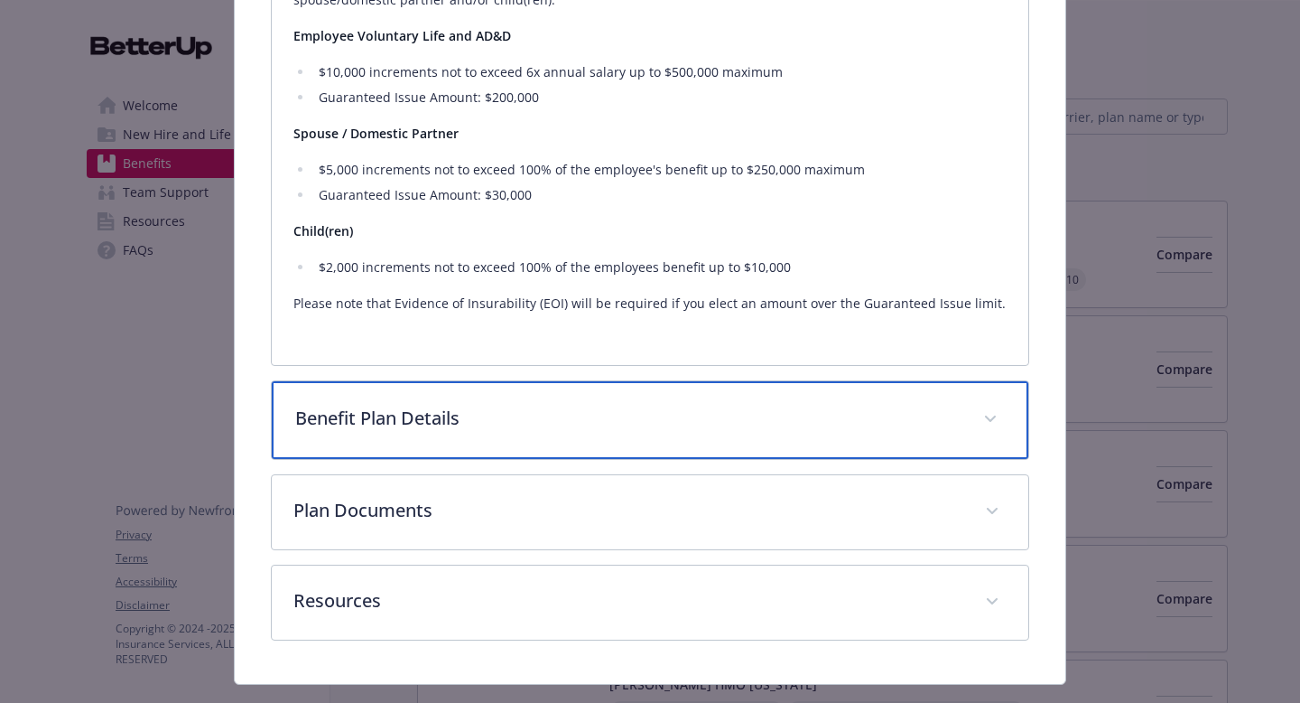
scroll to position [696, 0]
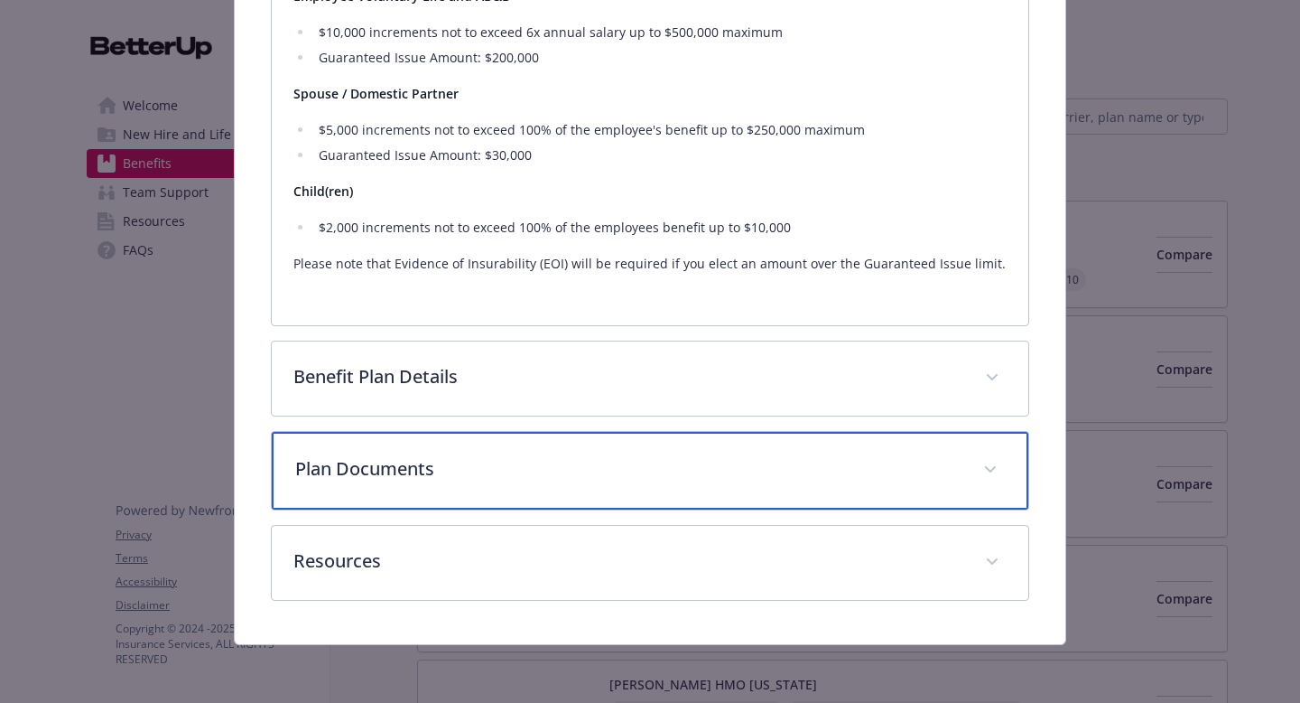
click at [480, 457] on p "Plan Documents" at bounding box center [628, 468] width 667 height 27
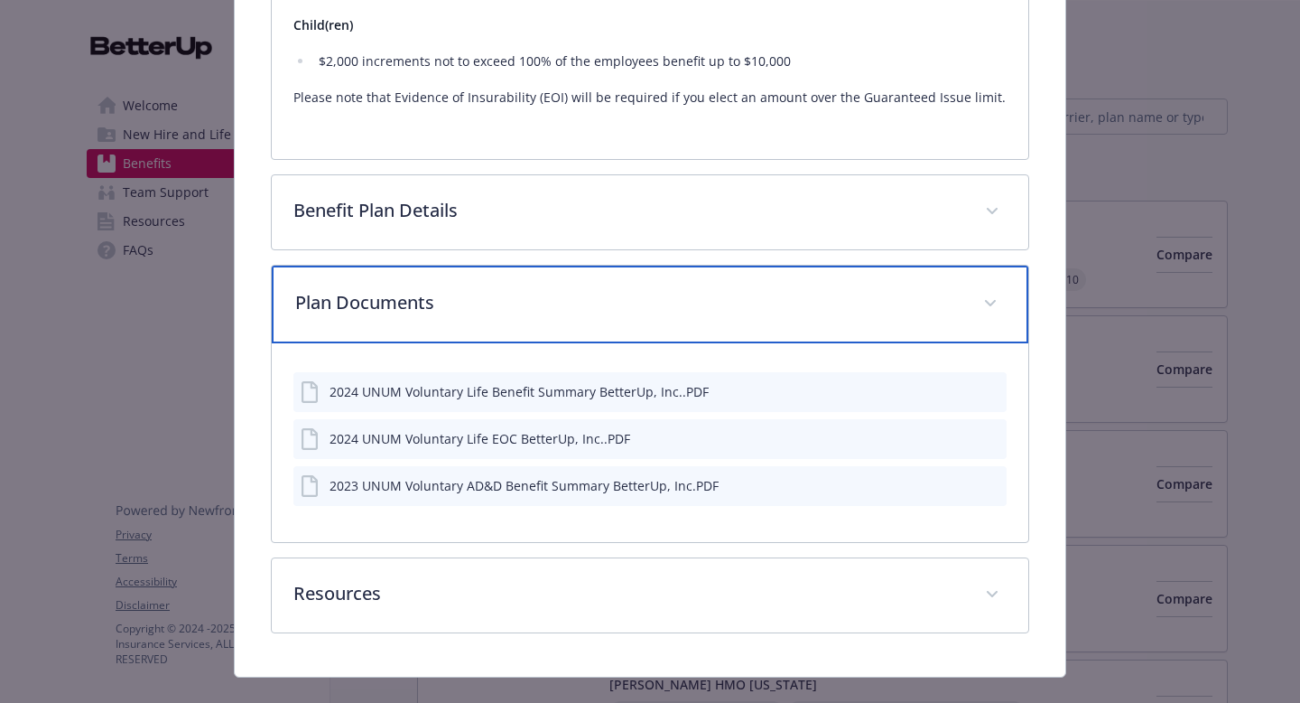
click at [508, 324] on div "Plan Documents" at bounding box center [650, 305] width 757 height 78
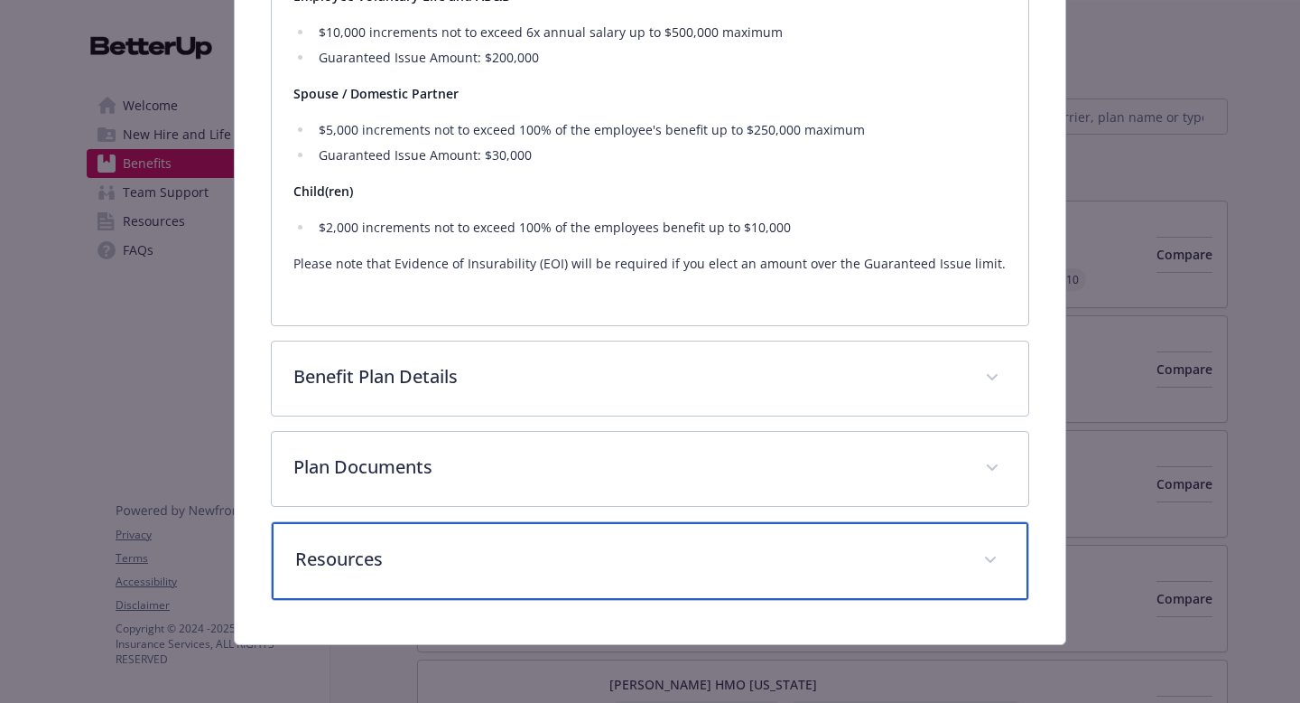
click at [460, 578] on div "Resources" at bounding box center [650, 561] width 757 height 78
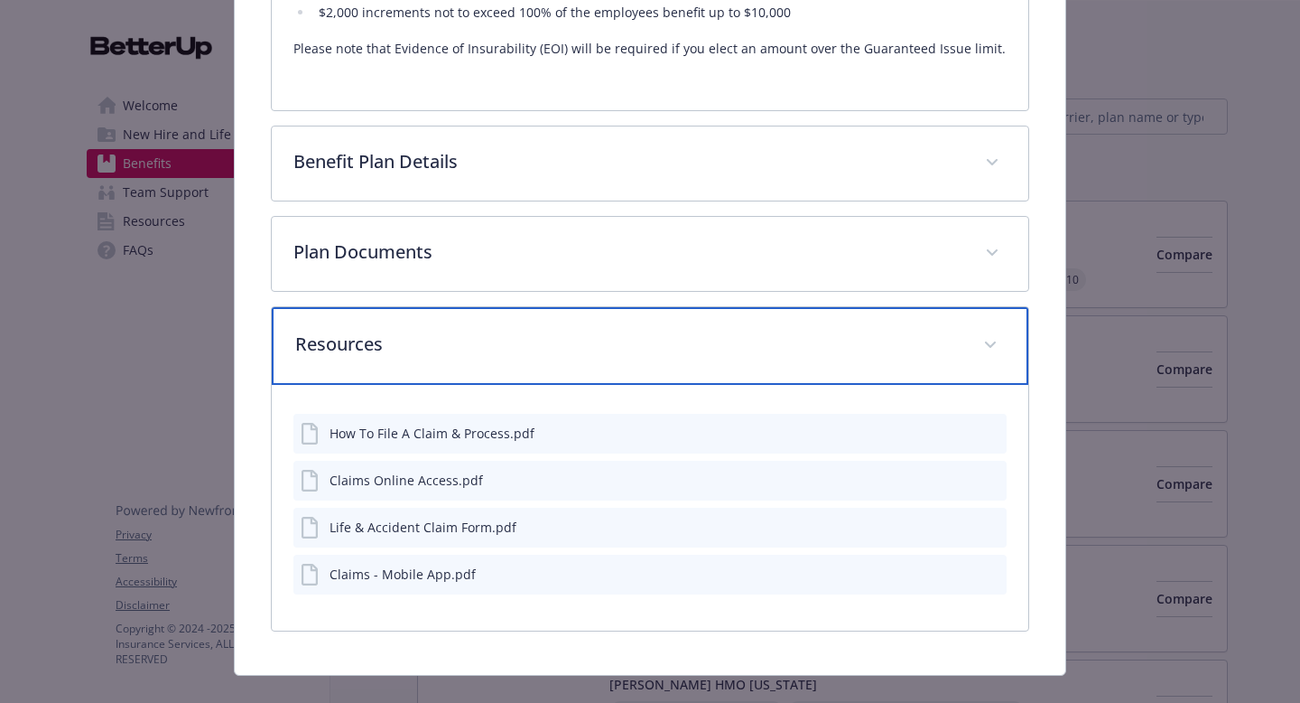
click at [535, 350] on p "Resources" at bounding box center [628, 344] width 667 height 27
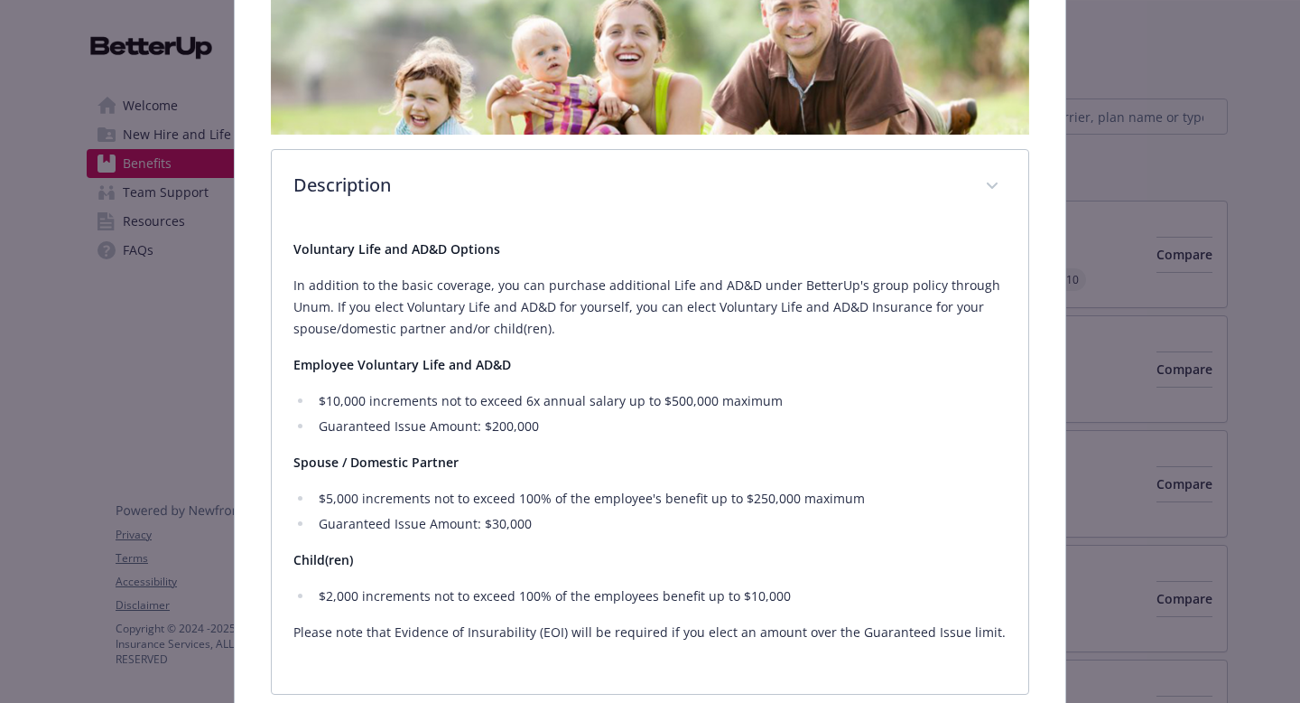
scroll to position [325, 0]
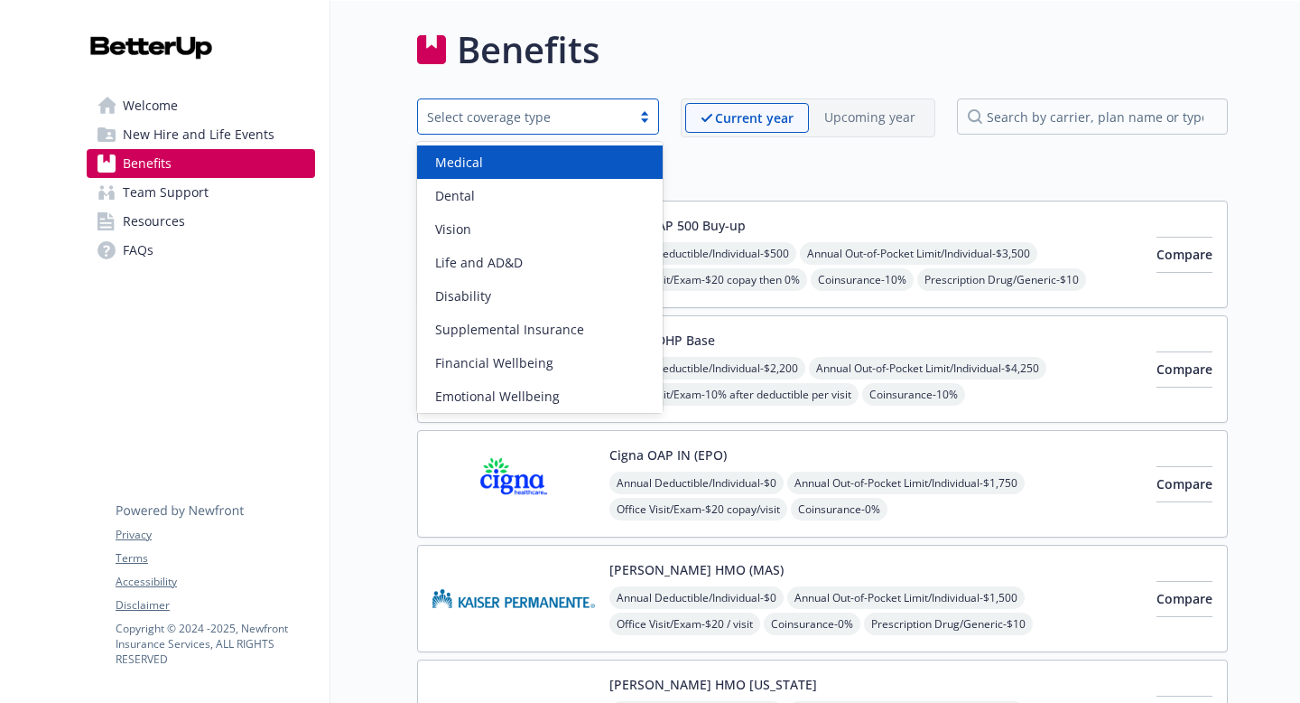
click at [486, 125] on div "Select coverage type" at bounding box center [524, 116] width 195 height 19
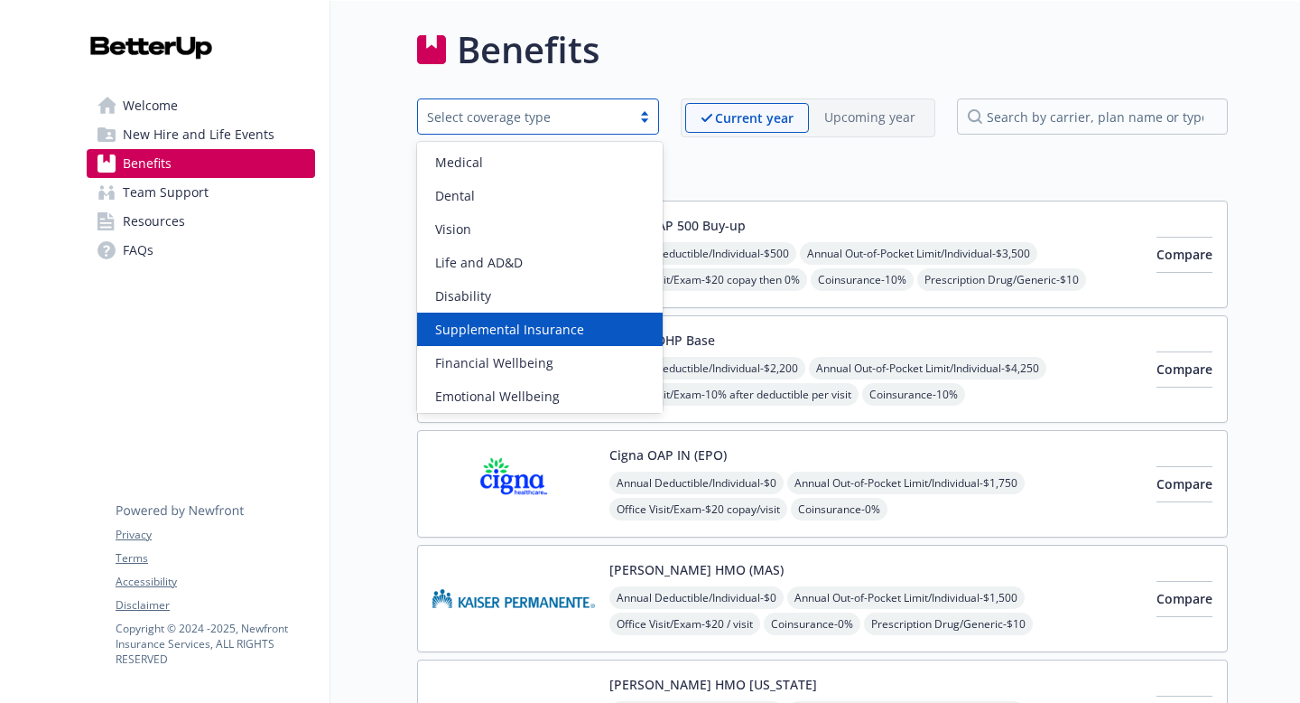
click at [485, 324] on span "Supplemental Insurance" at bounding box center [509, 329] width 149 height 19
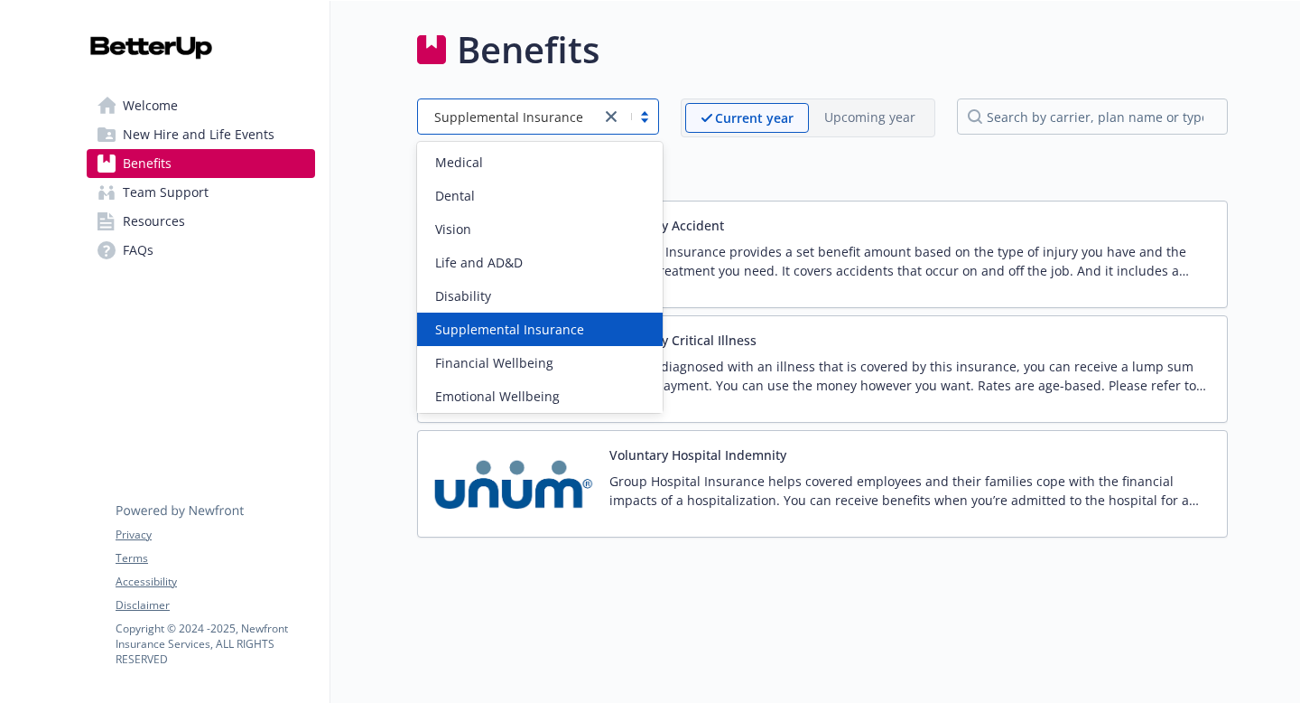
click at [489, 123] on span "Supplemental Insurance" at bounding box center [508, 116] width 149 height 19
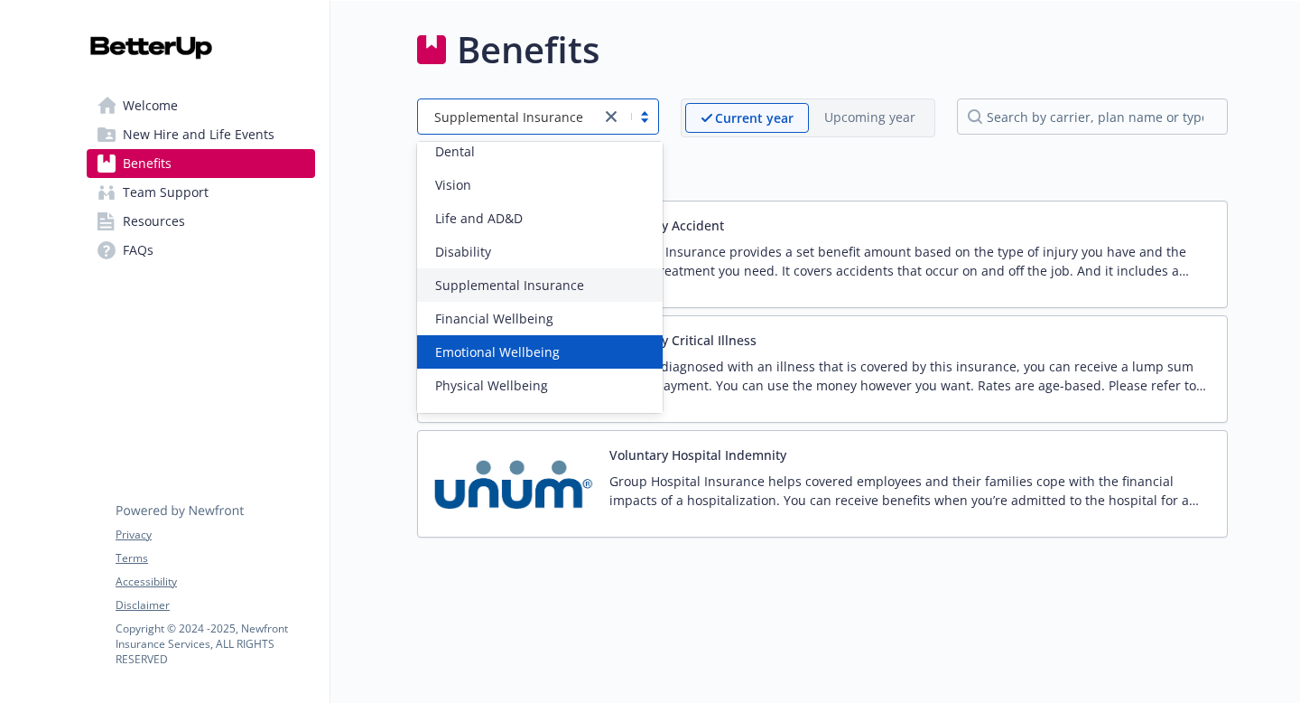
scroll to position [42, 0]
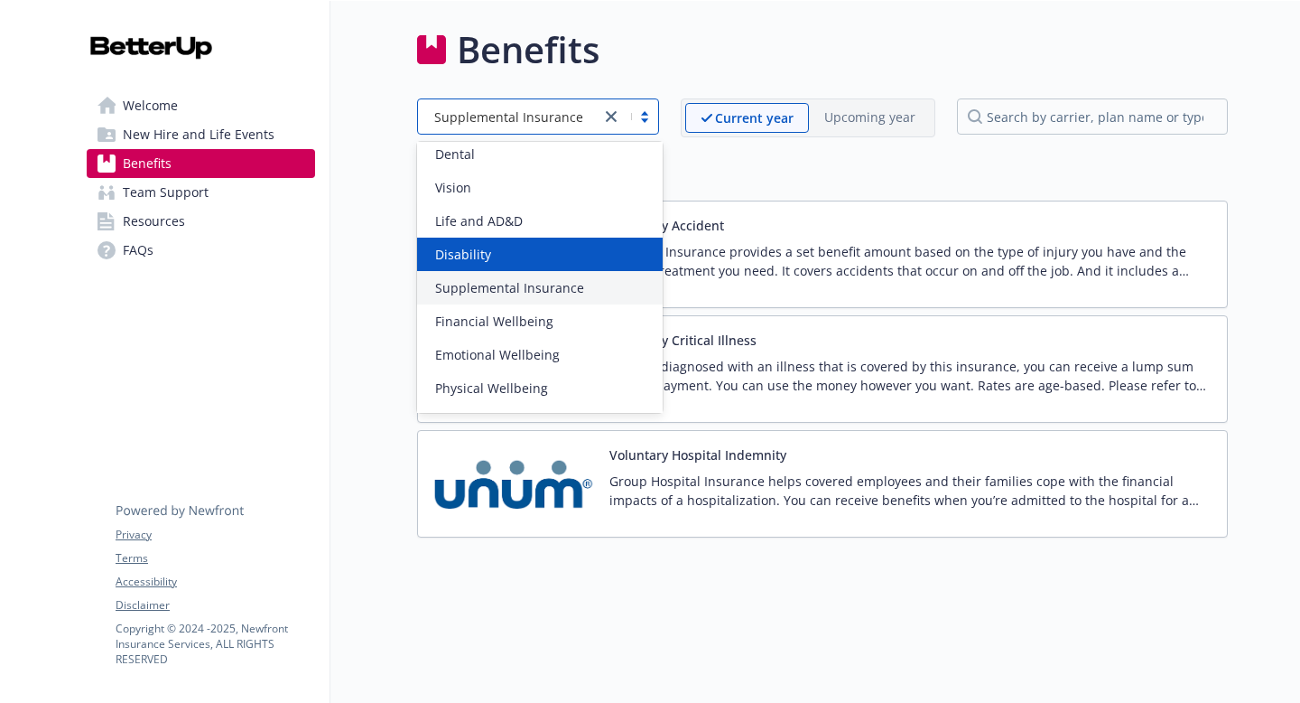
click at [502, 259] on div "Disability" at bounding box center [540, 254] width 224 height 19
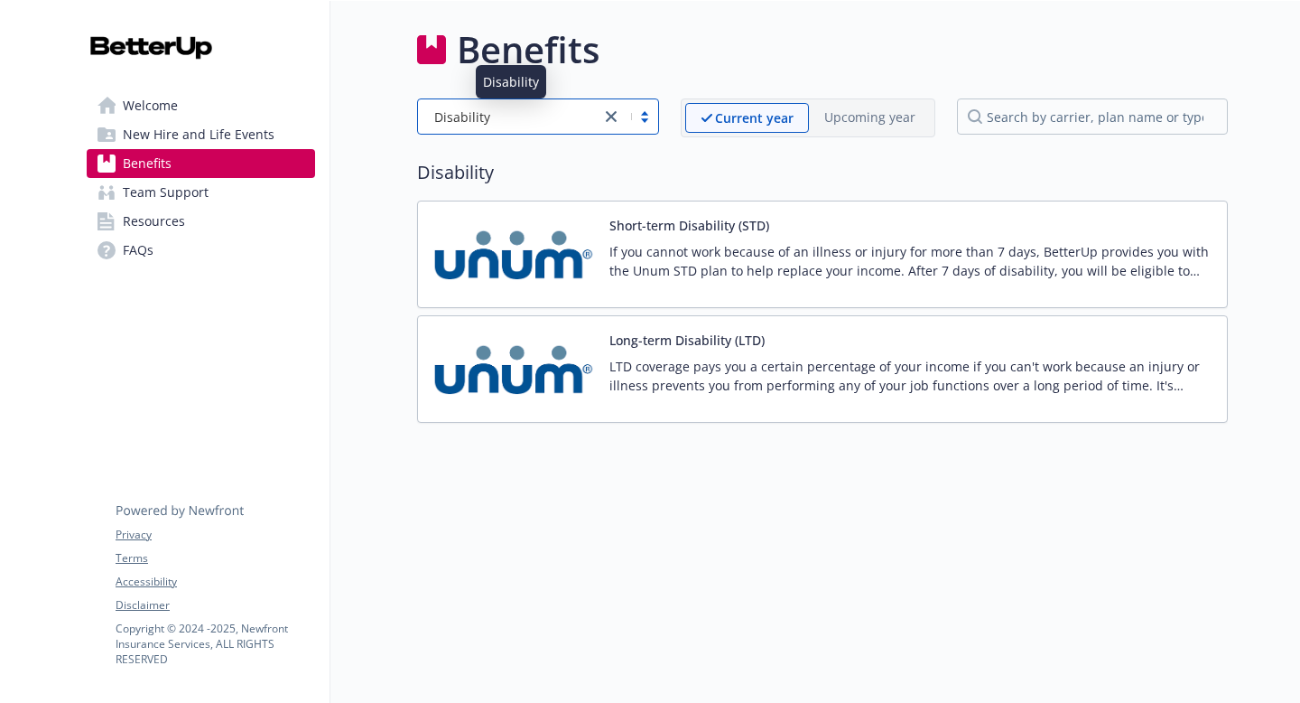
click at [573, 119] on div "Disability" at bounding box center [509, 116] width 164 height 19
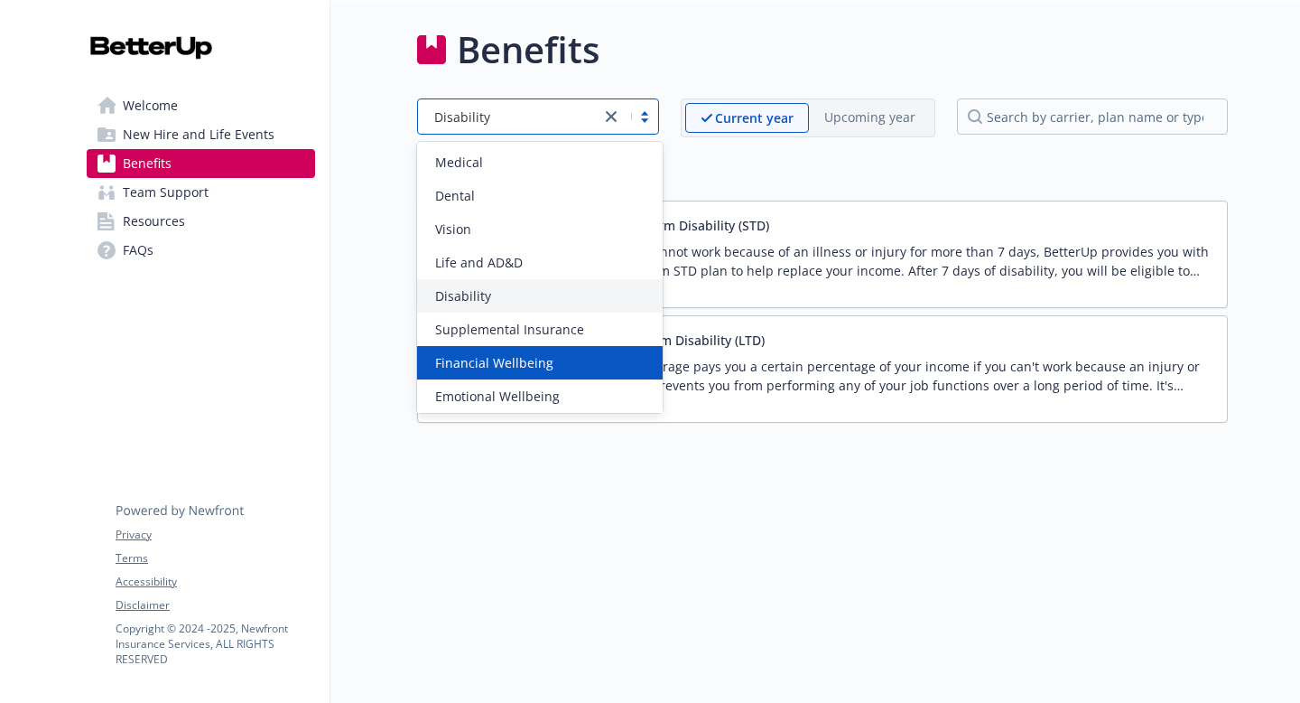
click at [527, 363] on span "Financial Wellbeing" at bounding box center [494, 362] width 118 height 19
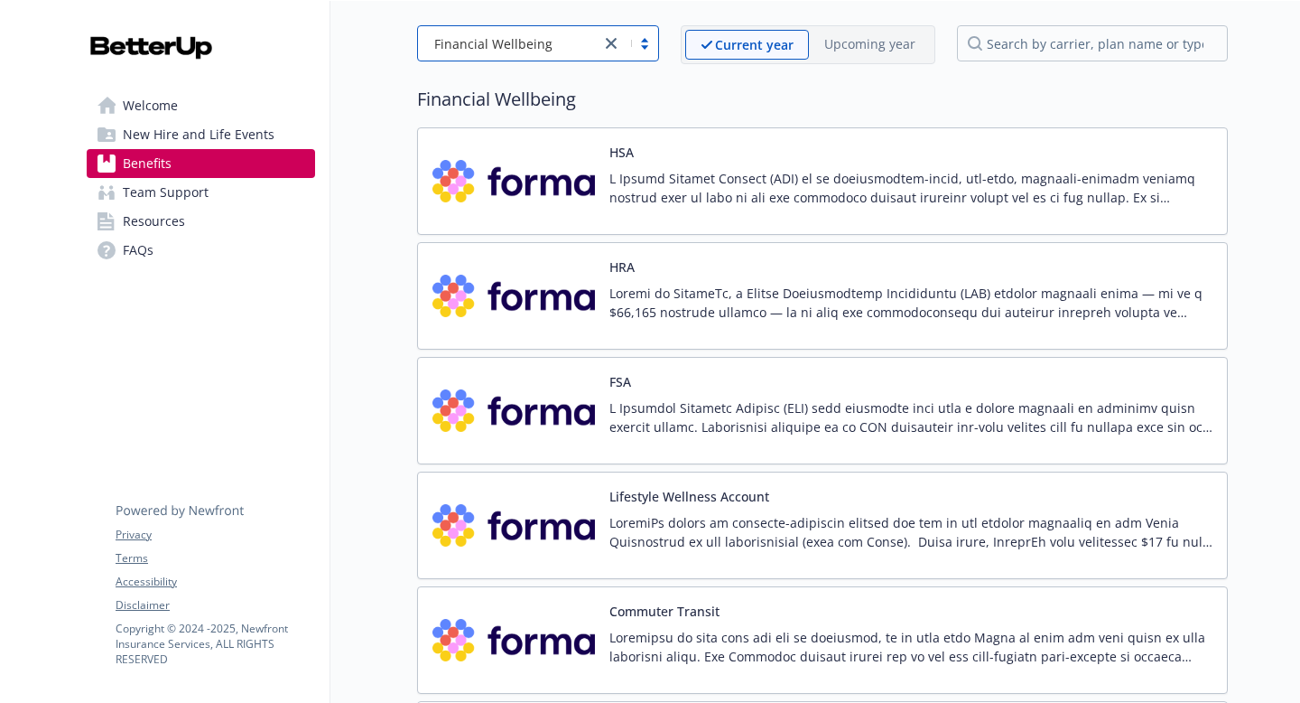
scroll to position [20, 0]
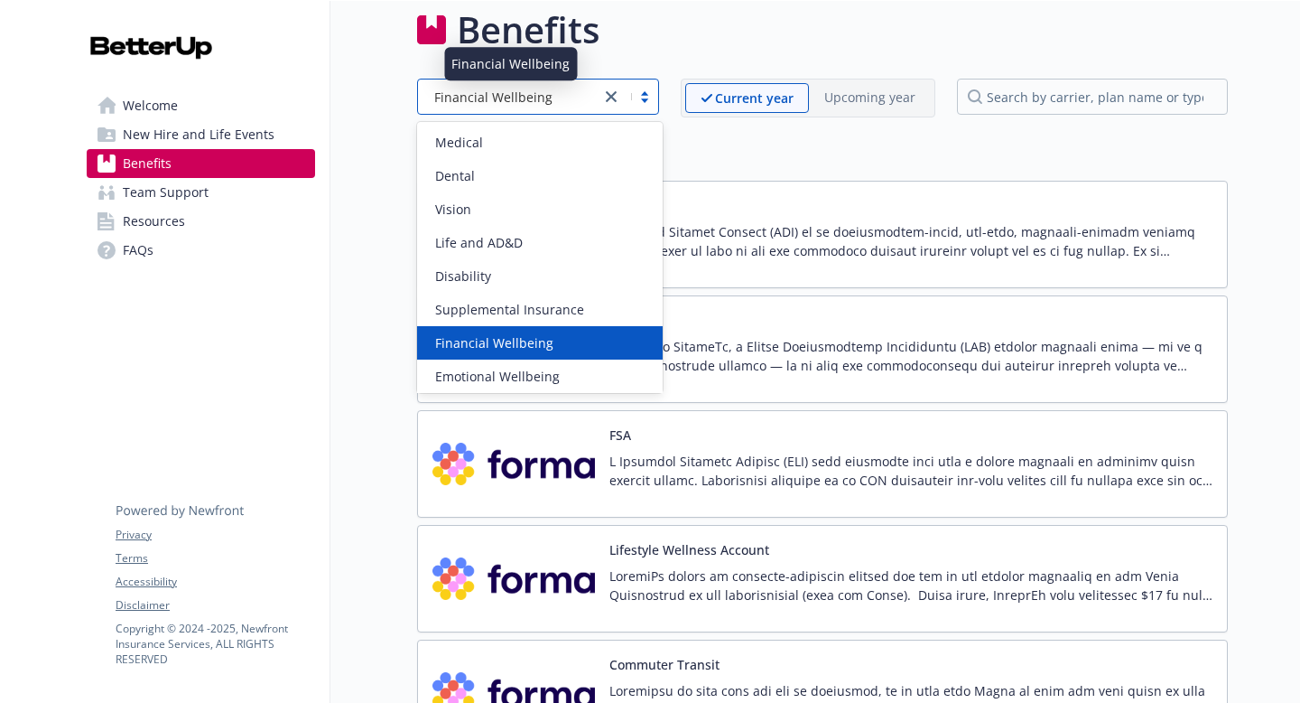
click at [477, 104] on span "Financial Wellbeing" at bounding box center [493, 97] width 118 height 19
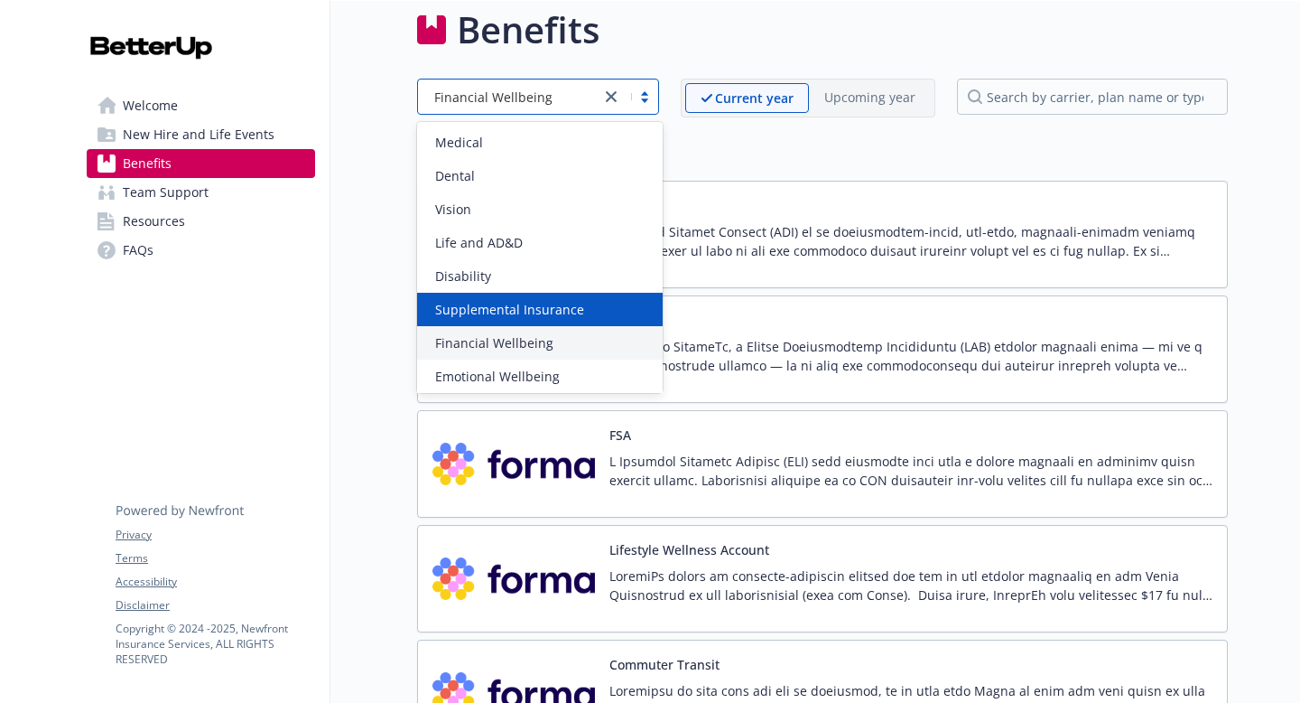
click at [479, 305] on span "Supplemental Insurance" at bounding box center [509, 309] width 149 height 19
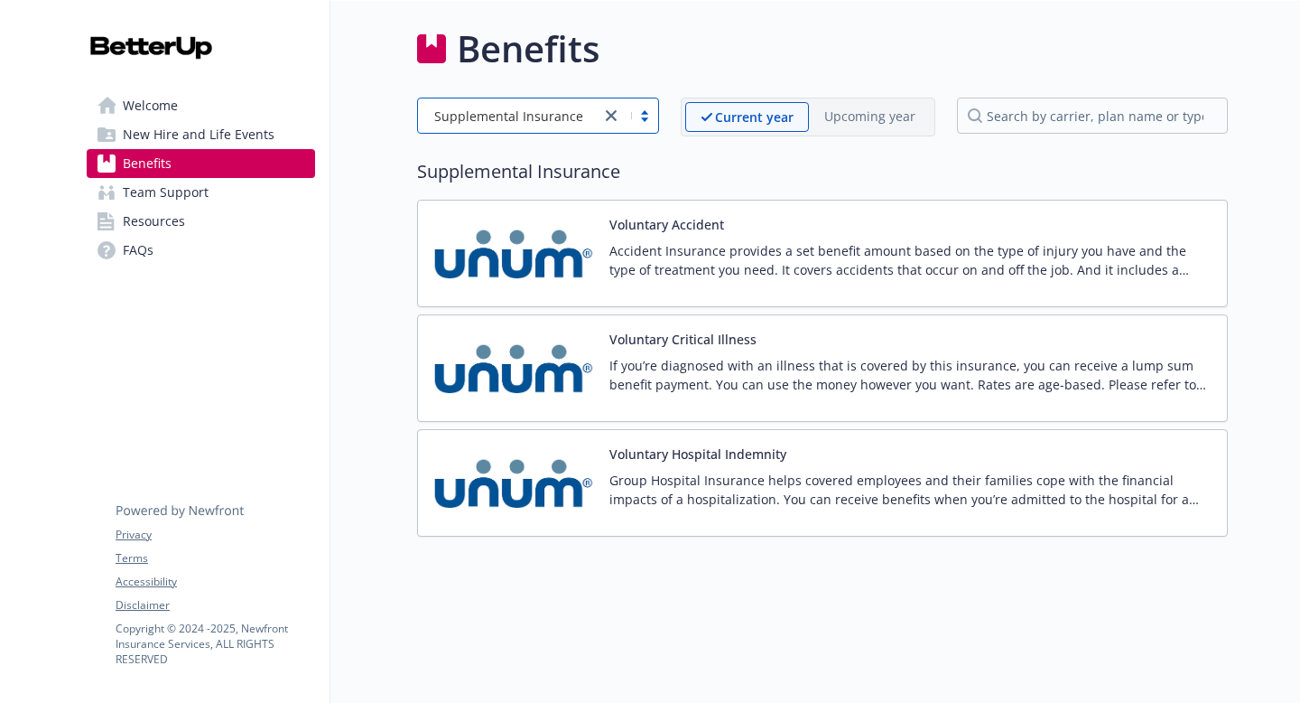
scroll to position [1, 0]
click at [532, 474] on img at bounding box center [514, 482] width 163 height 77
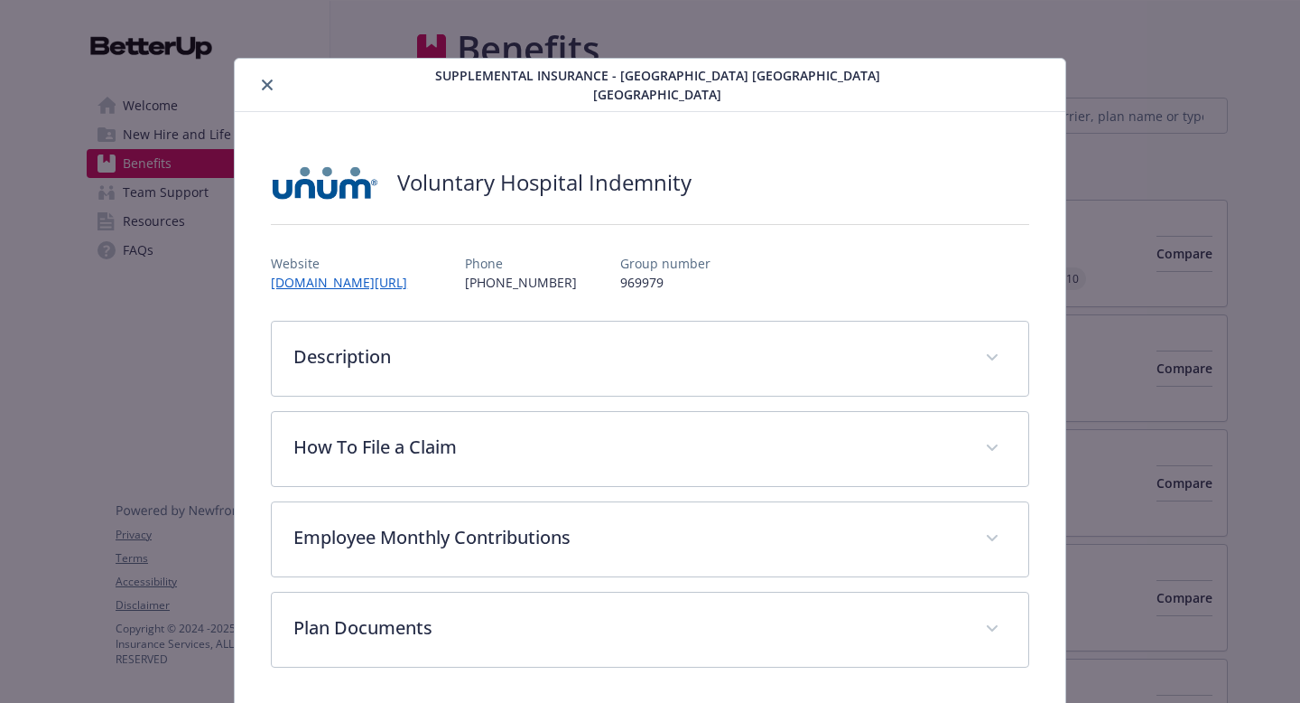
scroll to position [4, 0]
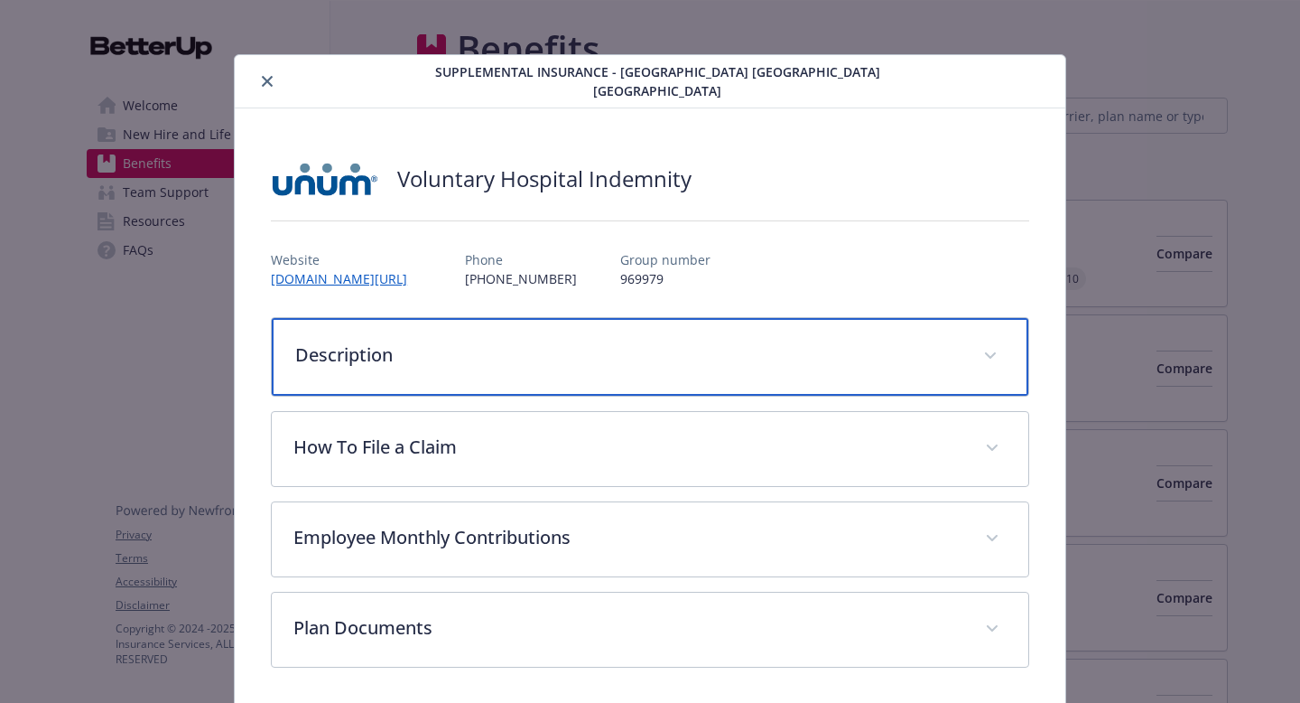
click at [515, 362] on p "Description" at bounding box center [628, 354] width 667 height 27
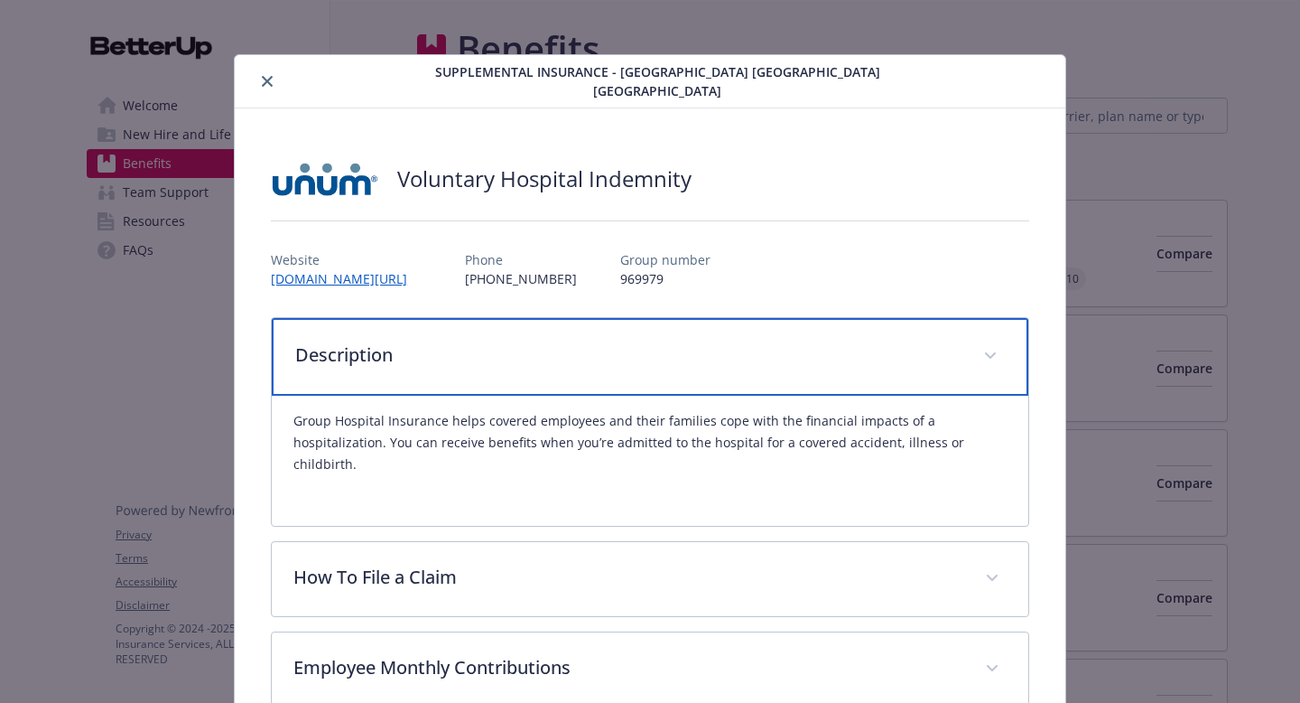
click at [1002, 355] on span "details for plan Supplemental Insurance - Voluntary Hospital Indemnity - Hospit…" at bounding box center [990, 355] width 29 height 29
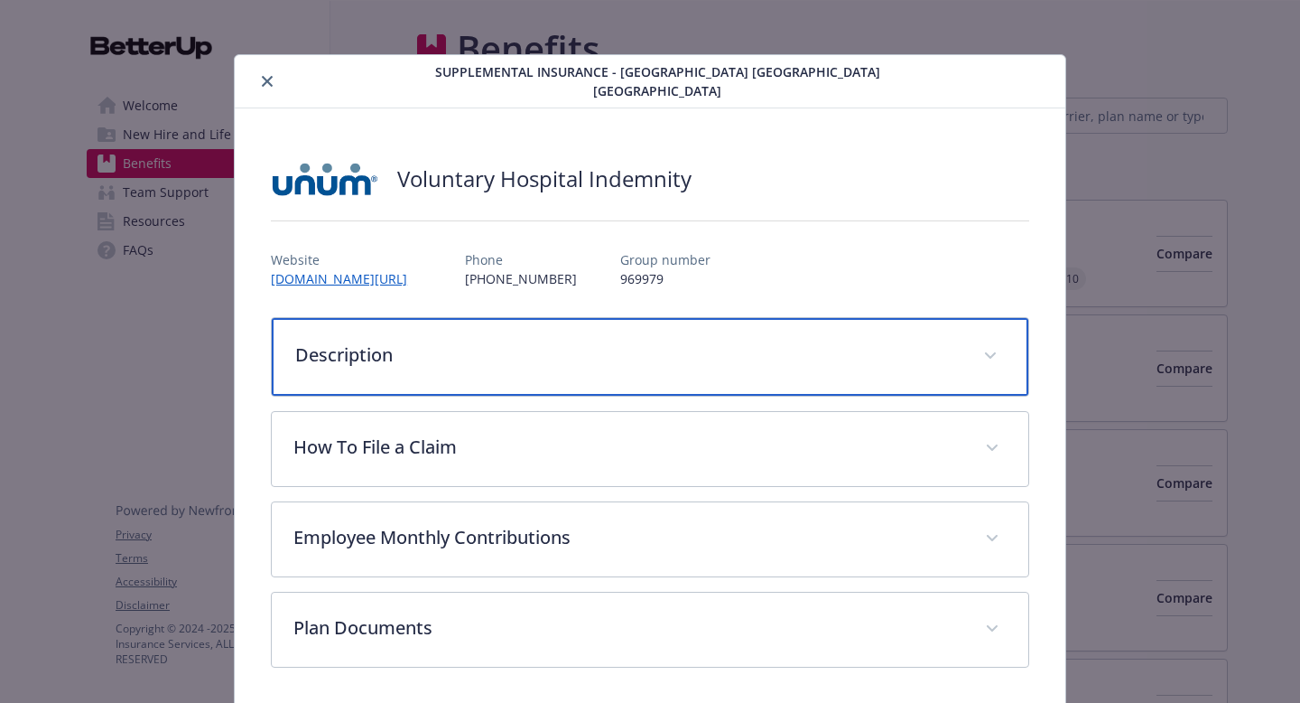
scroll to position [70, 0]
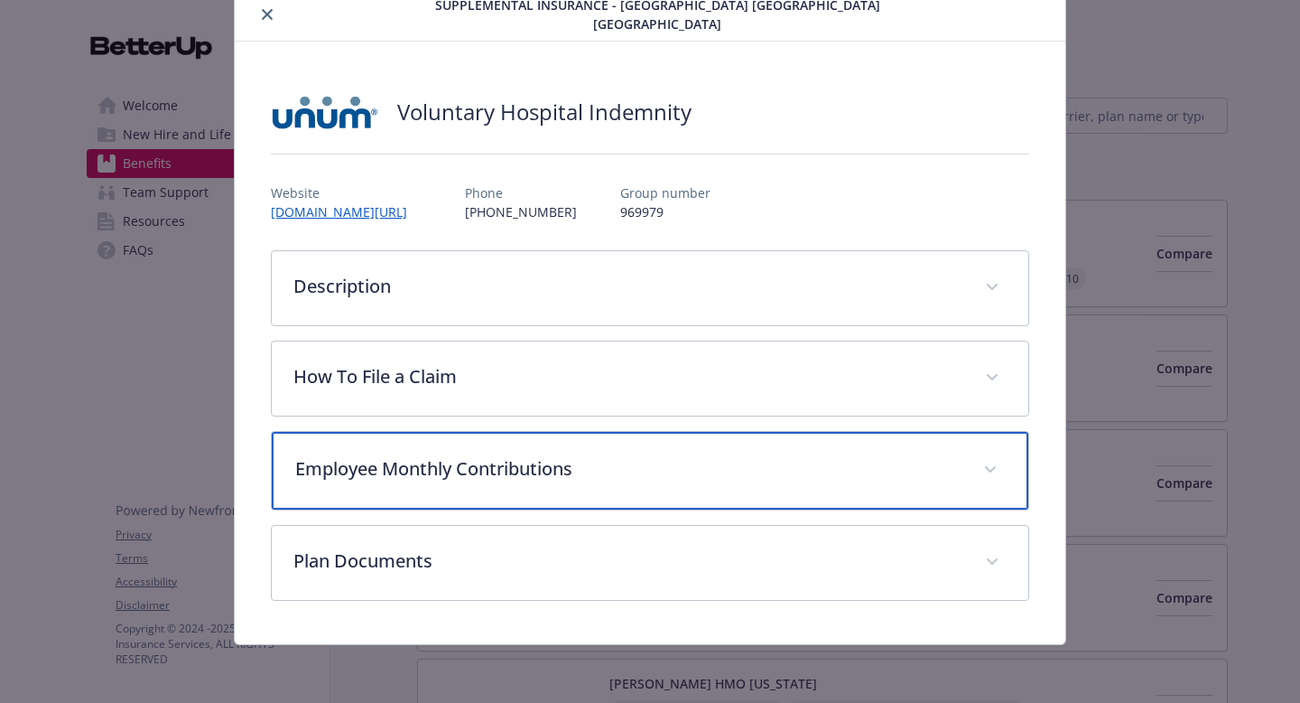
click at [942, 469] on p "Employee Monthly Contributions" at bounding box center [628, 468] width 667 height 27
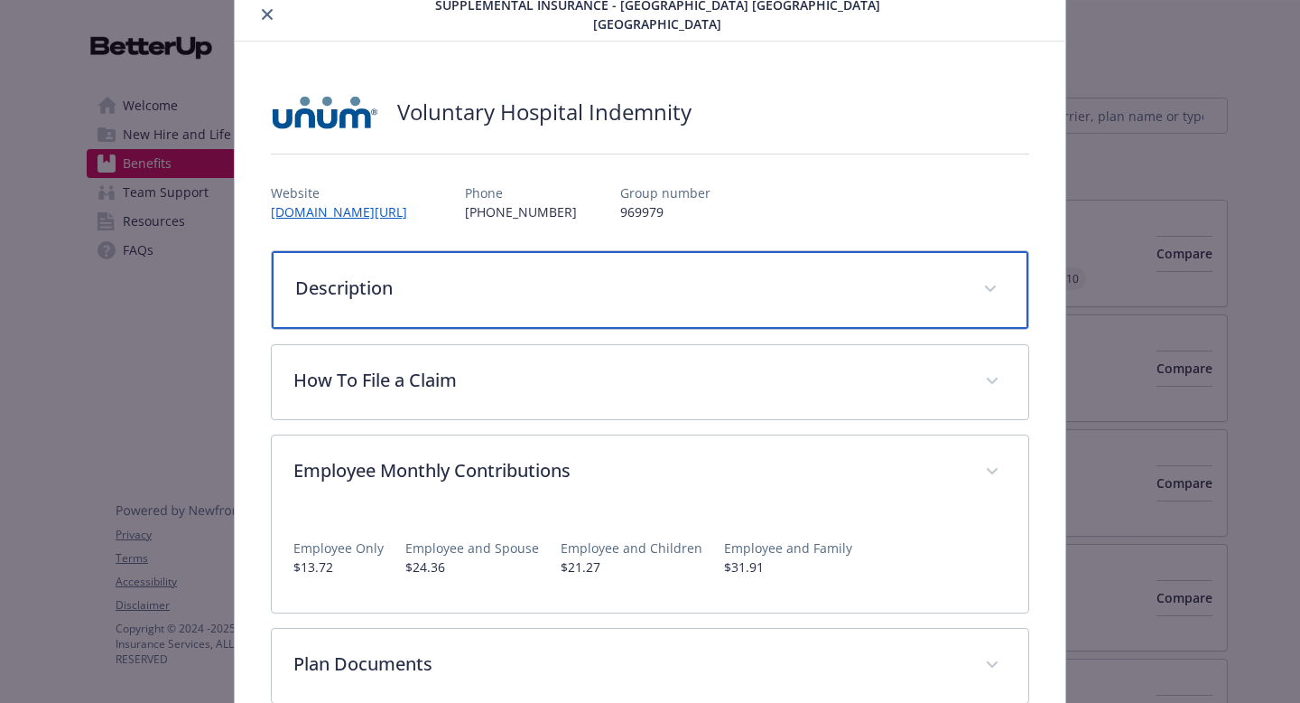
click at [950, 265] on div "Description" at bounding box center [650, 290] width 757 height 78
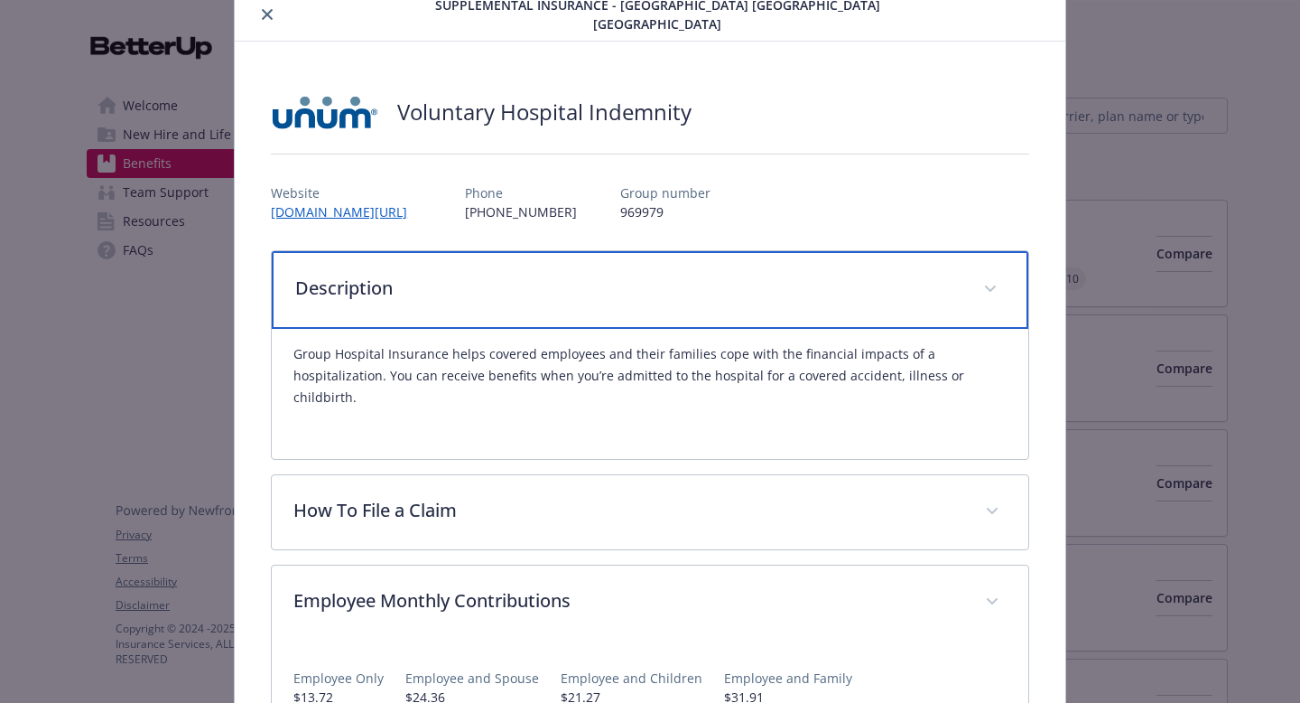
click at [969, 292] on div "Description" at bounding box center [650, 290] width 757 height 78
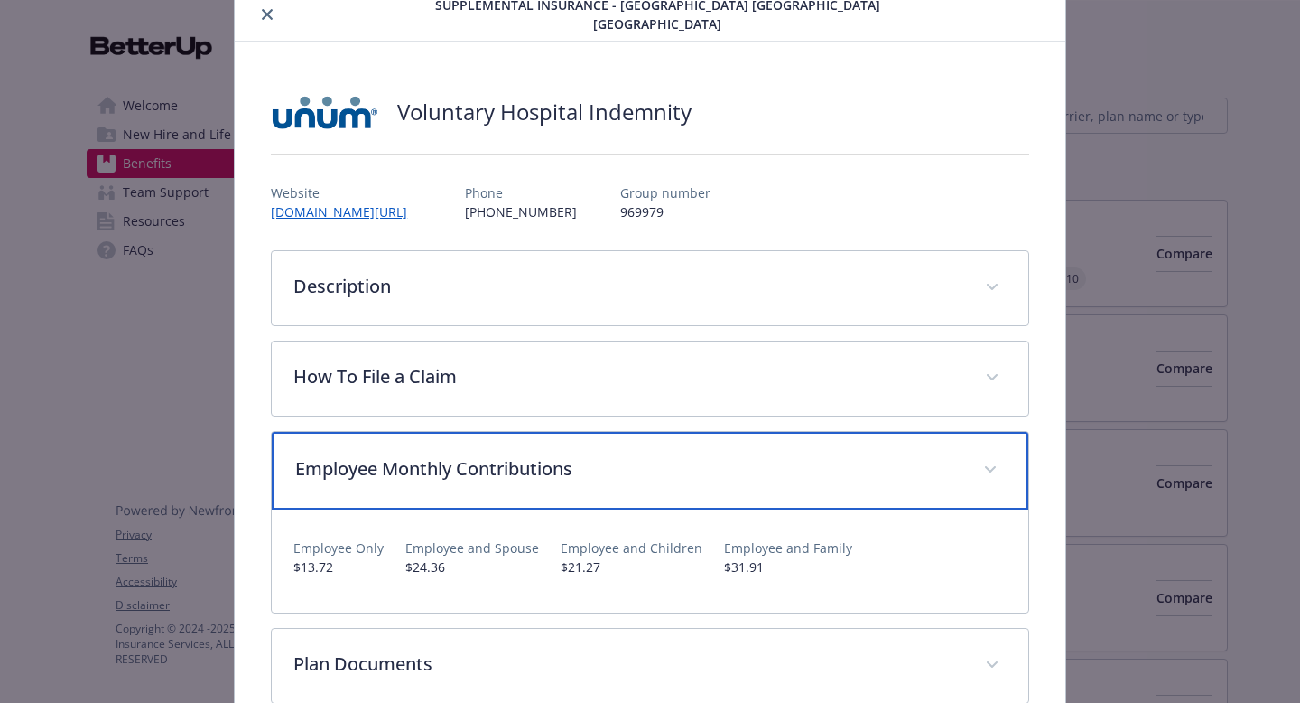
click at [925, 469] on p "Employee Monthly Contributions" at bounding box center [628, 468] width 667 height 27
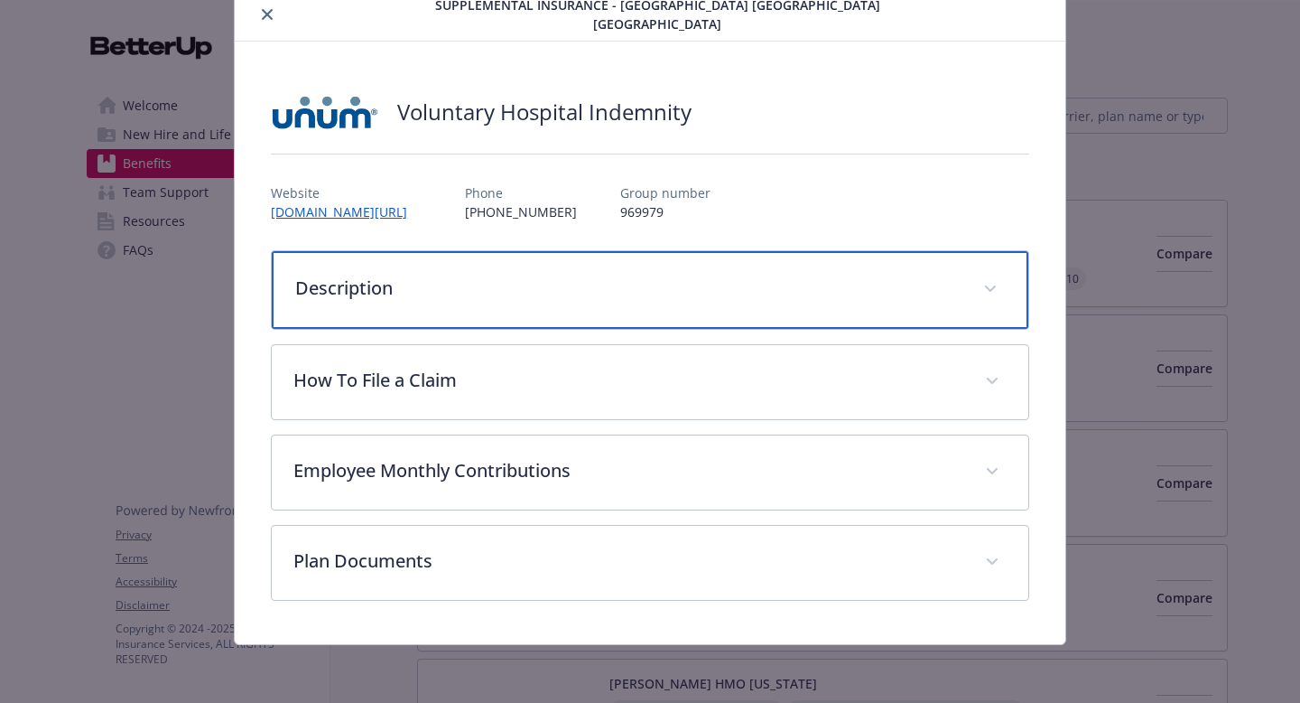
click at [904, 296] on p "Description" at bounding box center [628, 288] width 667 height 27
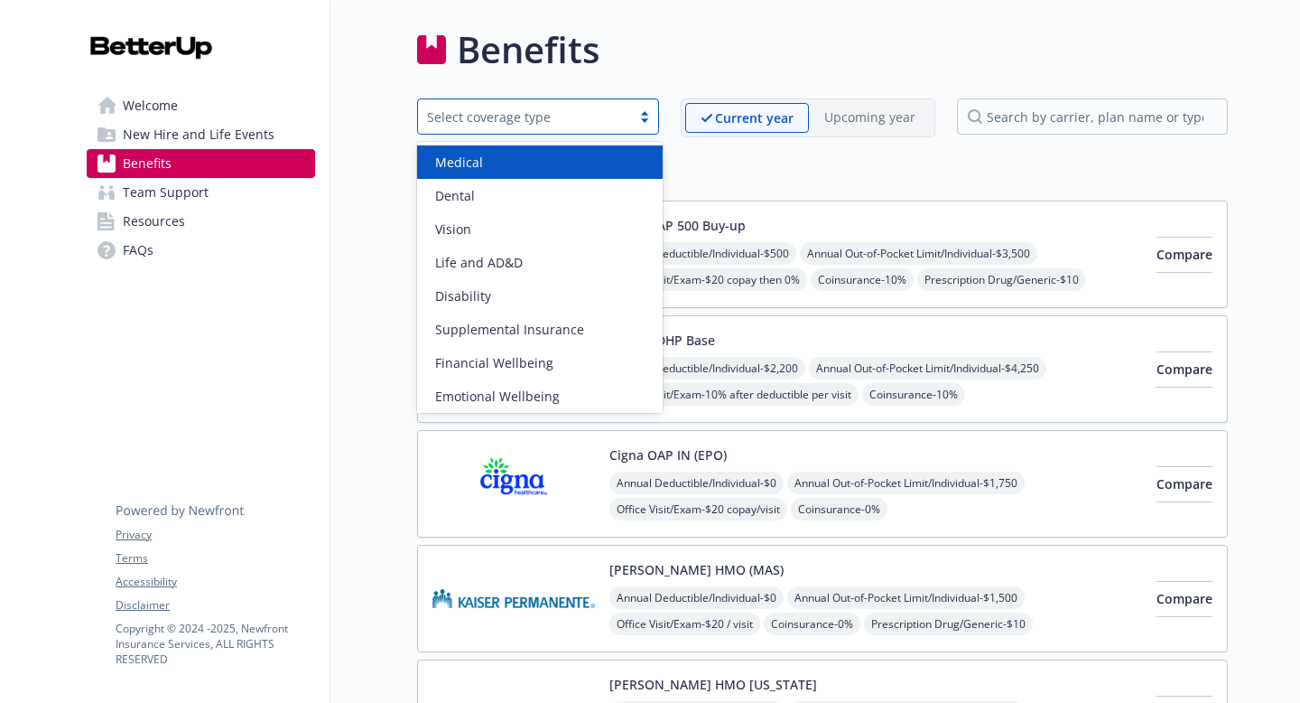
click at [500, 111] on div "Select coverage type" at bounding box center [524, 116] width 195 height 19
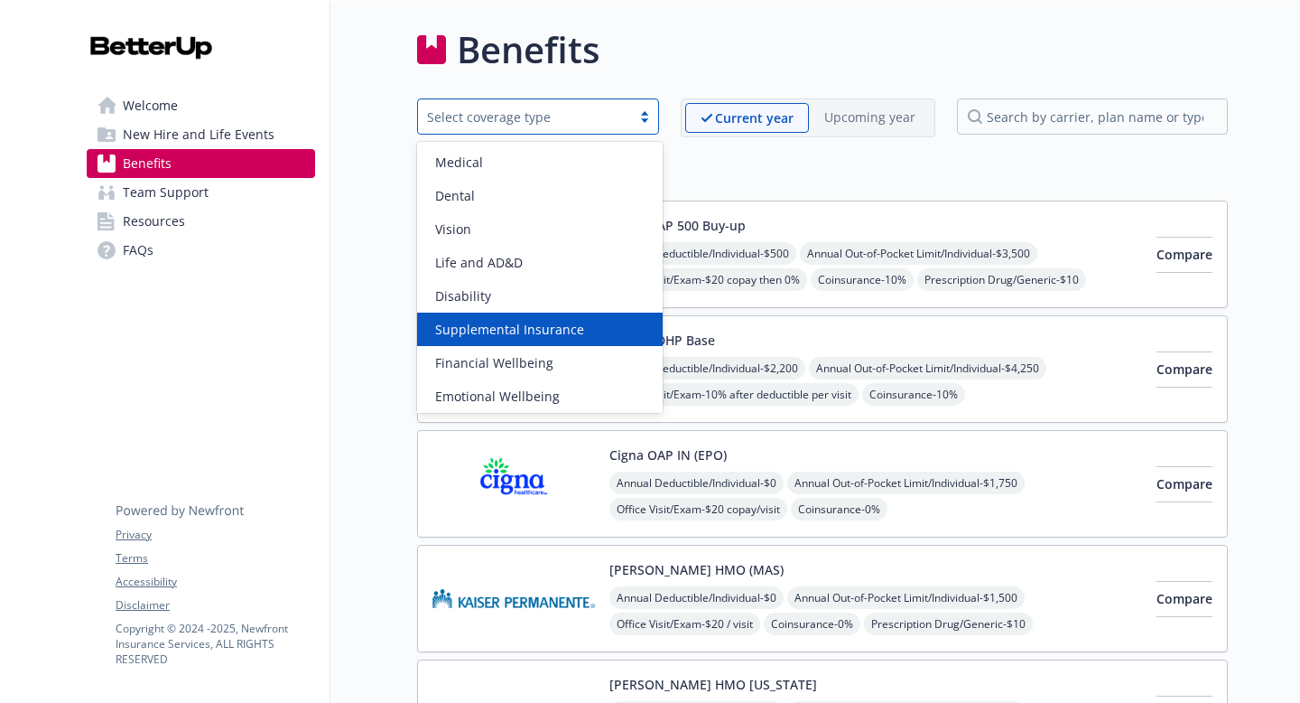
scroll to position [137, 0]
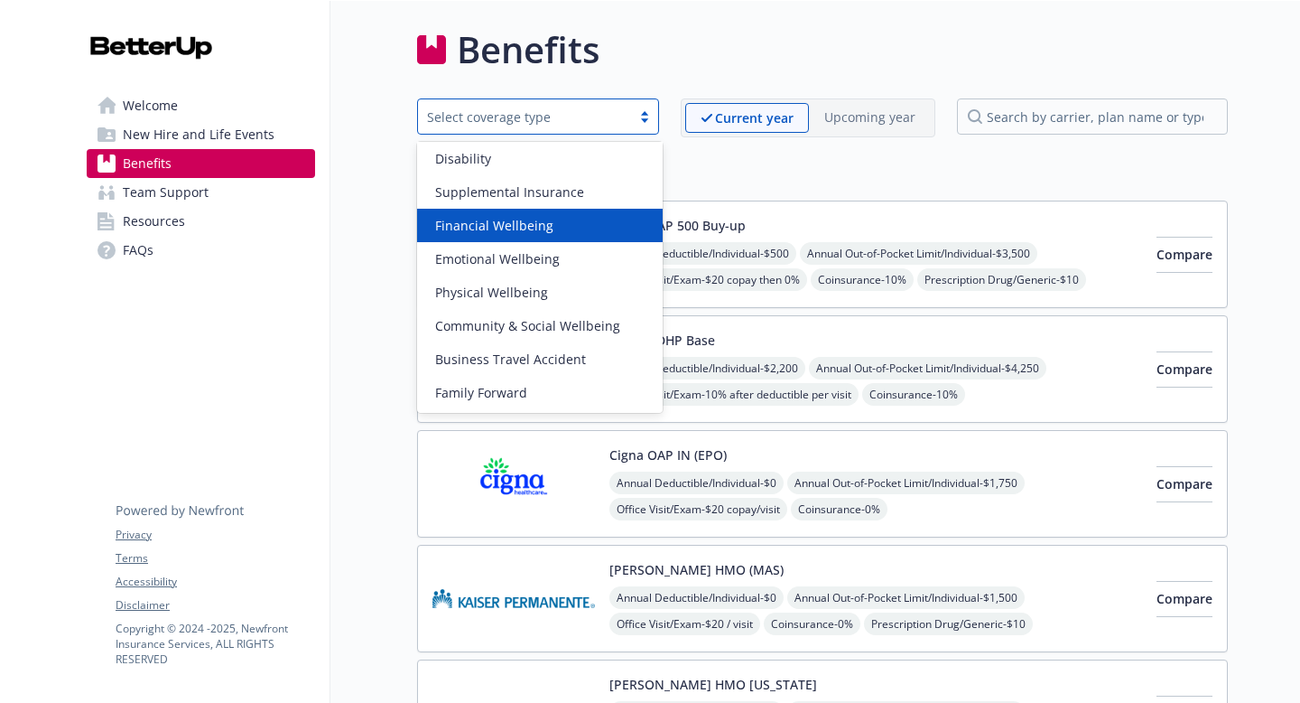
click at [494, 220] on span "Financial Wellbeing" at bounding box center [494, 225] width 118 height 19
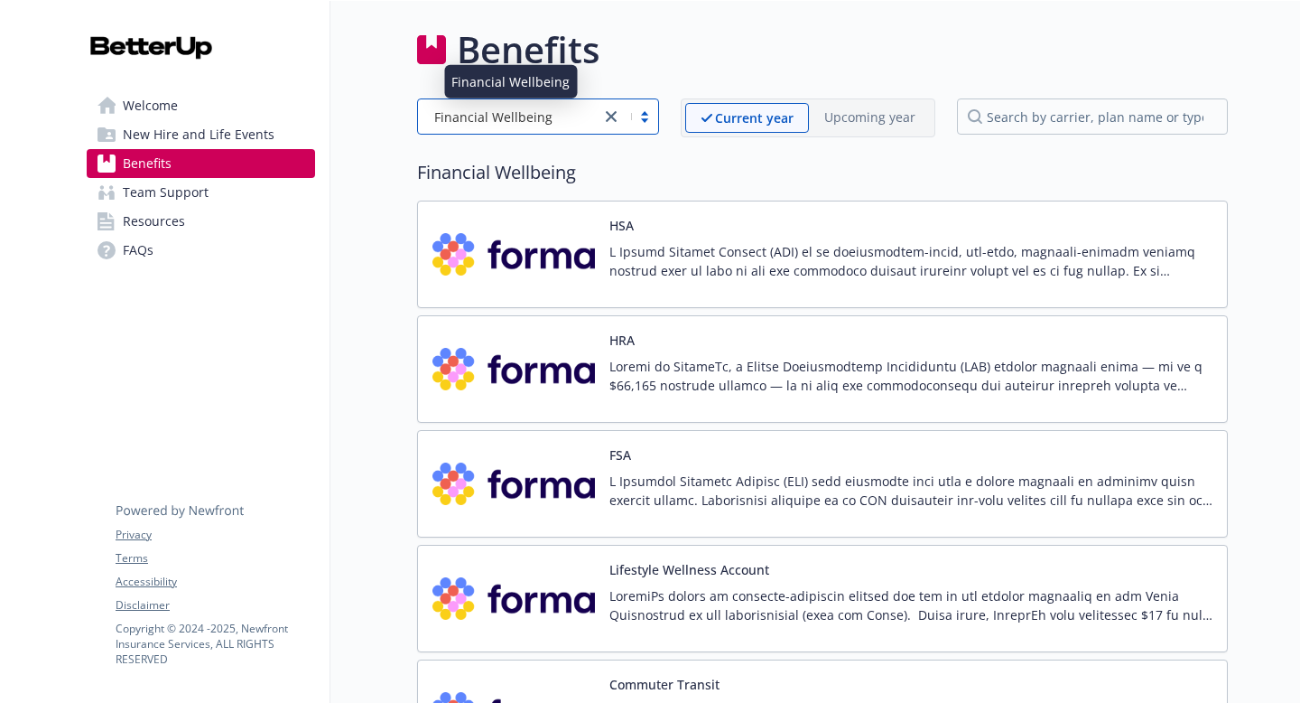
click at [536, 119] on span "Financial Wellbeing" at bounding box center [493, 116] width 118 height 19
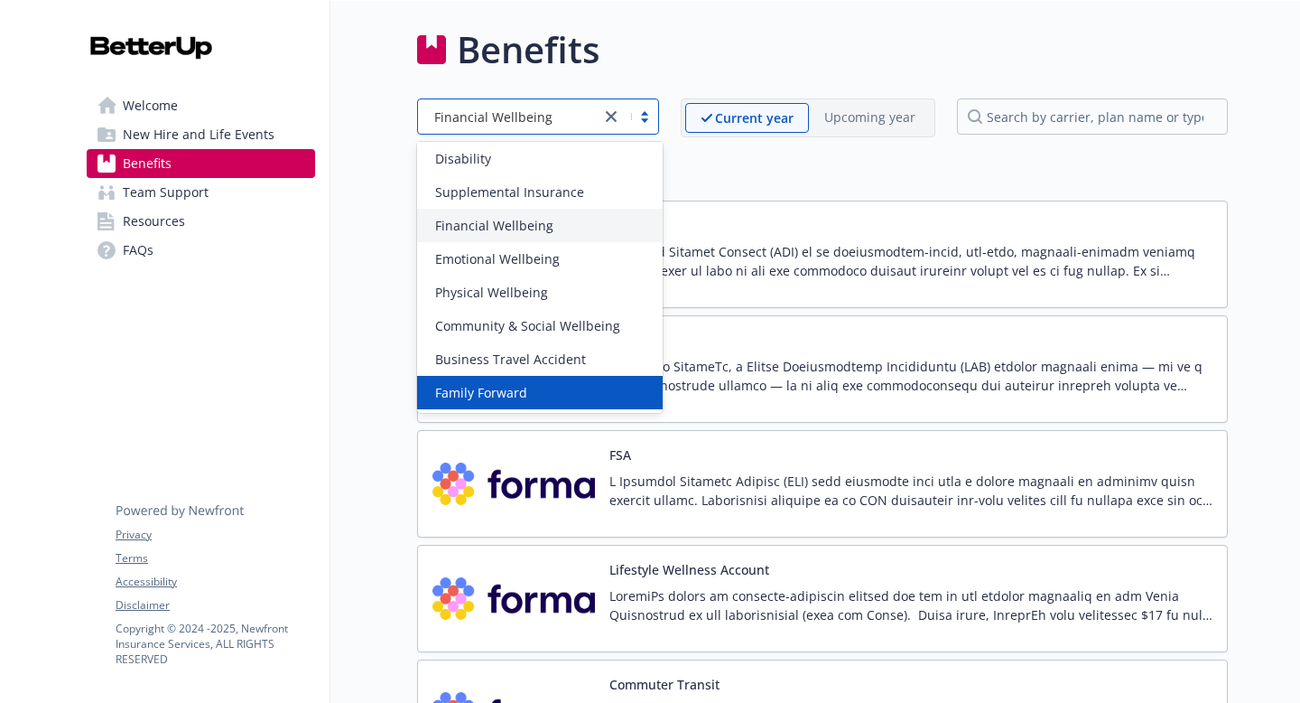
click at [493, 394] on span "Family Forward" at bounding box center [481, 392] width 92 height 19
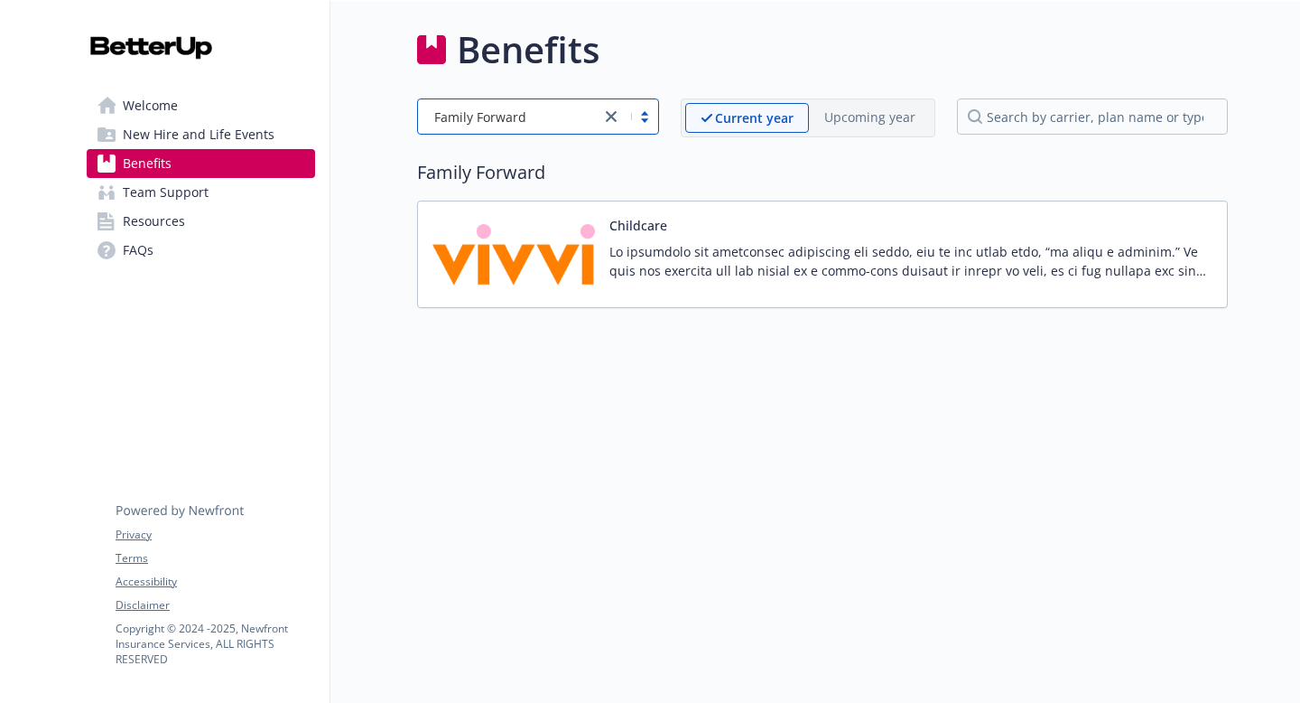
click at [198, 125] on span "New Hire and Life Events" at bounding box center [199, 134] width 152 height 29
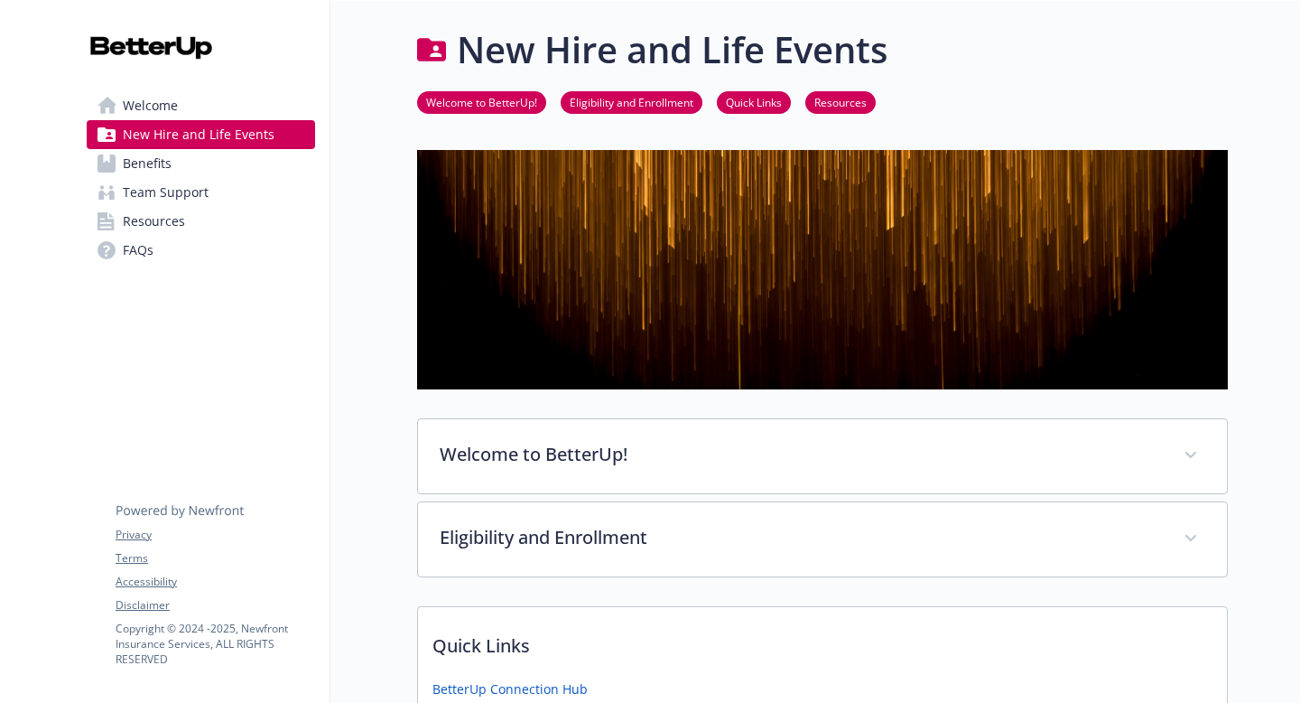
click at [162, 95] on span "Welcome" at bounding box center [150, 105] width 55 height 29
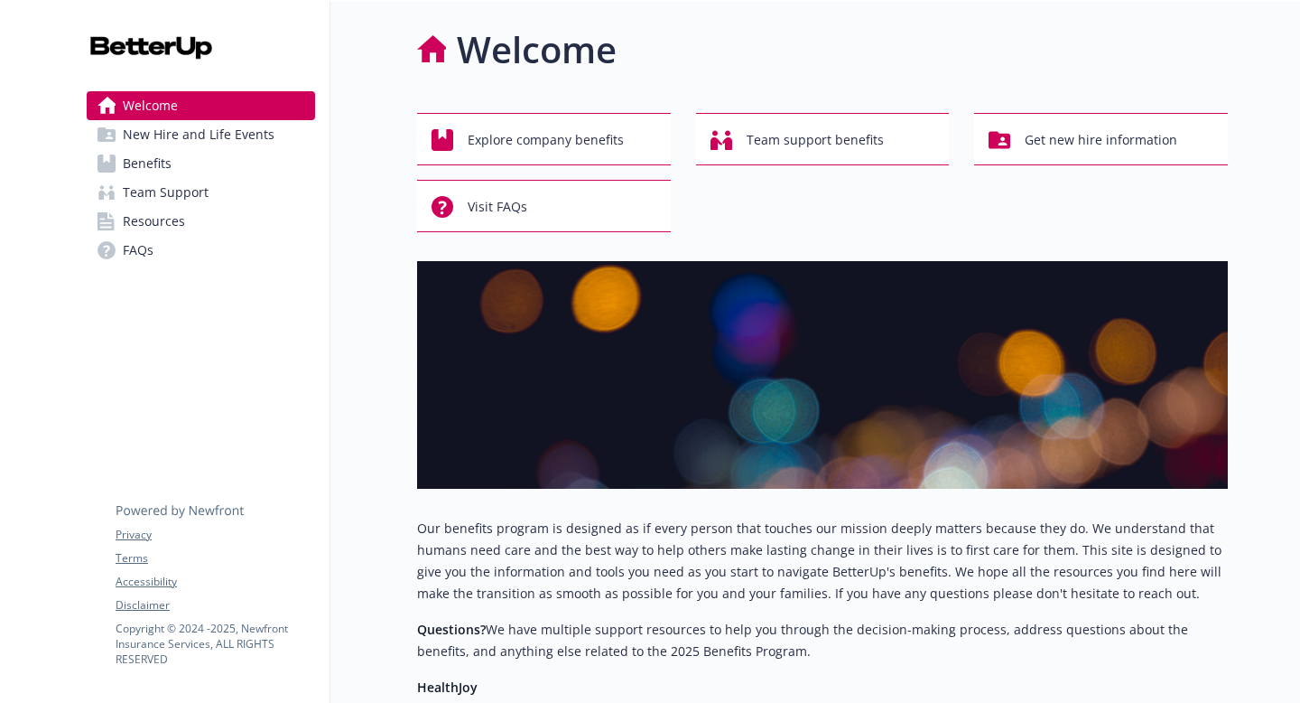
click at [140, 222] on span "Resources" at bounding box center [154, 221] width 62 height 29
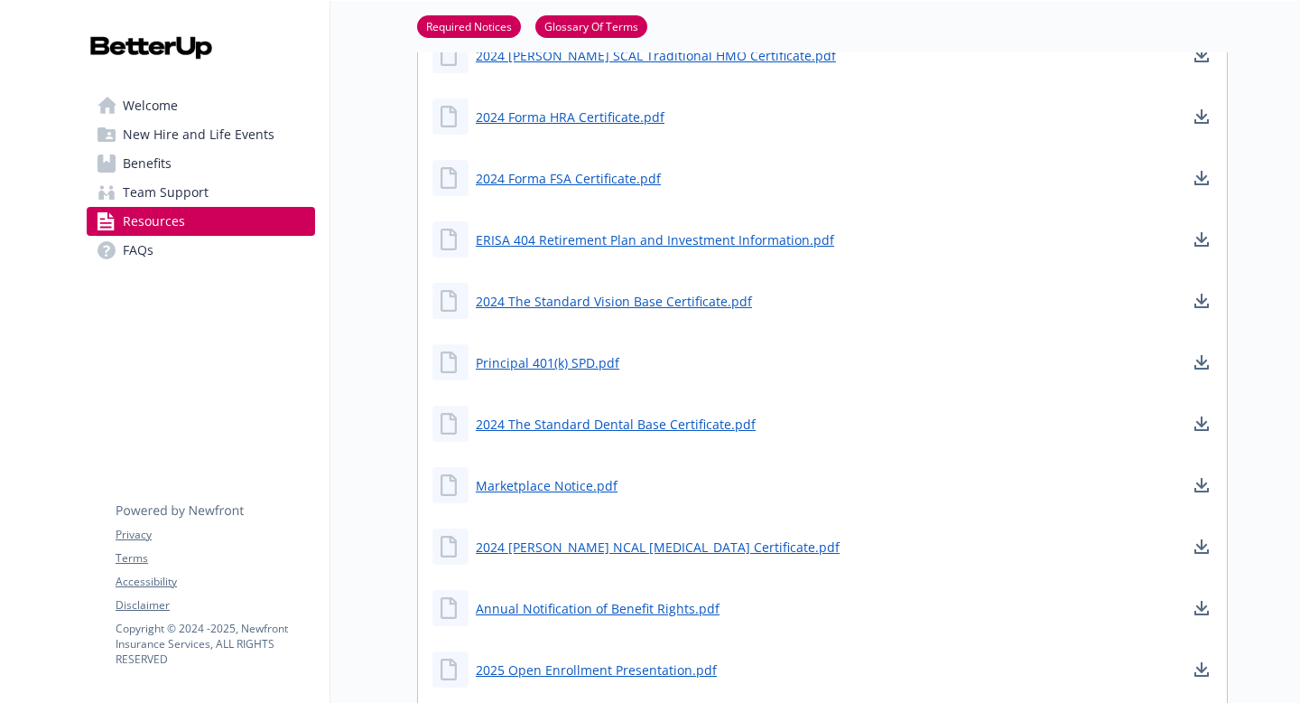
scroll to position [1659, 0]
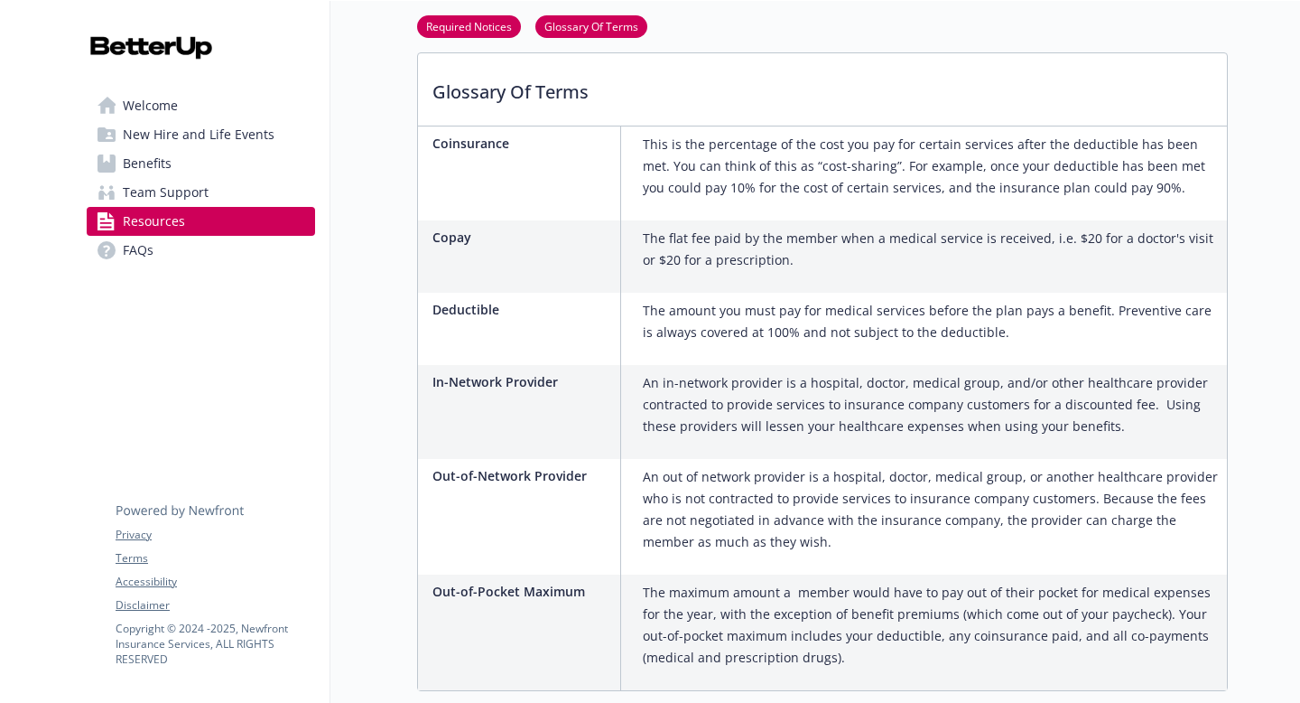
click at [211, 253] on link "FAQs" at bounding box center [201, 250] width 228 height 29
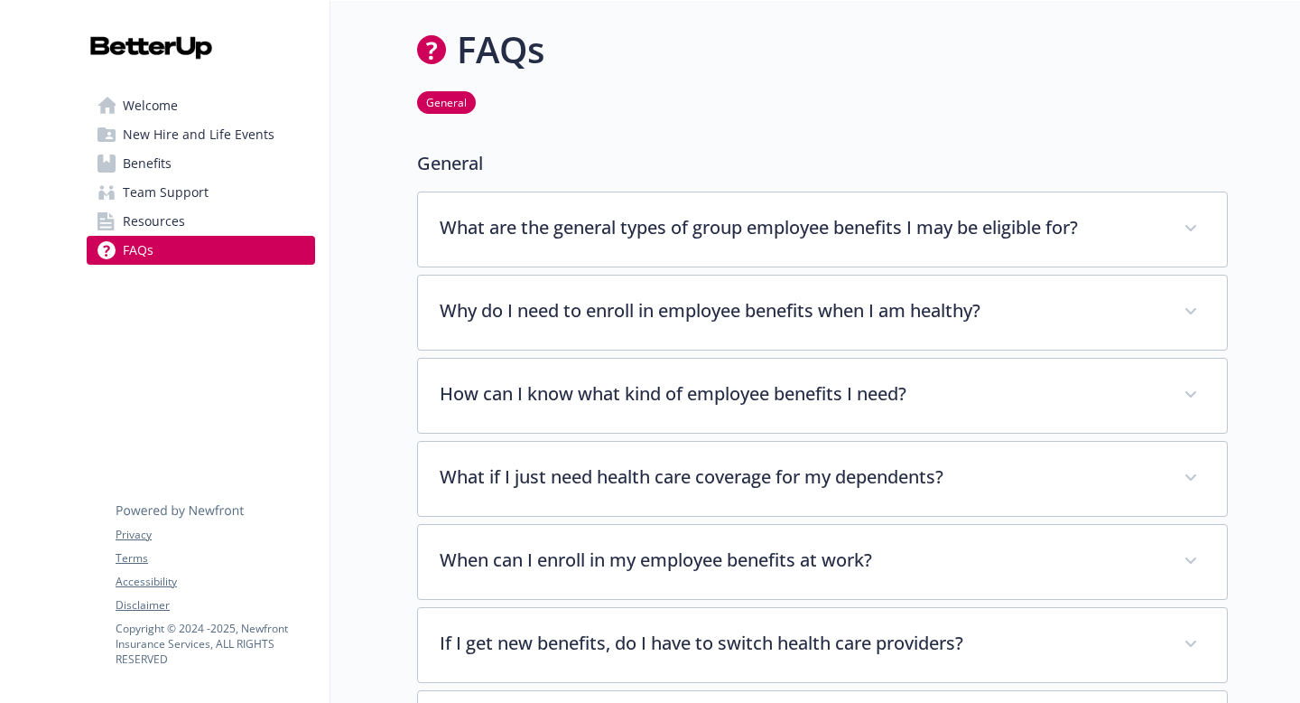
click at [178, 91] on link "Welcome" at bounding box center [201, 105] width 228 height 29
